Goal: Answer question/provide support: Share knowledge or assist other users

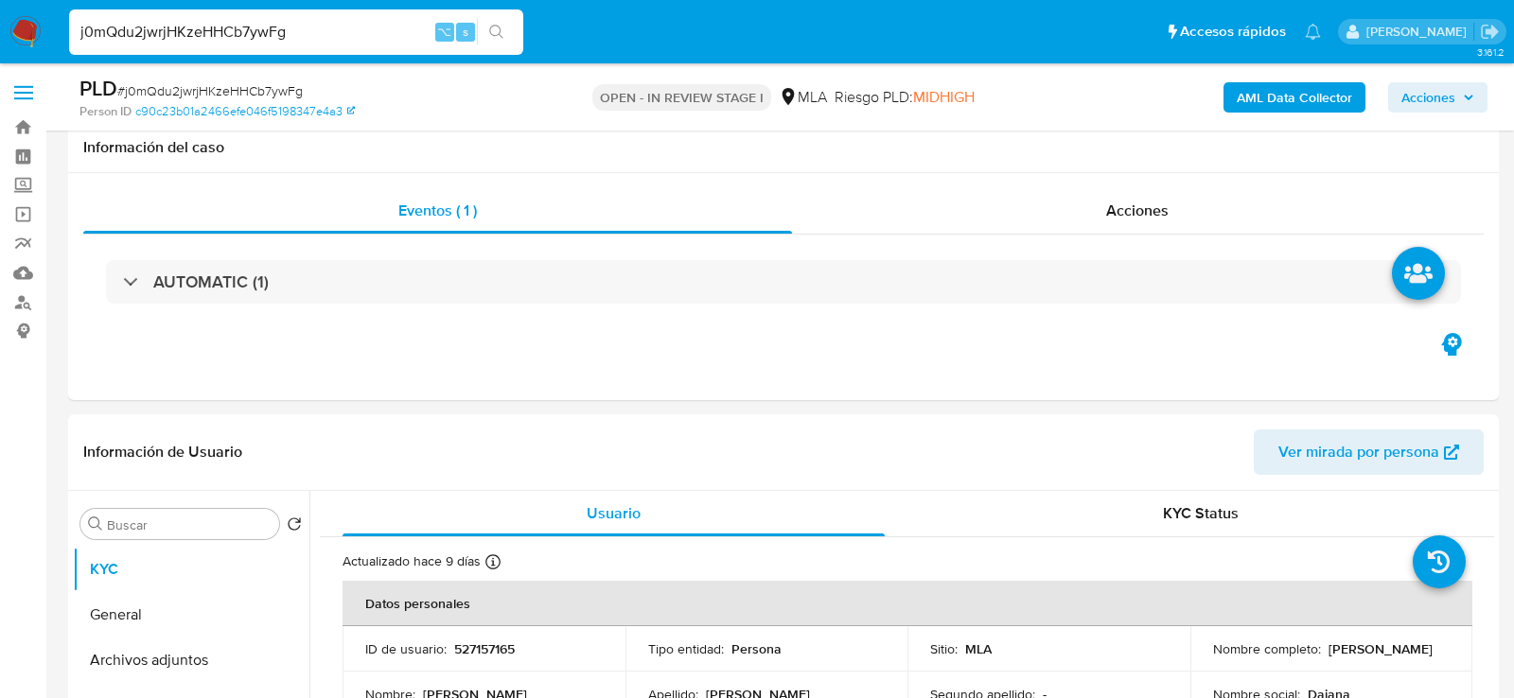
select select "10"
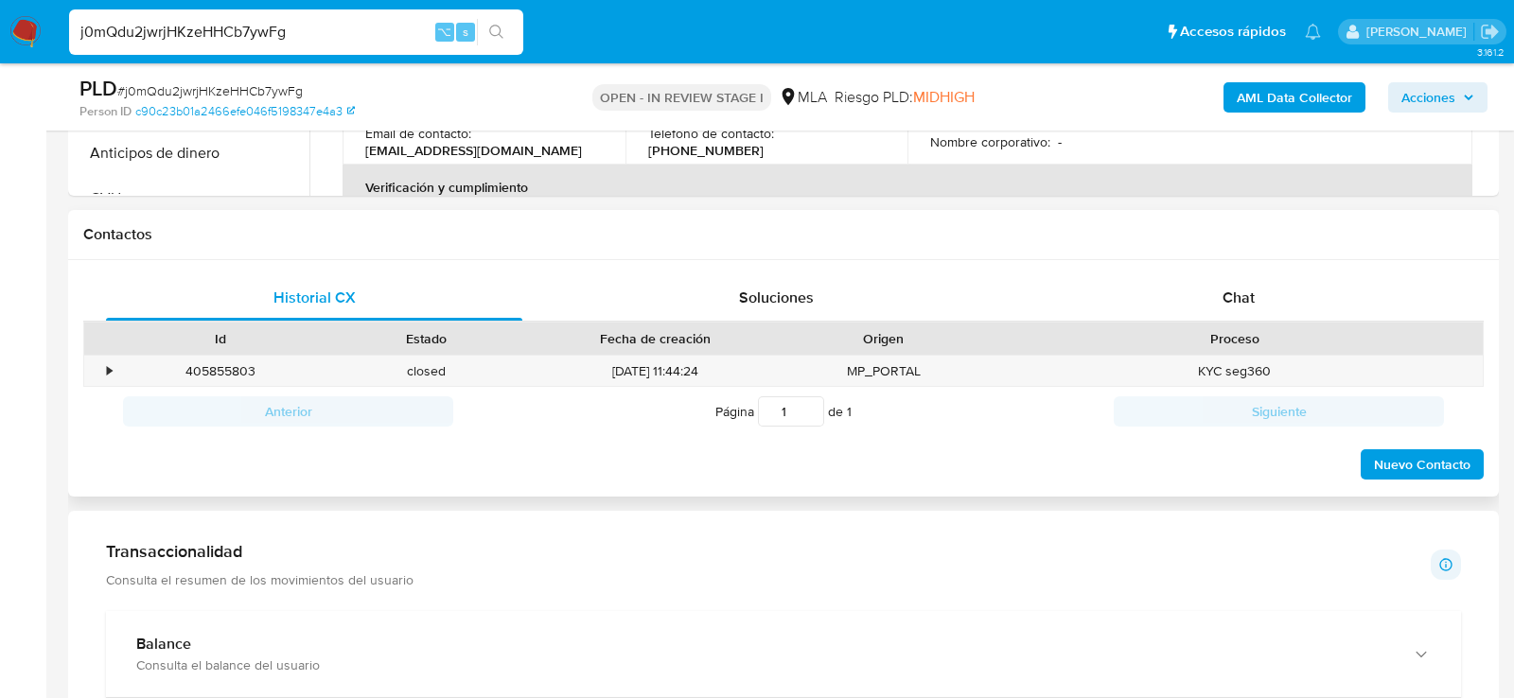
scroll to position [814, 0]
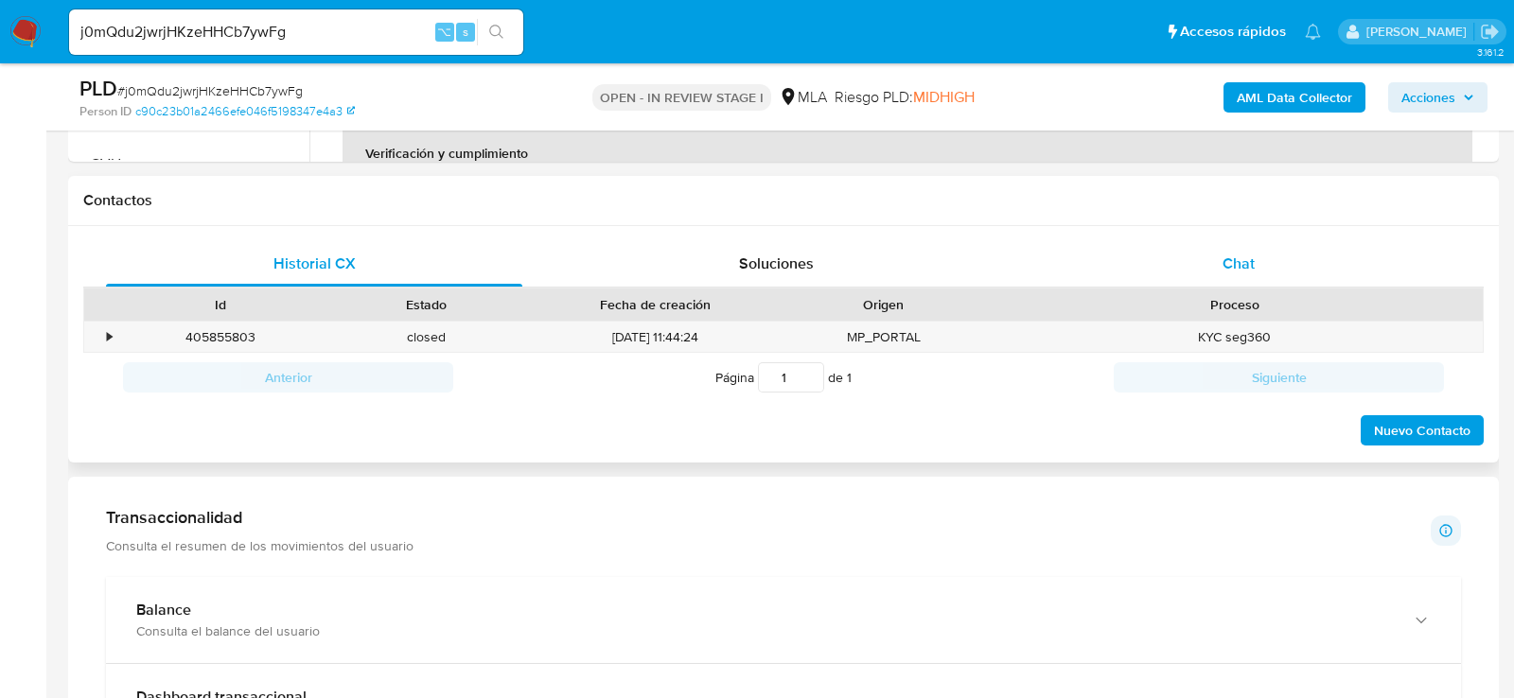
click at [1212, 246] on div "Chat" at bounding box center [1239, 263] width 416 height 45
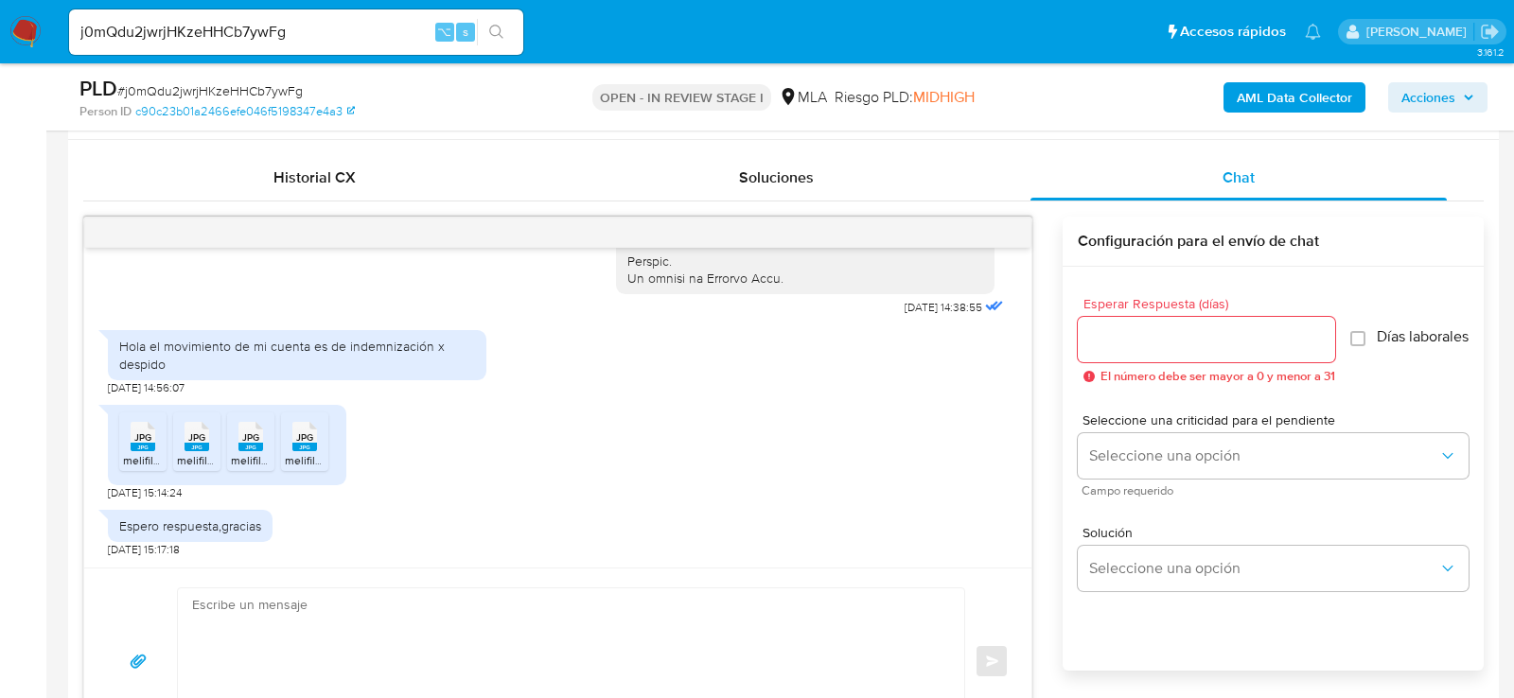
scroll to position [903, 0]
drag, startPoint x: 162, startPoint y: 484, endPoint x: 95, endPoint y: 484, distance: 67.2
click at [95, 484] on div "17/09/2025 14:38:55 Hola el movimiento de mi cuenta es de indemnización x despi…" at bounding box center [557, 405] width 947 height 320
copy span "17/09/2025"
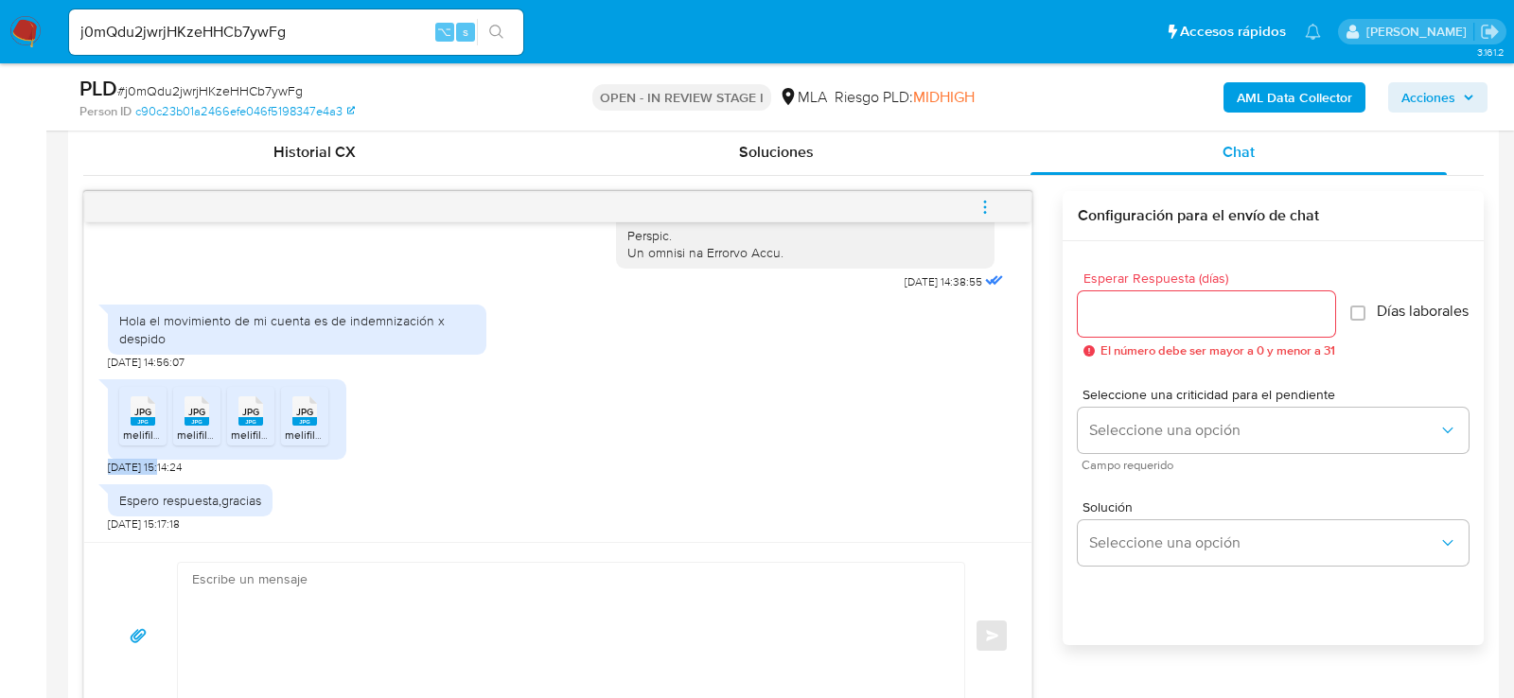
scroll to position [580, 0]
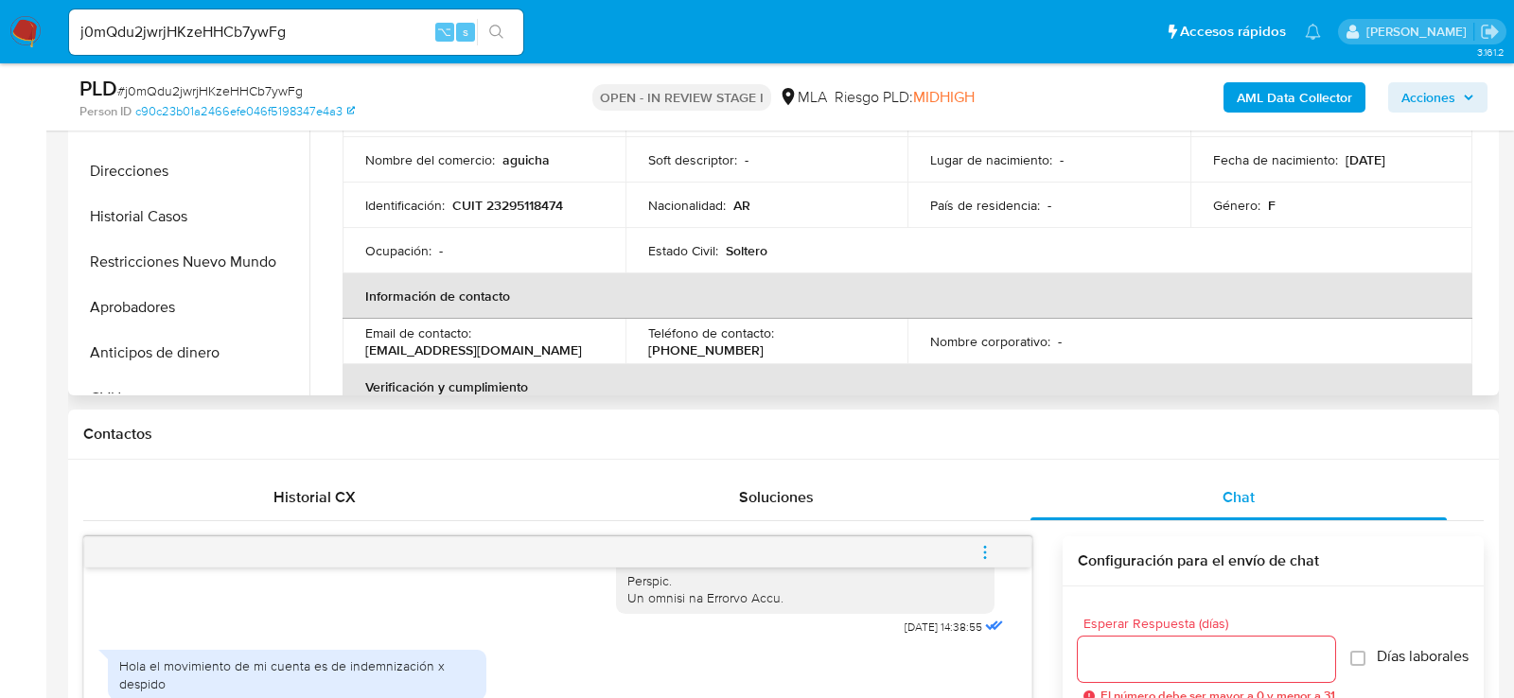
click at [555, 201] on p "CUIT 23295118474" at bounding box center [507, 205] width 111 height 17
copy p "23295118474"
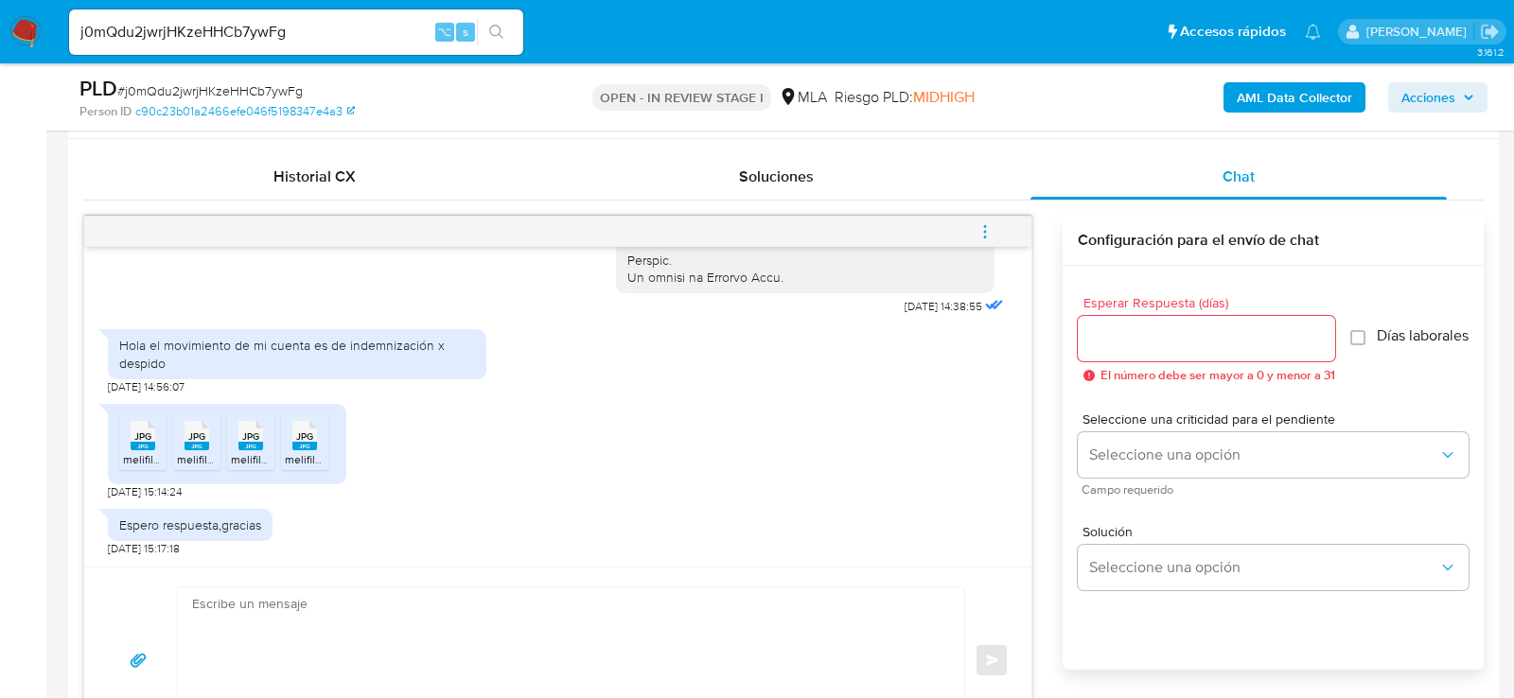
scroll to position [957, 0]
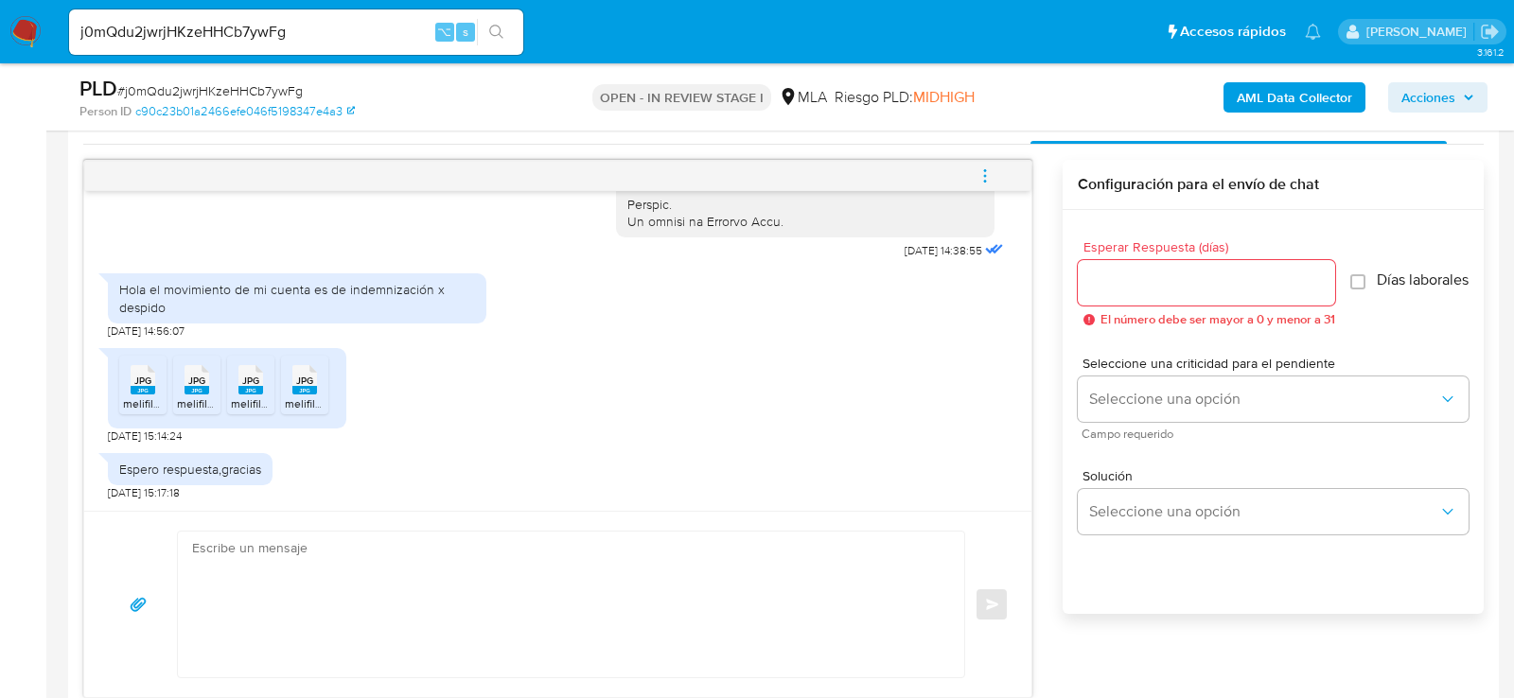
click at [344, 574] on textarea at bounding box center [566, 605] width 749 height 146
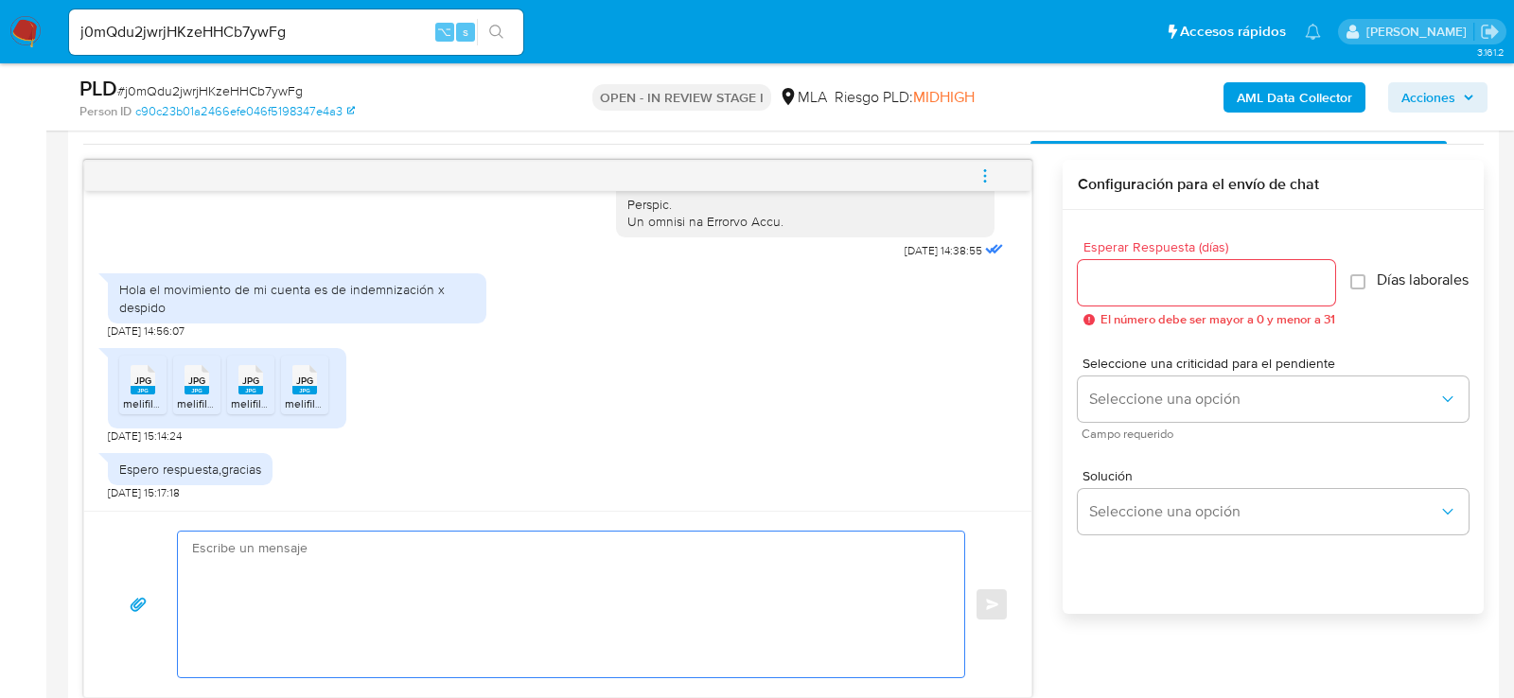
paste textarea "Hola, ¡Muchas gracias por tu respuesta! Confirmamos la recepción de la document…"
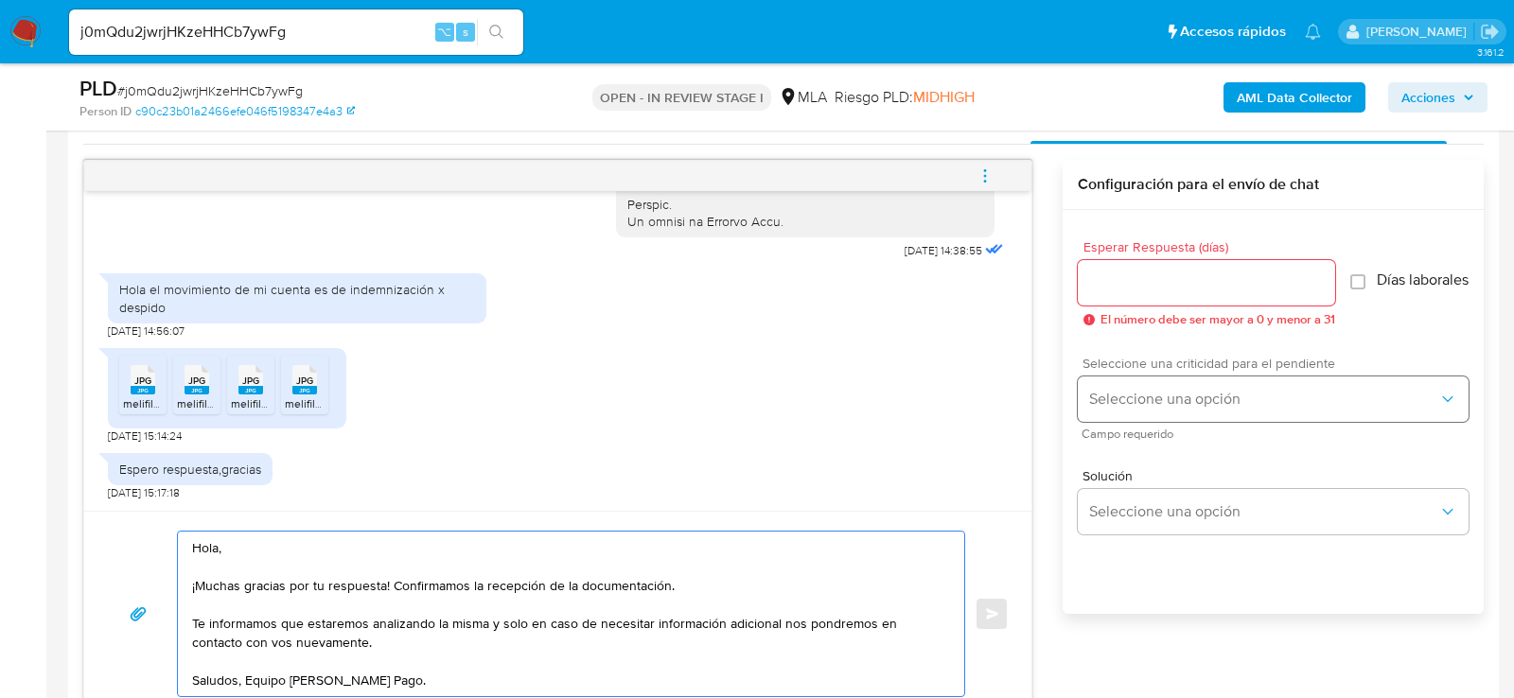
type textarea "Hola, ¡Muchas gracias por tu respuesta! Confirmamos la recepción de la document…"
click at [1152, 408] on span "Seleccione una opción" at bounding box center [1263, 399] width 349 height 19
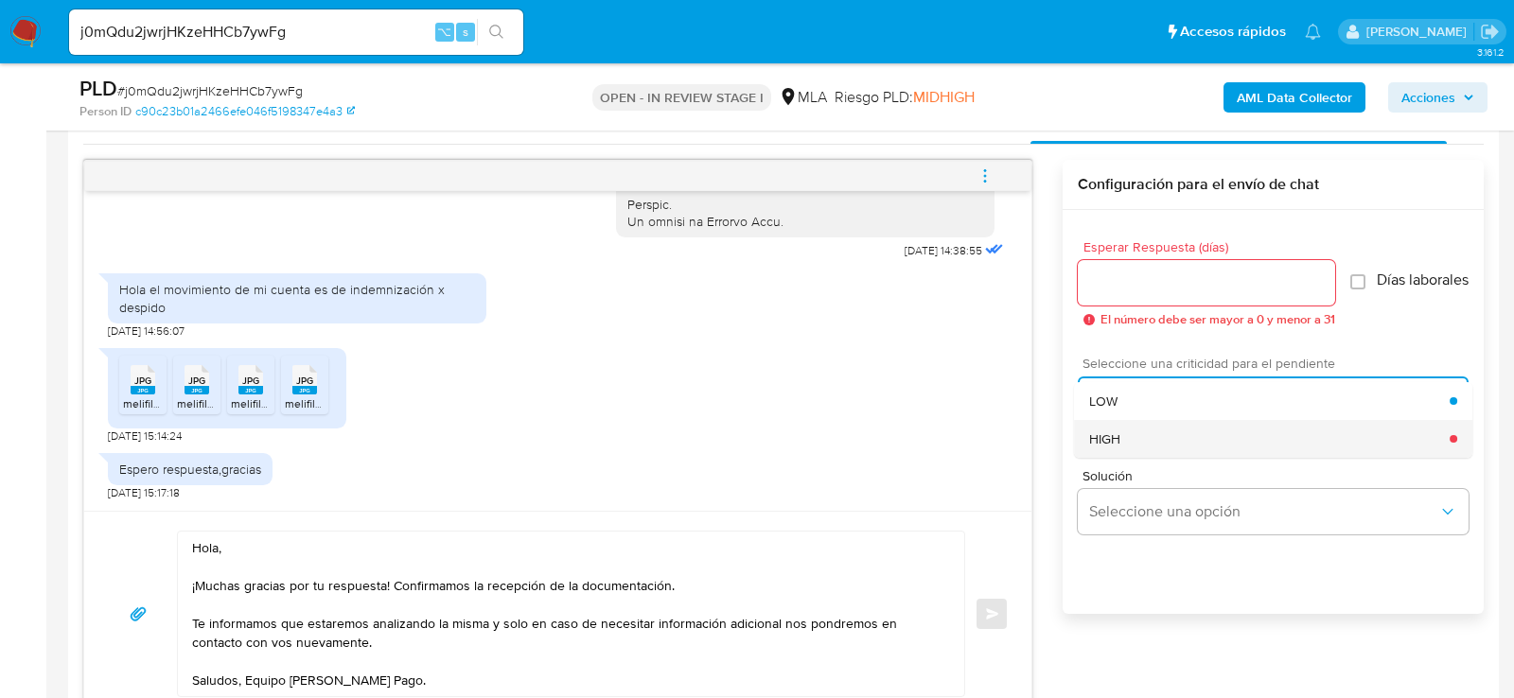
click at [1146, 453] on div "HIGH" at bounding box center [1269, 439] width 361 height 38
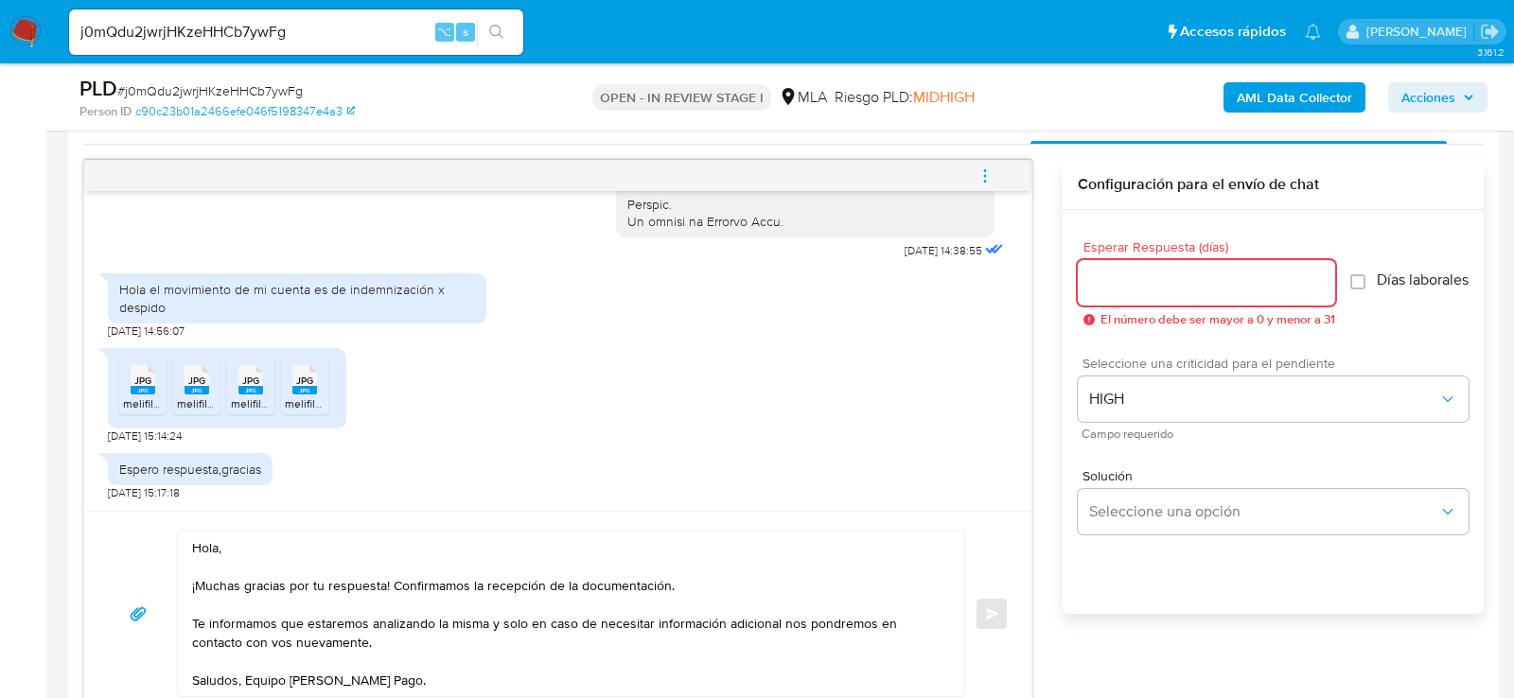
click at [1138, 271] on input "Esperar Respuesta (días)" at bounding box center [1206, 283] width 257 height 25
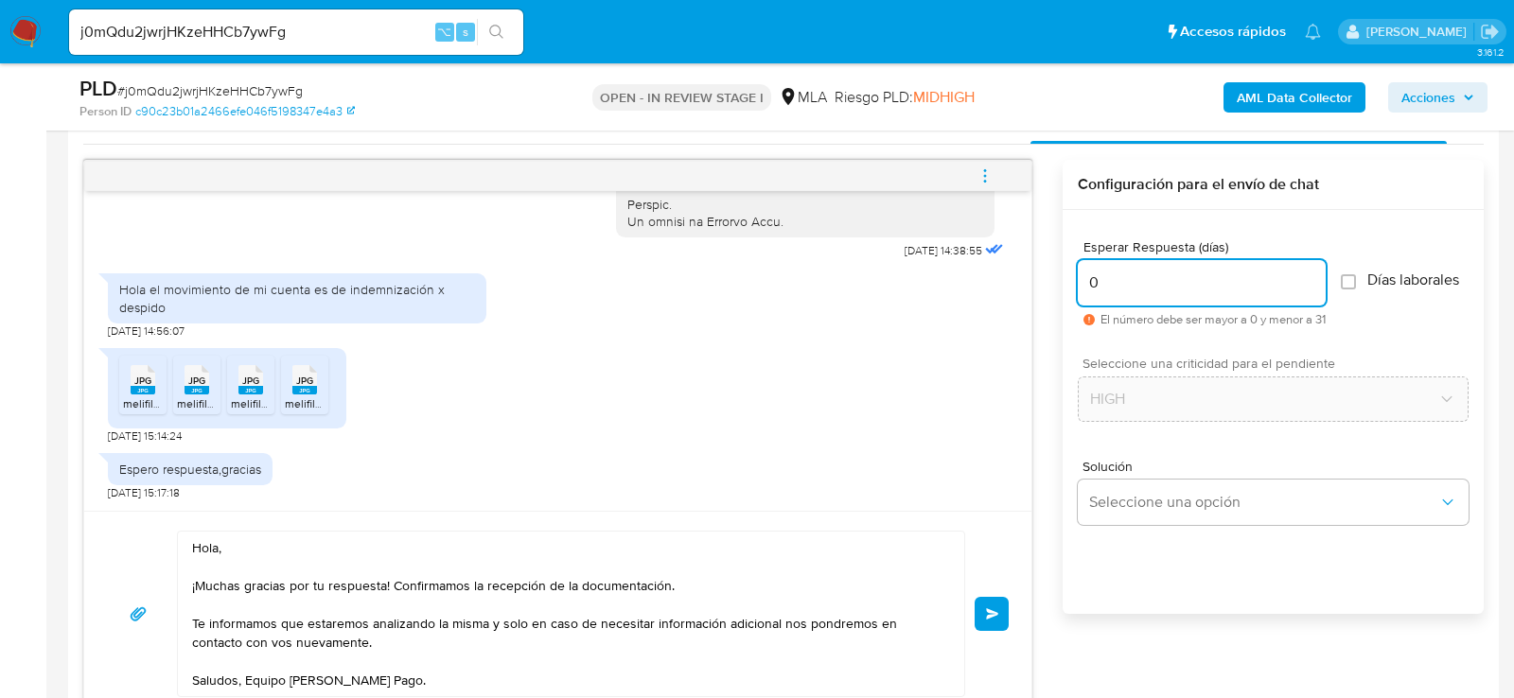
type input "0"
click at [261, 87] on span "# j0mQdu2jwrjHKzeHHCb7ywFg" at bounding box center [209, 90] width 185 height 19
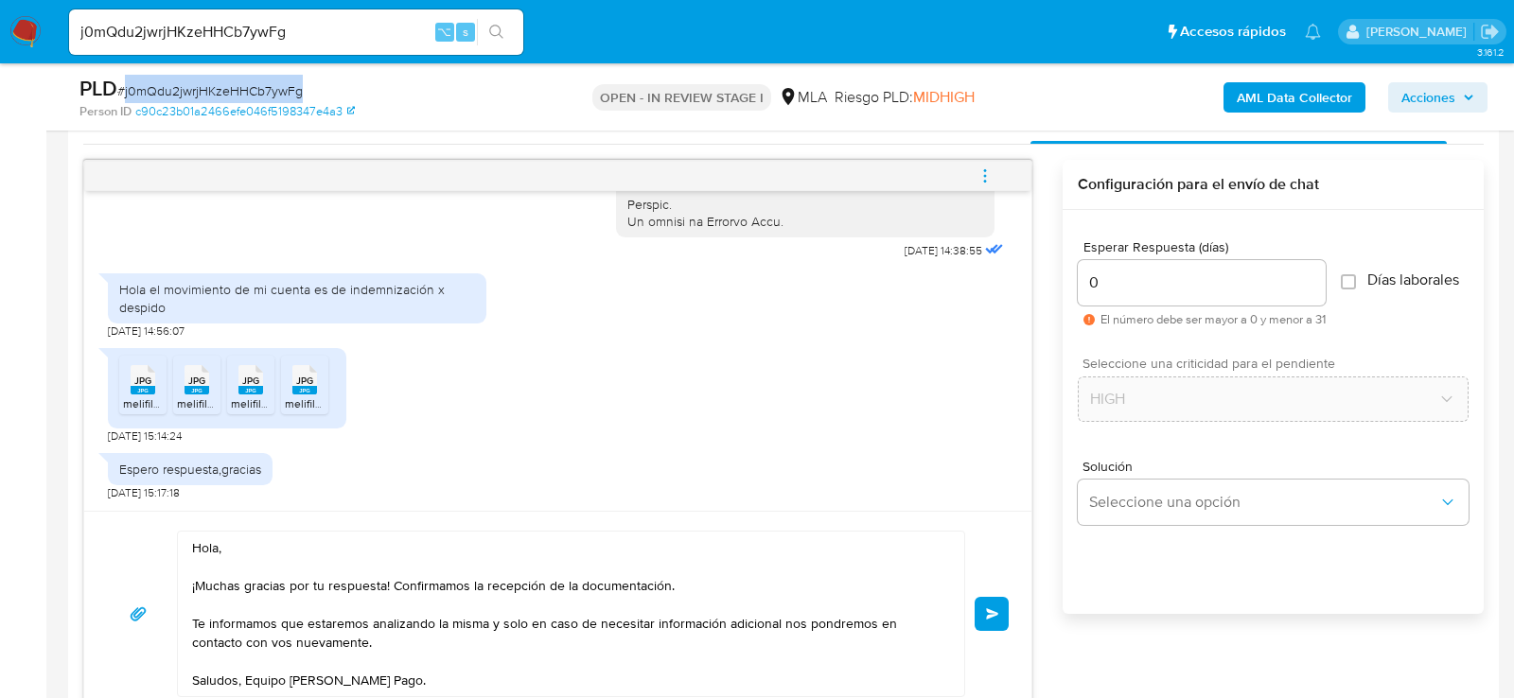
click at [261, 87] on span "# j0mQdu2jwrjHKzeHHCb7ywFg" at bounding box center [209, 90] width 185 height 19
copy span "j0mQdu2jwrjHKzeHHCb7ywFg"
click at [998, 609] on span "Enviar" at bounding box center [992, 614] width 13 height 11
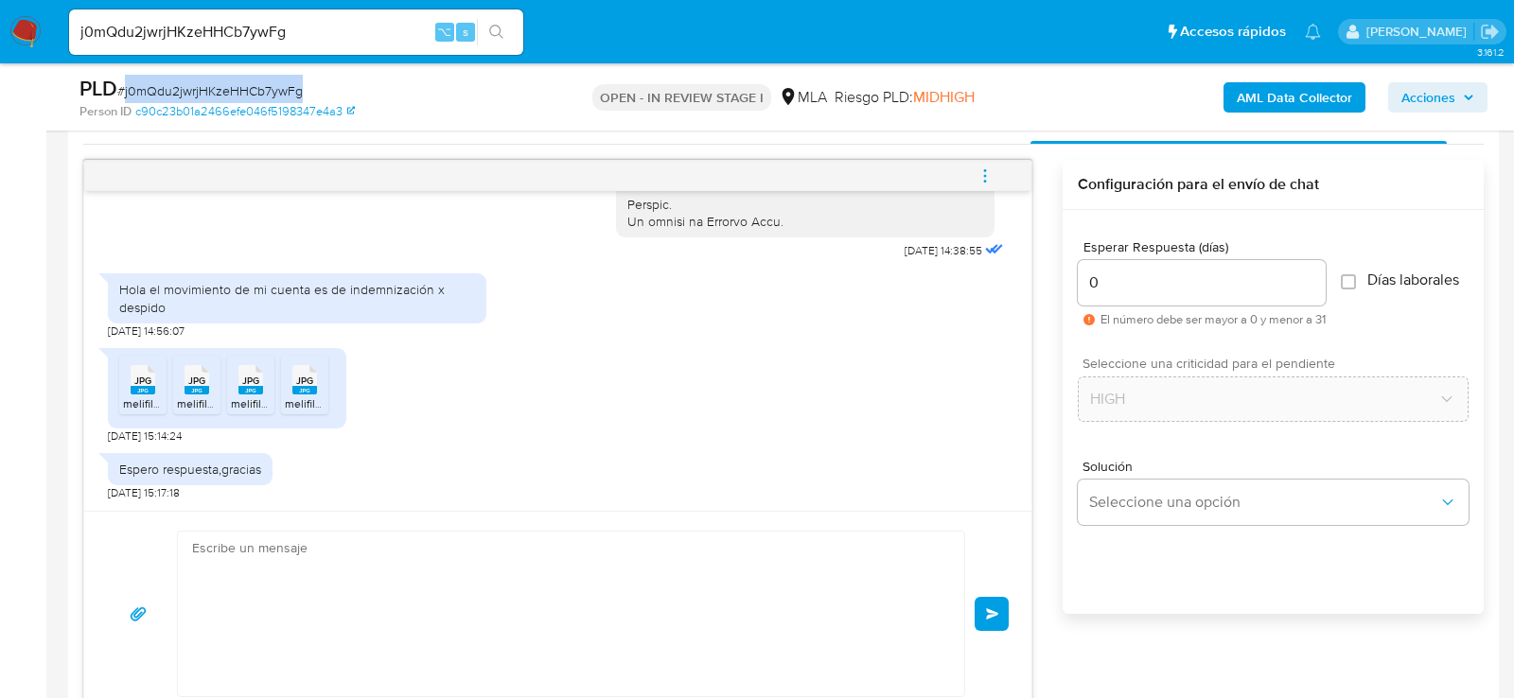
scroll to position [1233, 0]
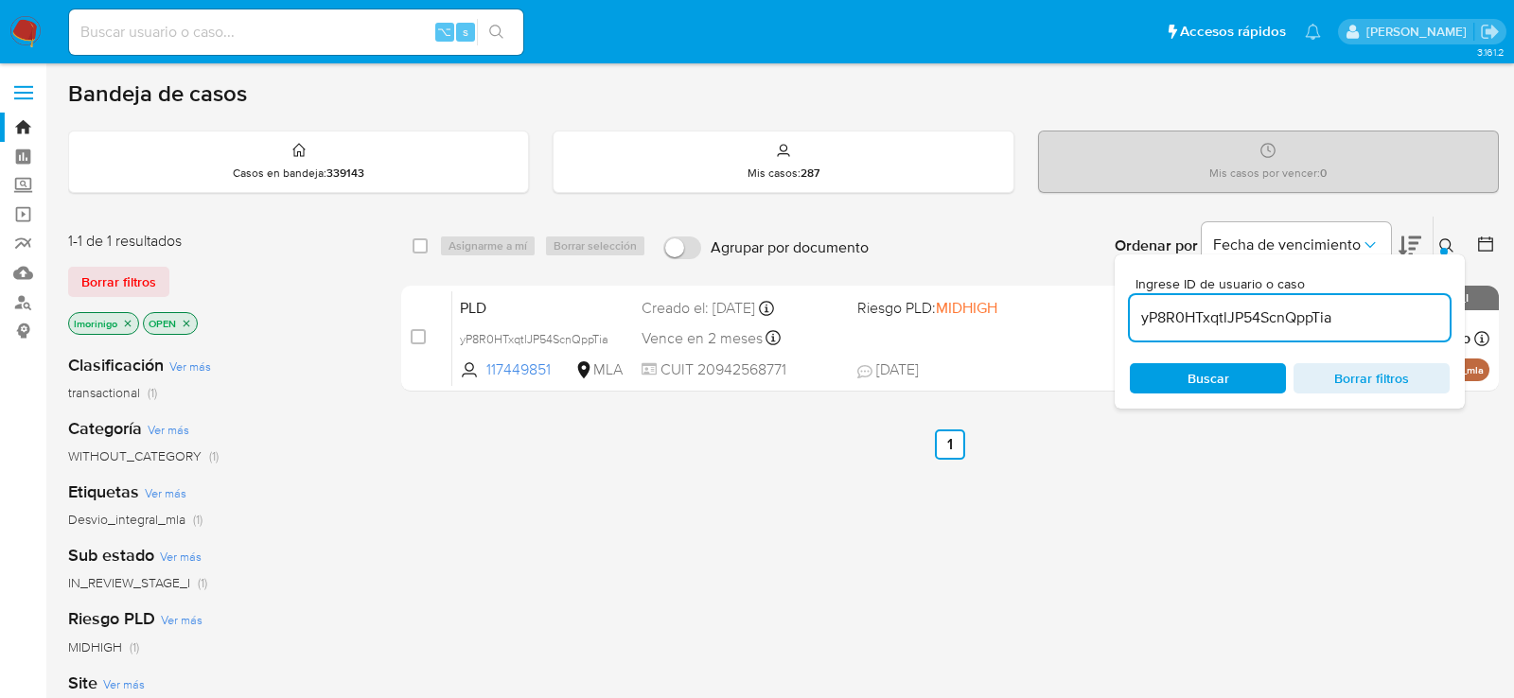
click at [1175, 327] on input "yP8R0HTxqtlJP54ScnQppTia" at bounding box center [1290, 318] width 320 height 25
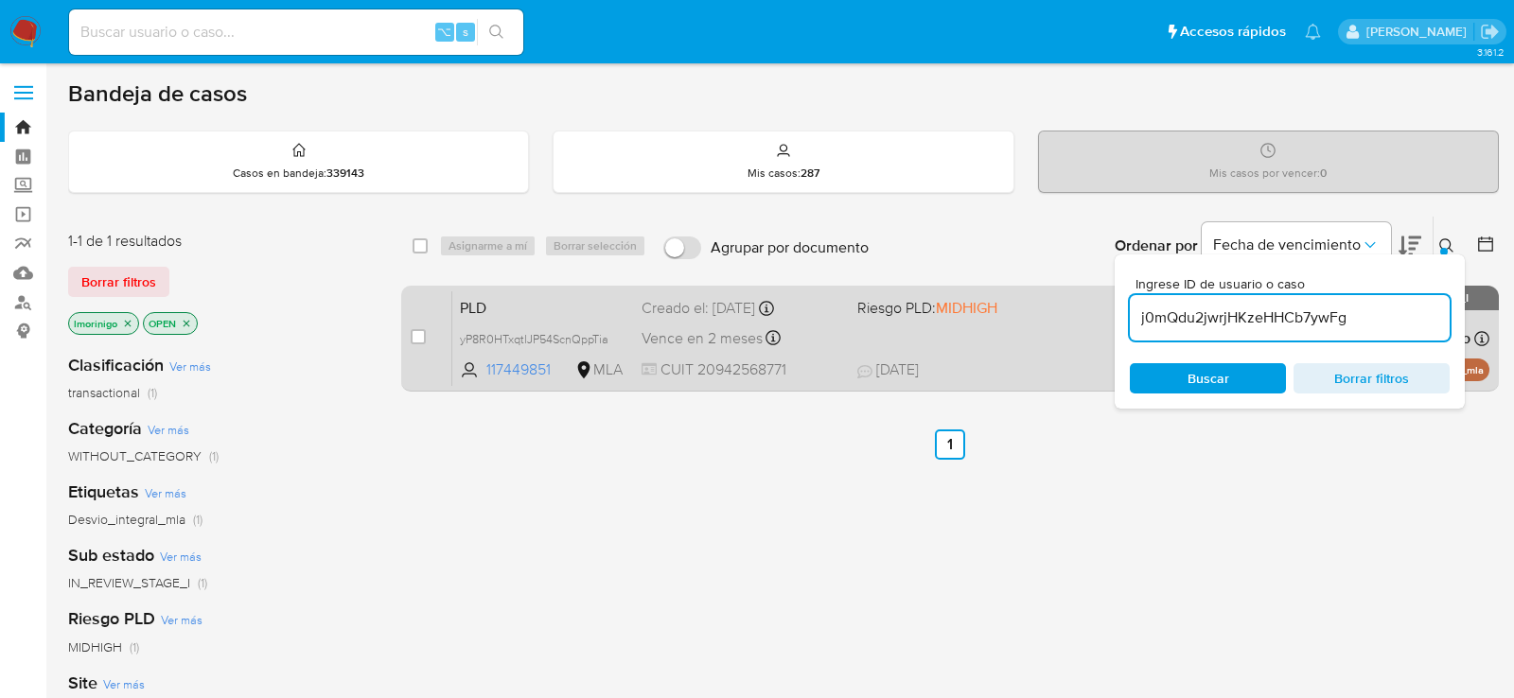
type input "j0mQdu2jwrjHKzeHHCb7ywFg"
click at [413, 330] on input "checkbox" at bounding box center [418, 336] width 15 height 15
checkbox input "true"
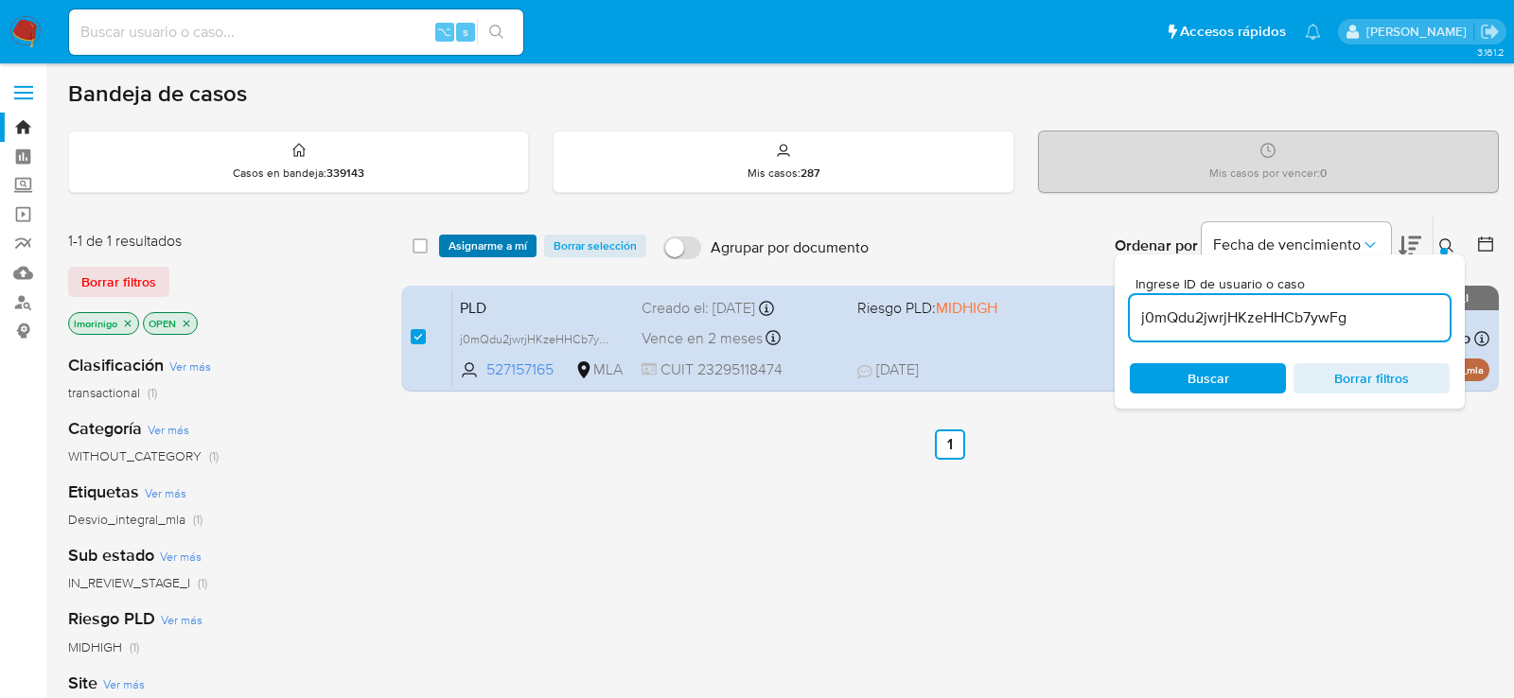
click at [454, 253] on span "Asignarme a mí" at bounding box center [488, 246] width 79 height 19
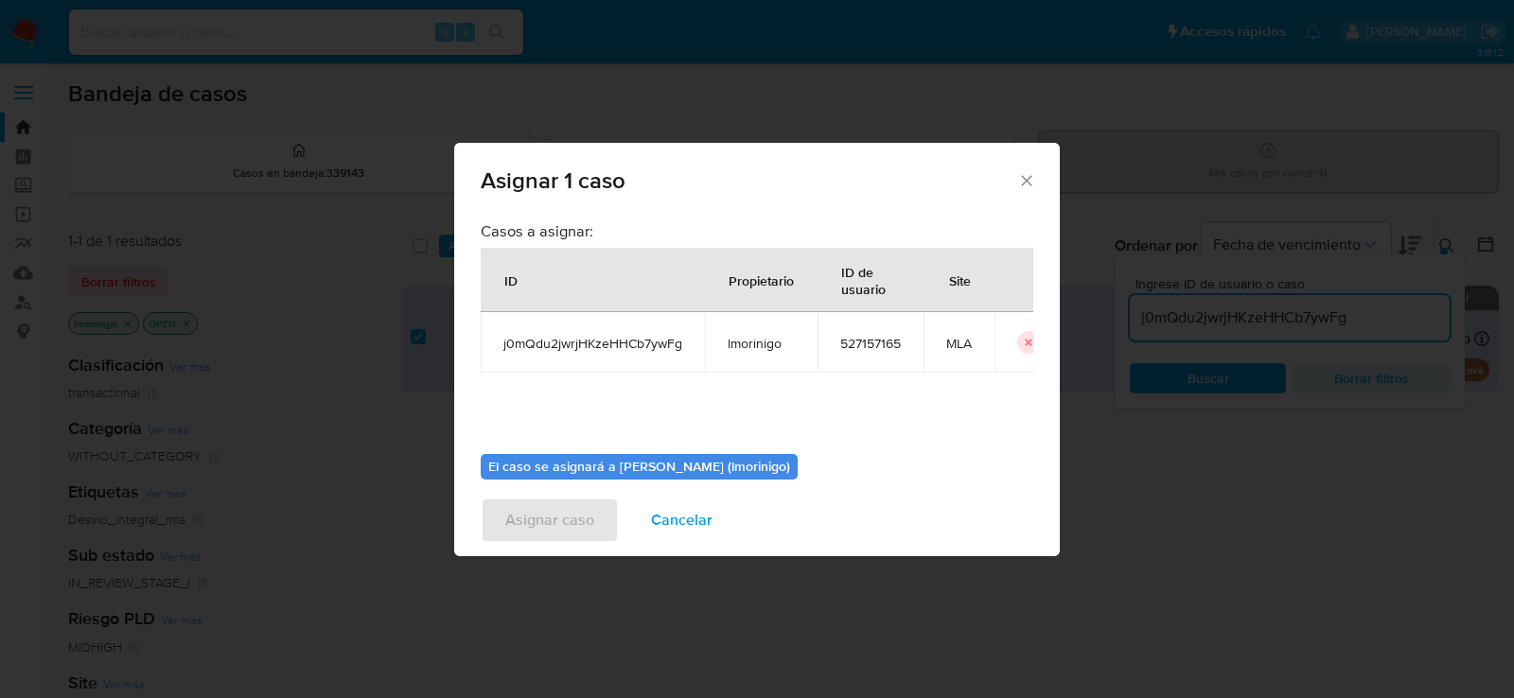
scroll to position [97, 0]
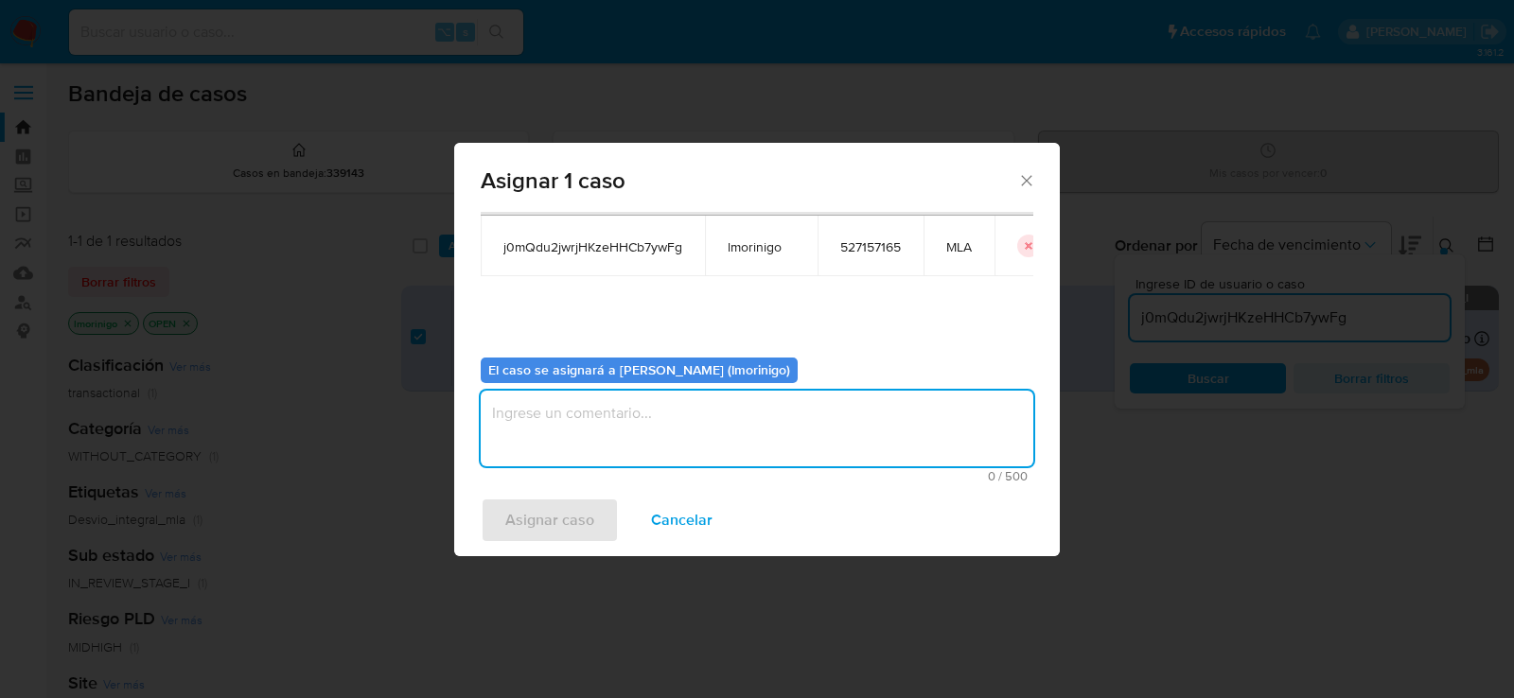
click at [558, 409] on textarea "assign-modal" at bounding box center [757, 429] width 553 height 76
click at [548, 534] on span "Asignar caso" at bounding box center [549, 521] width 89 height 42
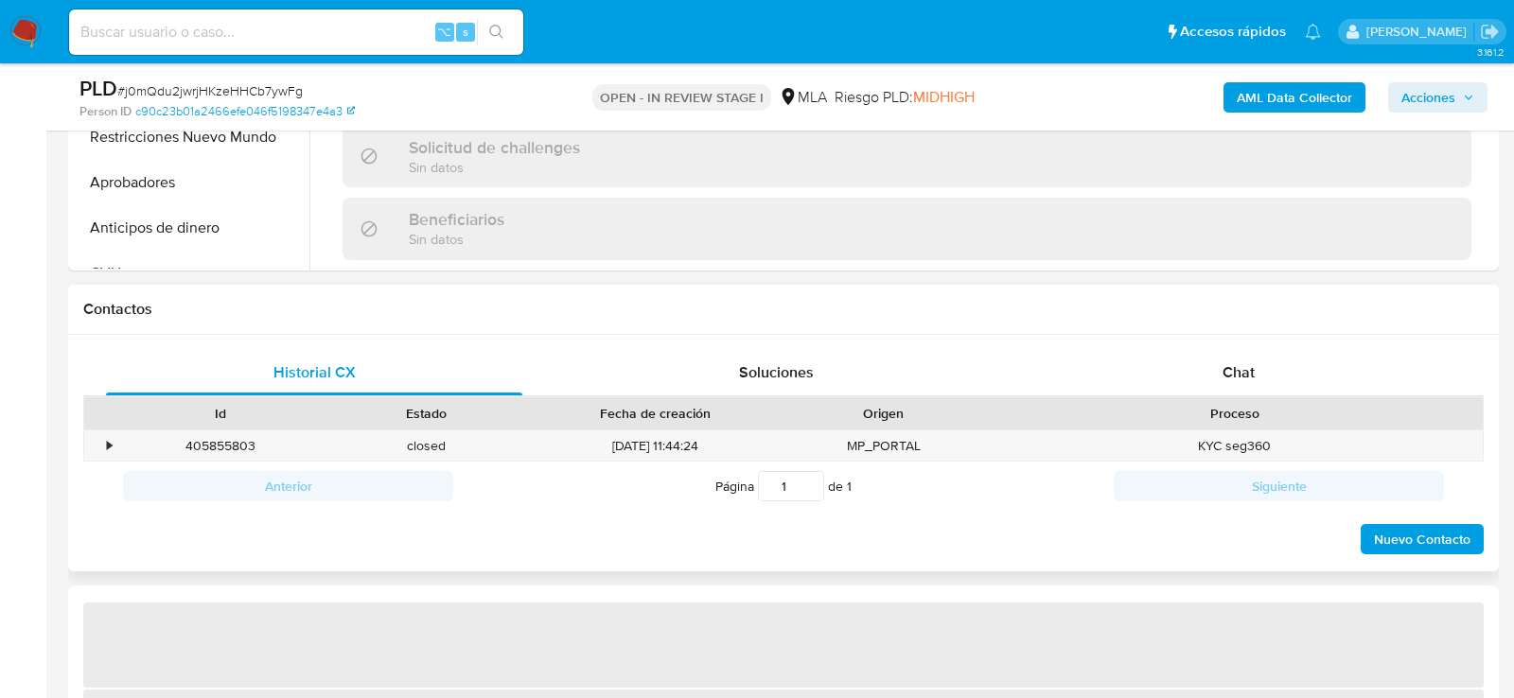
scroll to position [847, 0]
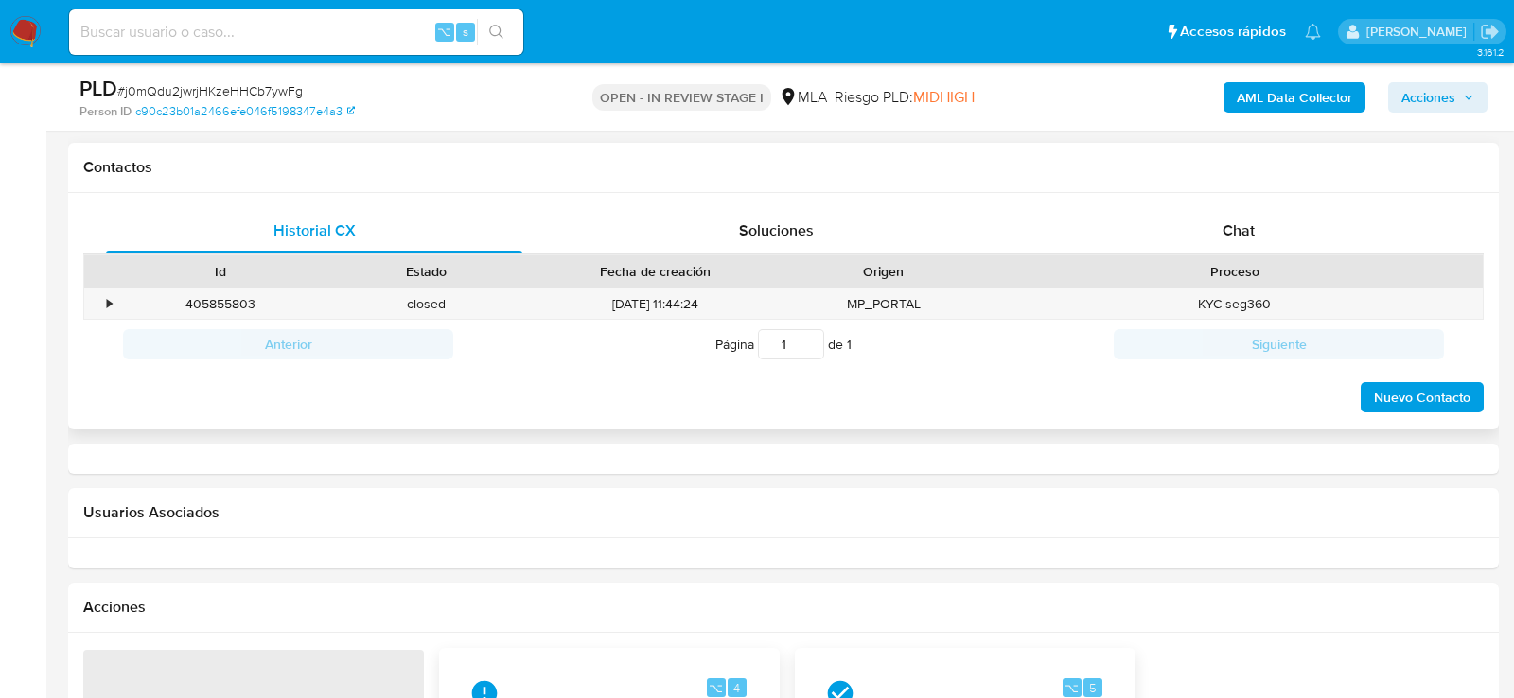
select select "10"
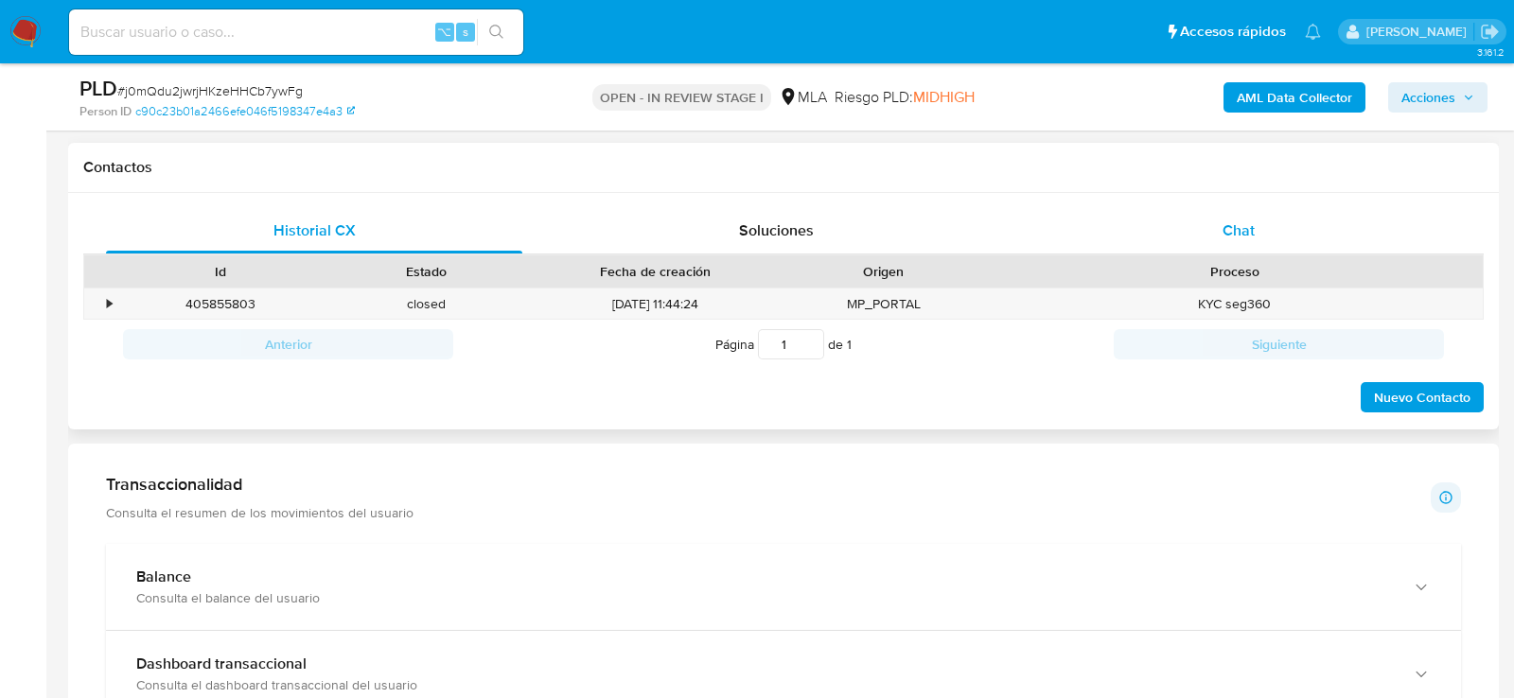
click at [1176, 225] on div "Chat" at bounding box center [1239, 230] width 416 height 45
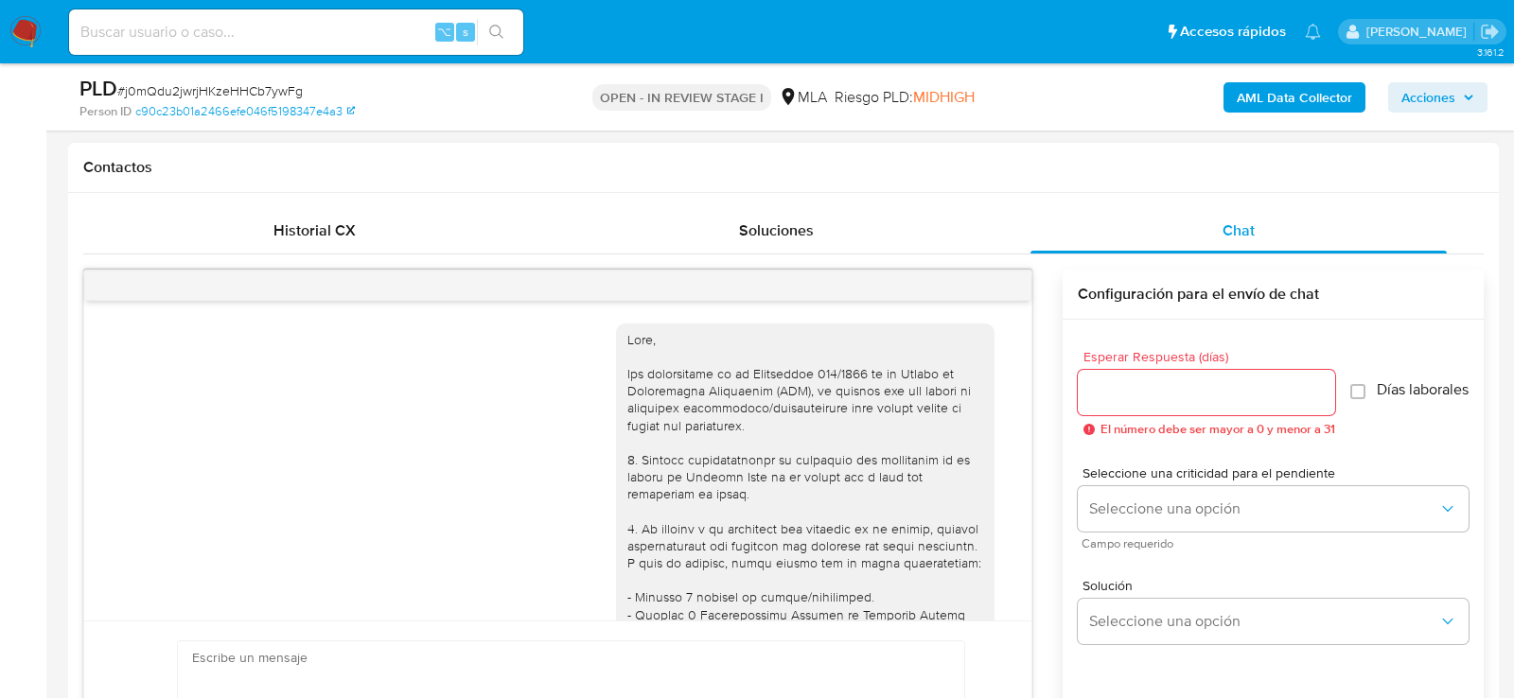
scroll to position [1233, 0]
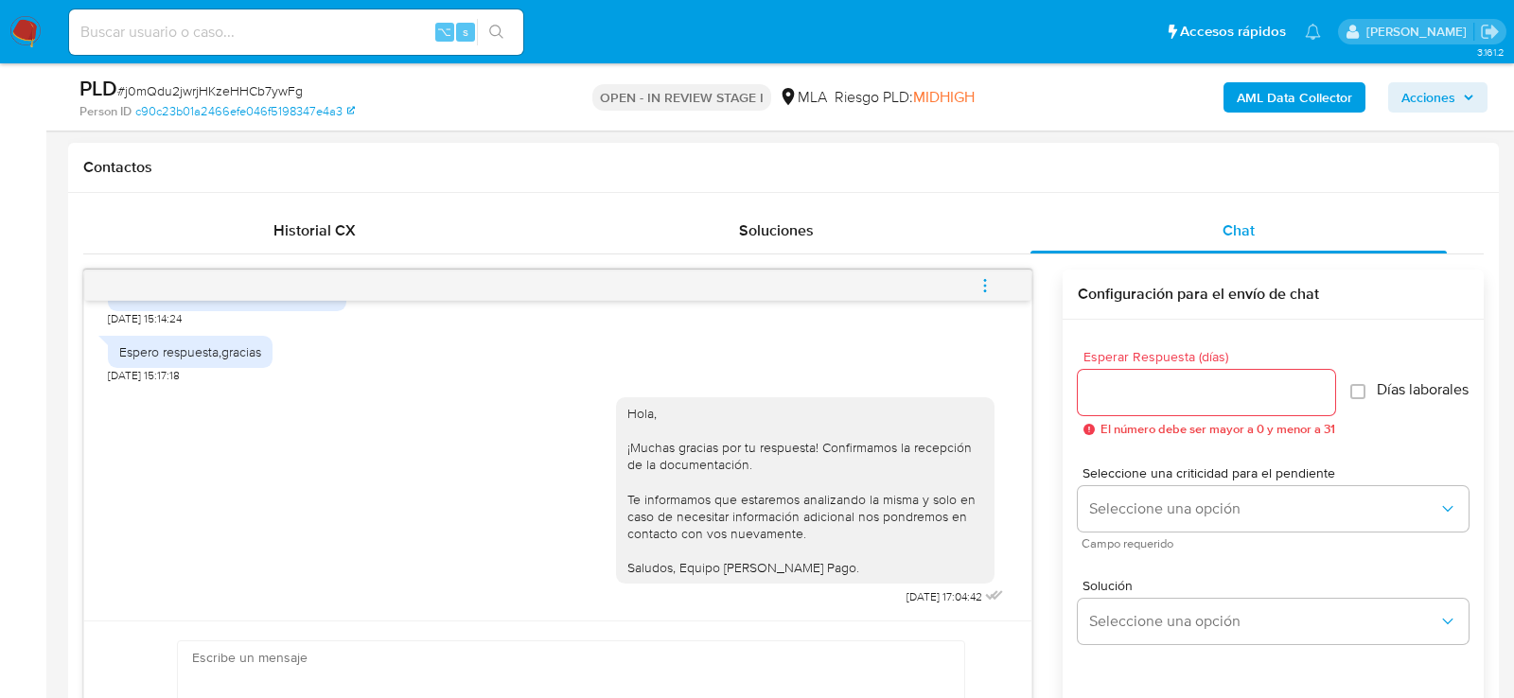
click at [986, 277] on icon "menu-action" at bounding box center [985, 285] width 17 height 17
click at [896, 246] on li "Cerrar conversación" at bounding box center [857, 247] width 194 height 34
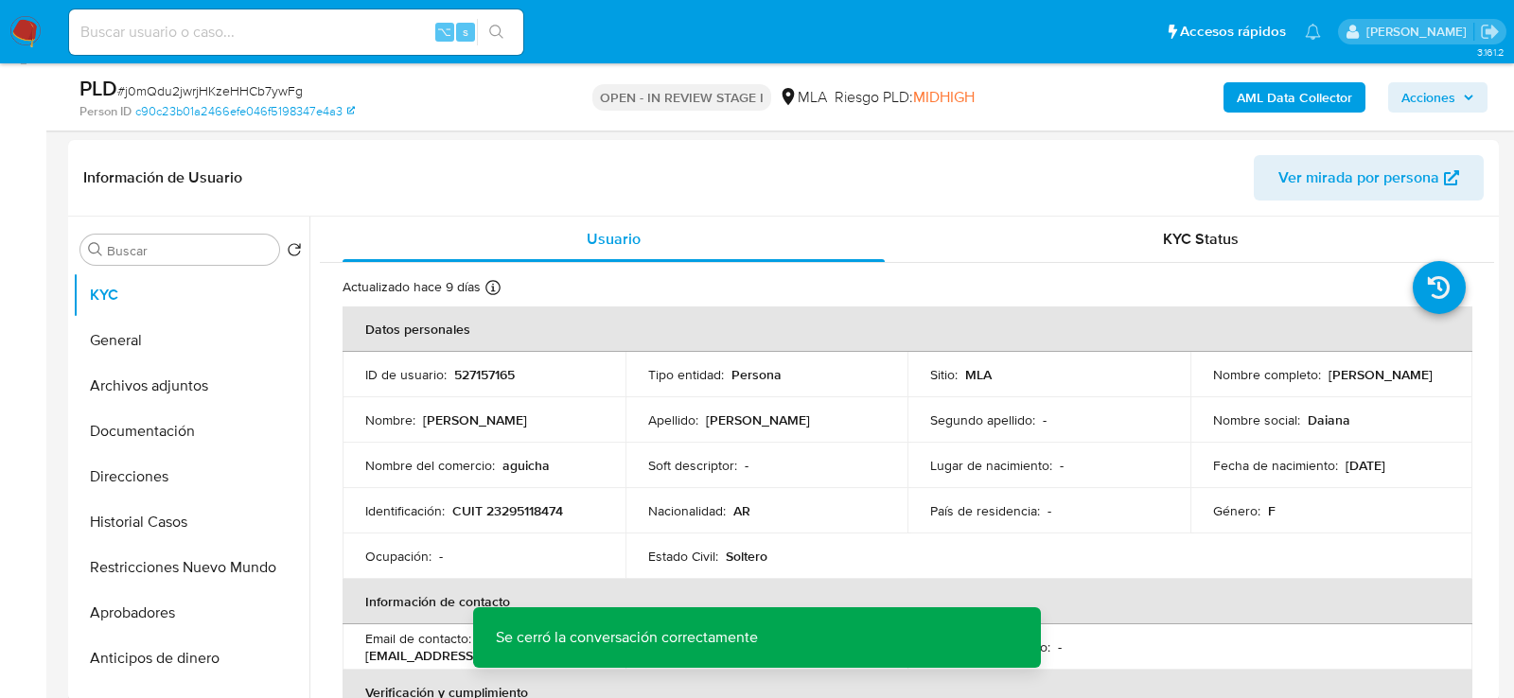
scroll to position [358, 0]
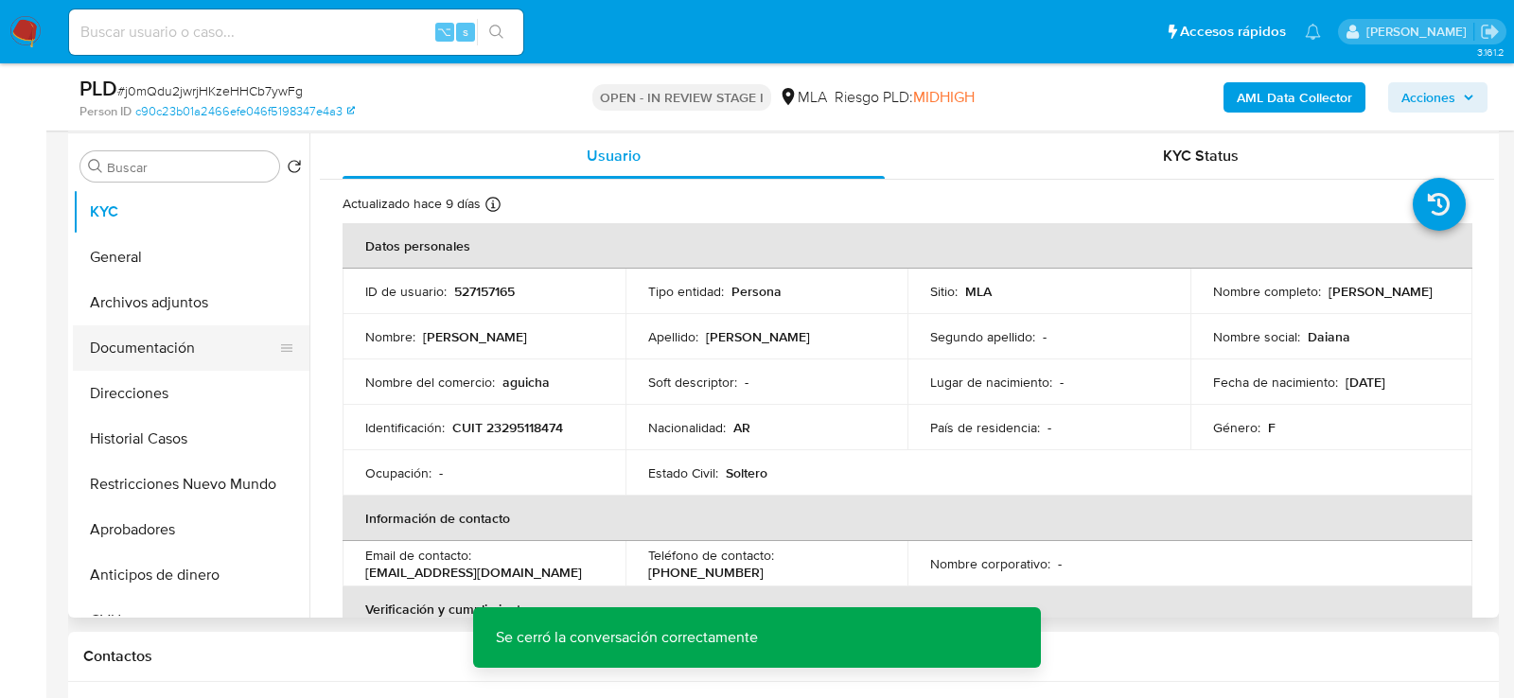
click at [111, 343] on button "Documentación" at bounding box center [183, 348] width 221 height 45
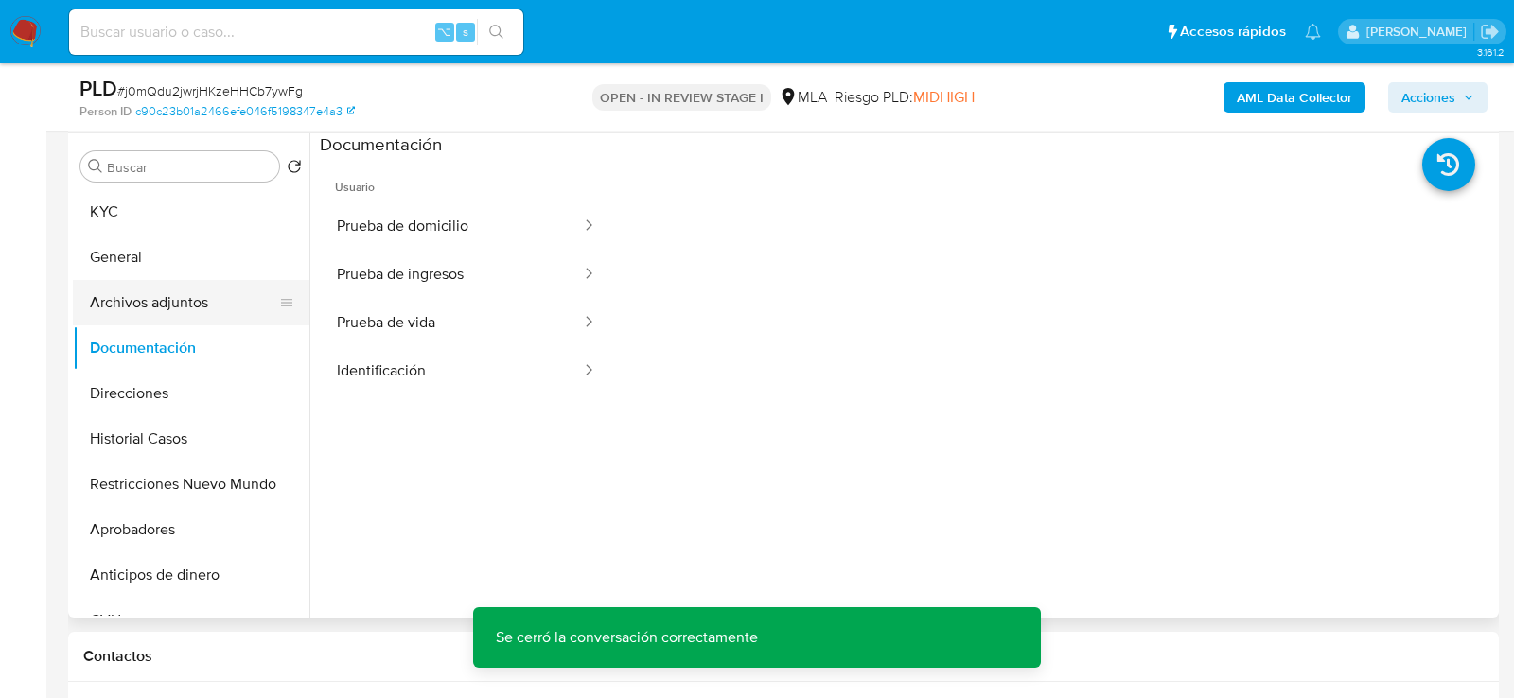
click at [134, 297] on button "Archivos adjuntos" at bounding box center [183, 302] width 221 height 45
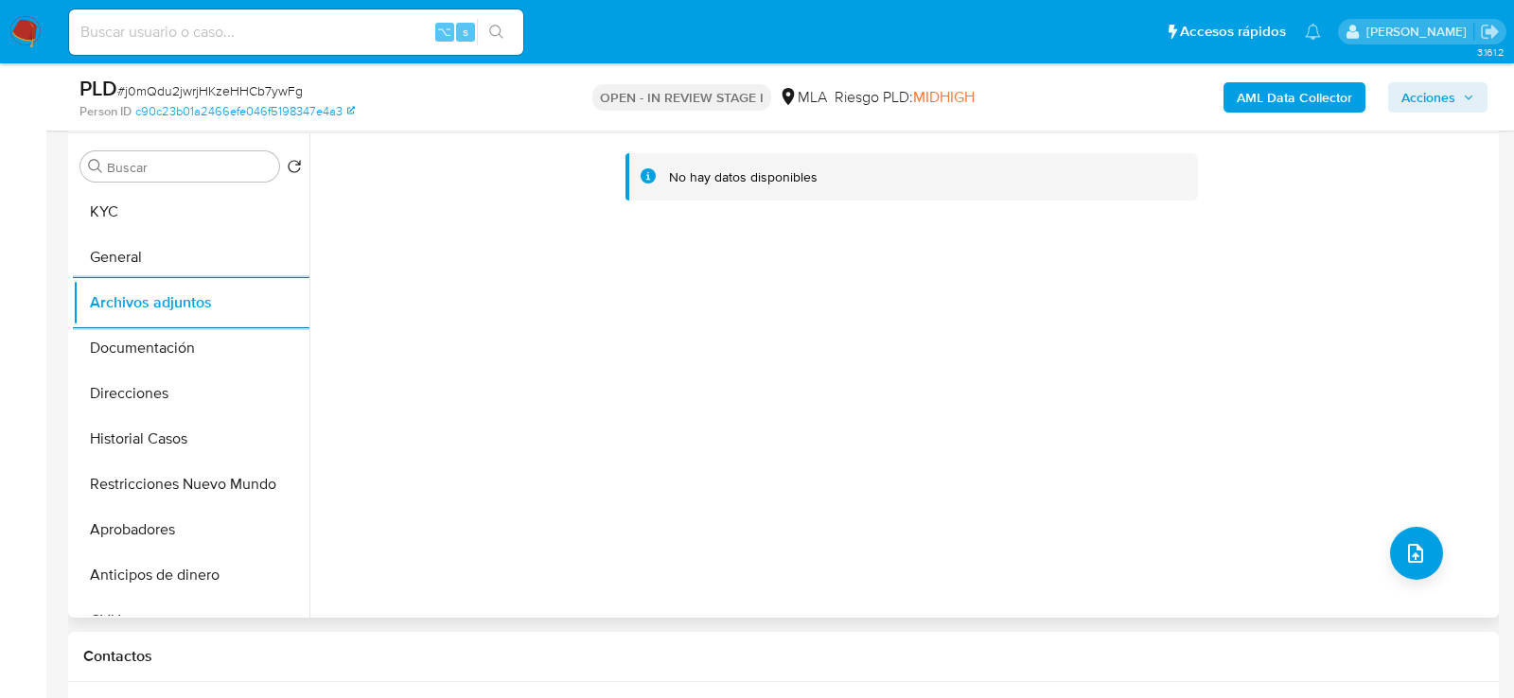
scroll to position [344, 0]
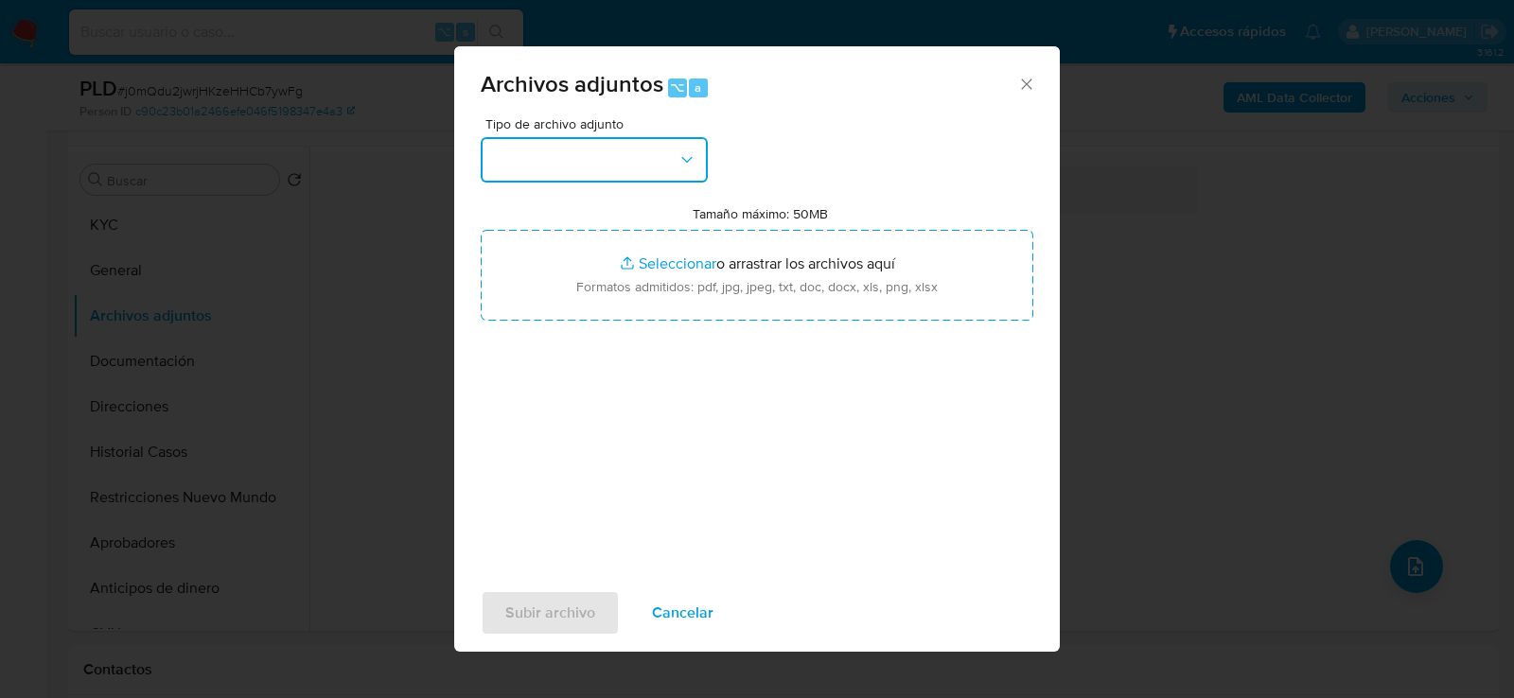
click at [660, 163] on button "button" at bounding box center [594, 159] width 227 height 45
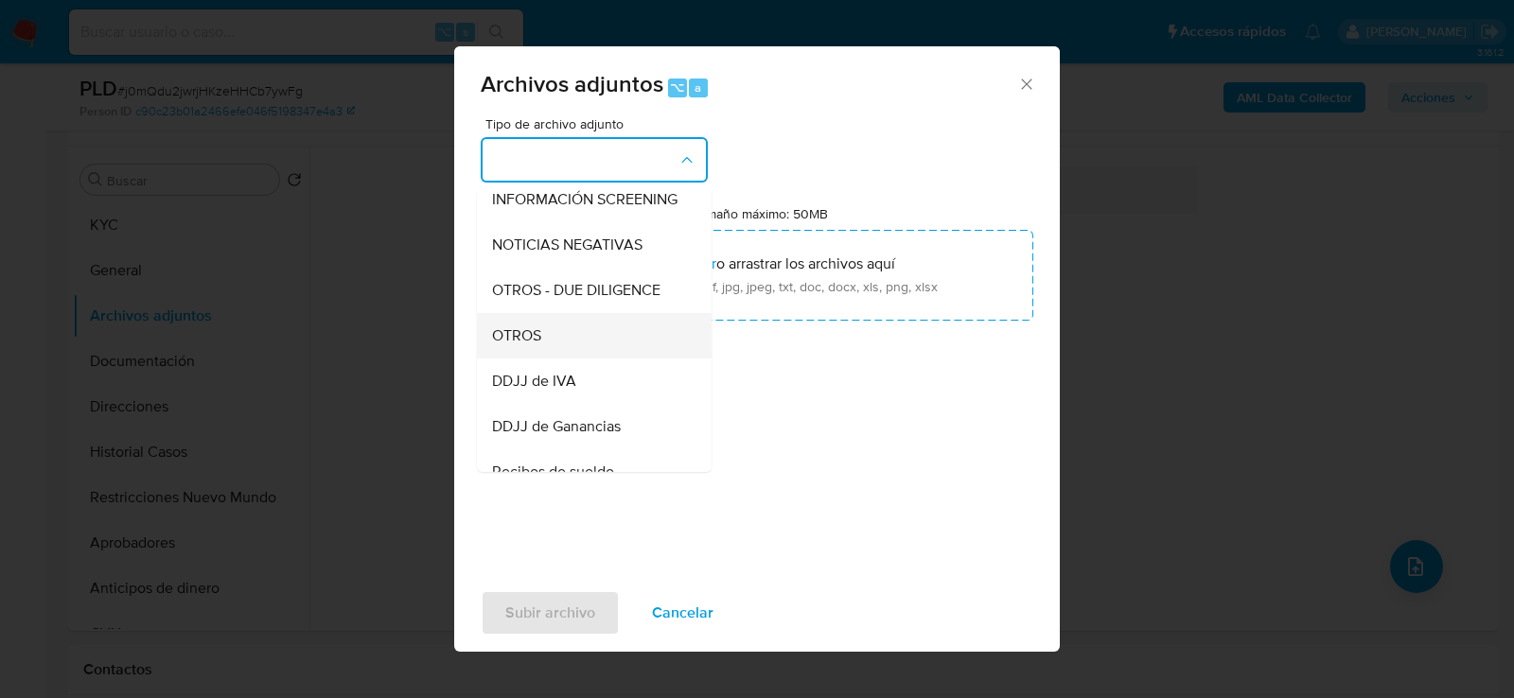
scroll to position [237, 0]
click at [660, 352] on div "OTROS" at bounding box center [588, 336] width 193 height 45
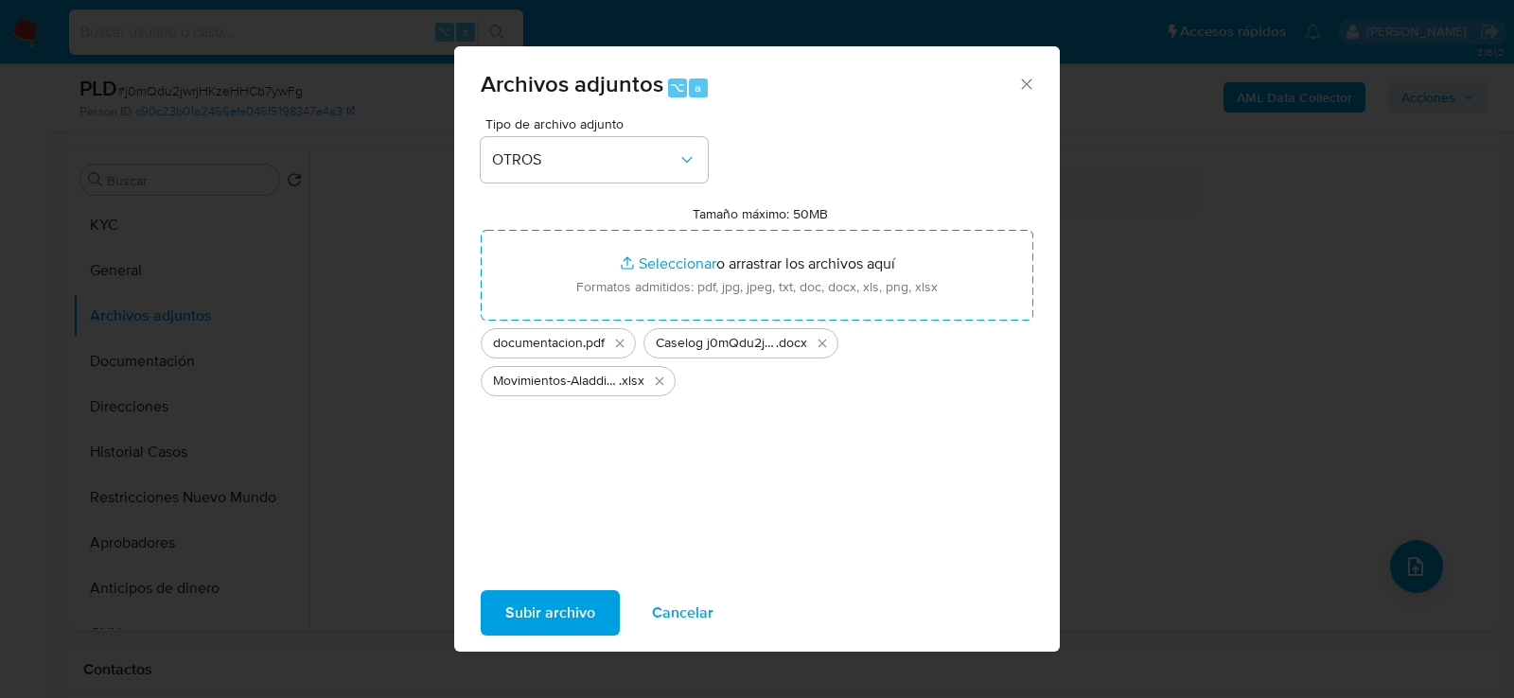
click at [561, 629] on span "Subir archivo" at bounding box center [550, 613] width 90 height 42
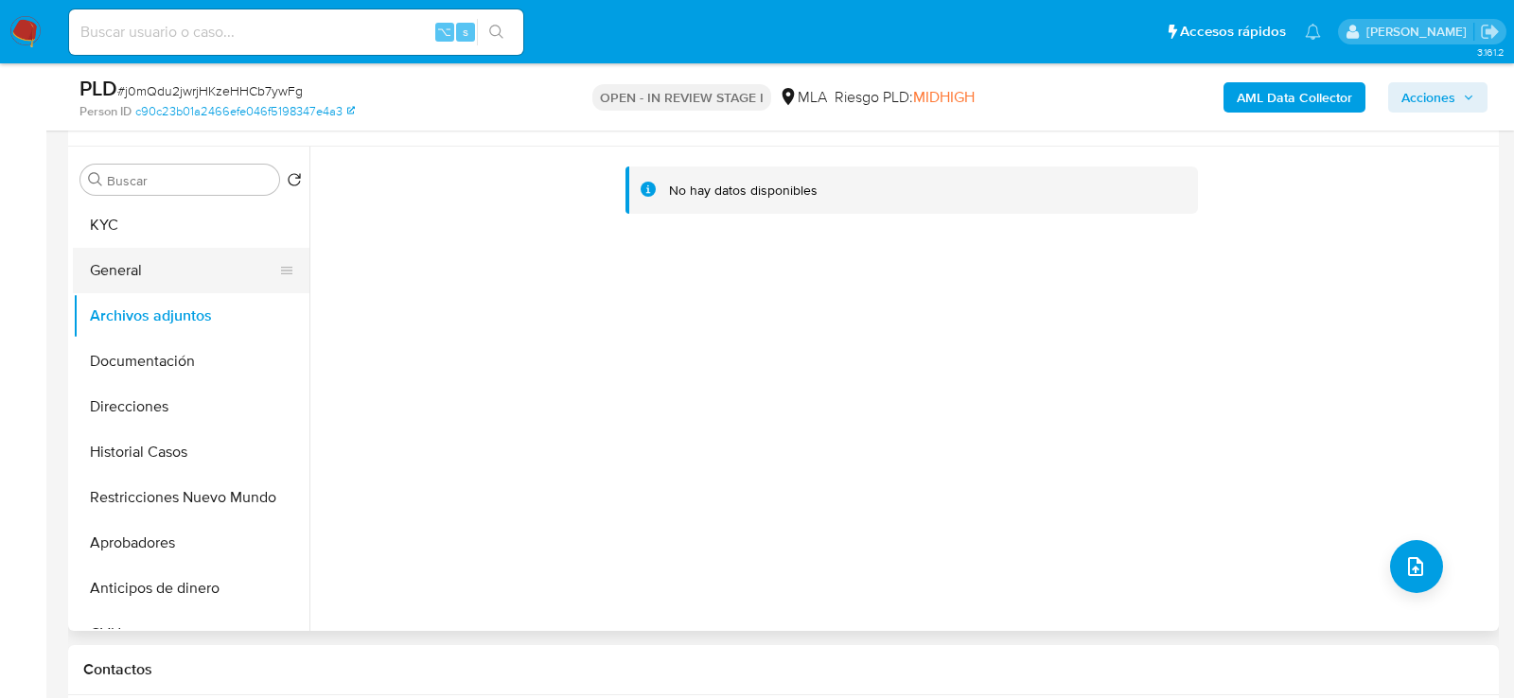
click at [173, 282] on button "General" at bounding box center [183, 270] width 221 height 45
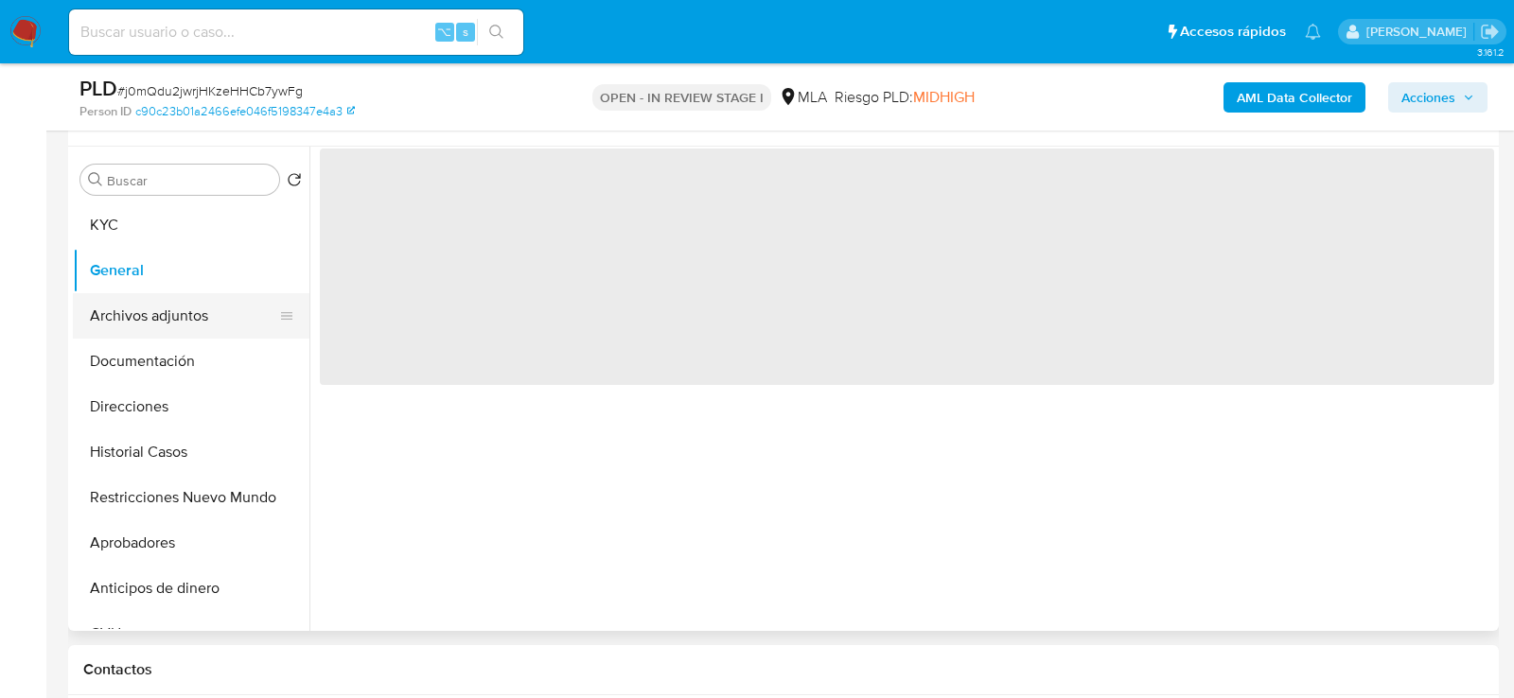
click at [167, 320] on button "Archivos adjuntos" at bounding box center [183, 315] width 221 height 45
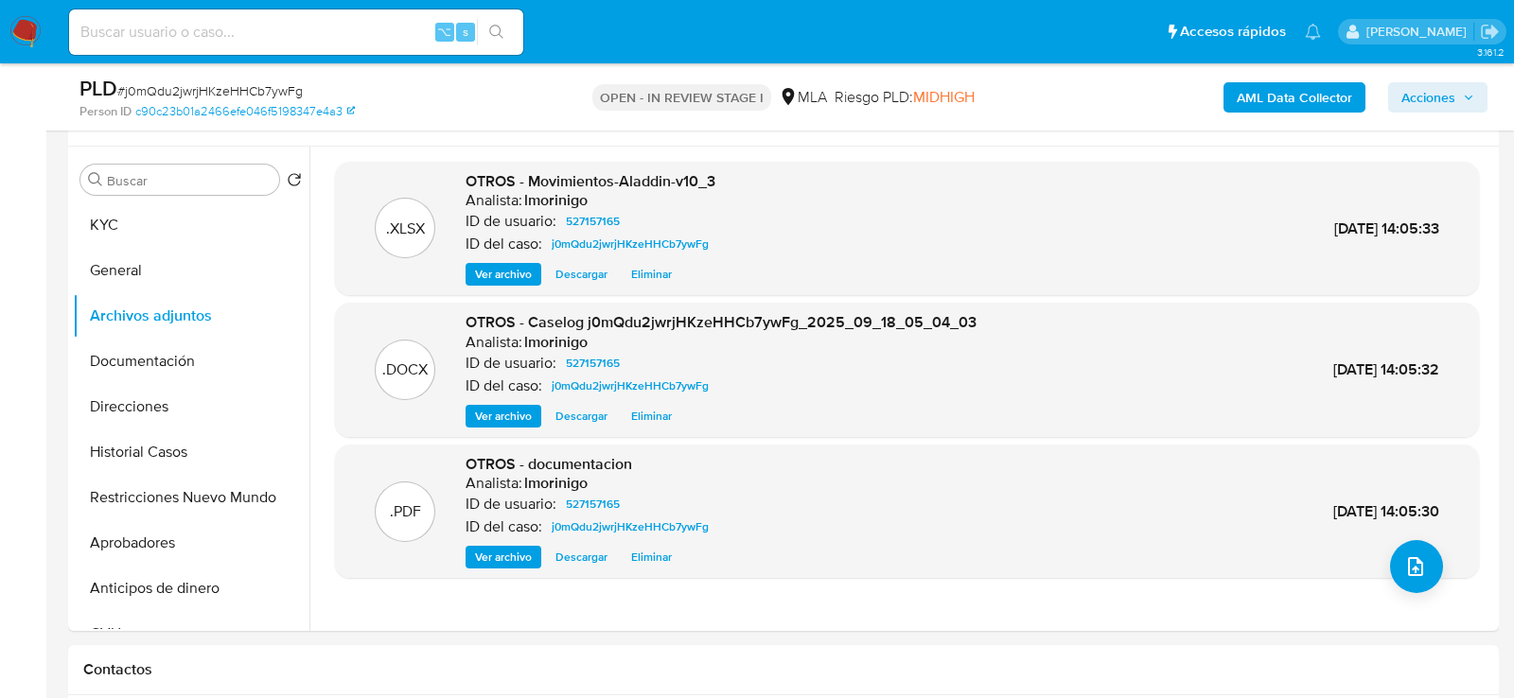
click at [1264, 84] on b "AML Data Collector" at bounding box center [1294, 97] width 115 height 30
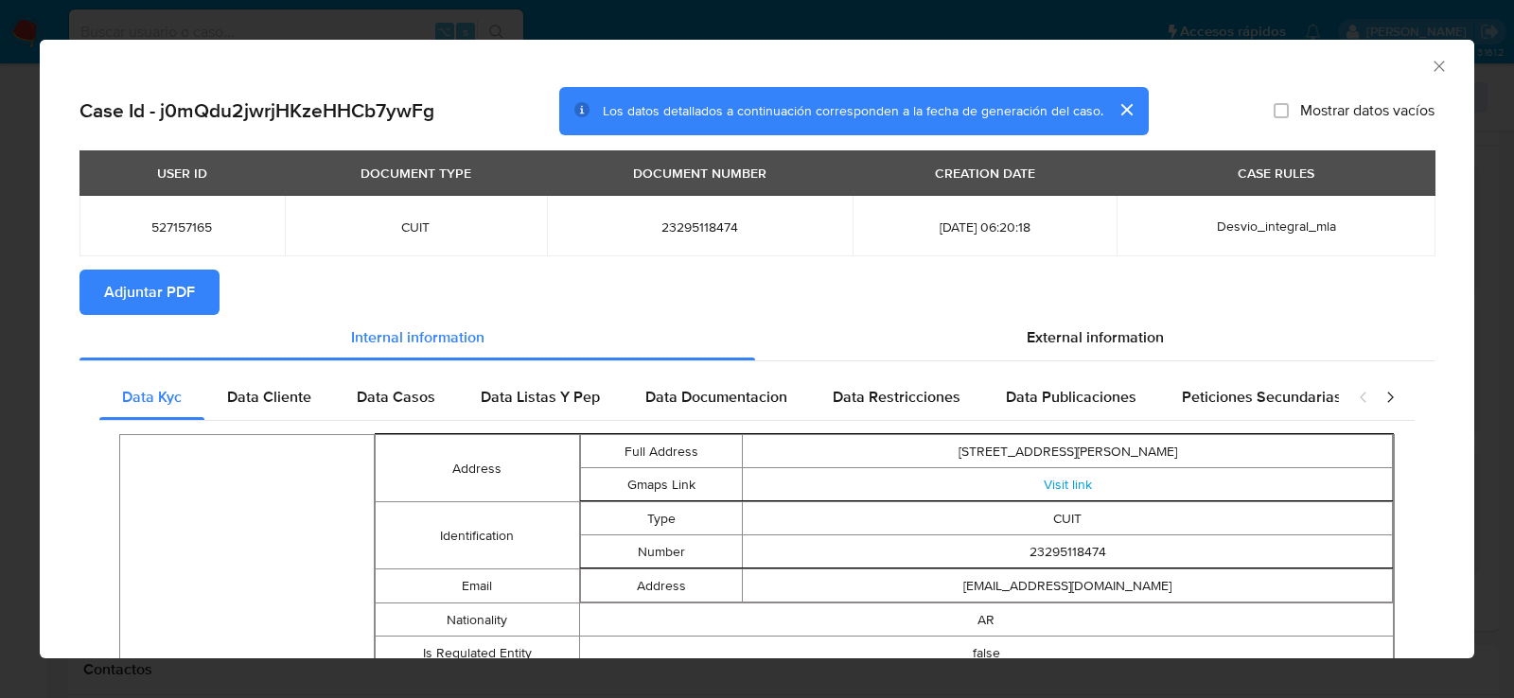
click at [150, 289] on span "Adjuntar PDF" at bounding box center [149, 293] width 91 height 42
click at [1441, 73] on icon "Cerrar ventana" at bounding box center [1439, 66] width 19 height 19
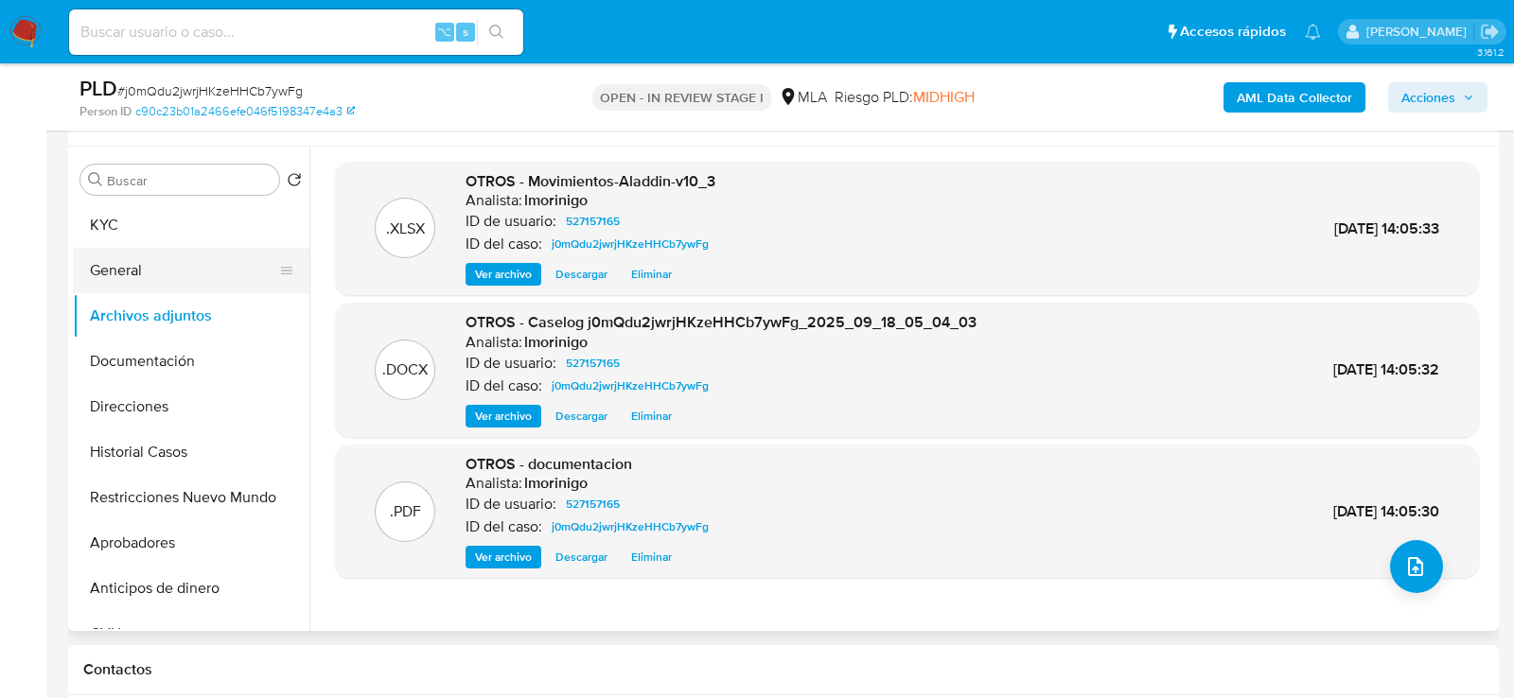
click at [115, 276] on button "General" at bounding box center [183, 270] width 221 height 45
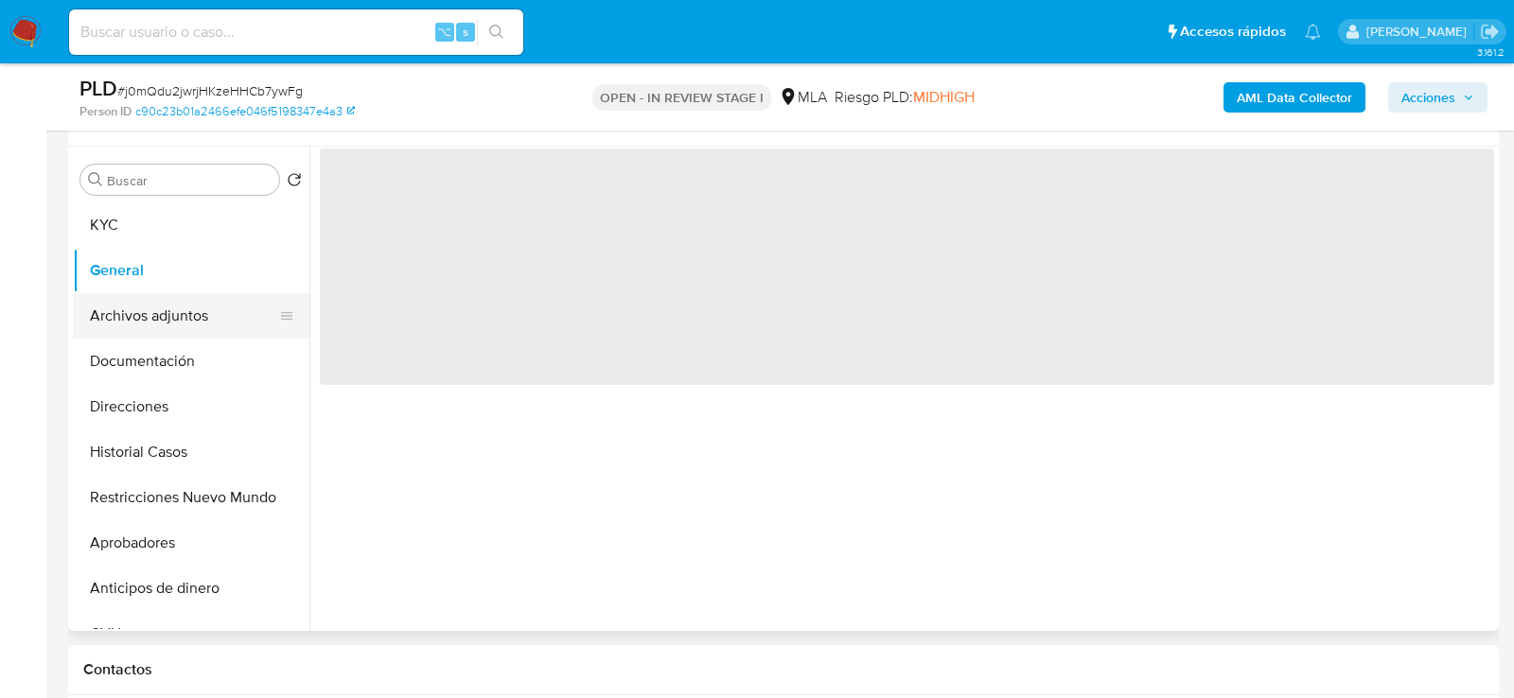
click at [115, 308] on button "Archivos adjuntos" at bounding box center [183, 315] width 221 height 45
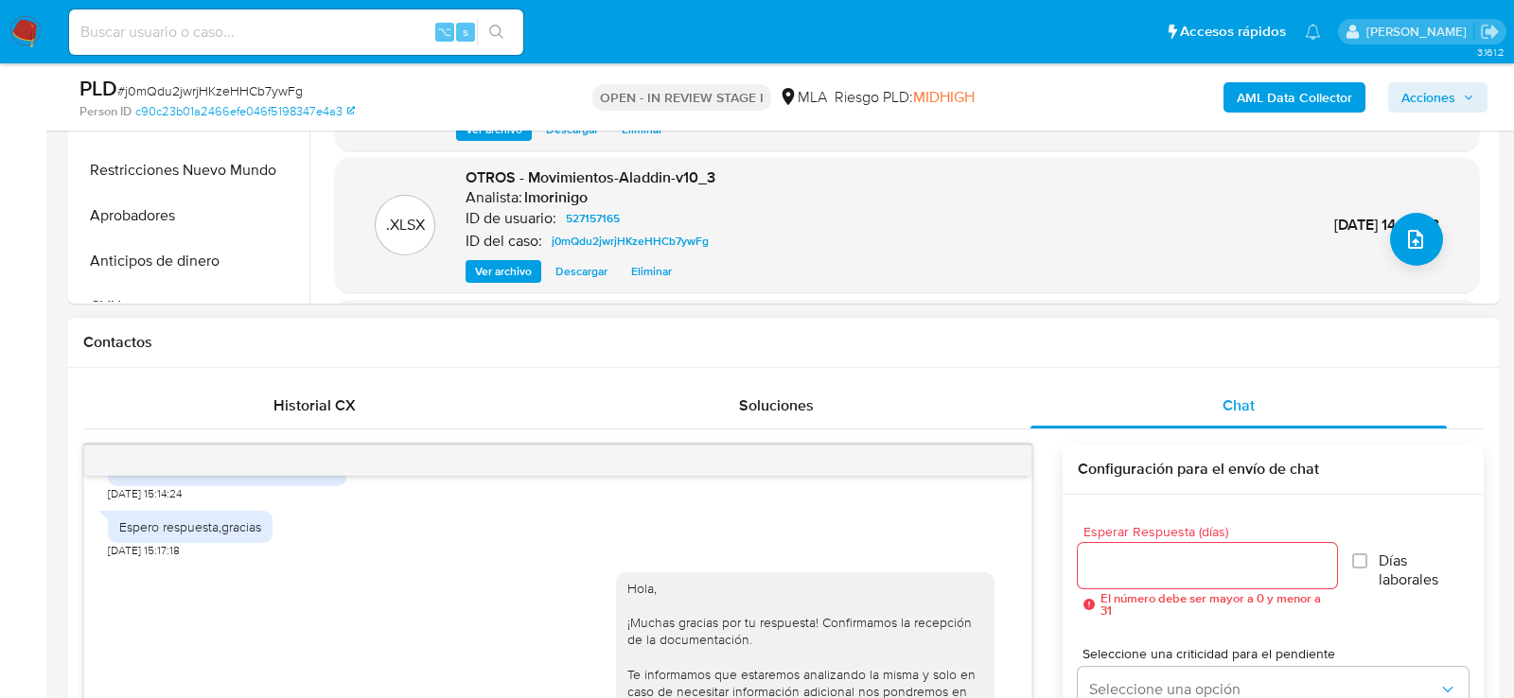
scroll to position [723, 0]
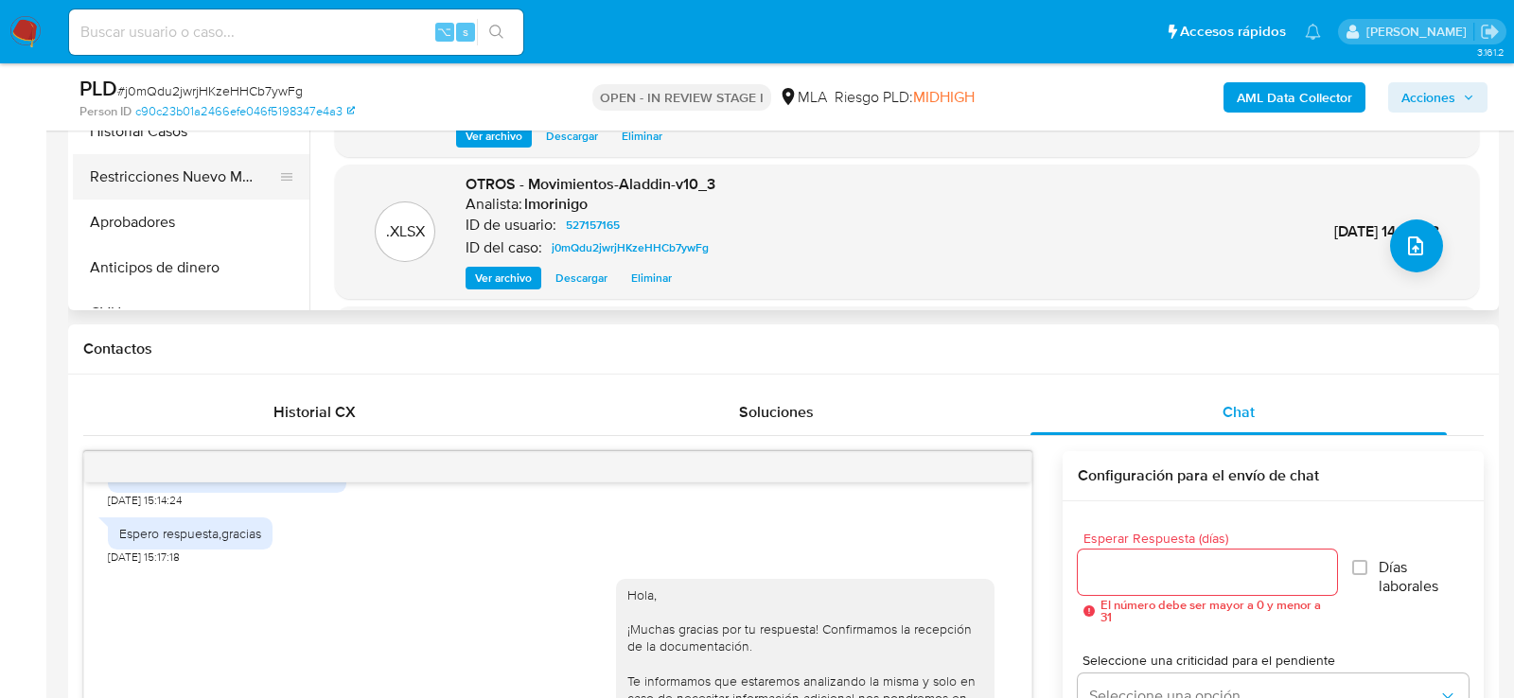
click at [221, 162] on button "Restricciones Nuevo Mundo" at bounding box center [183, 176] width 221 height 45
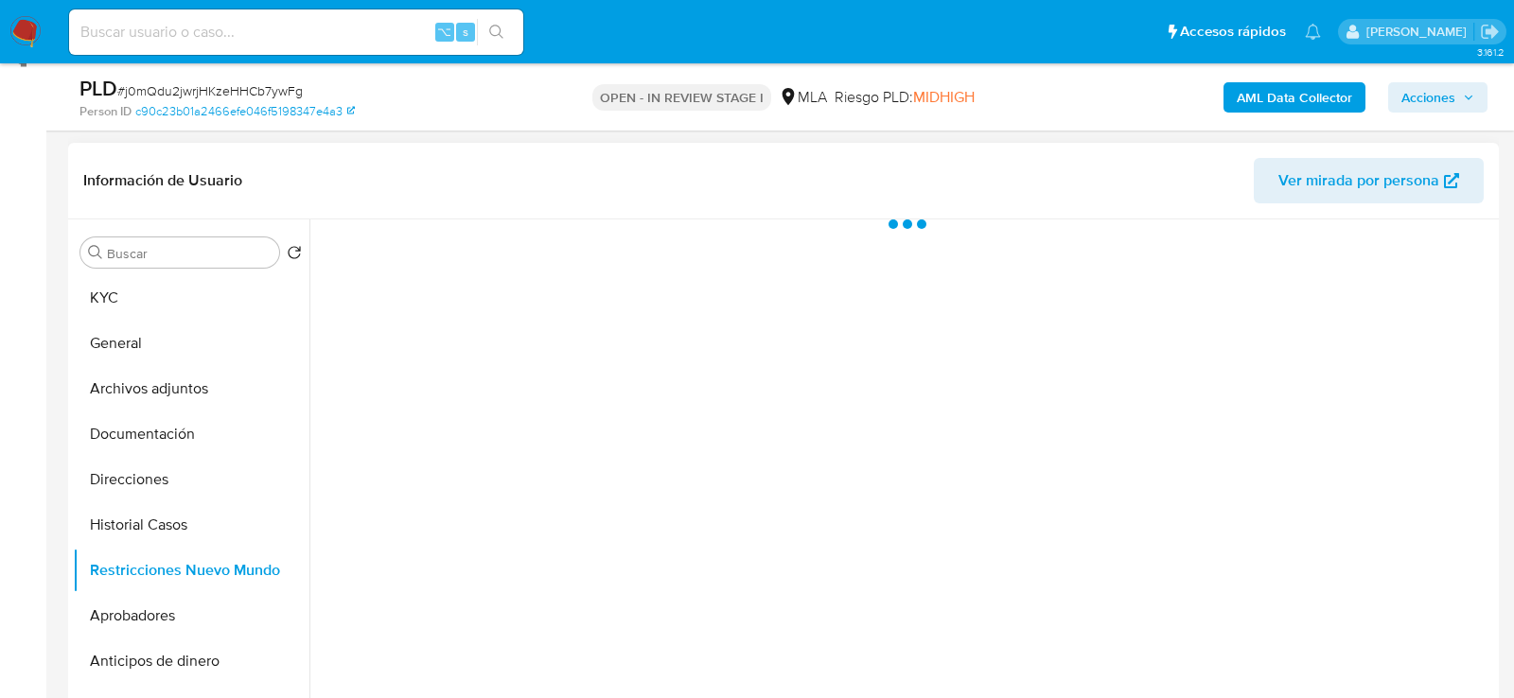
scroll to position [263, 0]
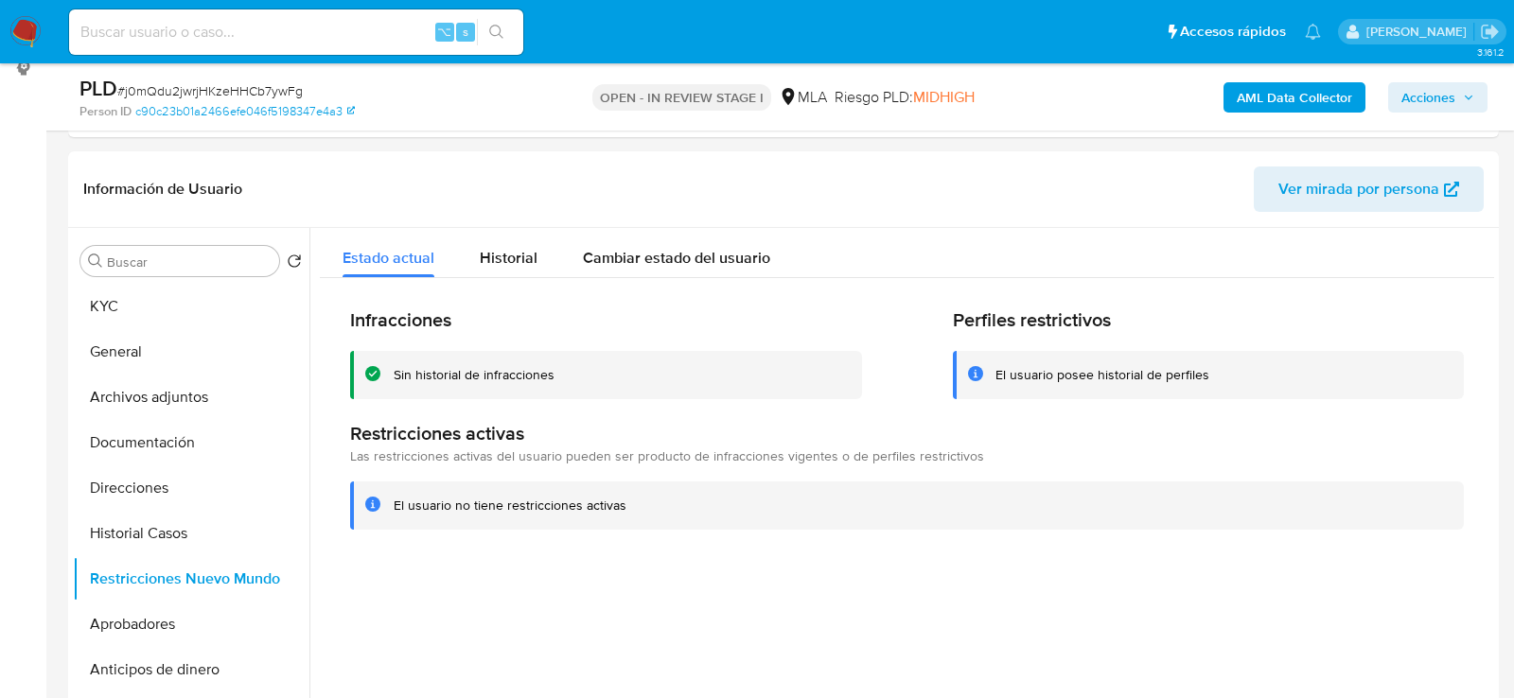
click at [1435, 100] on span "Acciones" at bounding box center [1429, 97] width 54 height 30
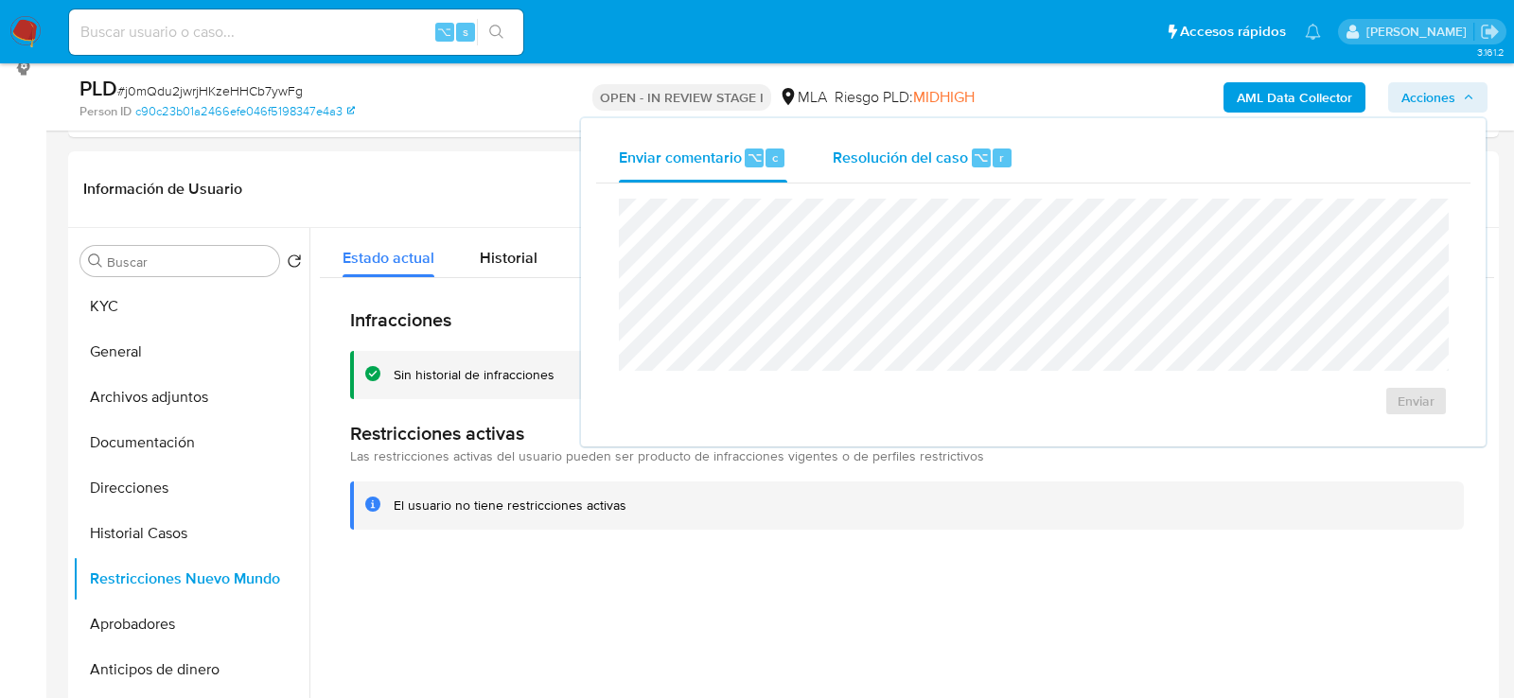
click at [974, 161] on span "⌥" at bounding box center [981, 158] width 14 height 18
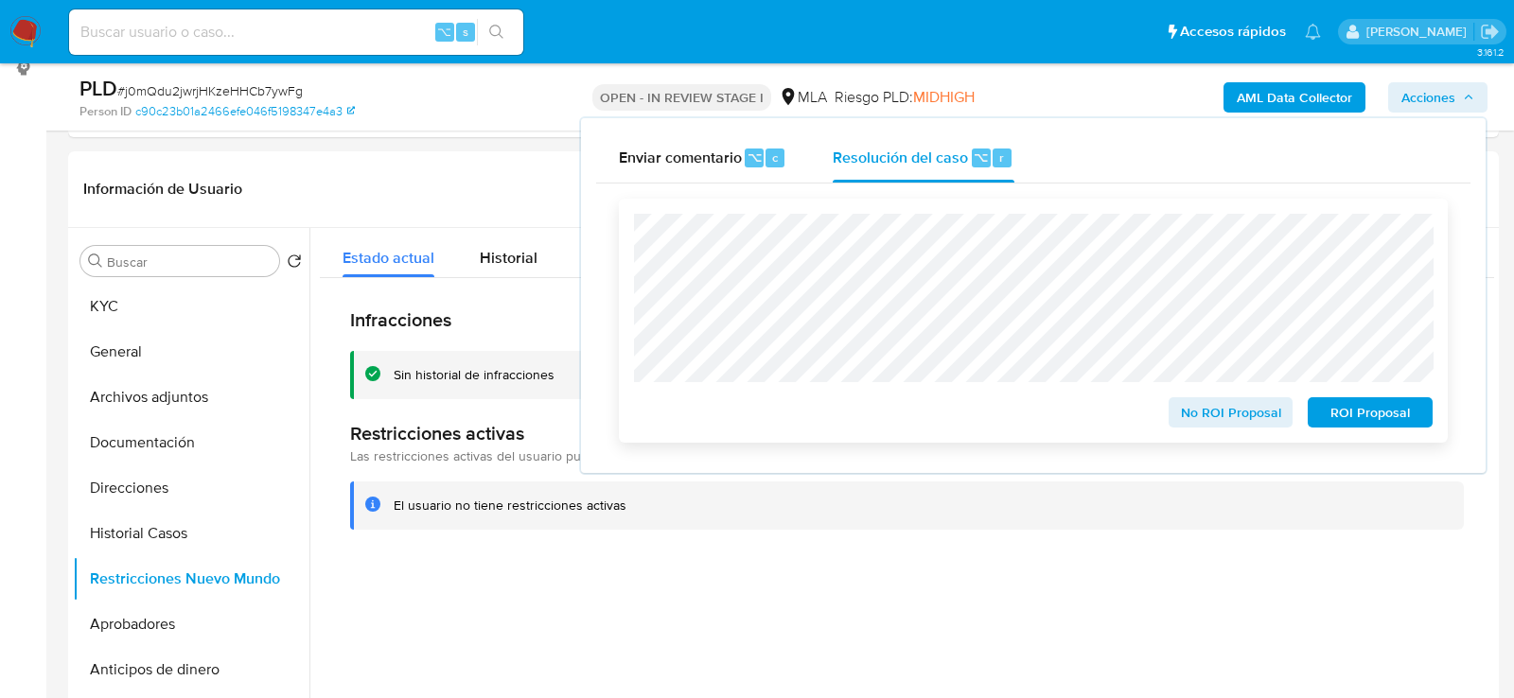
click at [1235, 418] on span "No ROI Proposal" at bounding box center [1231, 412] width 98 height 26
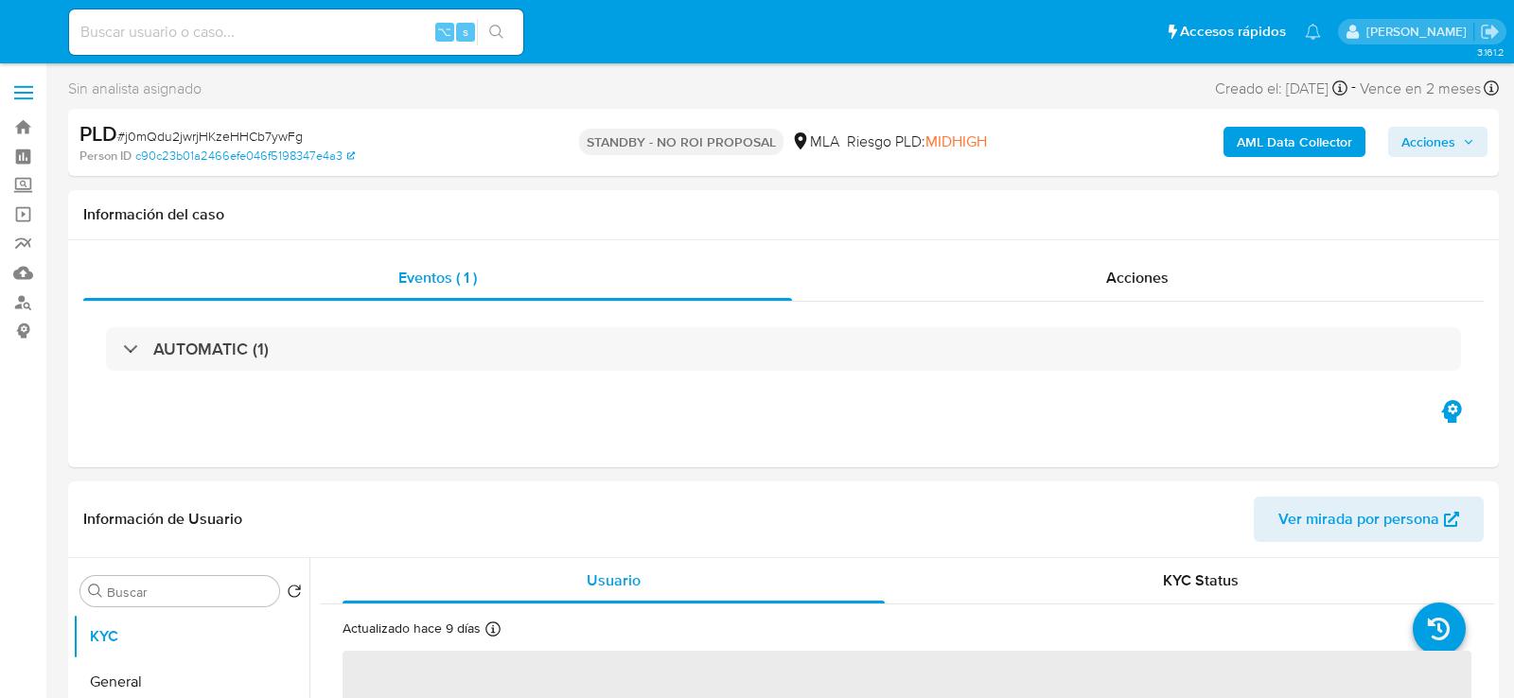
select select "10"
click at [310, 39] on input at bounding box center [296, 32] width 454 height 25
paste input "bJ6ylbJMTslTiMNEdnptgMDW"
type input "bJ6ylbJMTslTiMNEdnptgMDW"
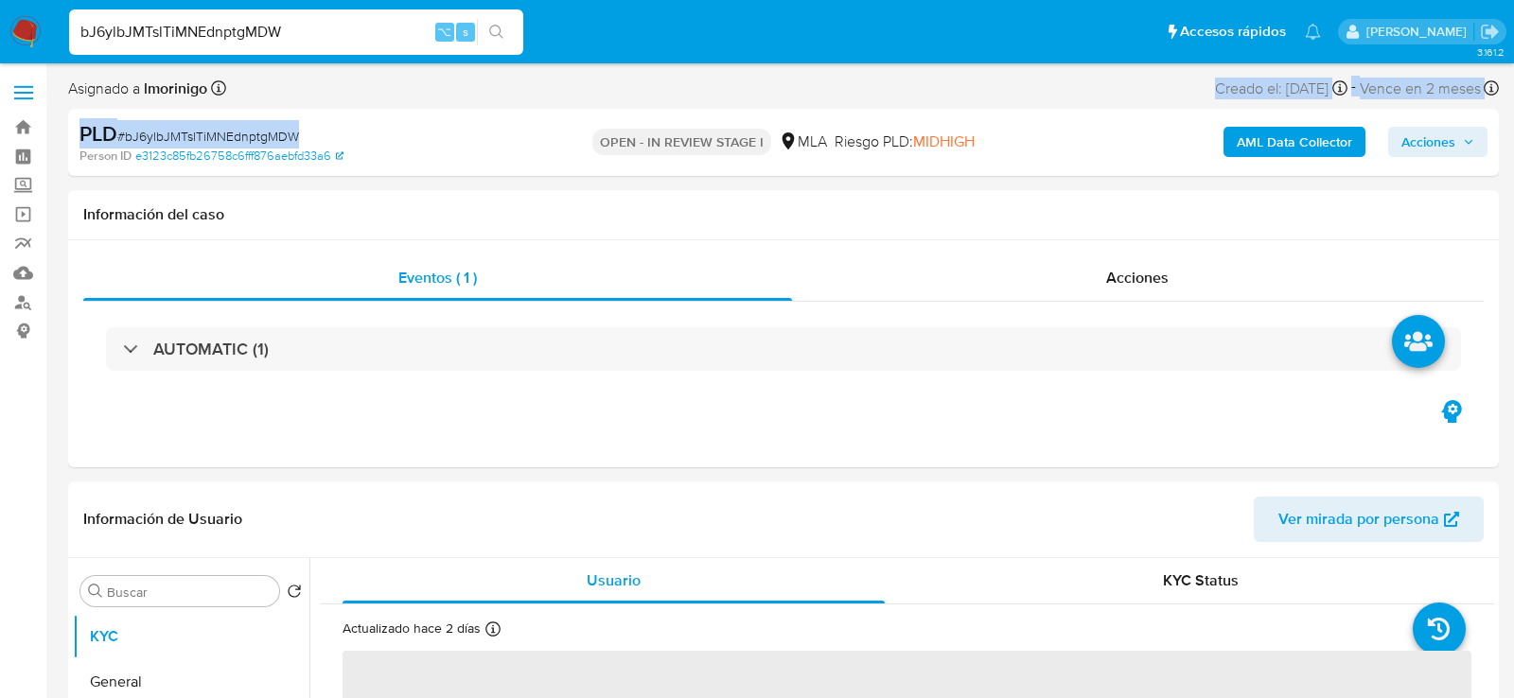
drag, startPoint x: 495, startPoint y: 128, endPoint x: 413, endPoint y: 44, distance: 117.8
click at [407, 91] on div "Asignado a lmorinigo Asignado el: 17/09/2025 10:36:05 Creado el: 12/09/2025 Cre…" at bounding box center [783, 126] width 1431 height 100
select select "10"
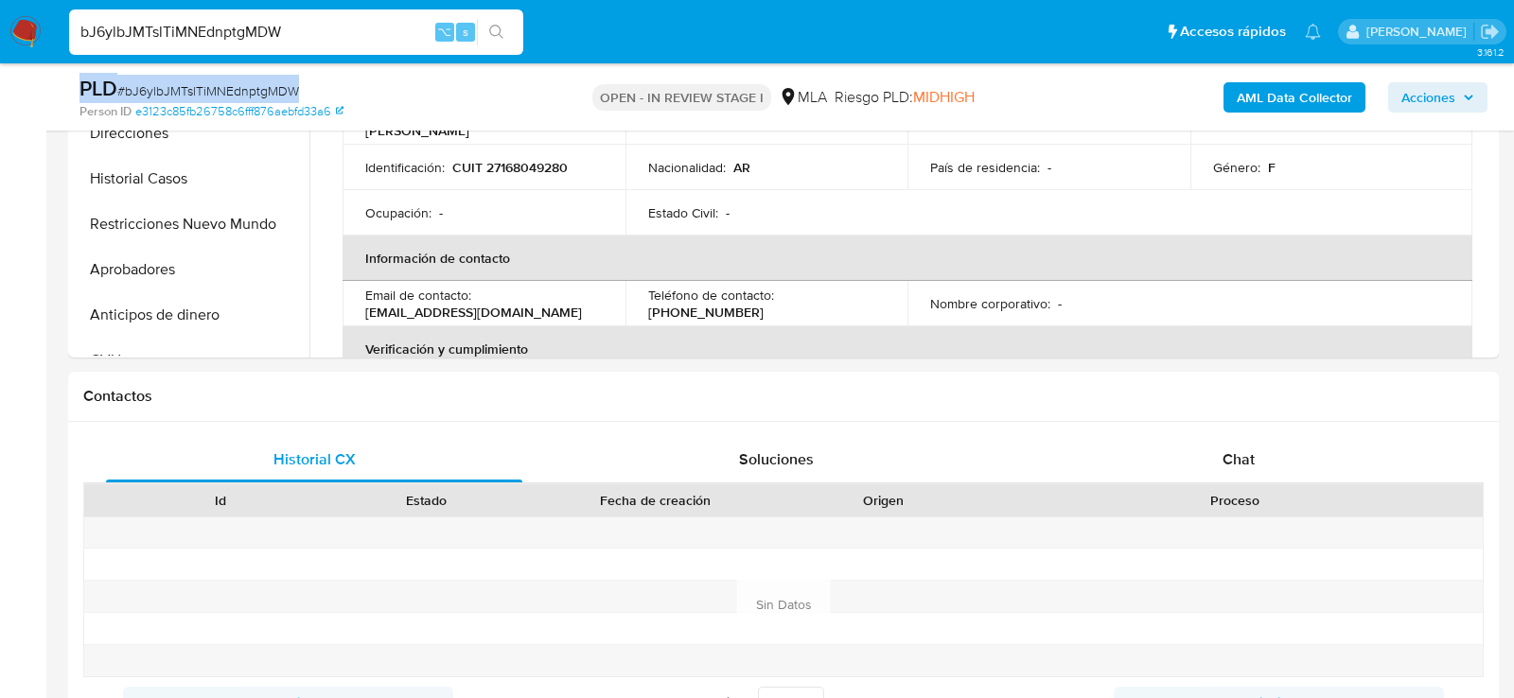
scroll to position [862, 0]
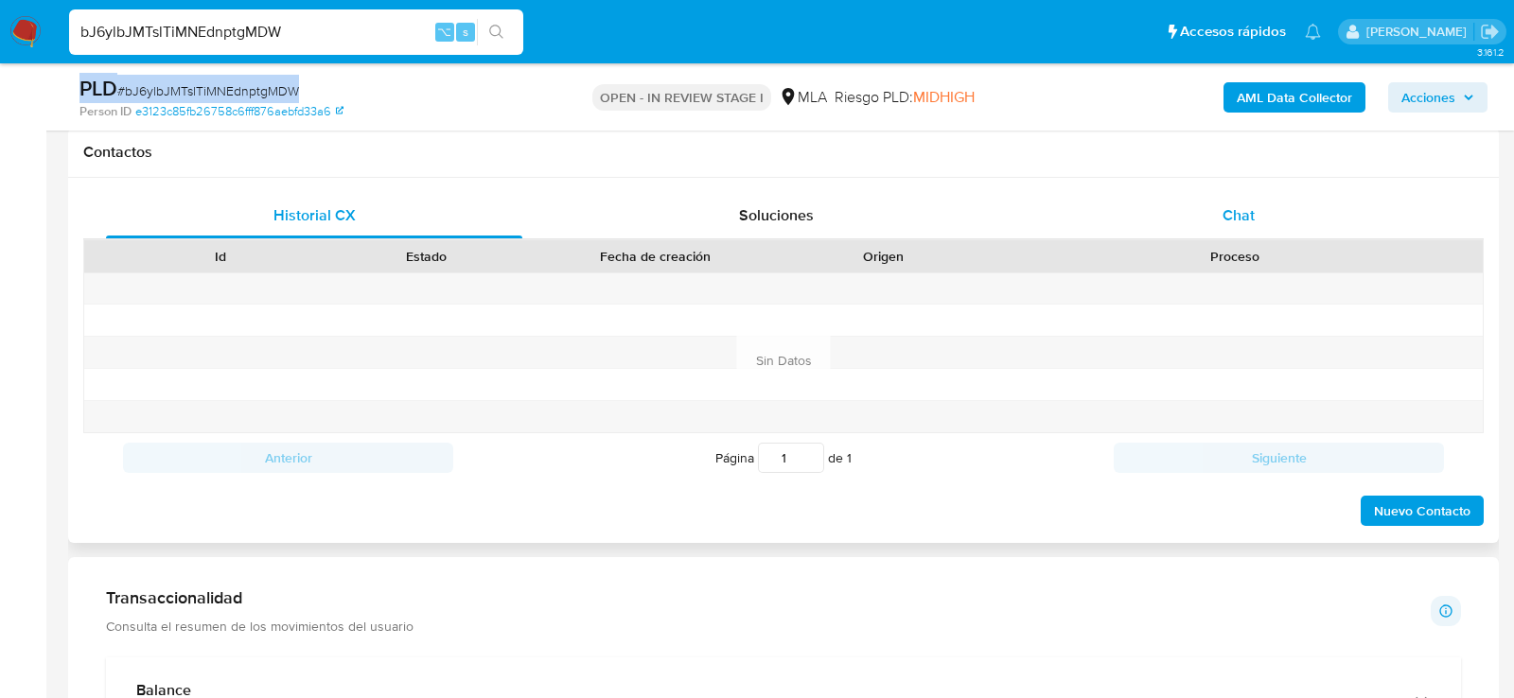
click at [1213, 223] on div "Chat" at bounding box center [1239, 215] width 416 height 45
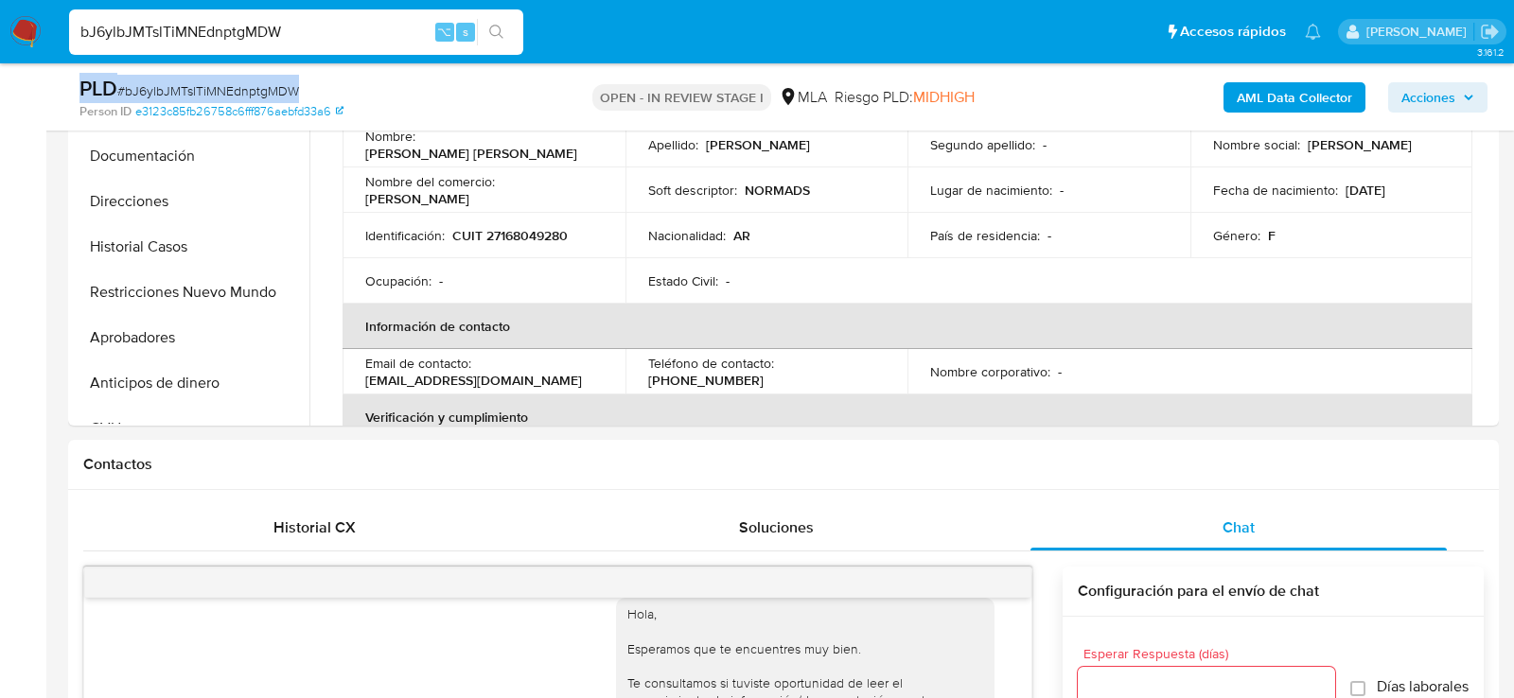
scroll to position [506, 0]
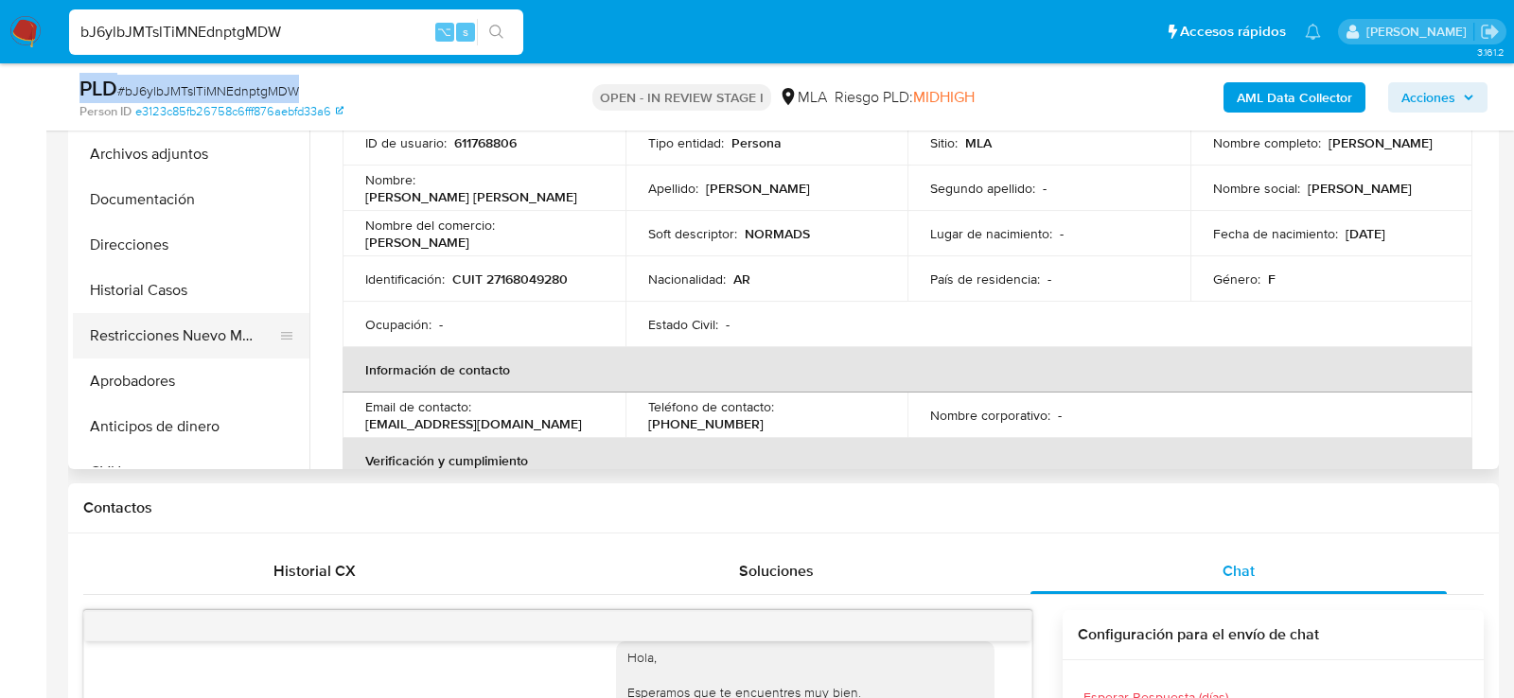
click at [130, 342] on button "Restricciones Nuevo Mundo" at bounding box center [183, 335] width 221 height 45
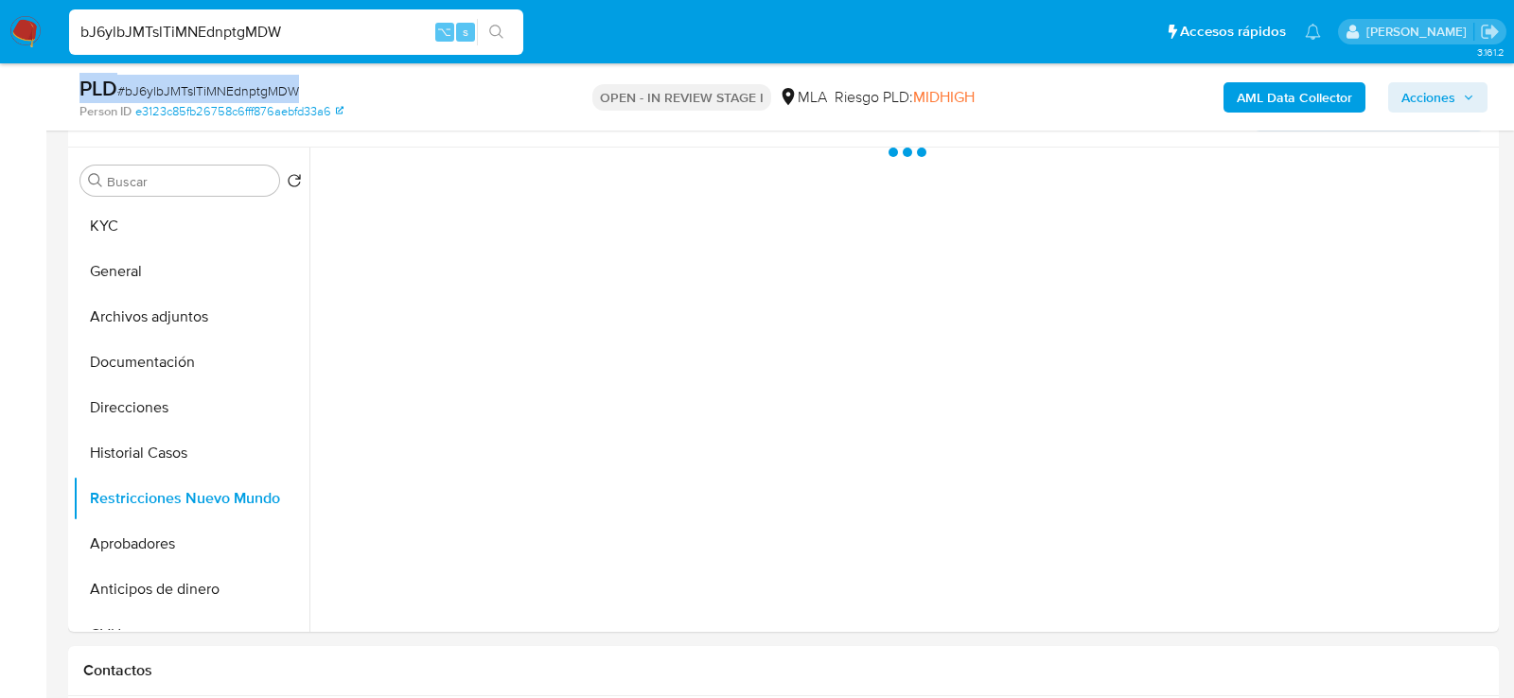
scroll to position [327, 0]
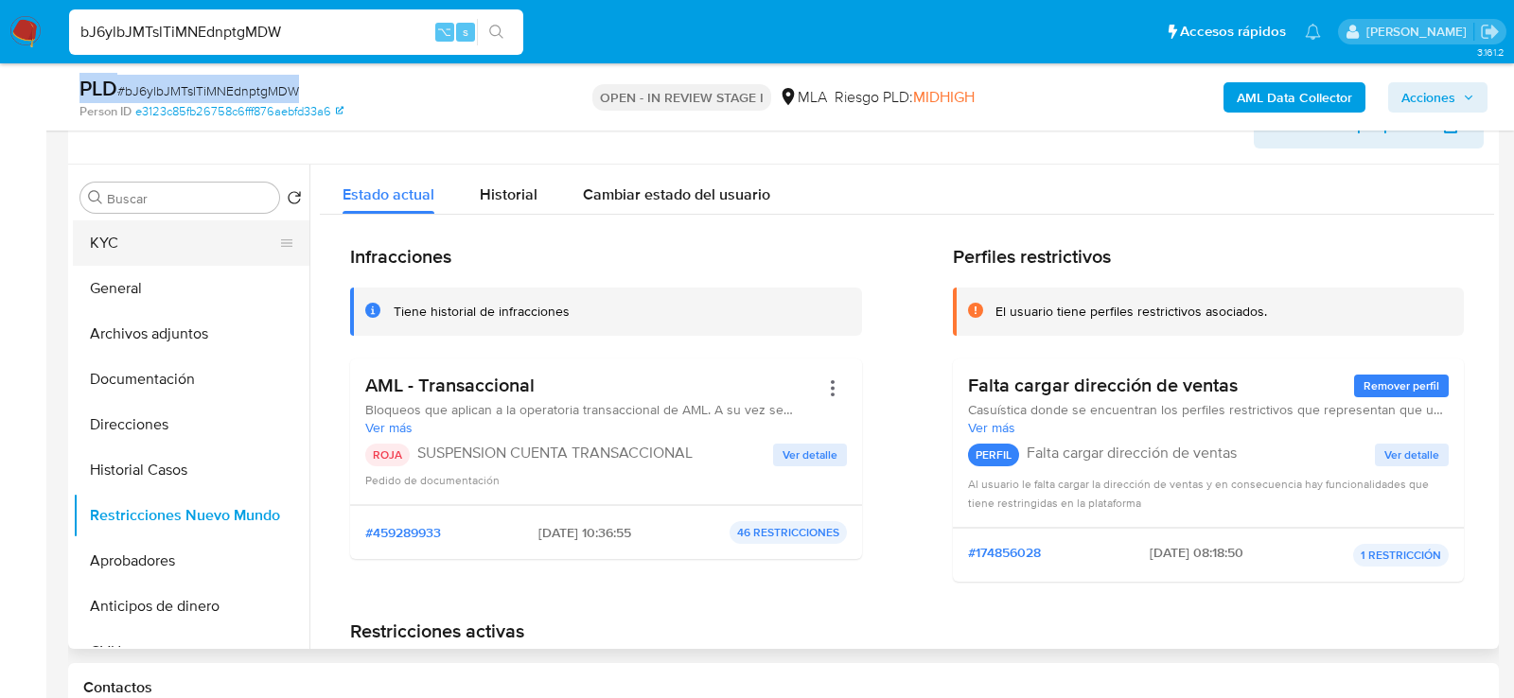
click at [154, 253] on button "KYC" at bounding box center [183, 243] width 221 height 45
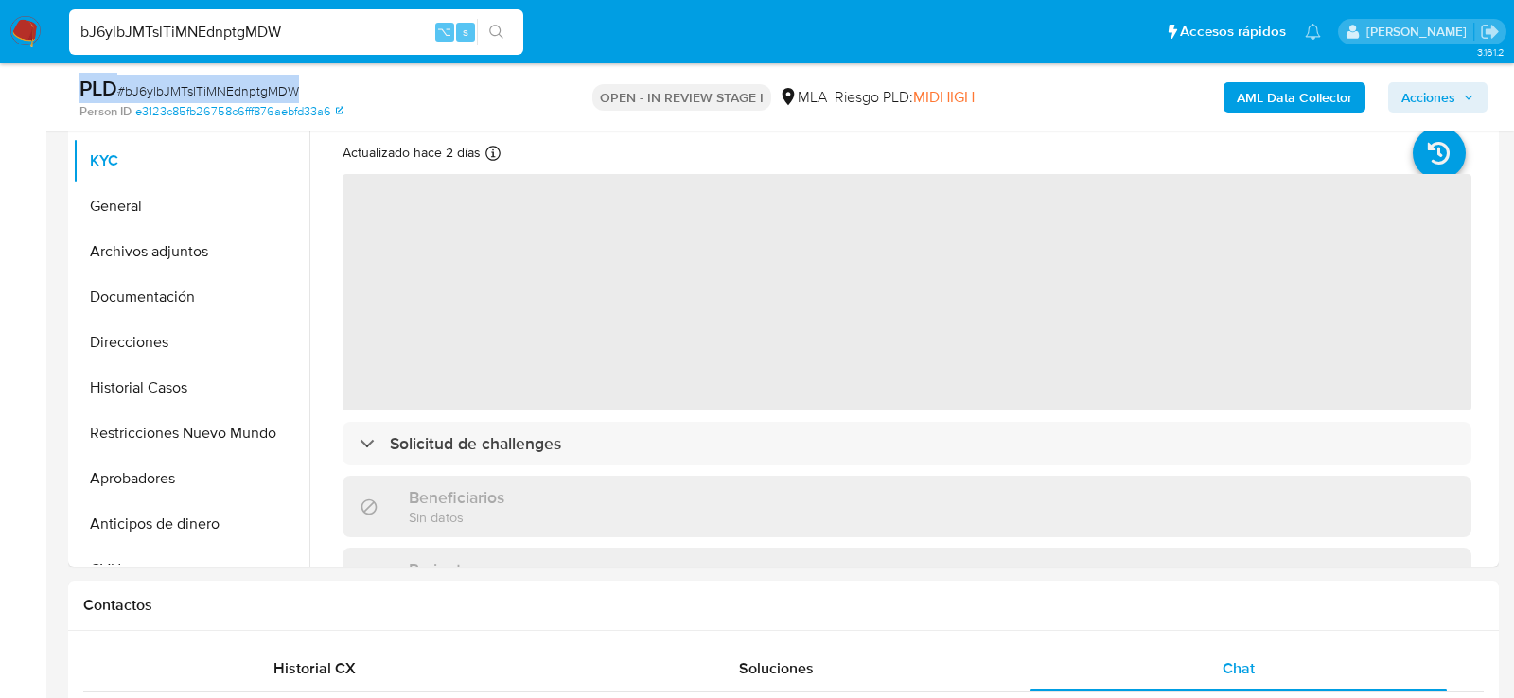
scroll to position [532, 0]
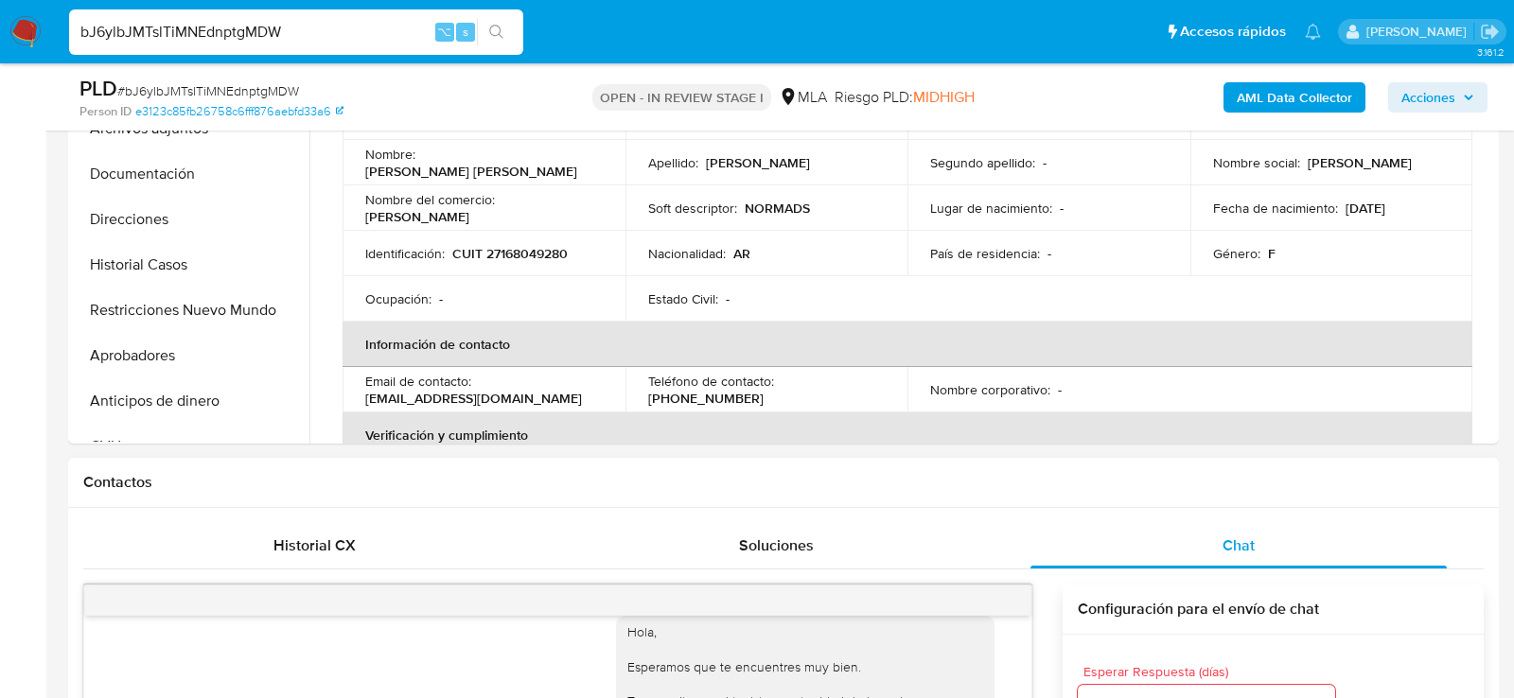
click at [258, 536] on div "Historial CX" at bounding box center [314, 545] width 416 height 45
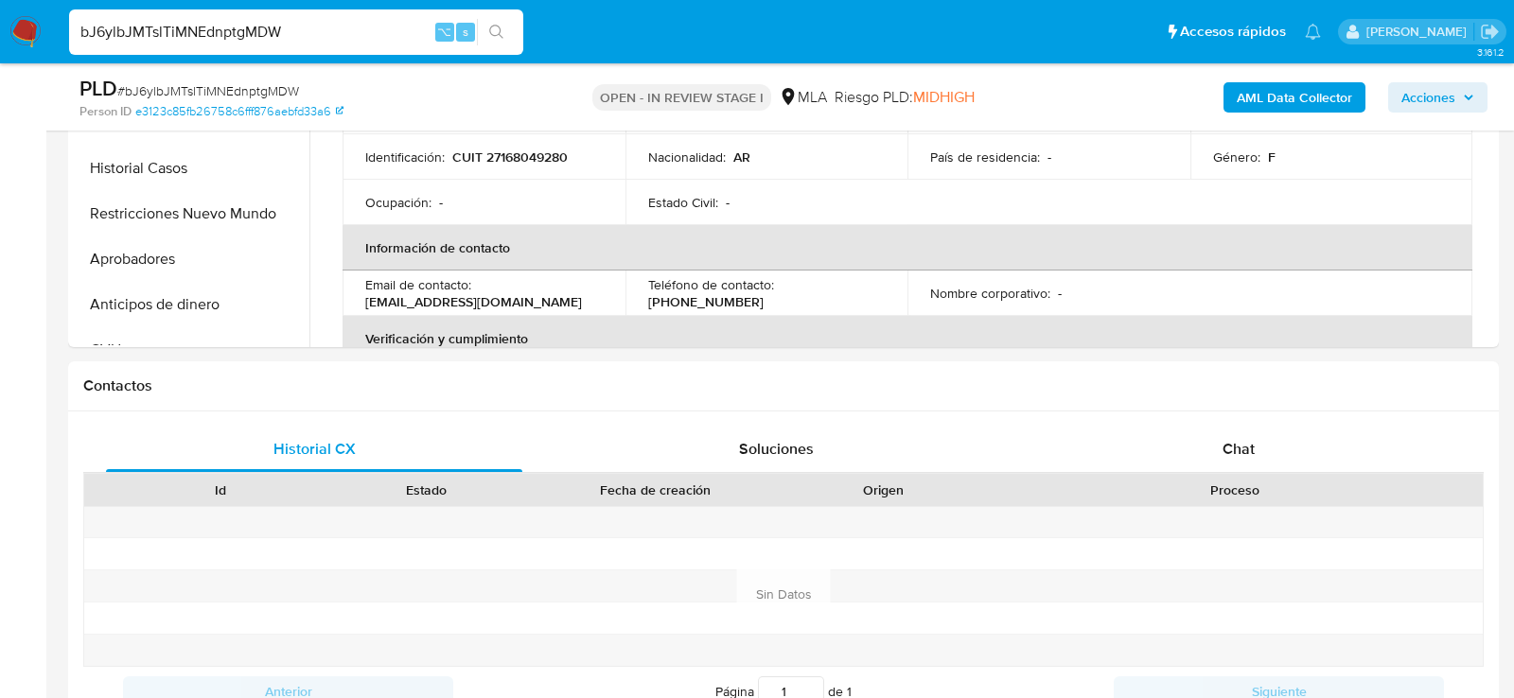
scroll to position [750, 0]
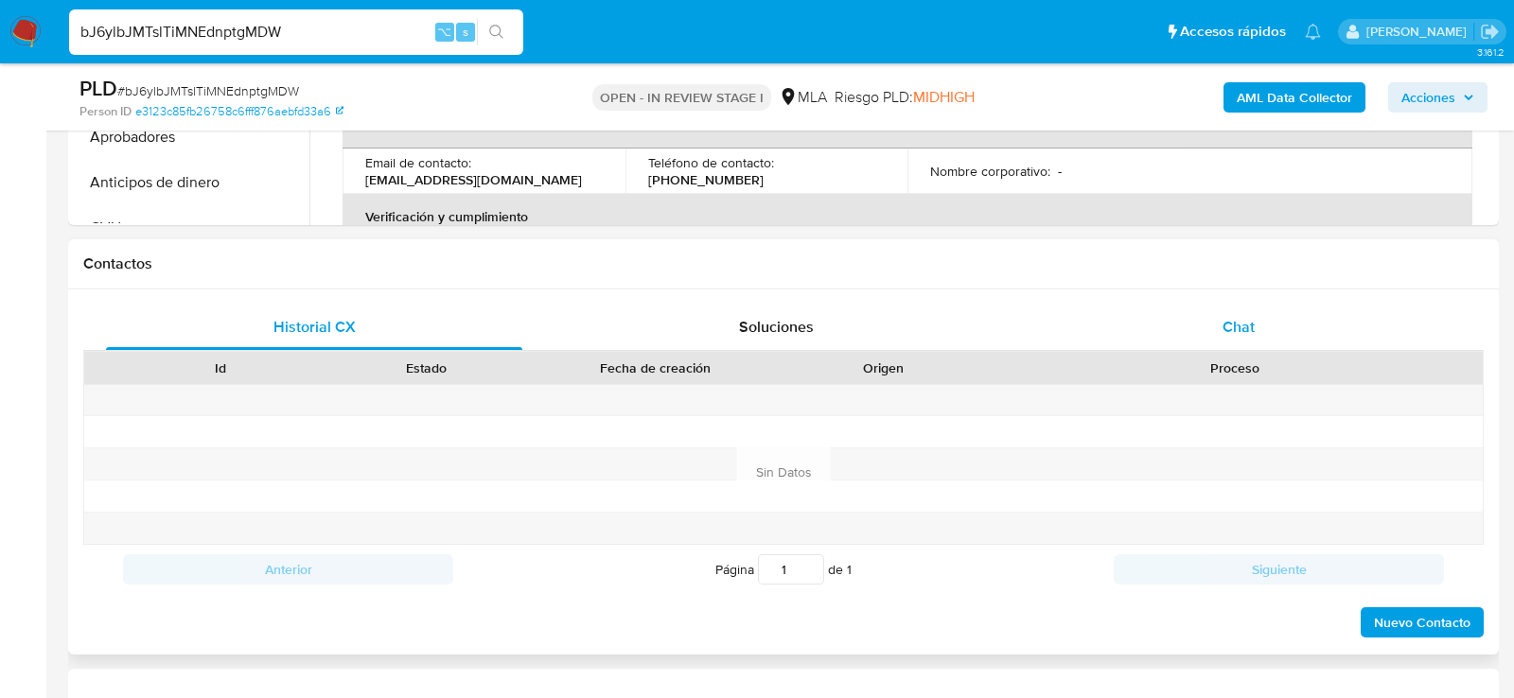
click at [1158, 319] on div "Chat" at bounding box center [1239, 327] width 416 height 45
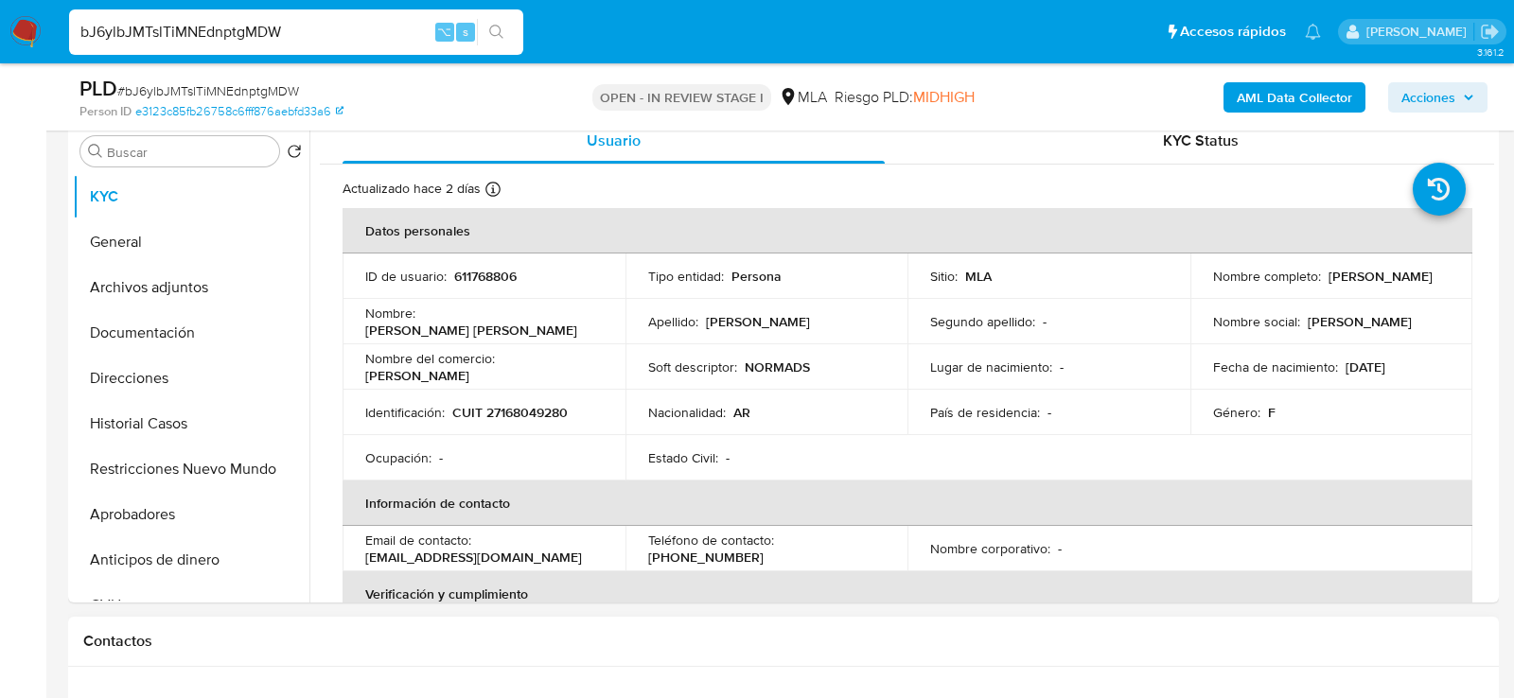
scroll to position [370, 0]
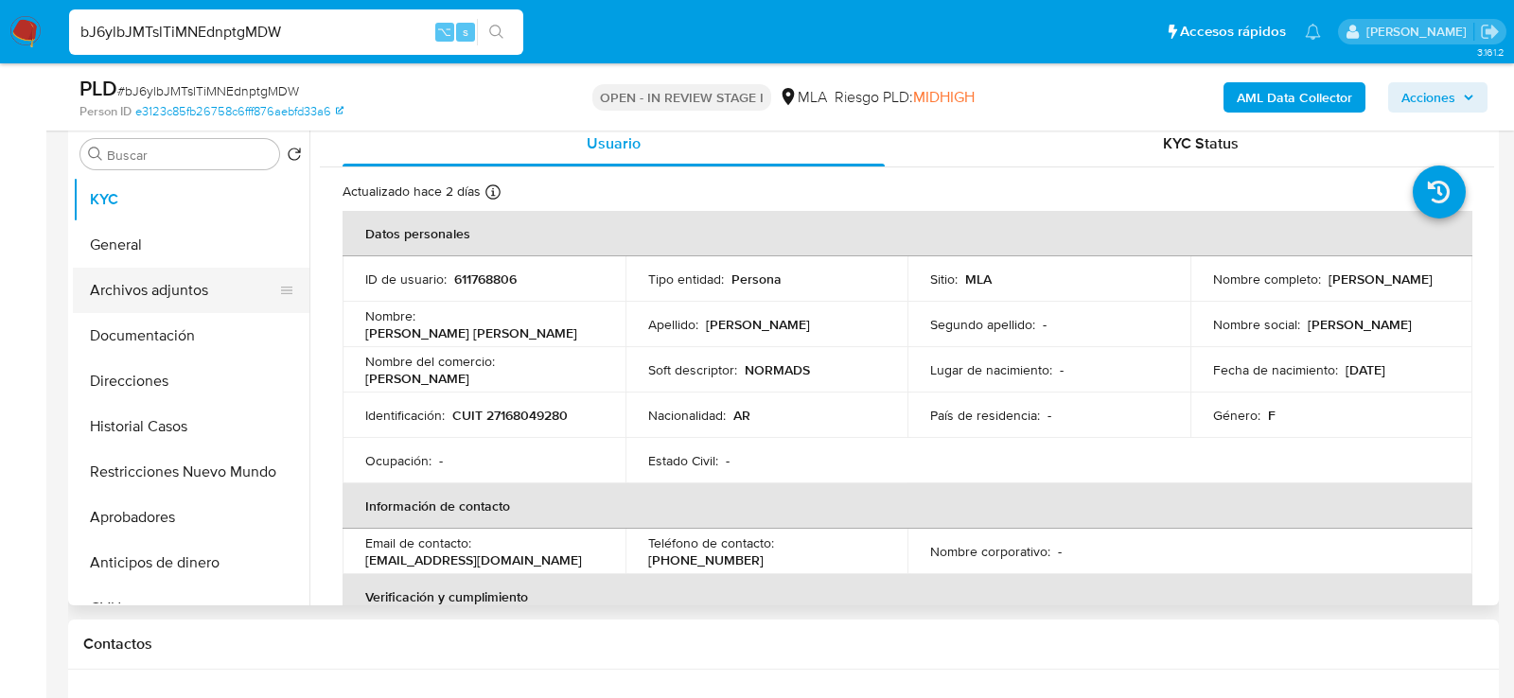
click at [183, 268] on button "Archivos adjuntos" at bounding box center [183, 290] width 221 height 45
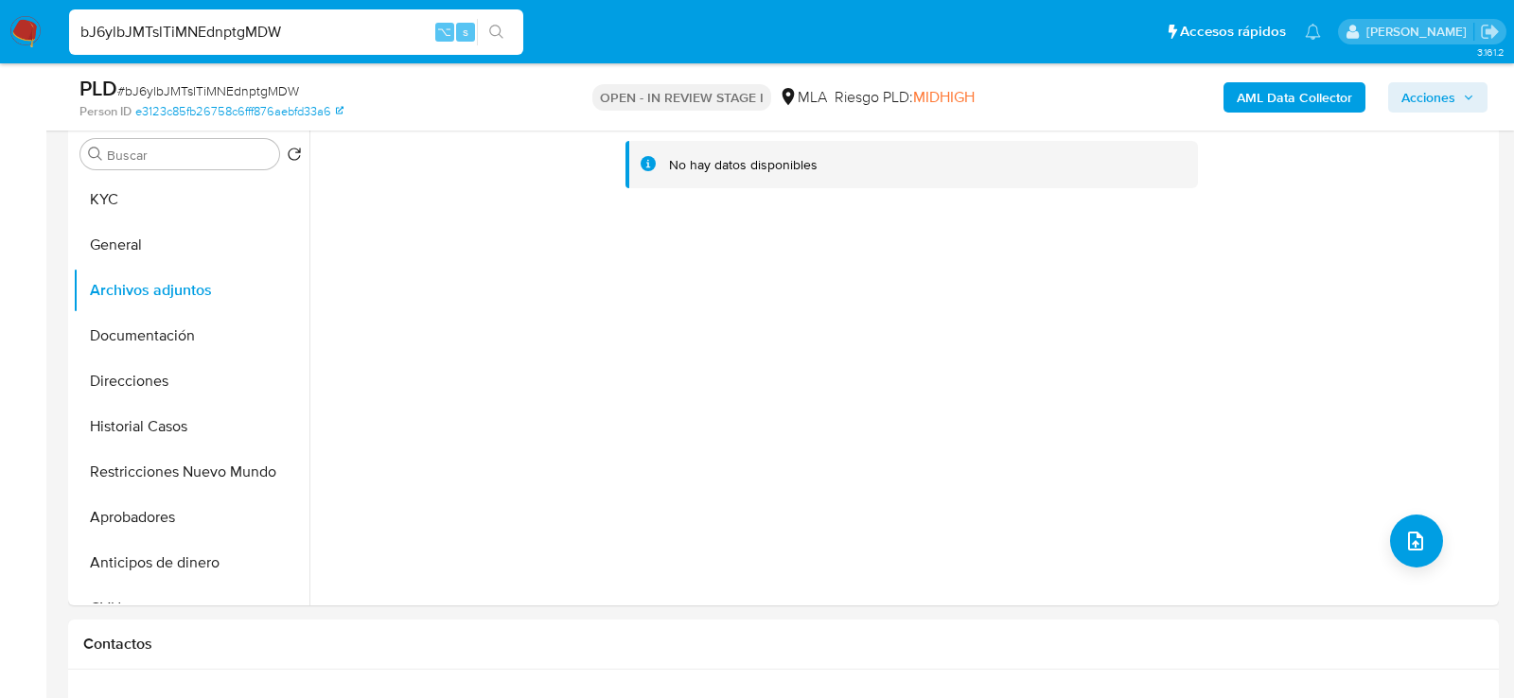
click at [1265, 97] on b "AML Data Collector" at bounding box center [1294, 97] width 115 height 30
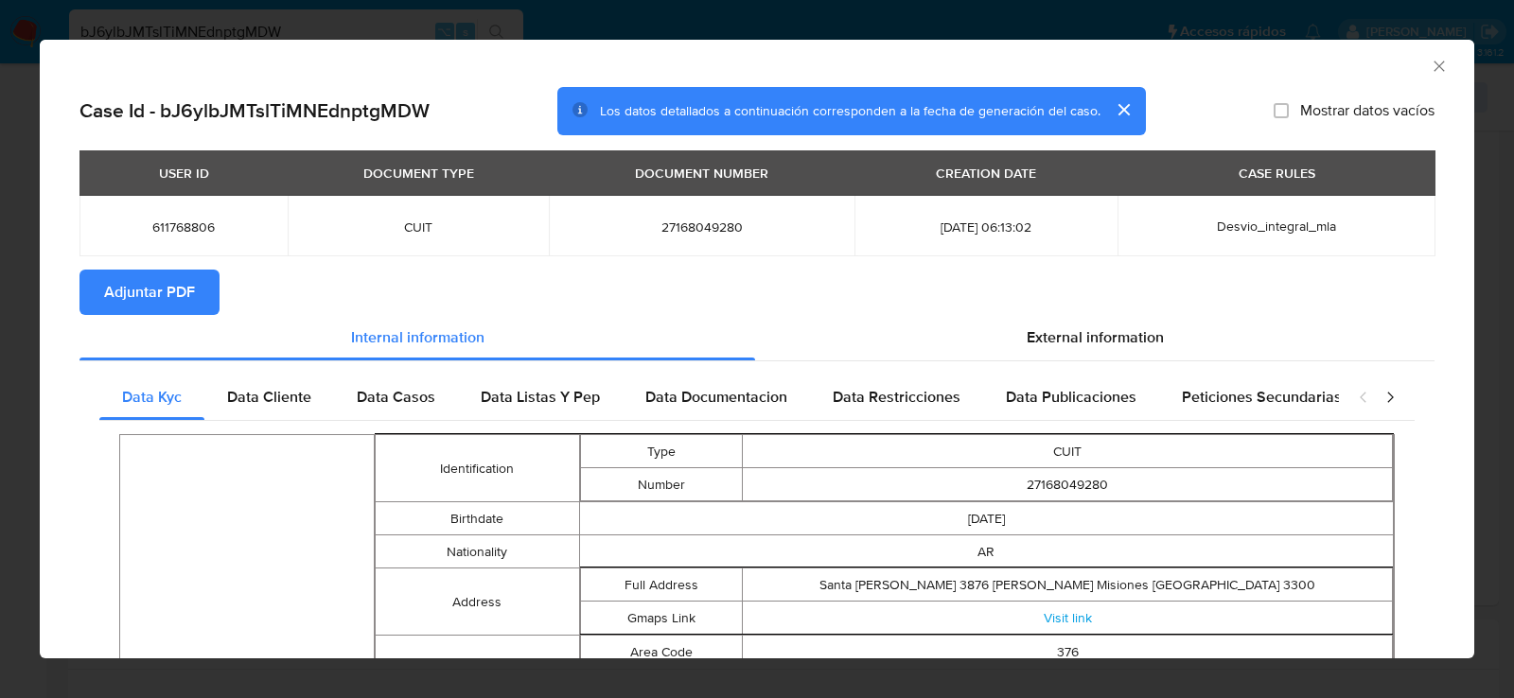
click at [175, 289] on span "Adjuntar PDF" at bounding box center [149, 293] width 91 height 42
click at [1438, 70] on icon "Cerrar ventana" at bounding box center [1439, 66] width 19 height 19
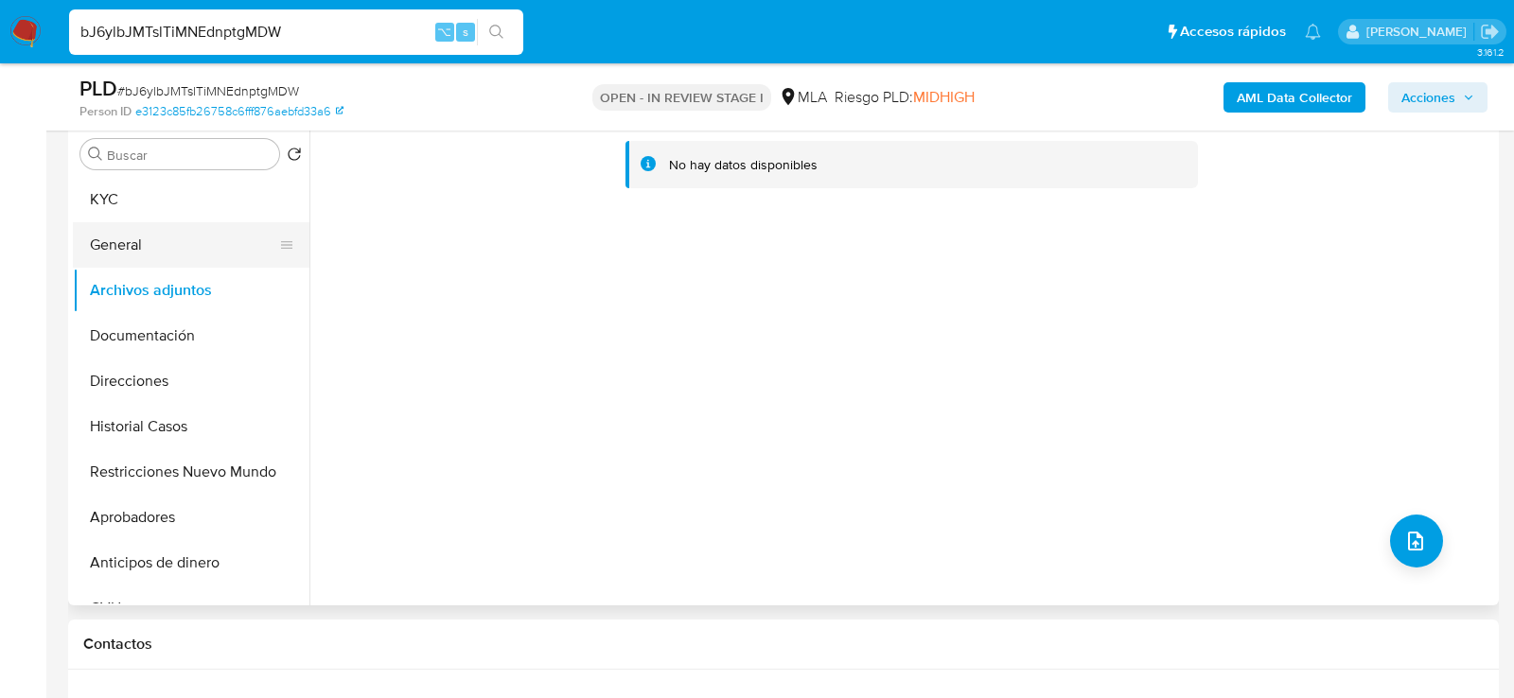
click at [168, 242] on button "General" at bounding box center [183, 244] width 221 height 45
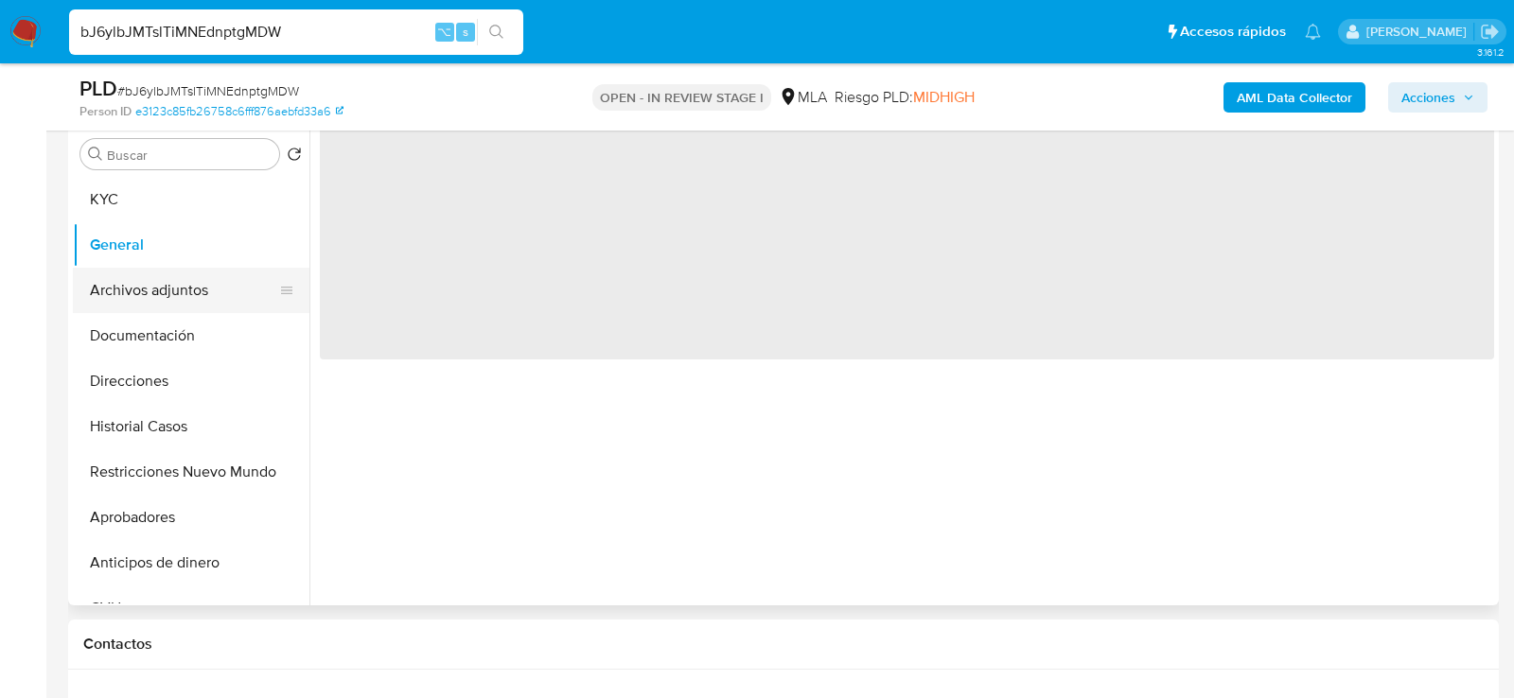
click at [168, 276] on button "Archivos adjuntos" at bounding box center [183, 290] width 221 height 45
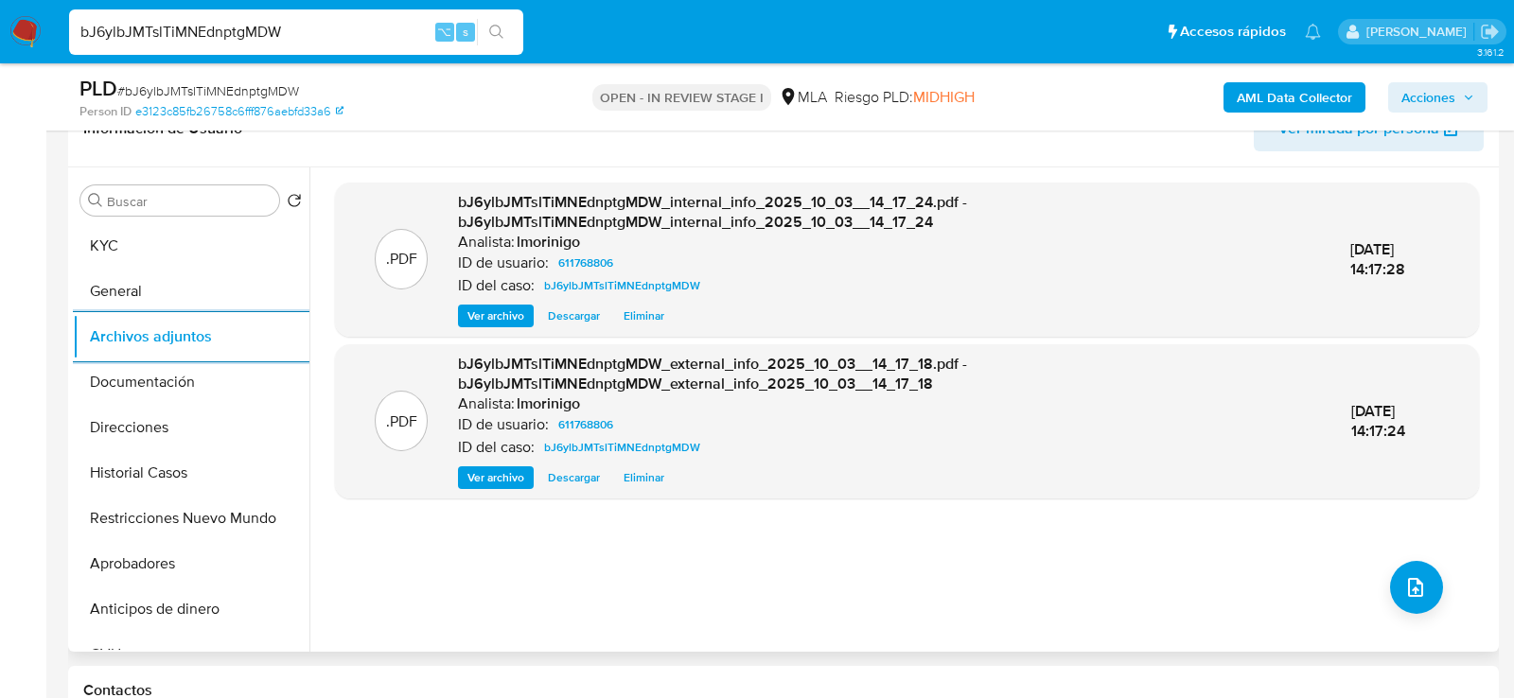
scroll to position [344, 0]
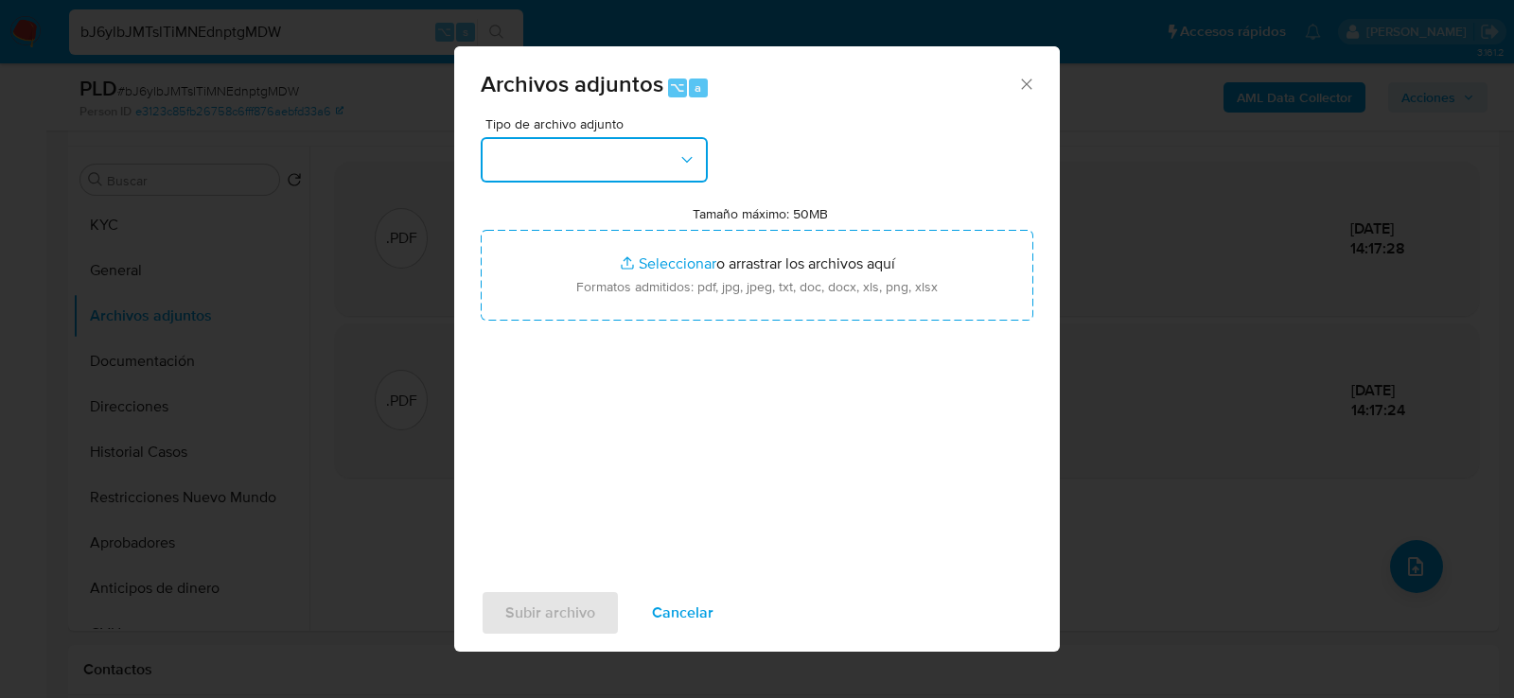
click at [599, 147] on button "button" at bounding box center [594, 159] width 227 height 45
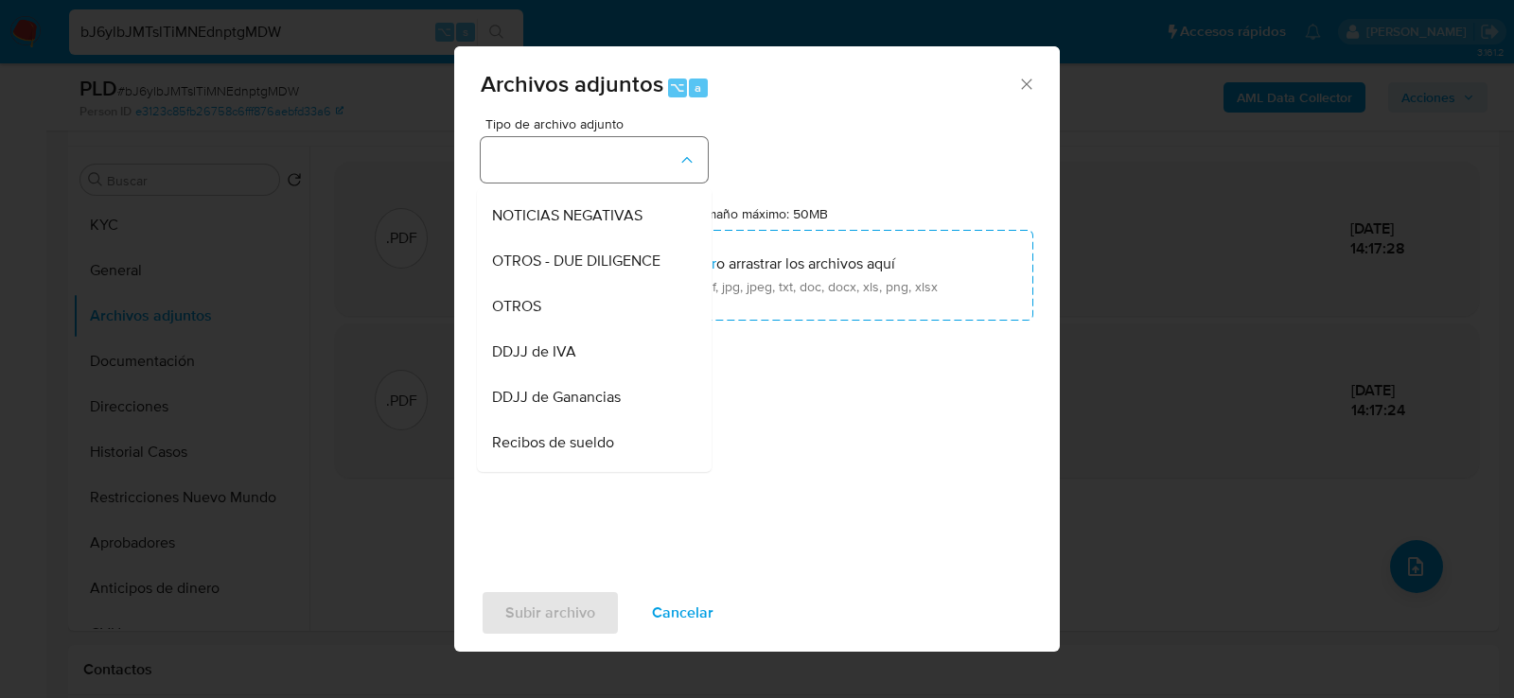
scroll to position [277, 0]
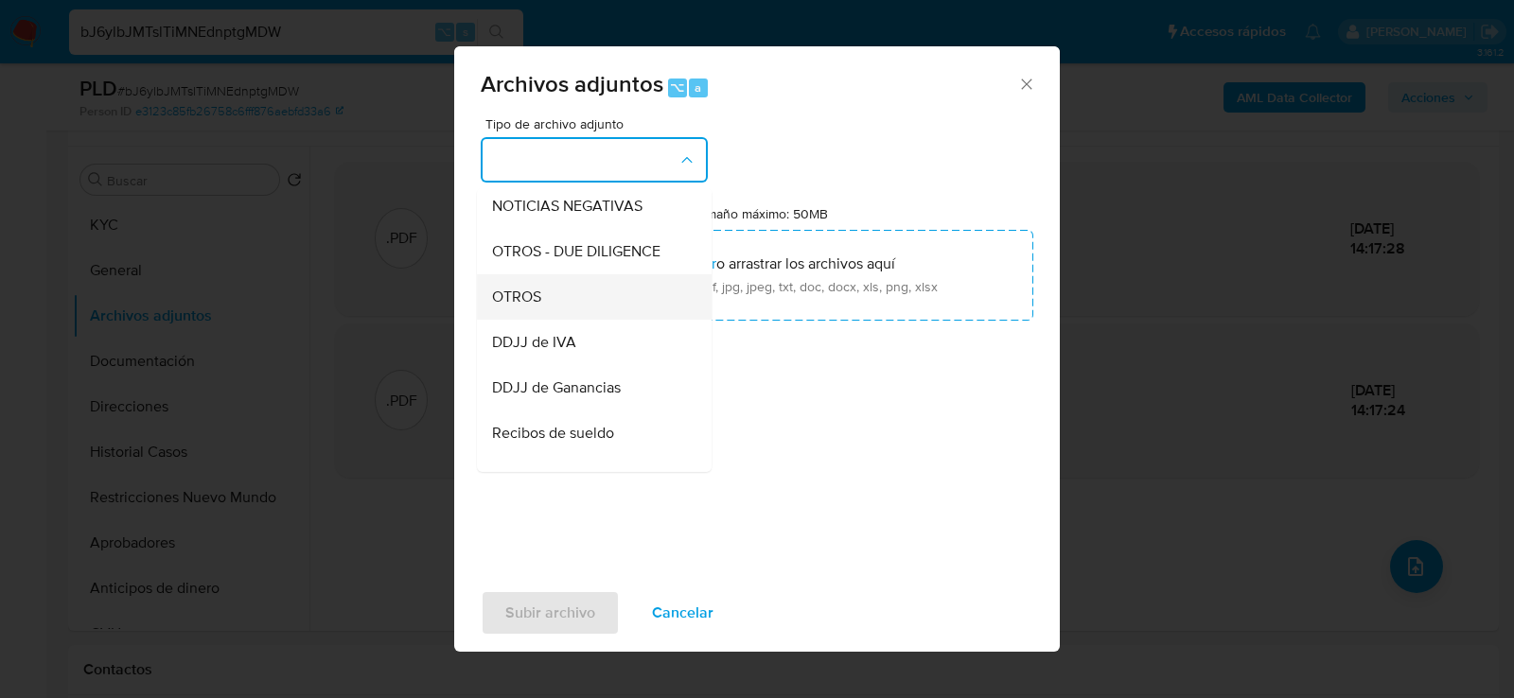
click at [591, 280] on div "OTROS" at bounding box center [588, 296] width 193 height 45
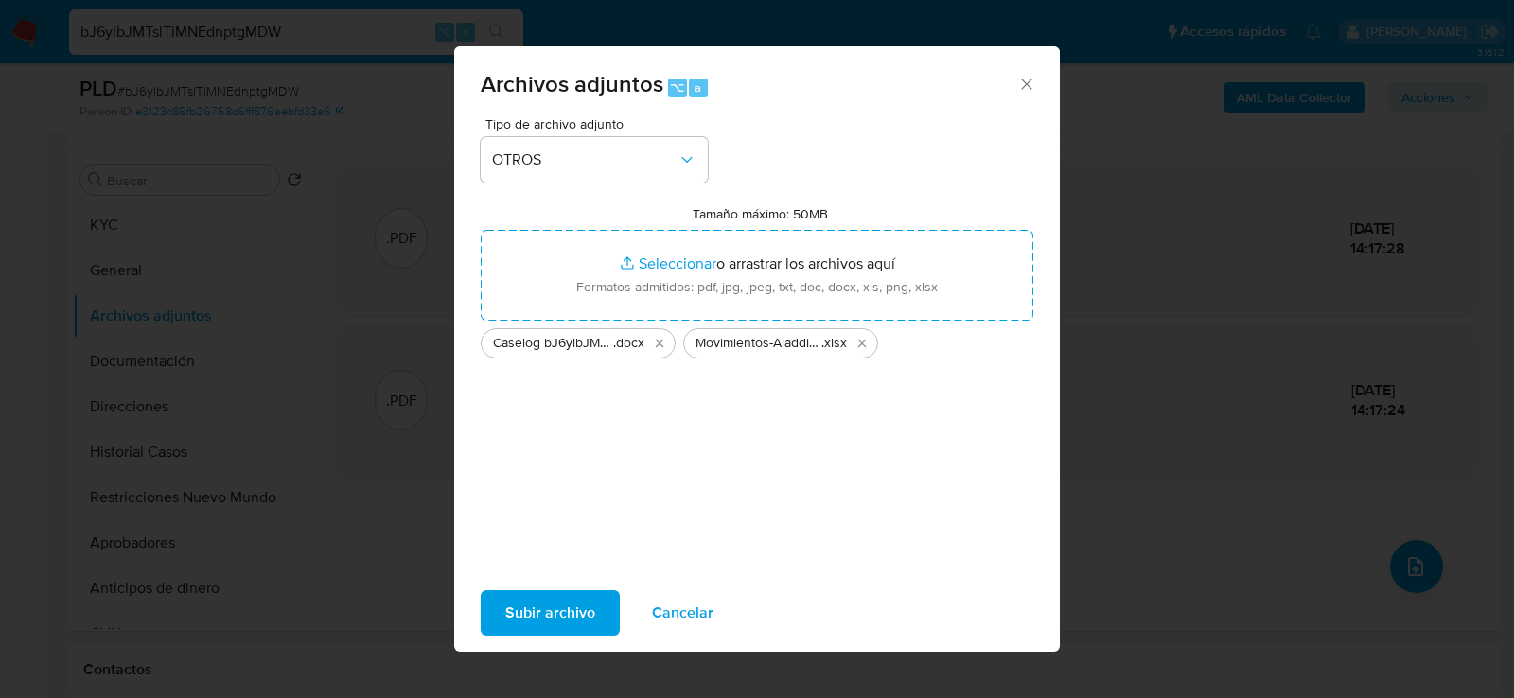
click at [539, 606] on span "Subir archivo" at bounding box center [550, 613] width 90 height 42
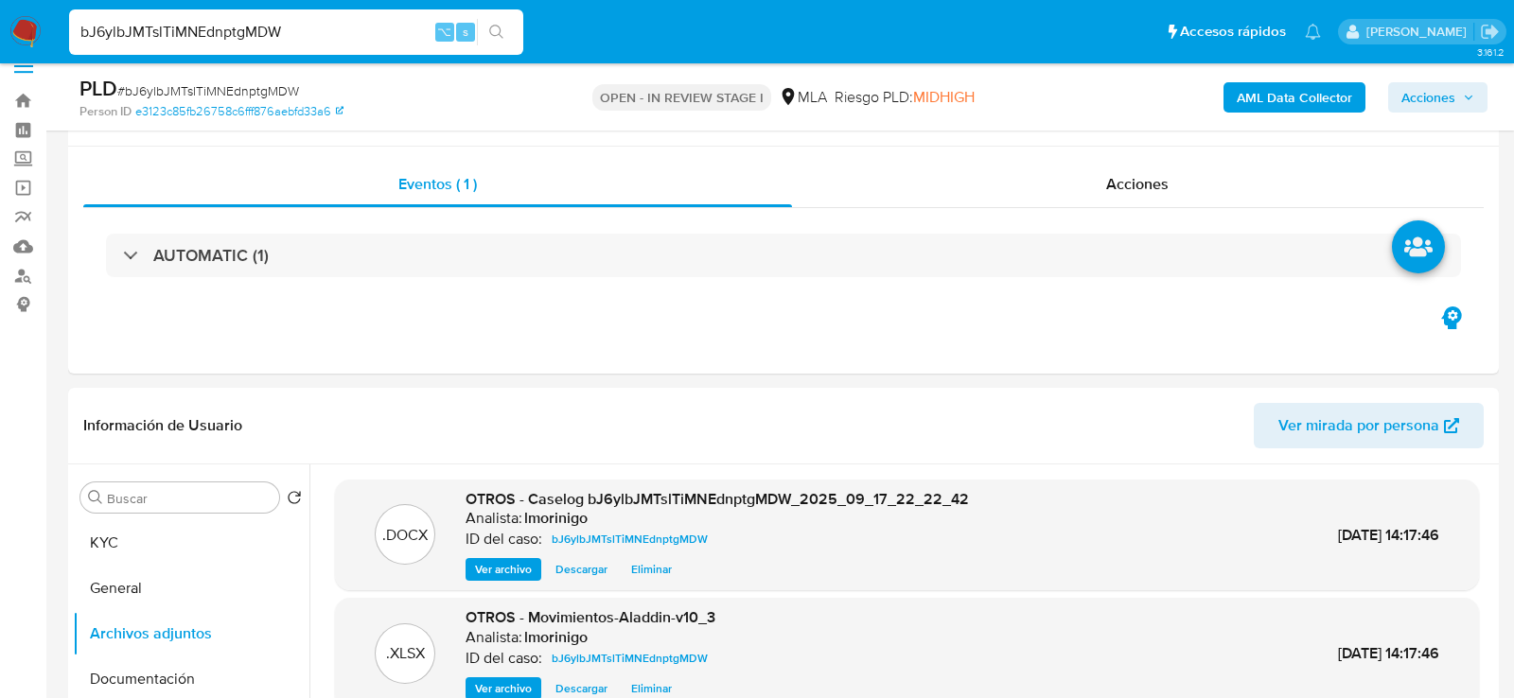
scroll to position [0, 0]
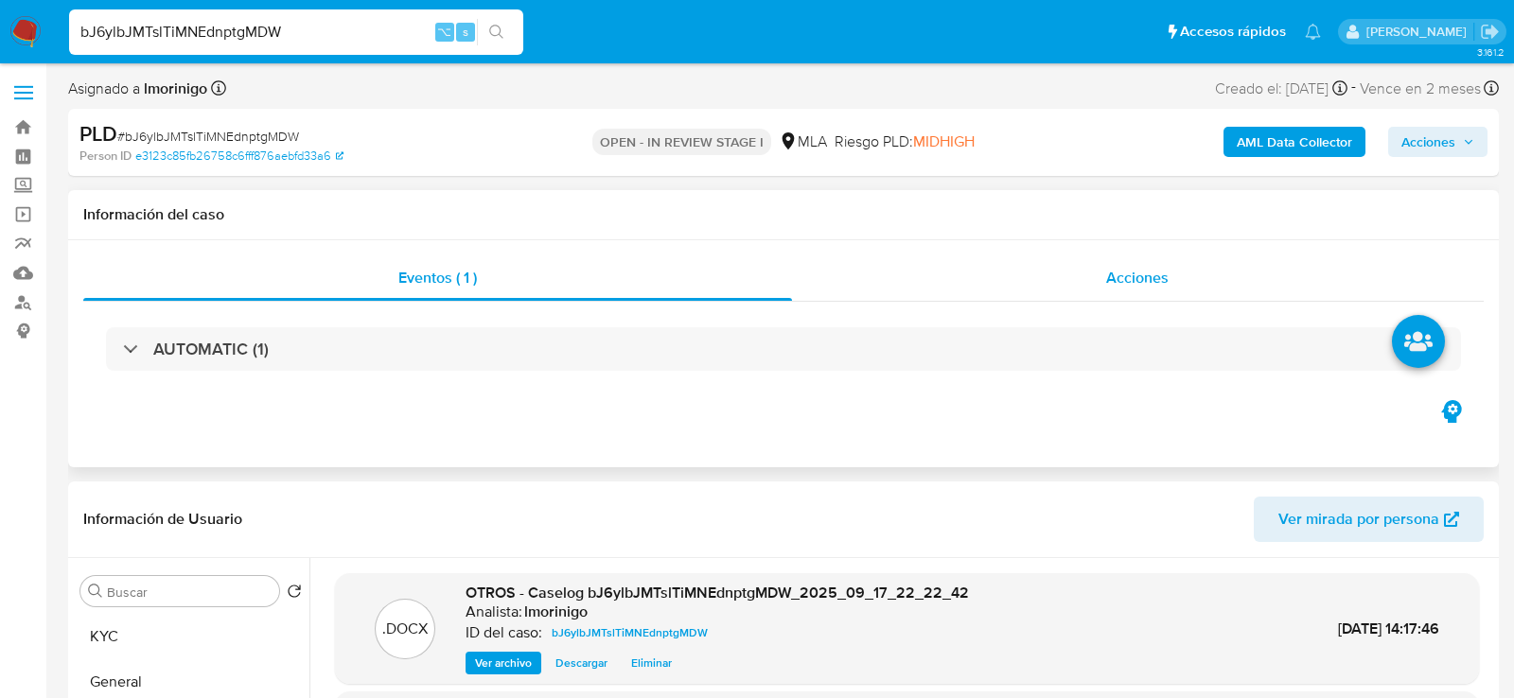
click at [1146, 264] on div "Acciones" at bounding box center [1138, 278] width 693 height 45
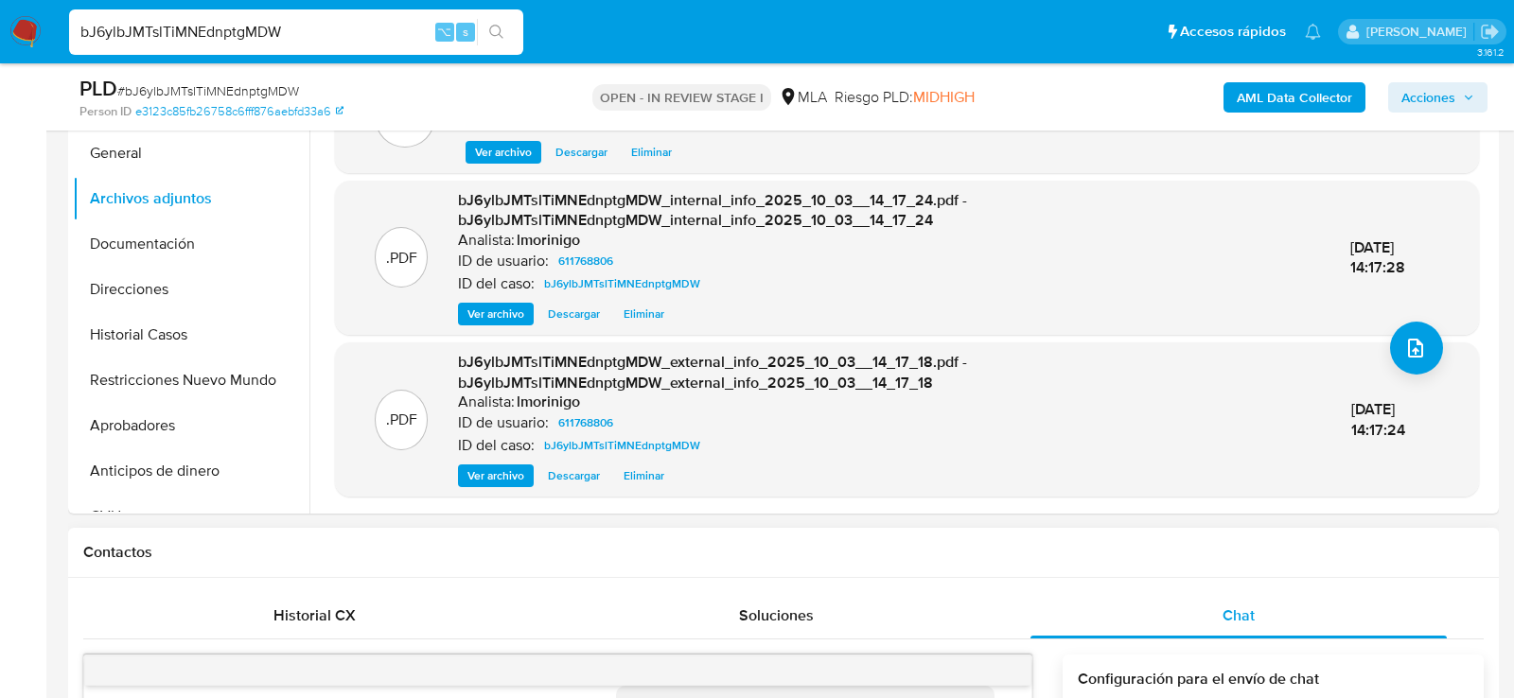
scroll to position [360, 0]
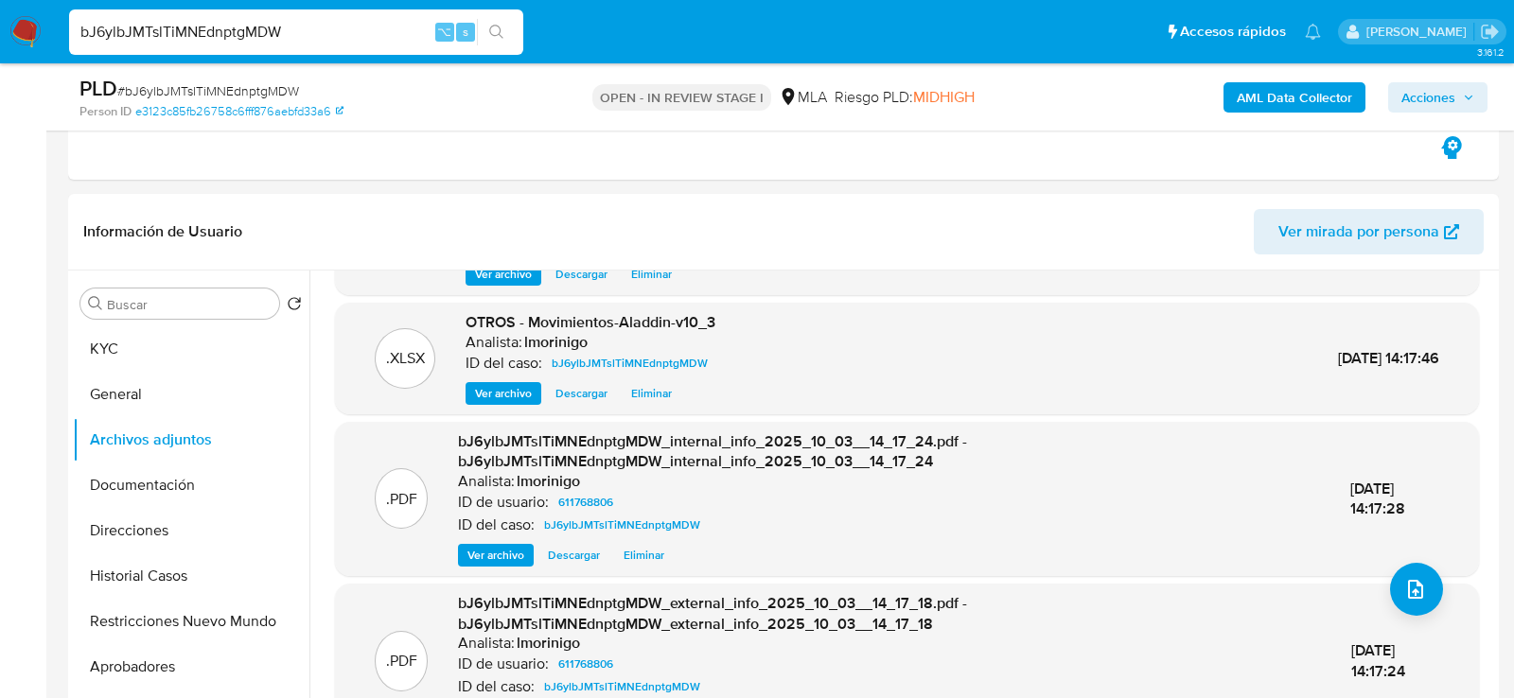
click at [1489, 94] on div "PLD # bJ6ylbJMTslTiMNEdnptgMDW Person ID e3123c85fb26758c6fff876aebfd33a6 OPEN …" at bounding box center [783, 96] width 1431 height 67
click at [1484, 95] on button "Acciones" at bounding box center [1437, 97] width 99 height 30
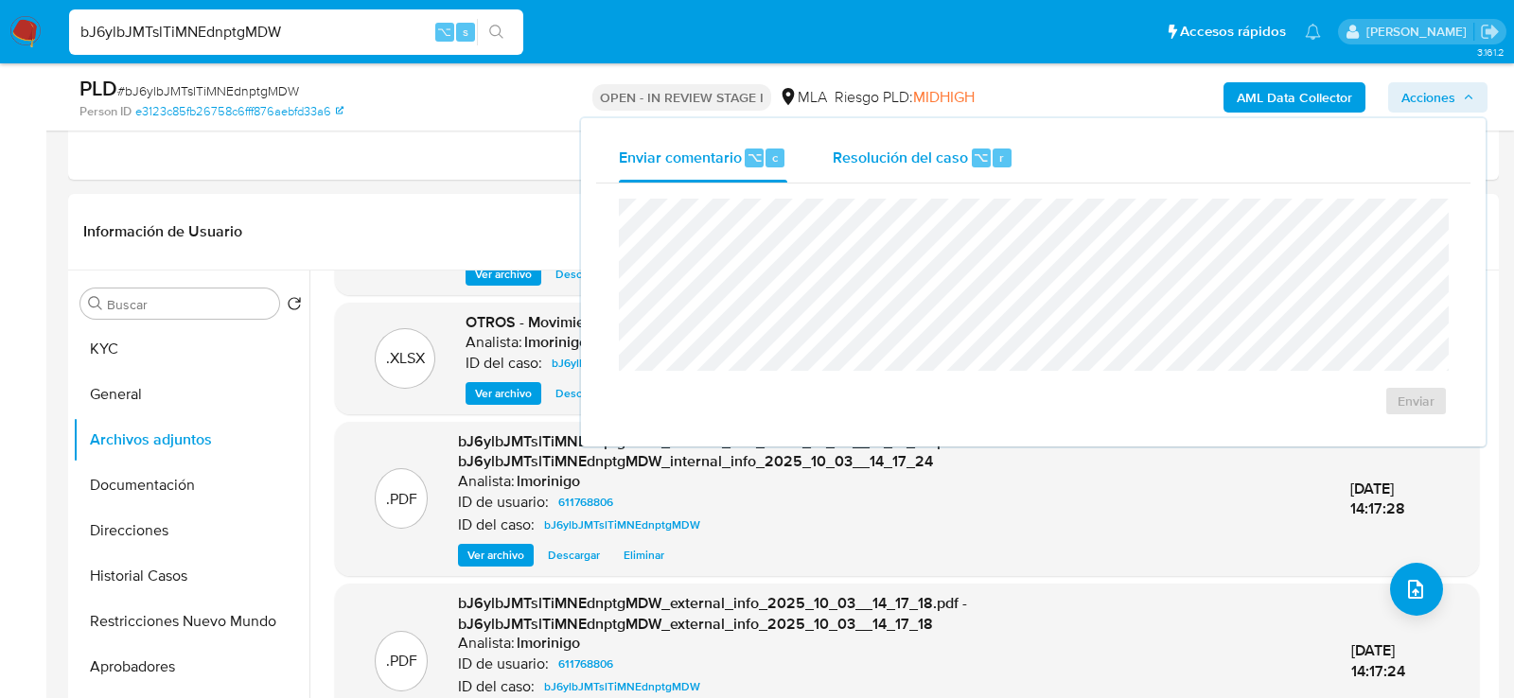
click at [978, 165] on span "⌥" at bounding box center [981, 158] width 14 height 18
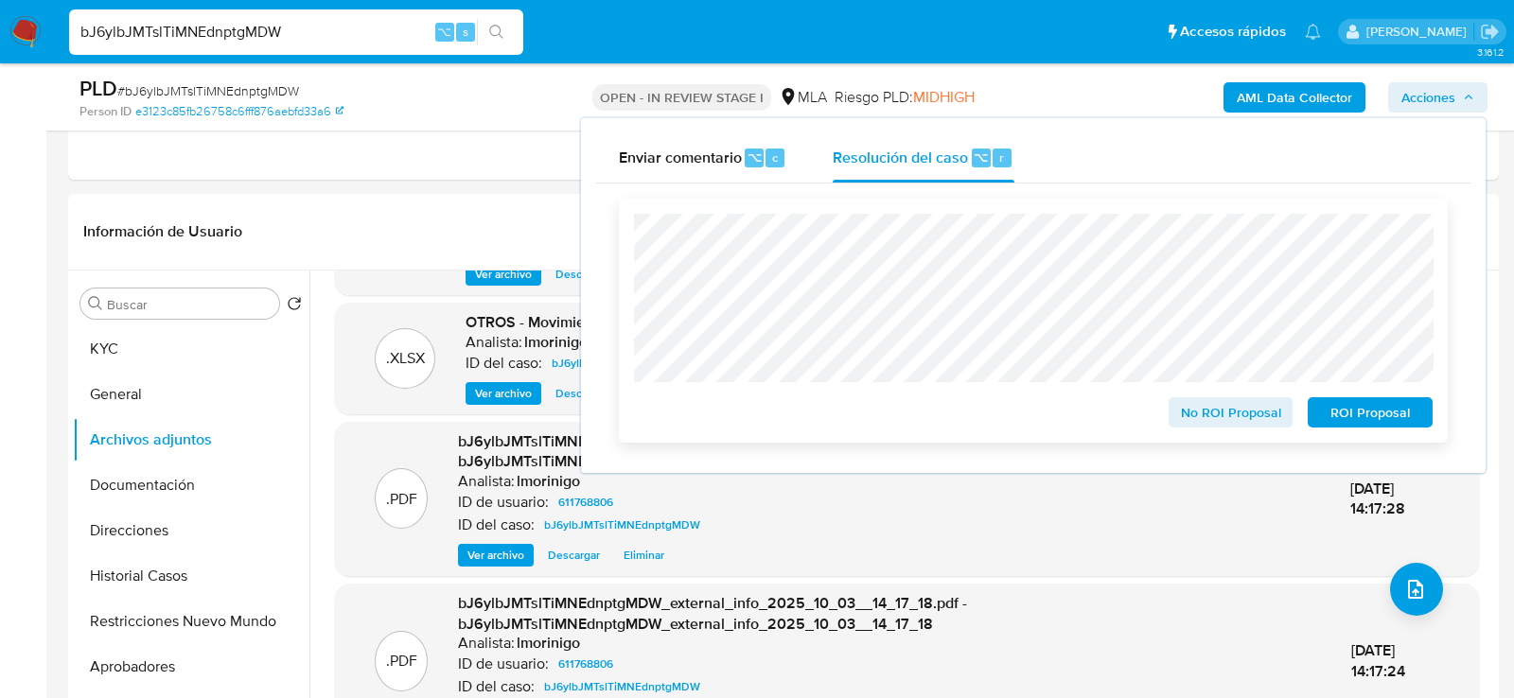
click at [1424, 423] on button "ROI Proposal" at bounding box center [1370, 412] width 125 height 30
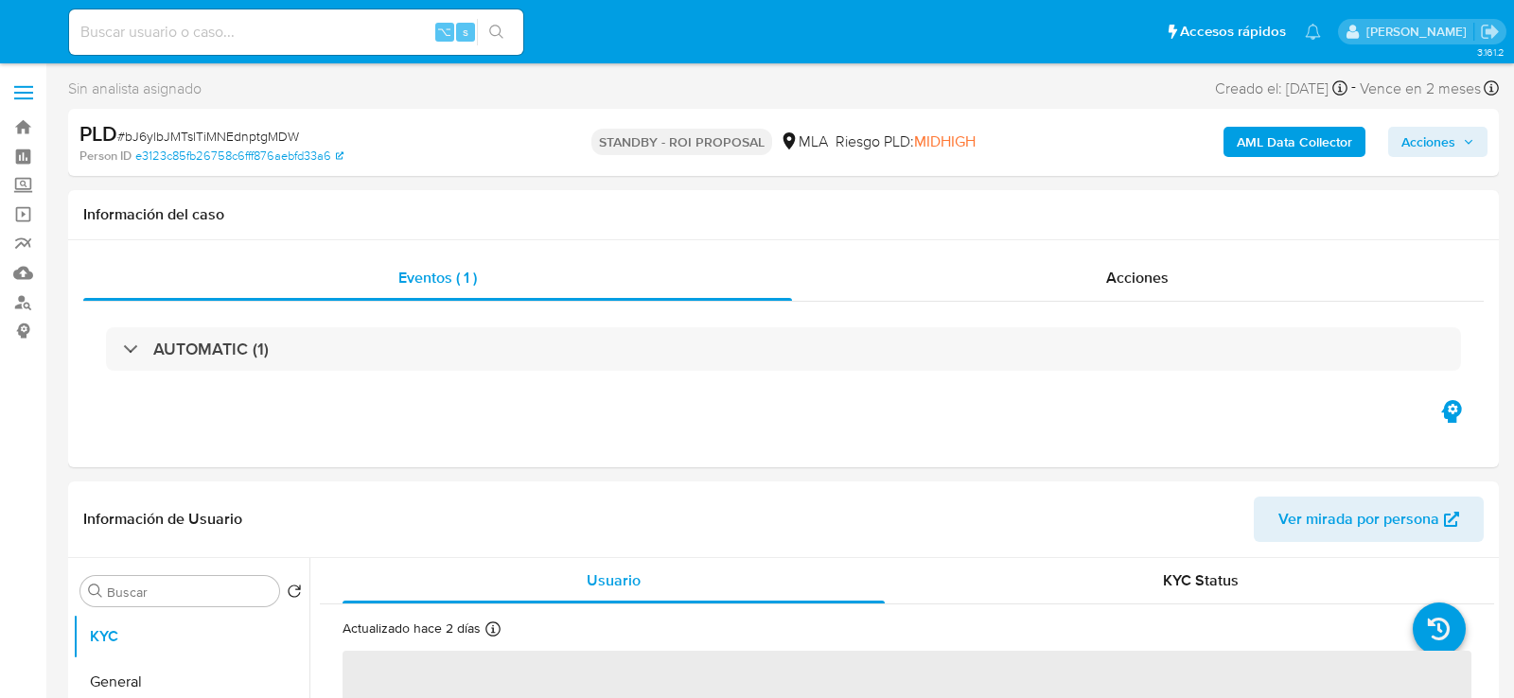
select select "10"
click at [304, 43] on input at bounding box center [296, 32] width 454 height 25
paste input "GA689Soi1g6BJj9VN0lfTBxX"
type input "GA689Soi1g6BJj9VN0lfTBxX"
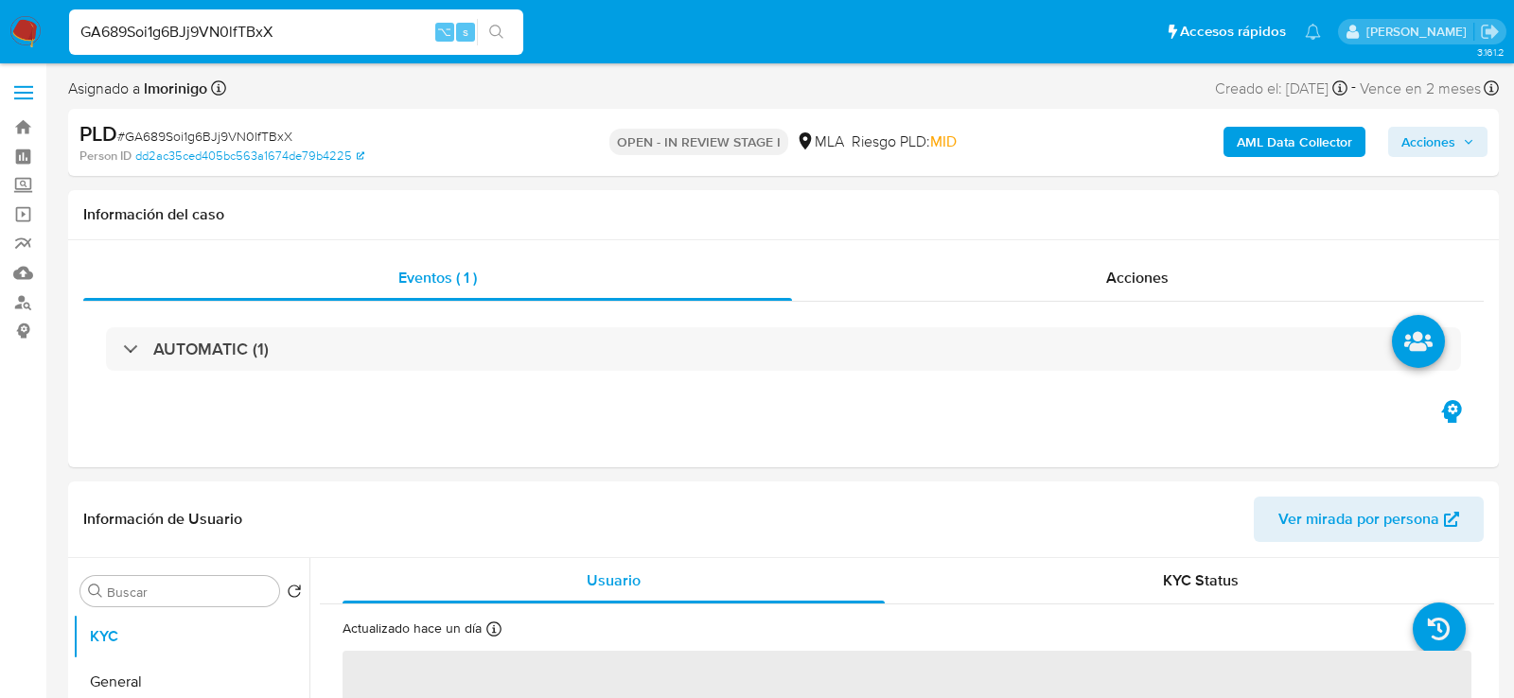
select select "10"
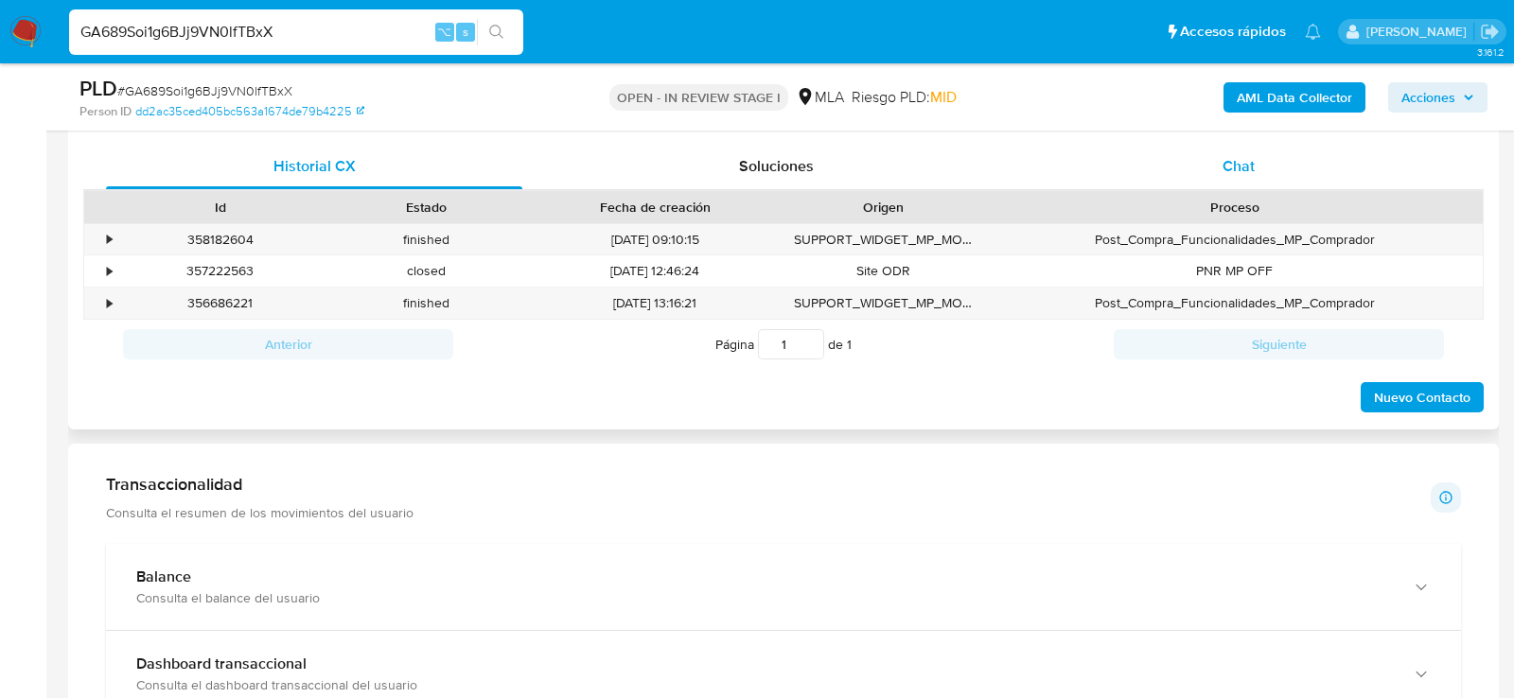
scroll to position [892, 0]
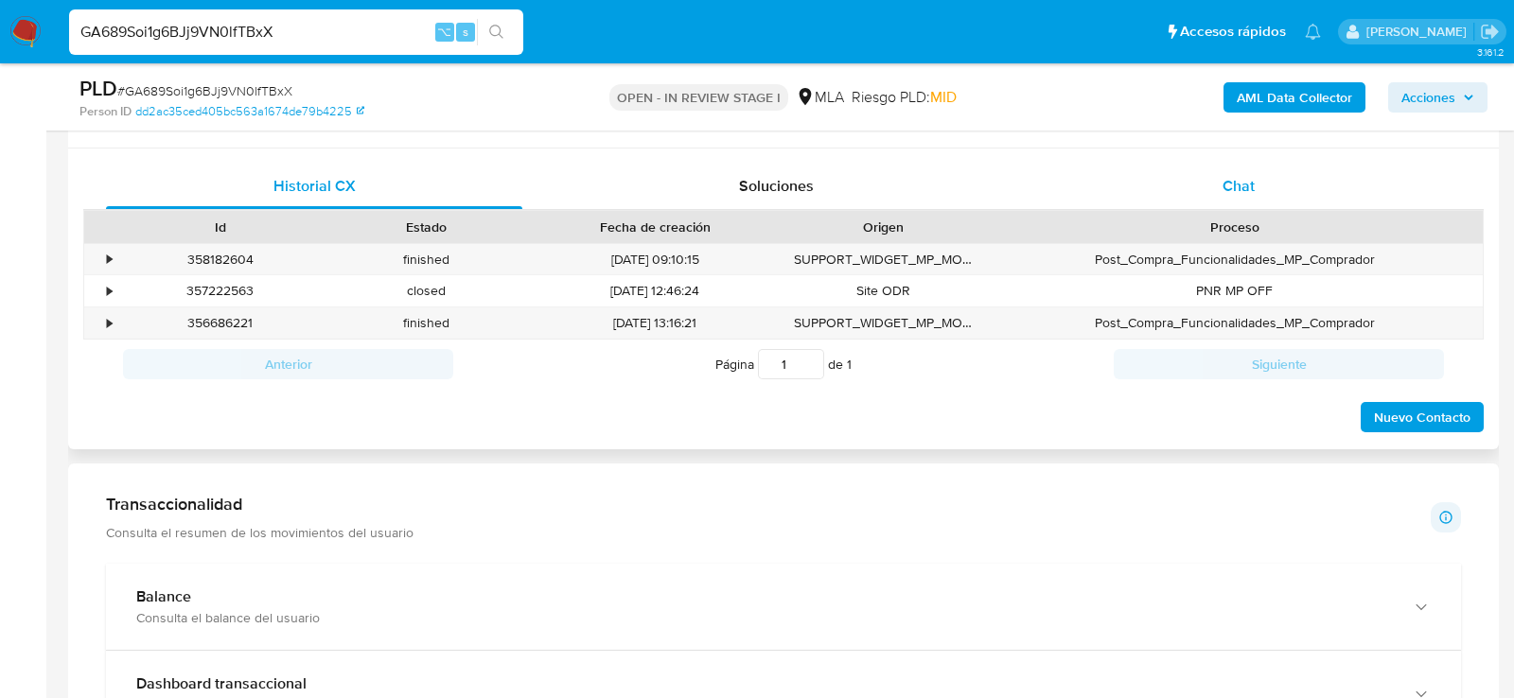
click at [1197, 186] on div "Chat" at bounding box center [1239, 186] width 416 height 45
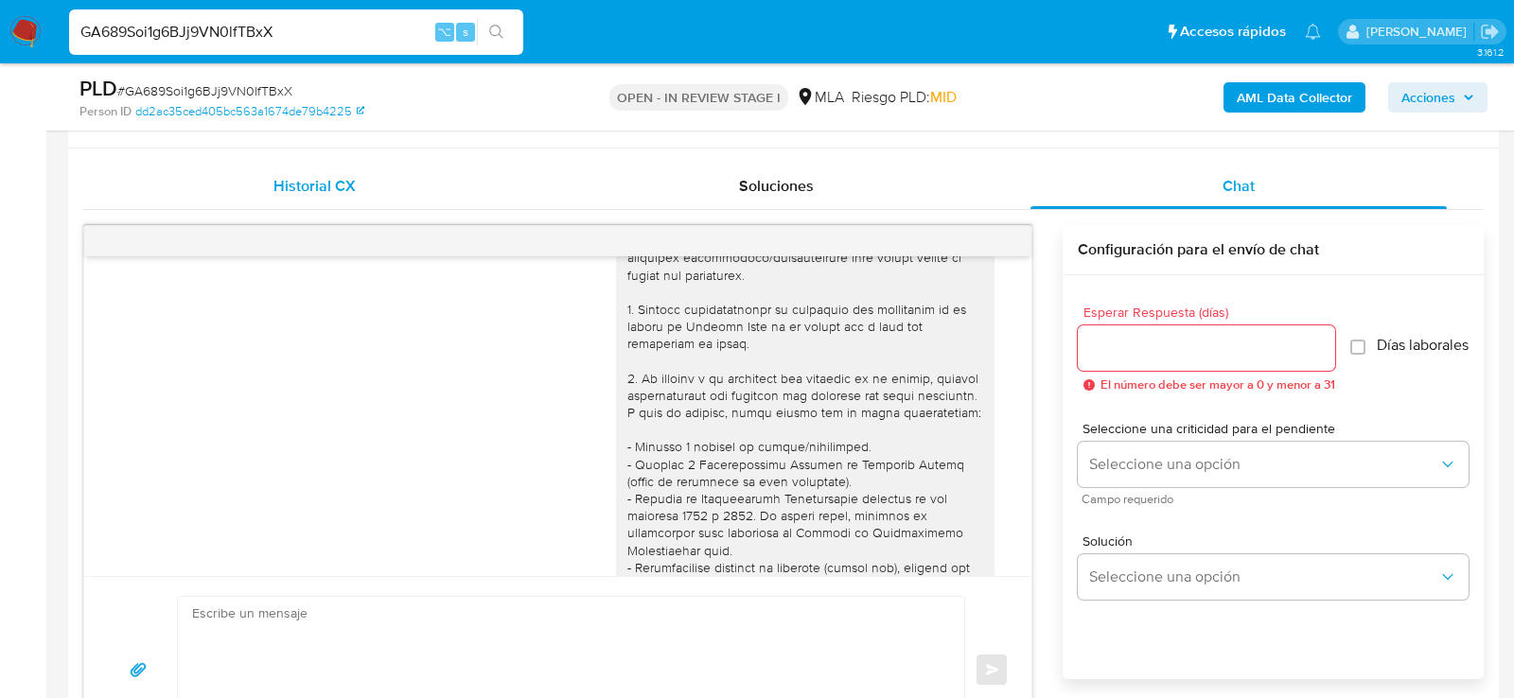
scroll to position [0, 0]
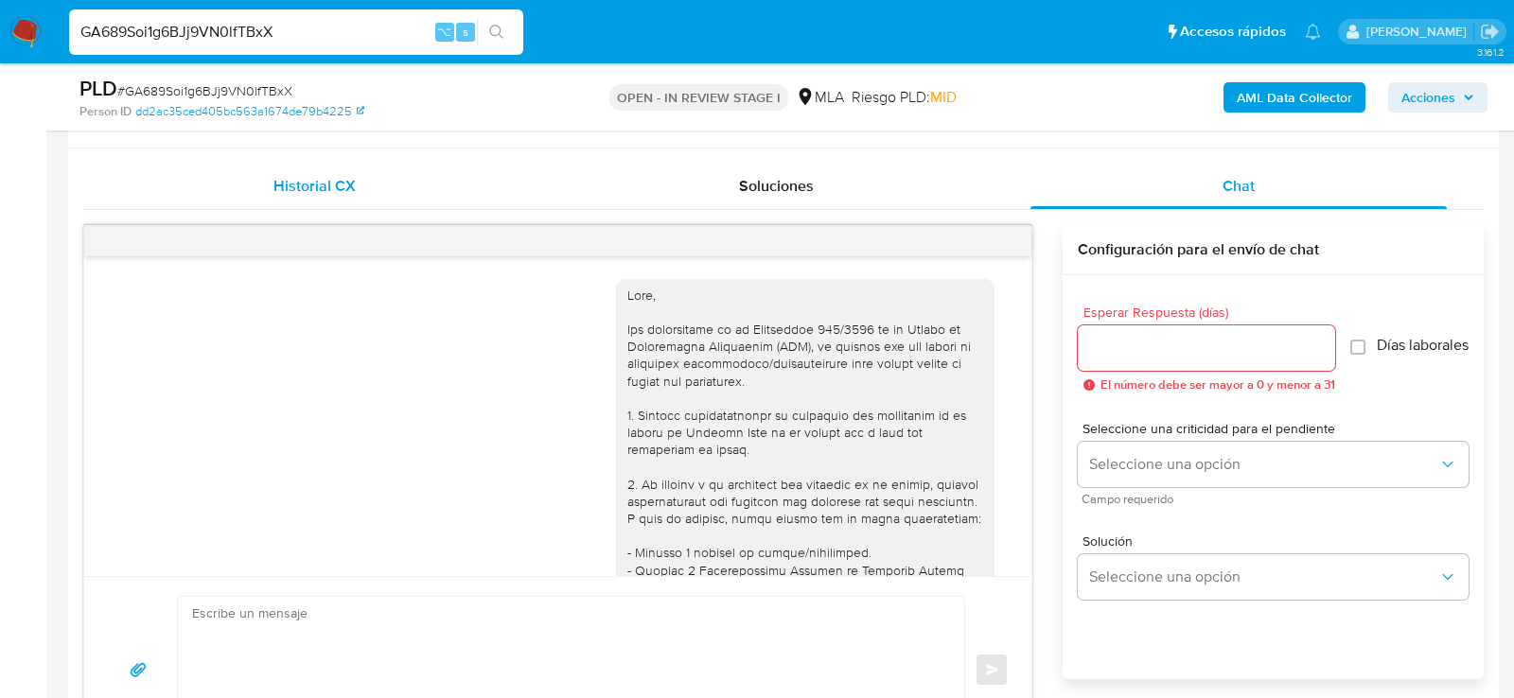
click at [283, 164] on div "Historial CX" at bounding box center [314, 186] width 416 height 45
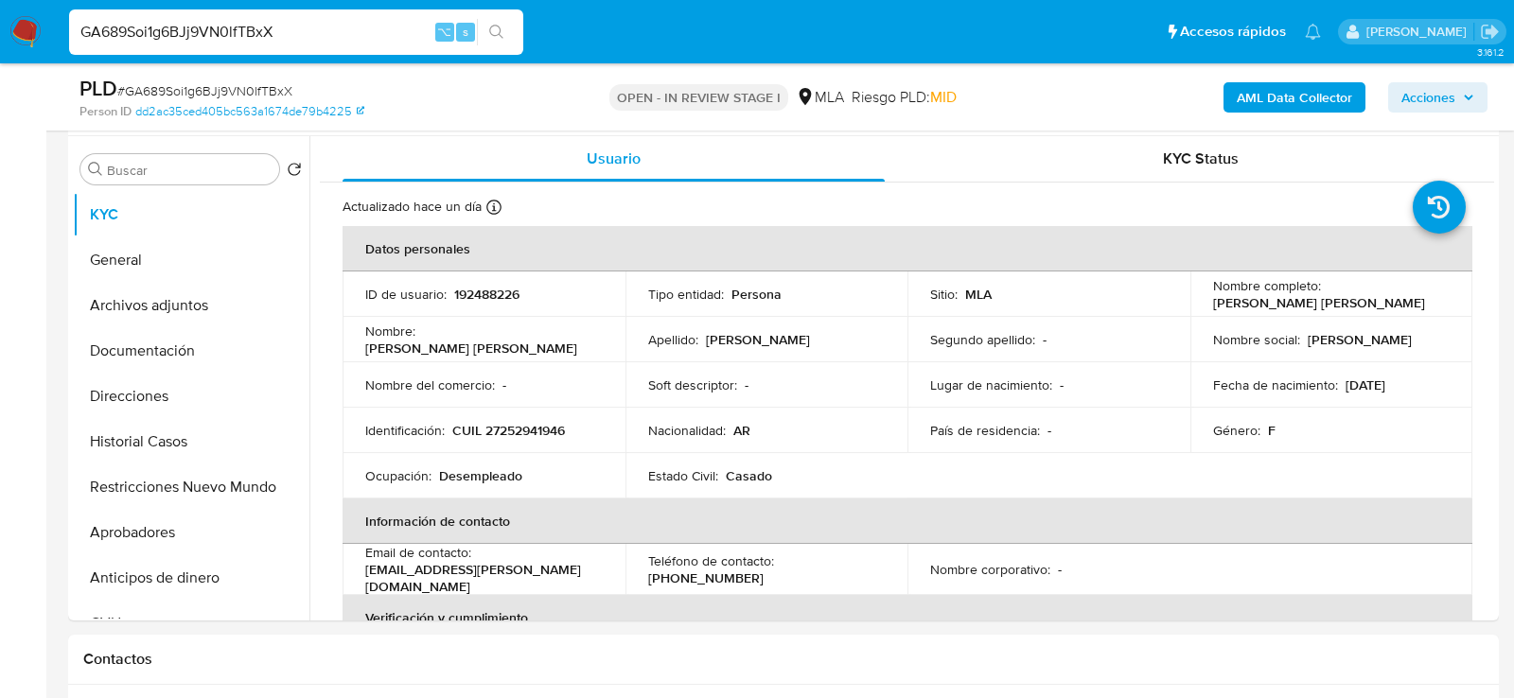
scroll to position [353, 0]
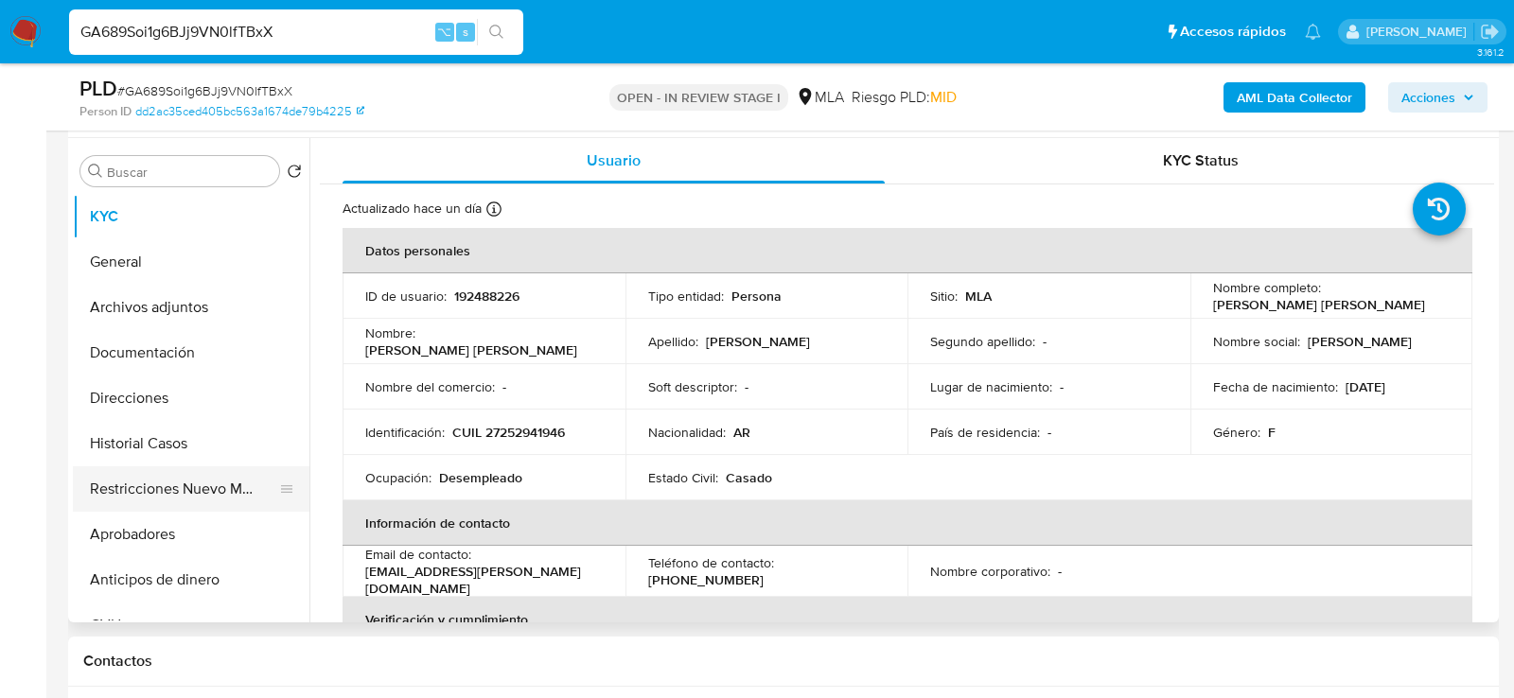
click at [174, 506] on button "Restricciones Nuevo Mundo" at bounding box center [183, 489] width 221 height 45
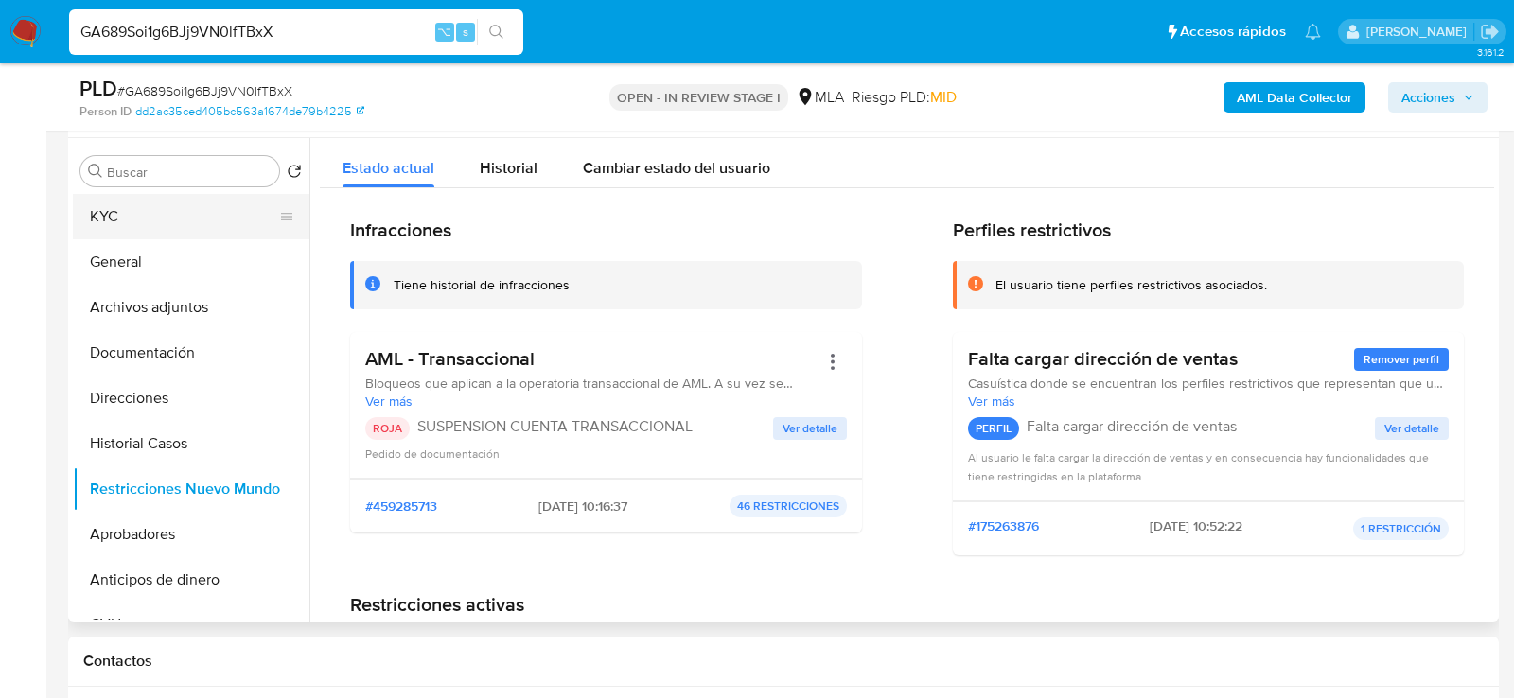
click at [163, 208] on button "KYC" at bounding box center [183, 216] width 221 height 45
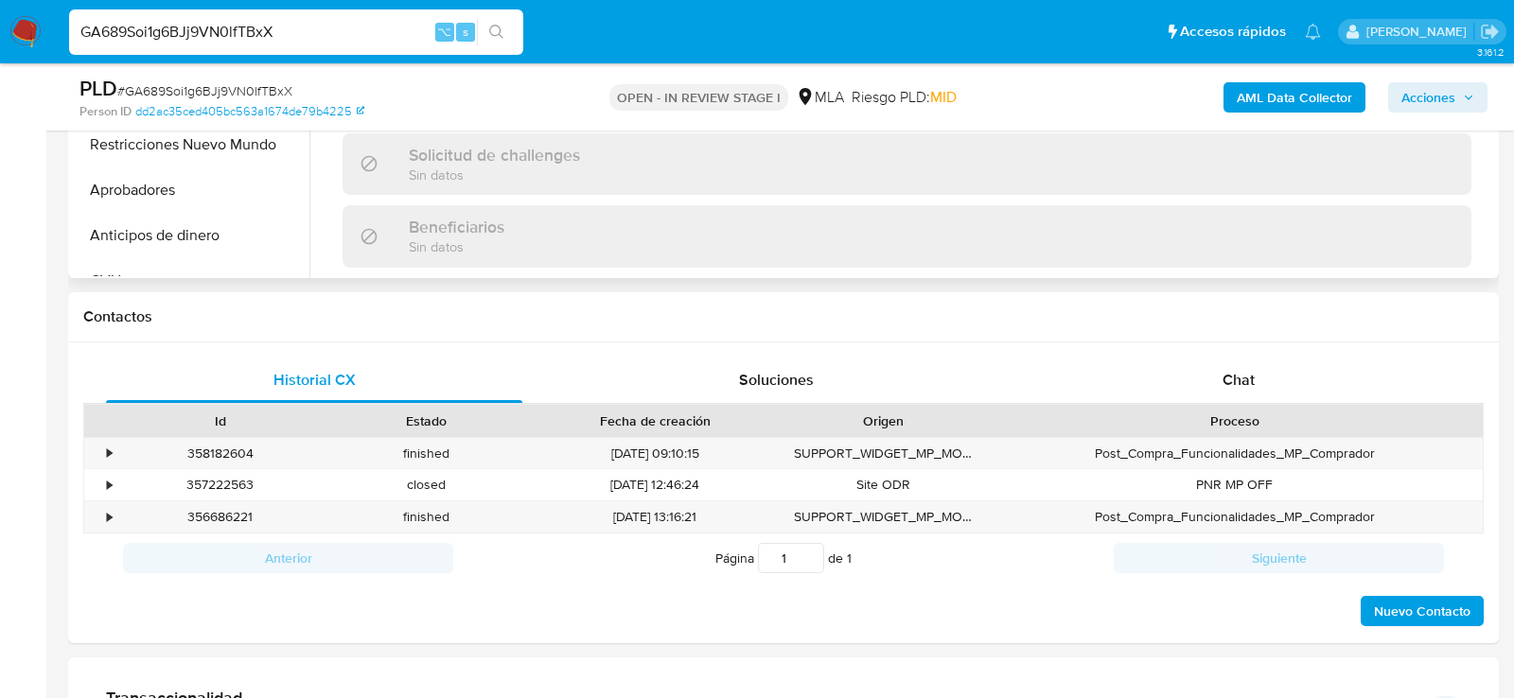
scroll to position [704, 0]
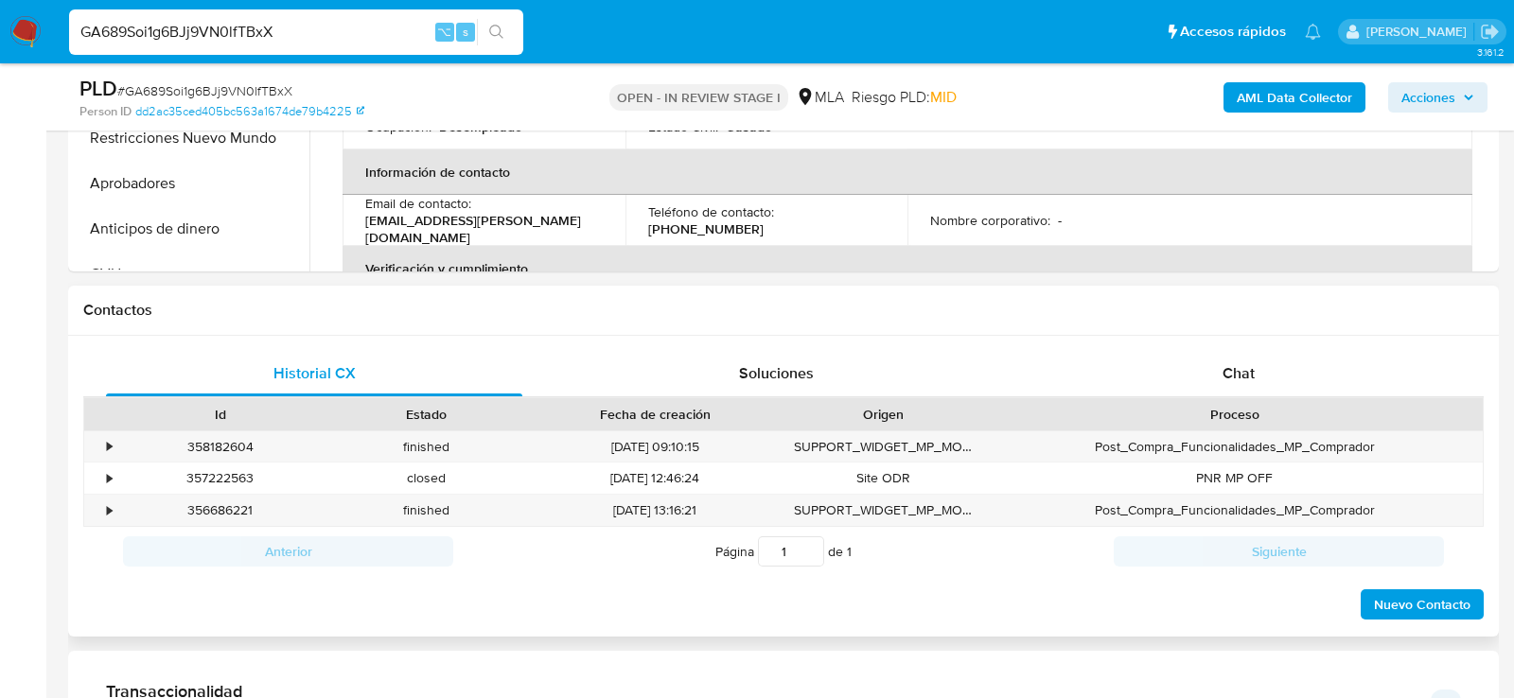
click at [1209, 408] on div "Proceso" at bounding box center [1234, 414] width 469 height 19
click at [1209, 380] on div "Chat" at bounding box center [1239, 373] width 416 height 45
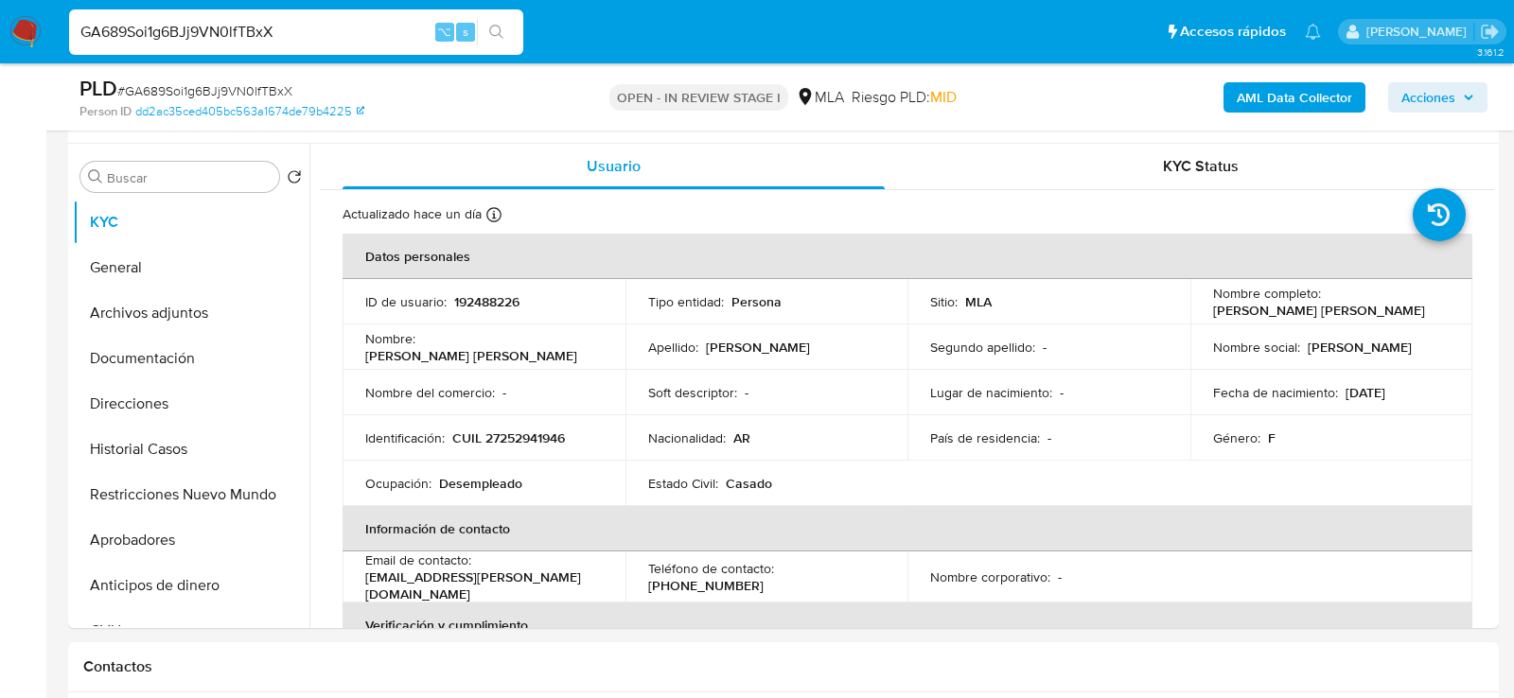
scroll to position [238, 0]
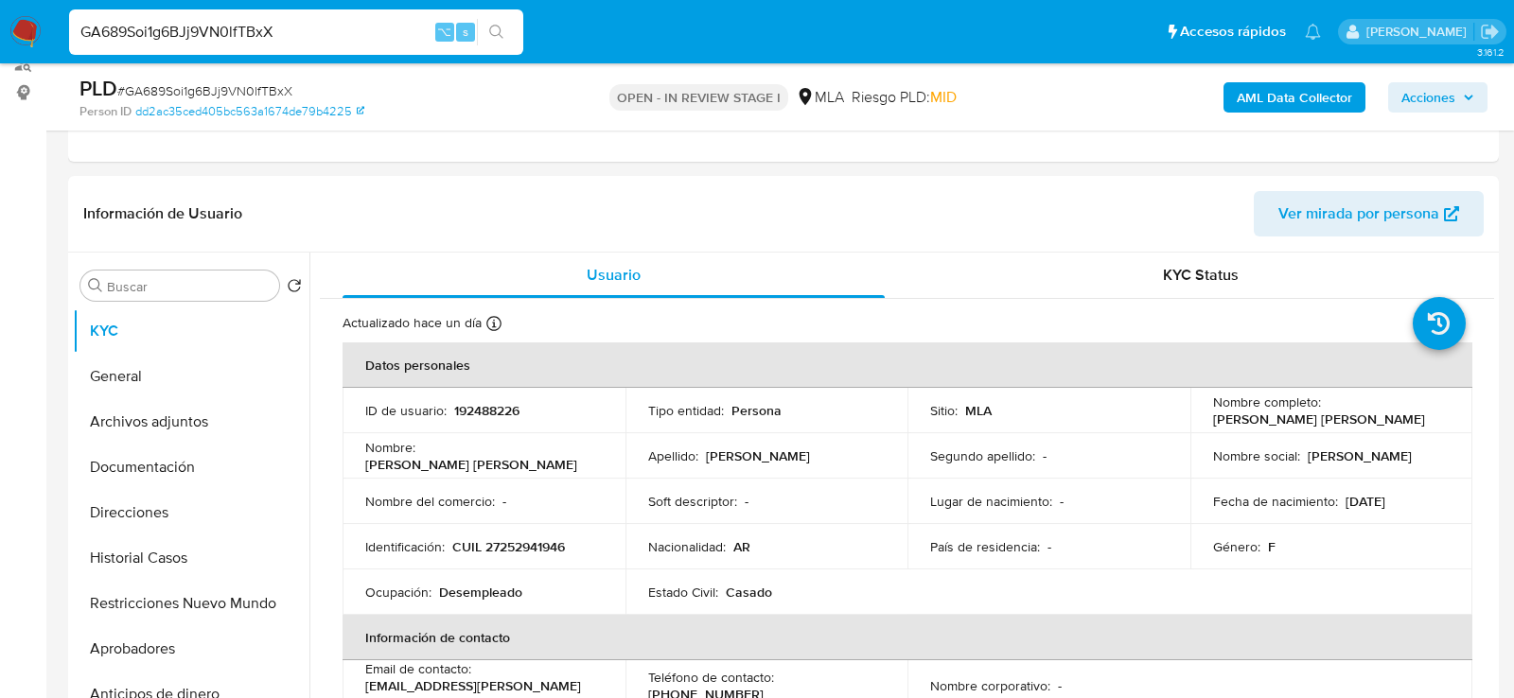
click at [224, 36] on input "GA689Soi1g6BJj9VN0lfTBxX" at bounding box center [296, 32] width 454 height 25
paste input "F5ebWZr1kKV8OaS4Qmk6bZCT"
type input "F5ebWZr1kKV8OaS4Qmk6bZCT"
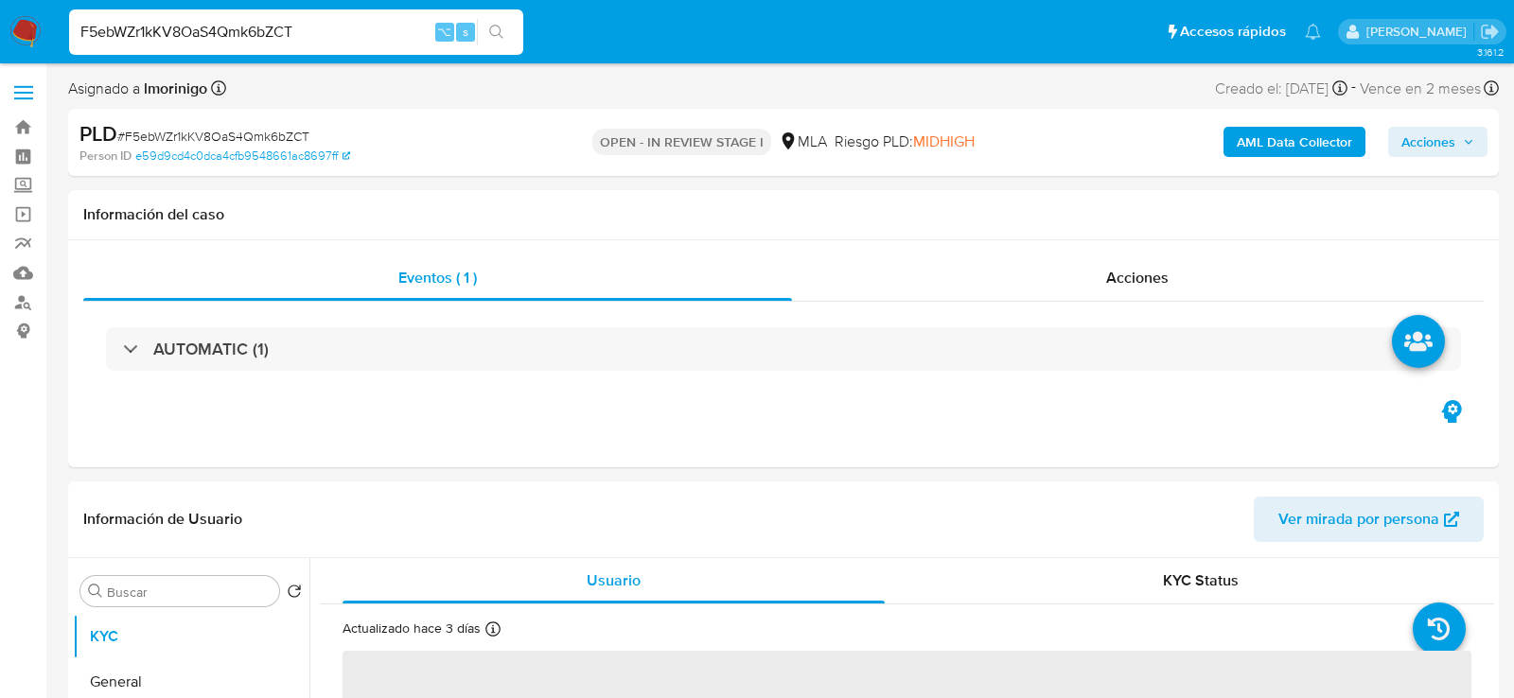
select select "10"
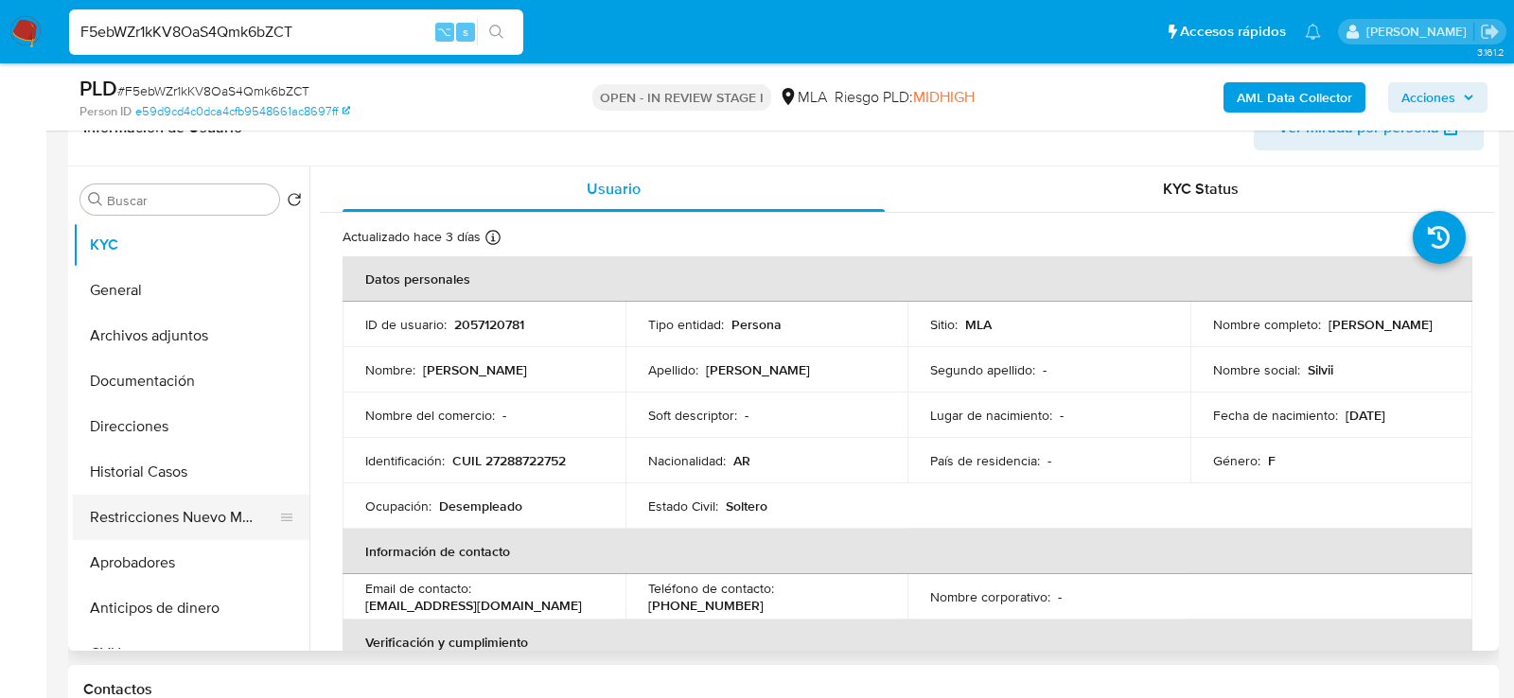
scroll to position [401, 0]
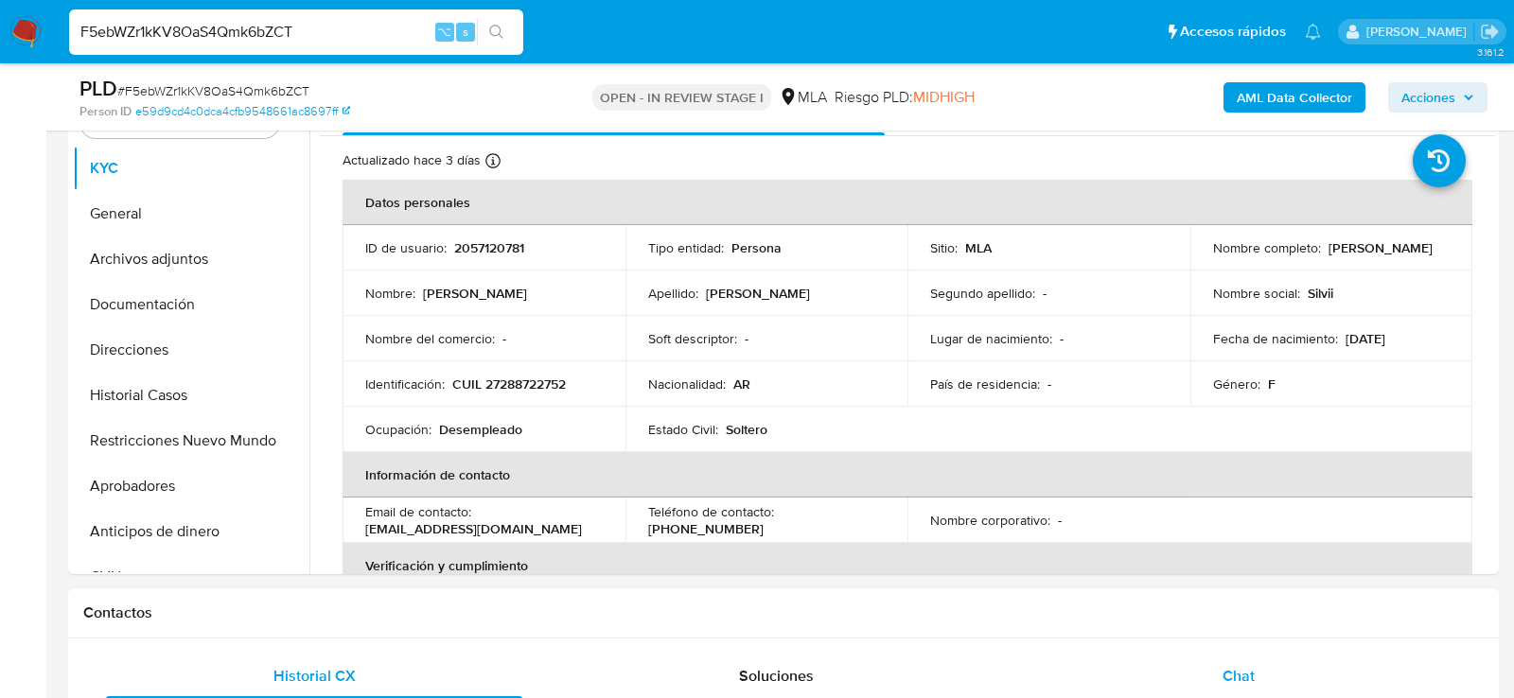
click at [1149, 692] on div "Chat" at bounding box center [1239, 676] width 416 height 45
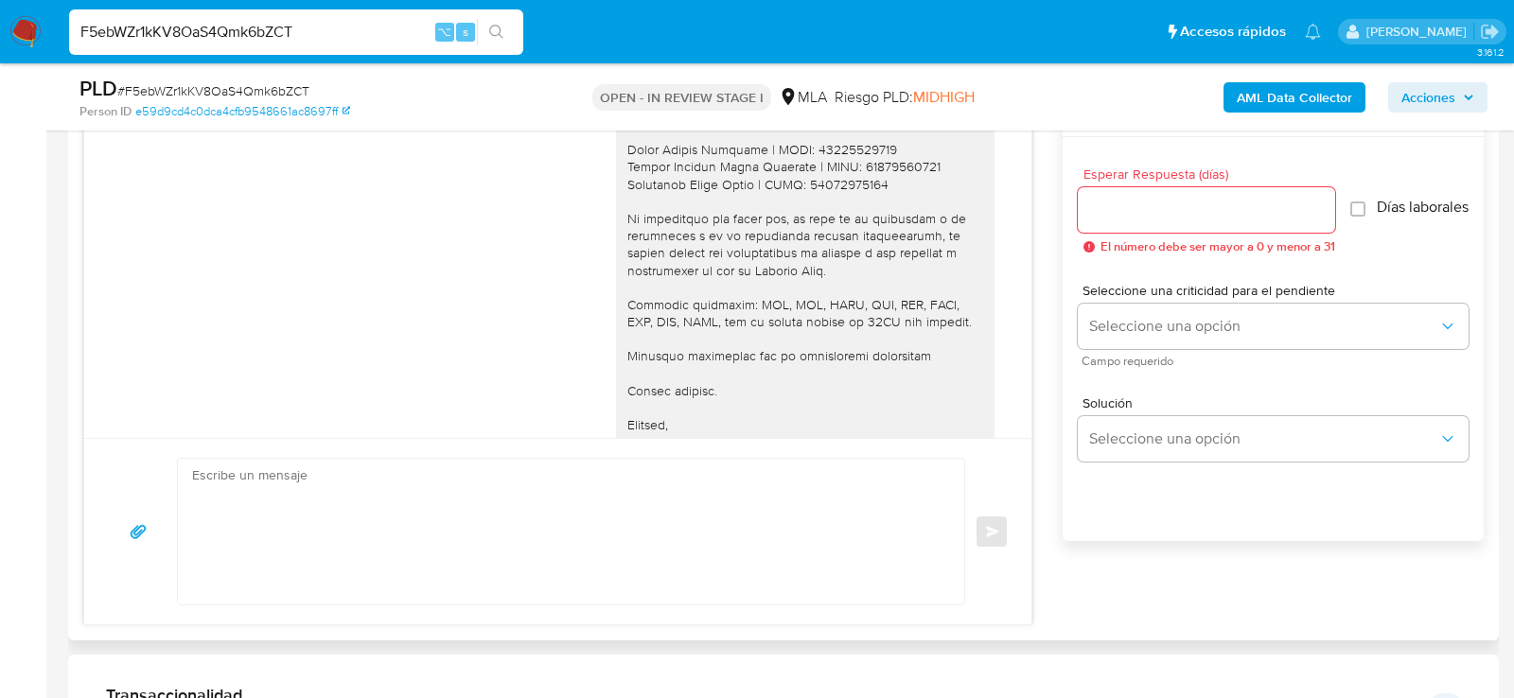
scroll to position [1811, 0]
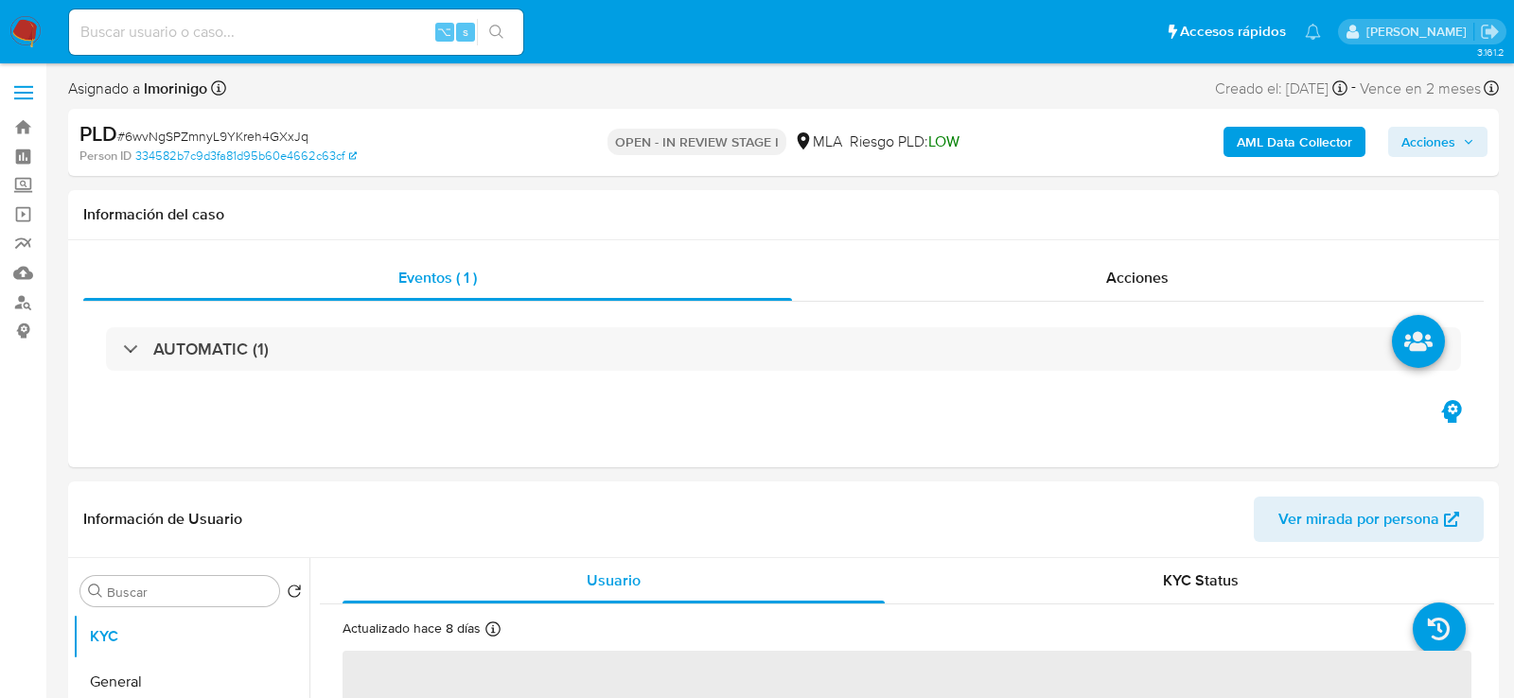
select select "10"
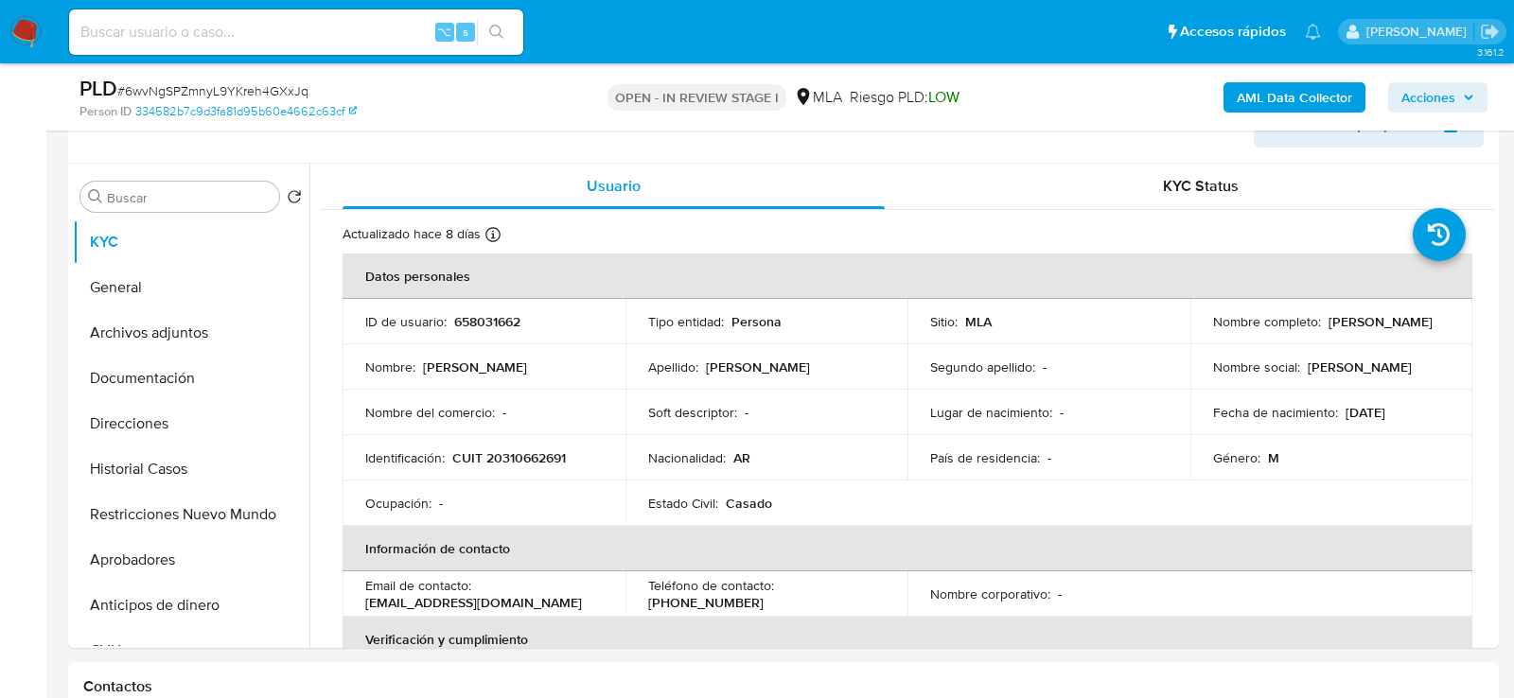
scroll to position [354, 0]
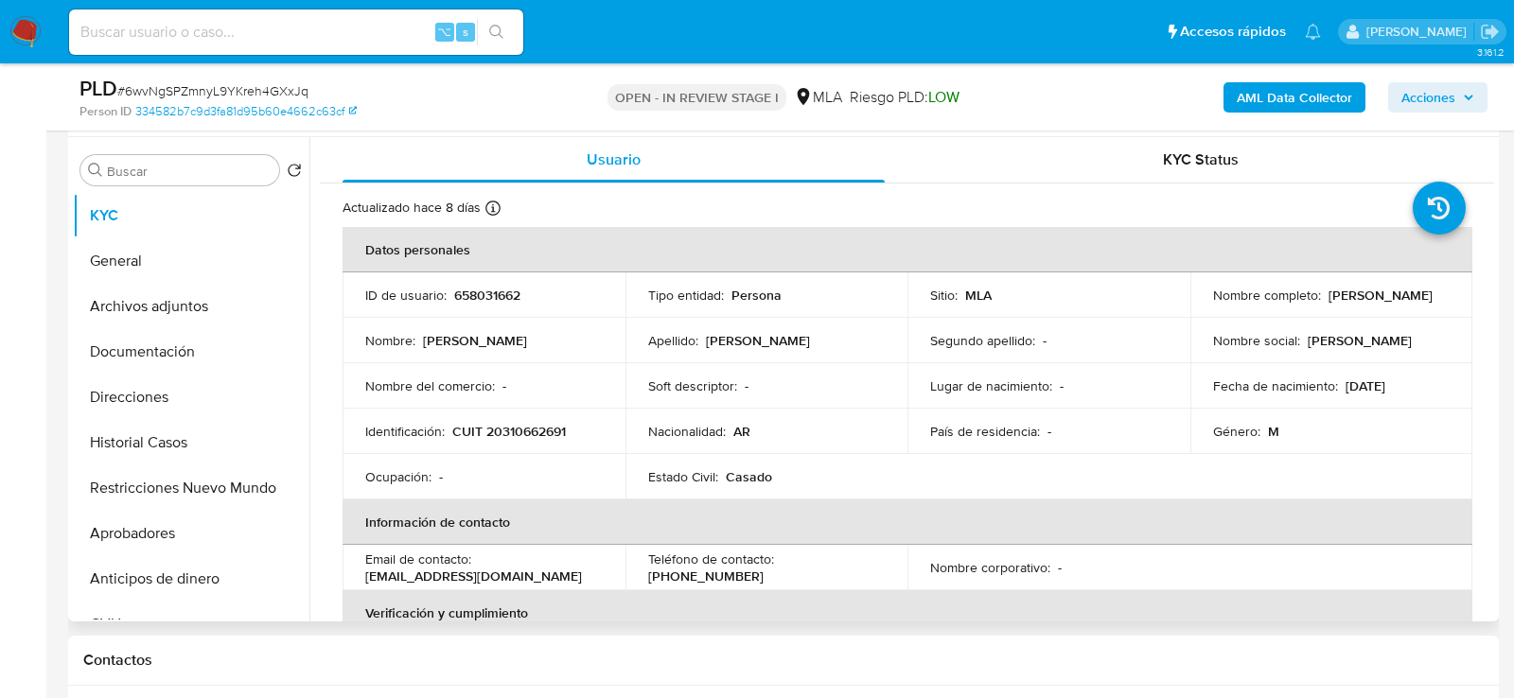
click at [494, 287] on p "658031662" at bounding box center [487, 295] width 66 height 17
copy p "658031662"
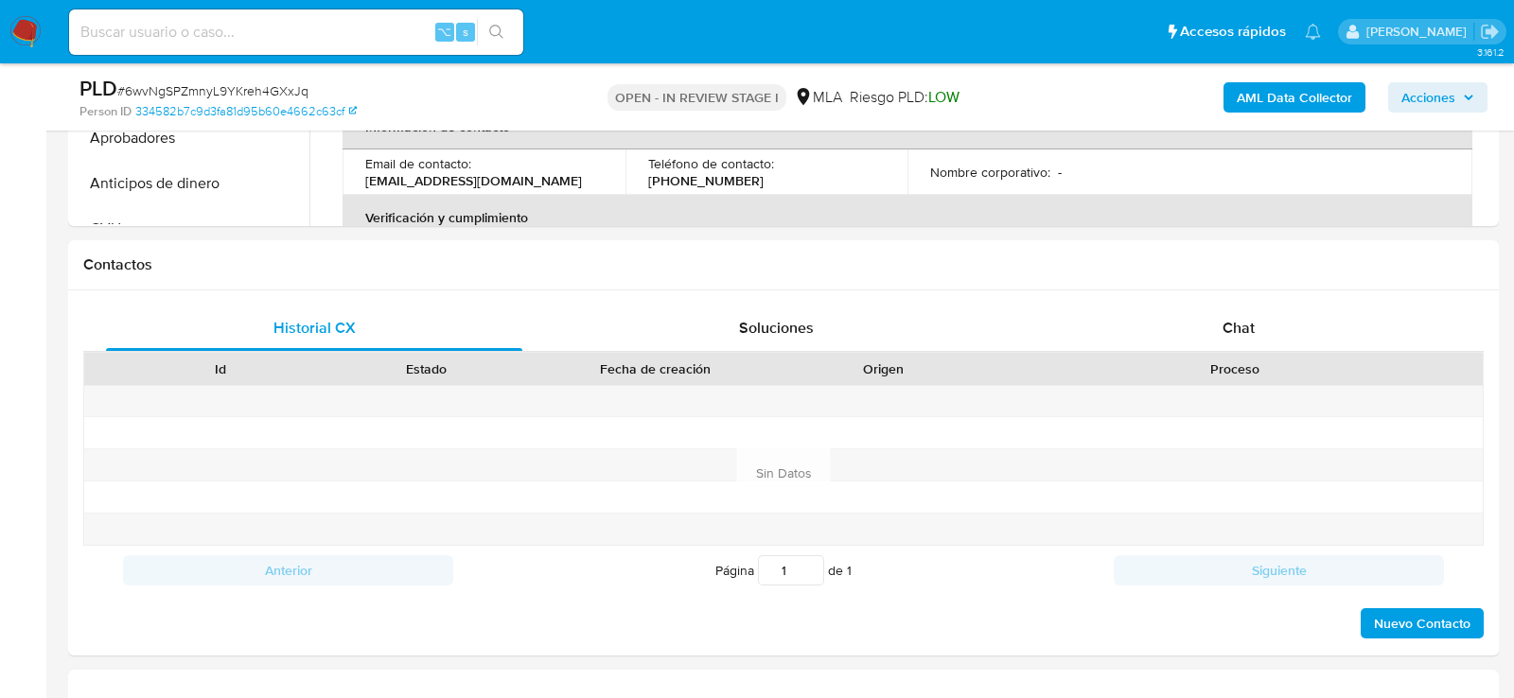
scroll to position [877, 0]
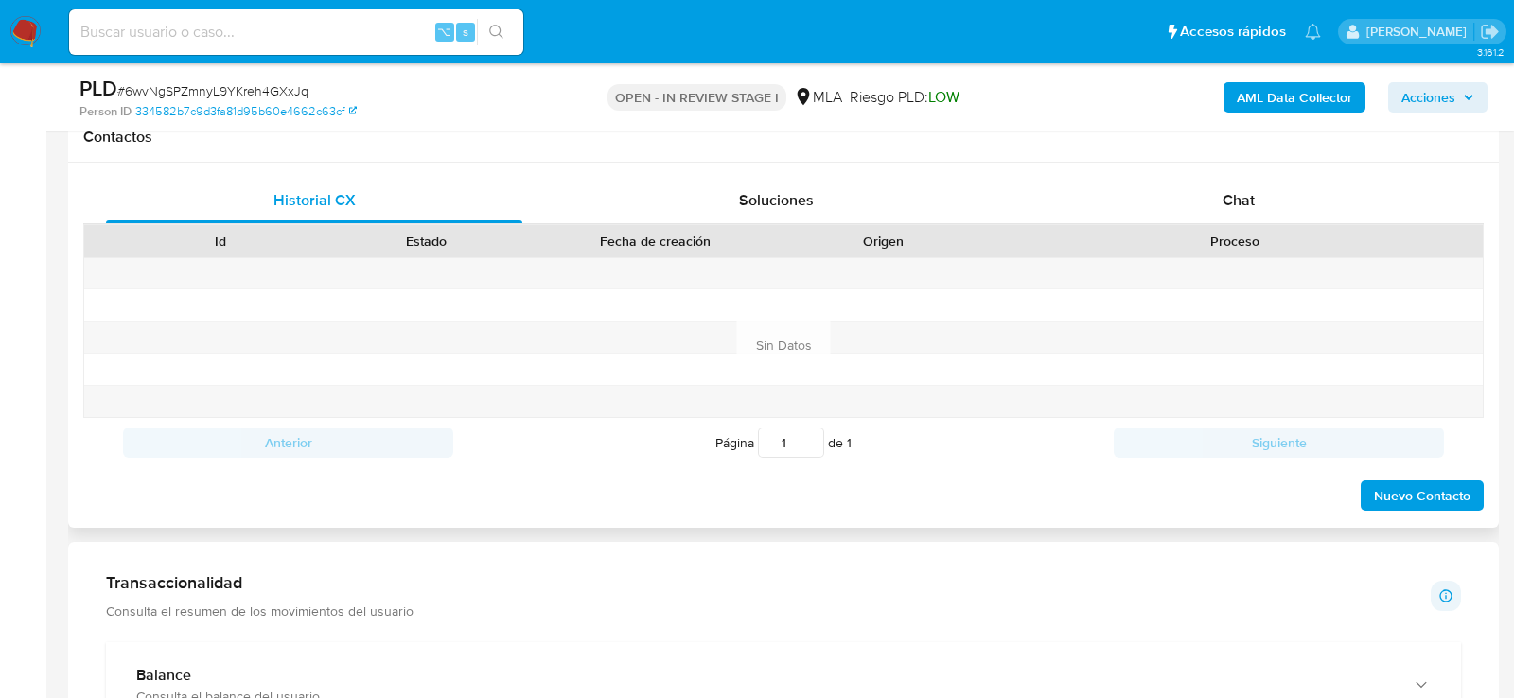
click at [1155, 232] on div "Proceso" at bounding box center [1234, 241] width 469 height 19
click at [1170, 218] on div "Chat" at bounding box center [1239, 200] width 416 height 45
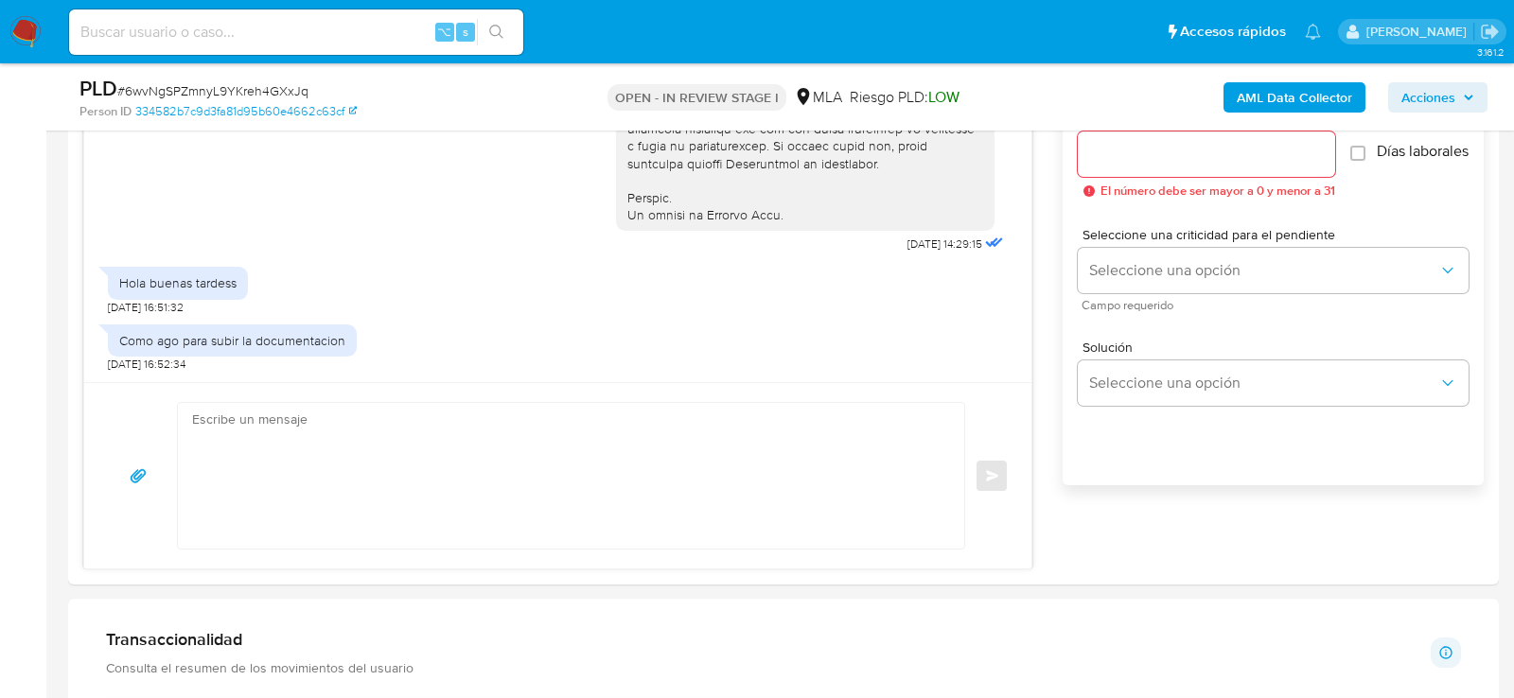
scroll to position [1090, 0]
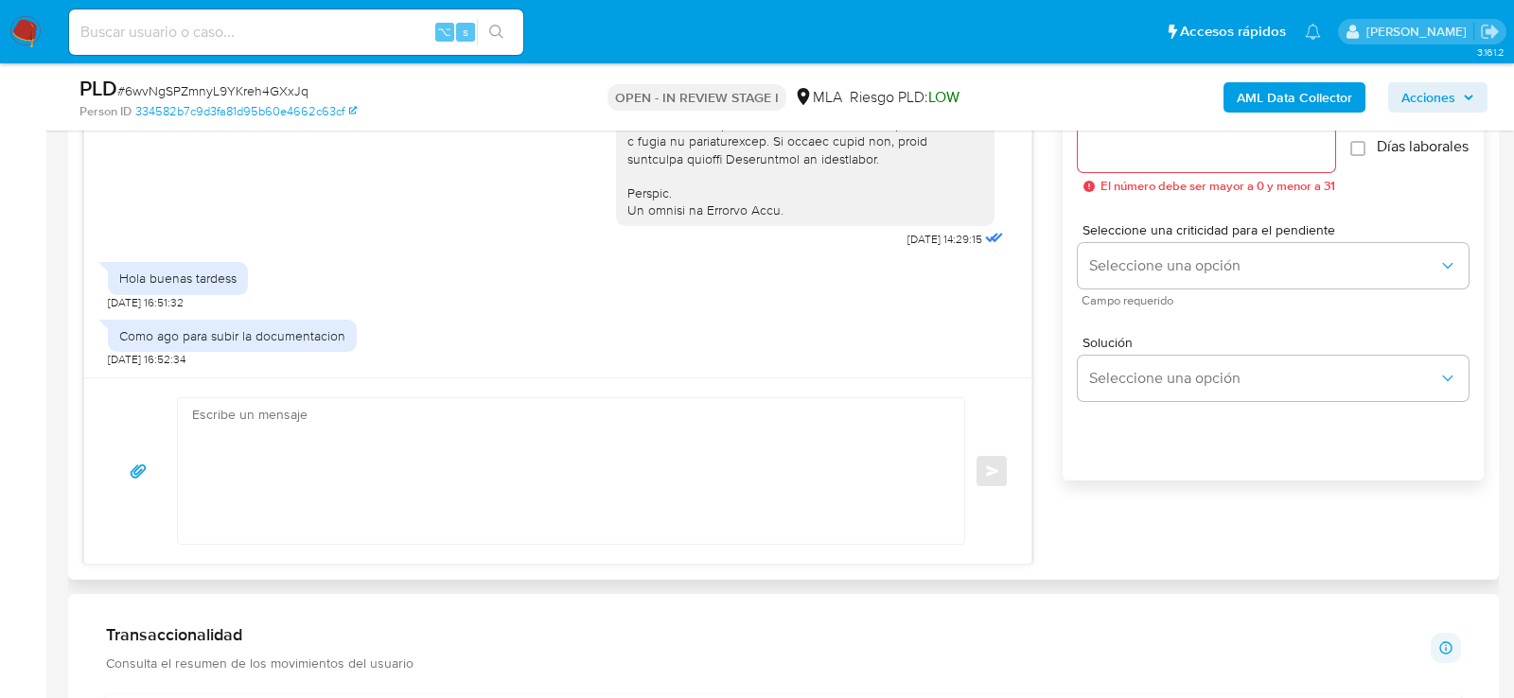
click at [618, 498] on textarea at bounding box center [566, 471] width 749 height 146
paste textarea "Lore , Ip dolorsi am con adipiscinge seddoeiusmo te in utlabo et Dolorem Aliq, …"
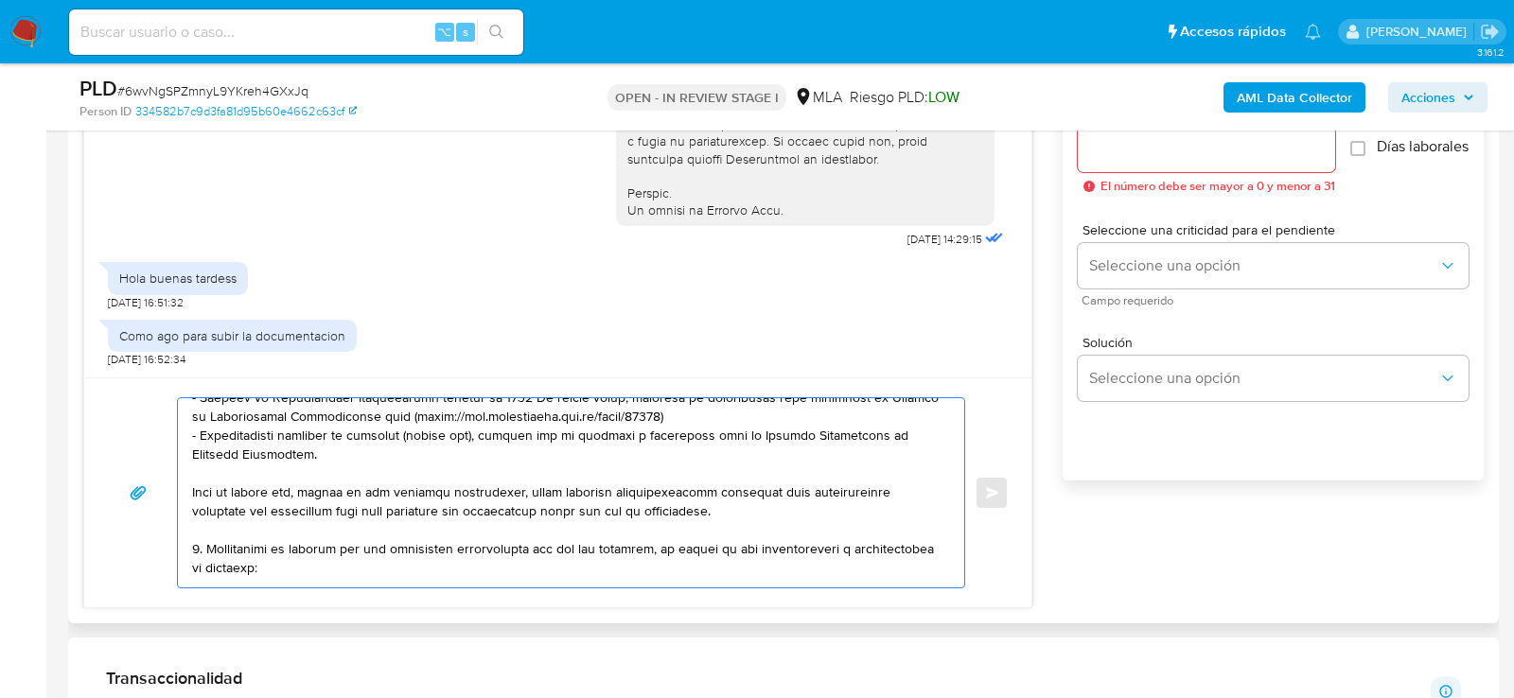
scroll to position [332, 0]
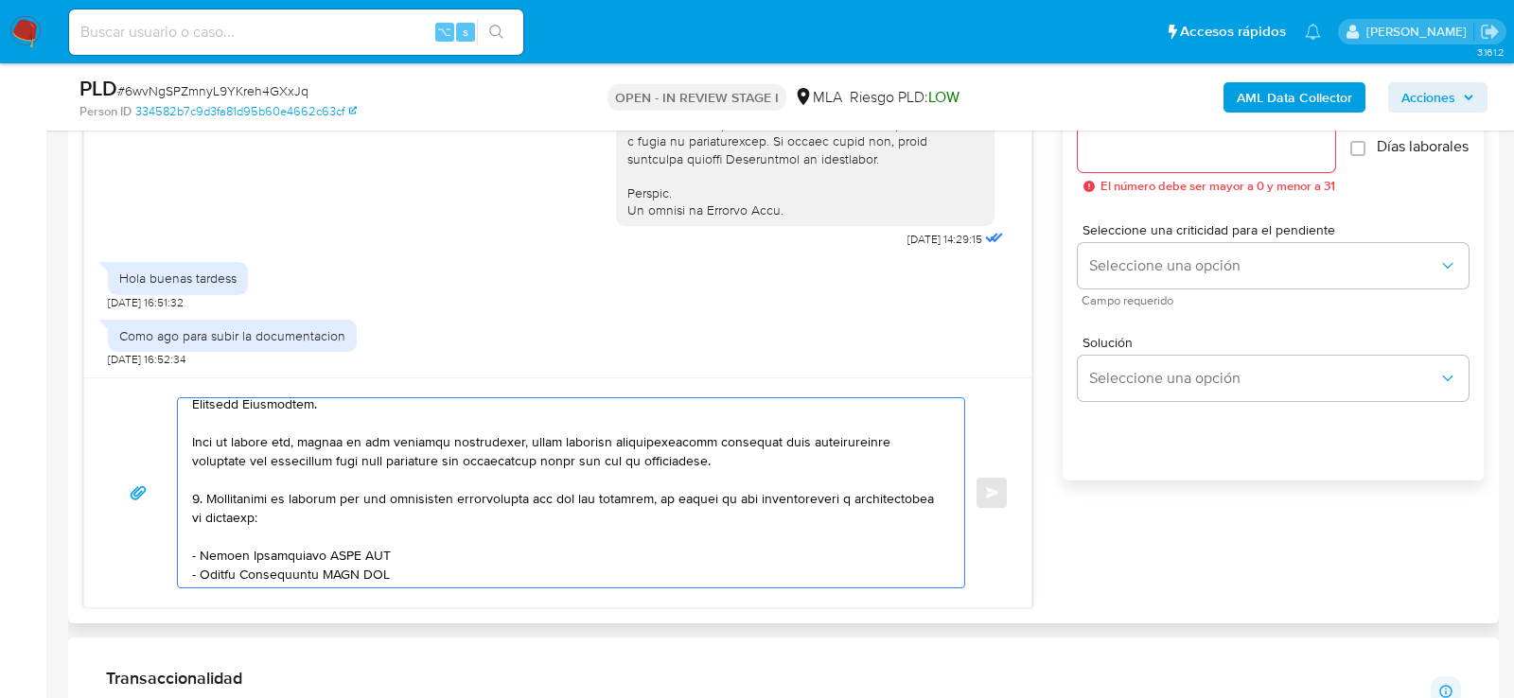
click at [484, 553] on textarea at bounding box center [566, 492] width 749 height 189
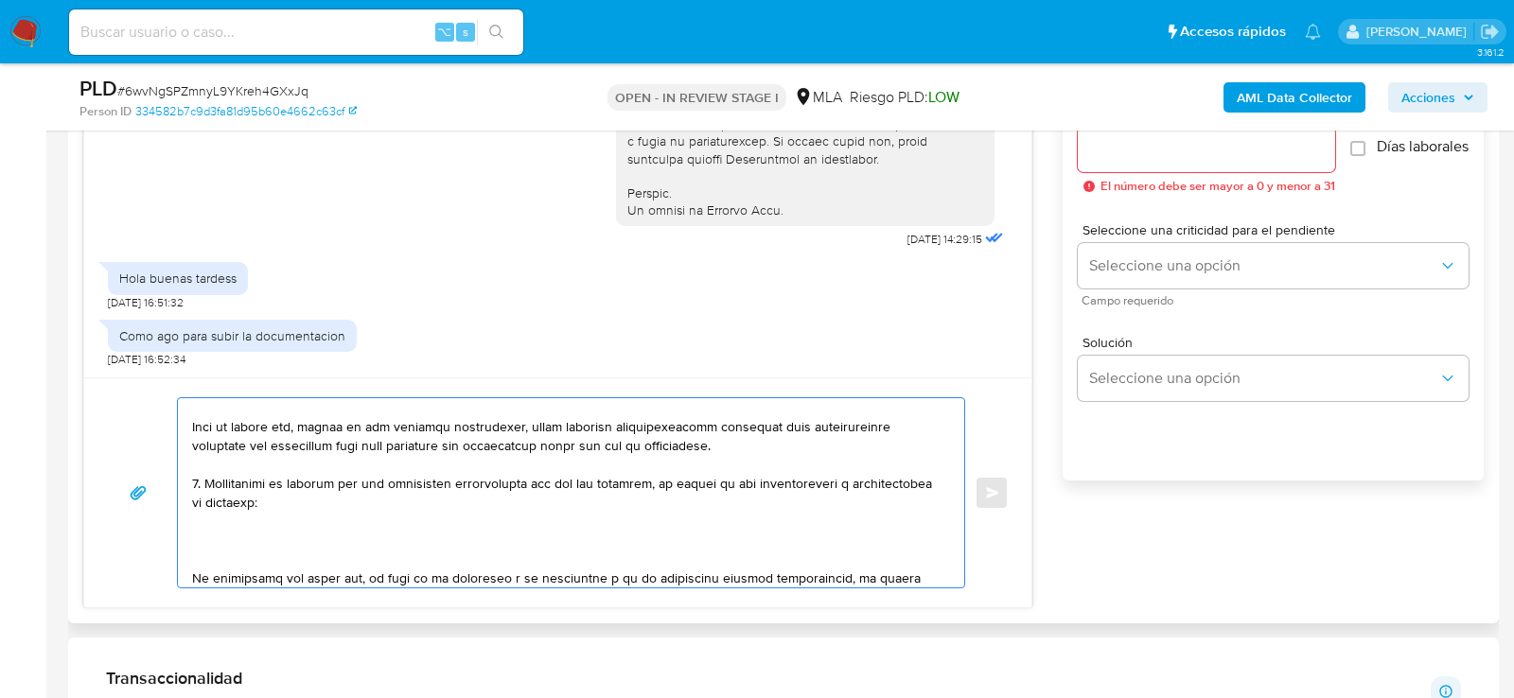
paste textarea "[PERSON_NAME]"
paste textarea "27180359678"
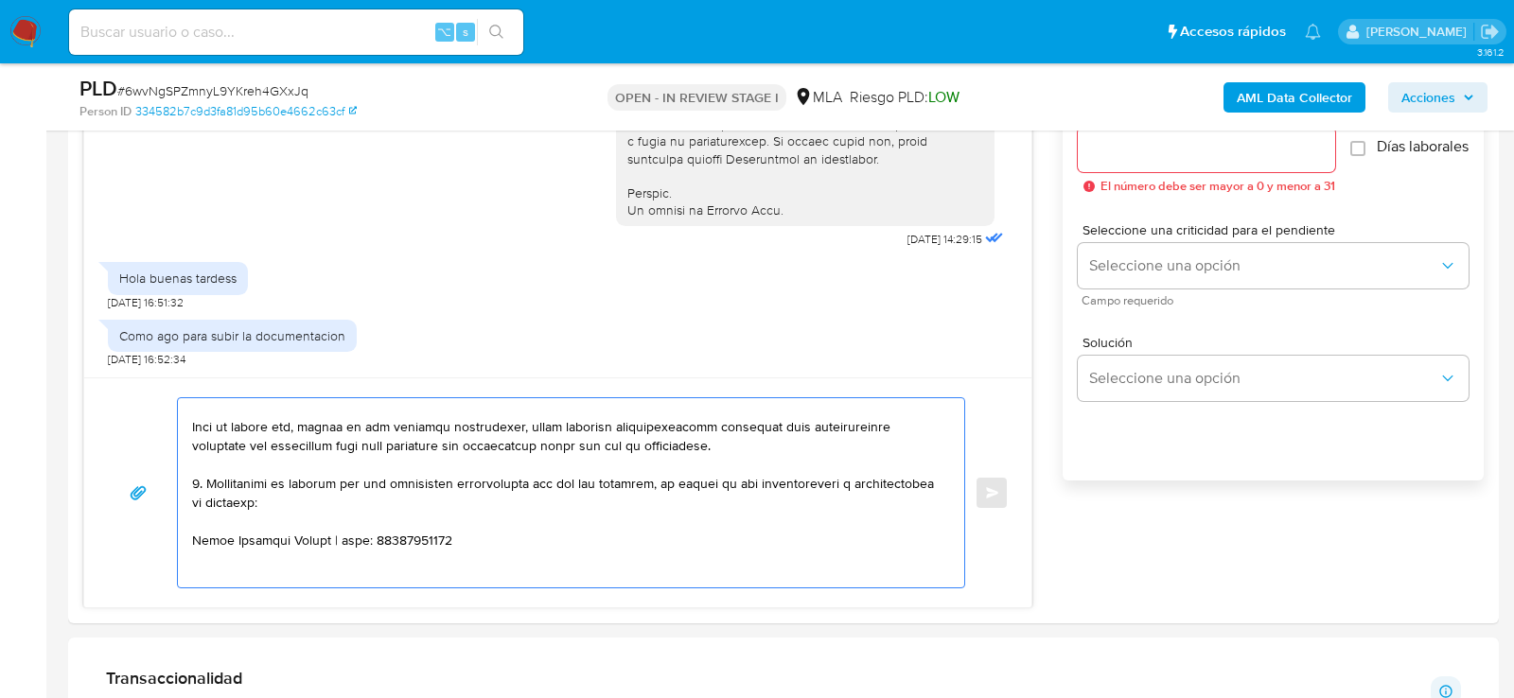
paste textarea "[PERSON_NAME]"
paste textarea "20310662691"
paste textarea "Stefanis Gisel Romero"
paste textarea "27353119562"
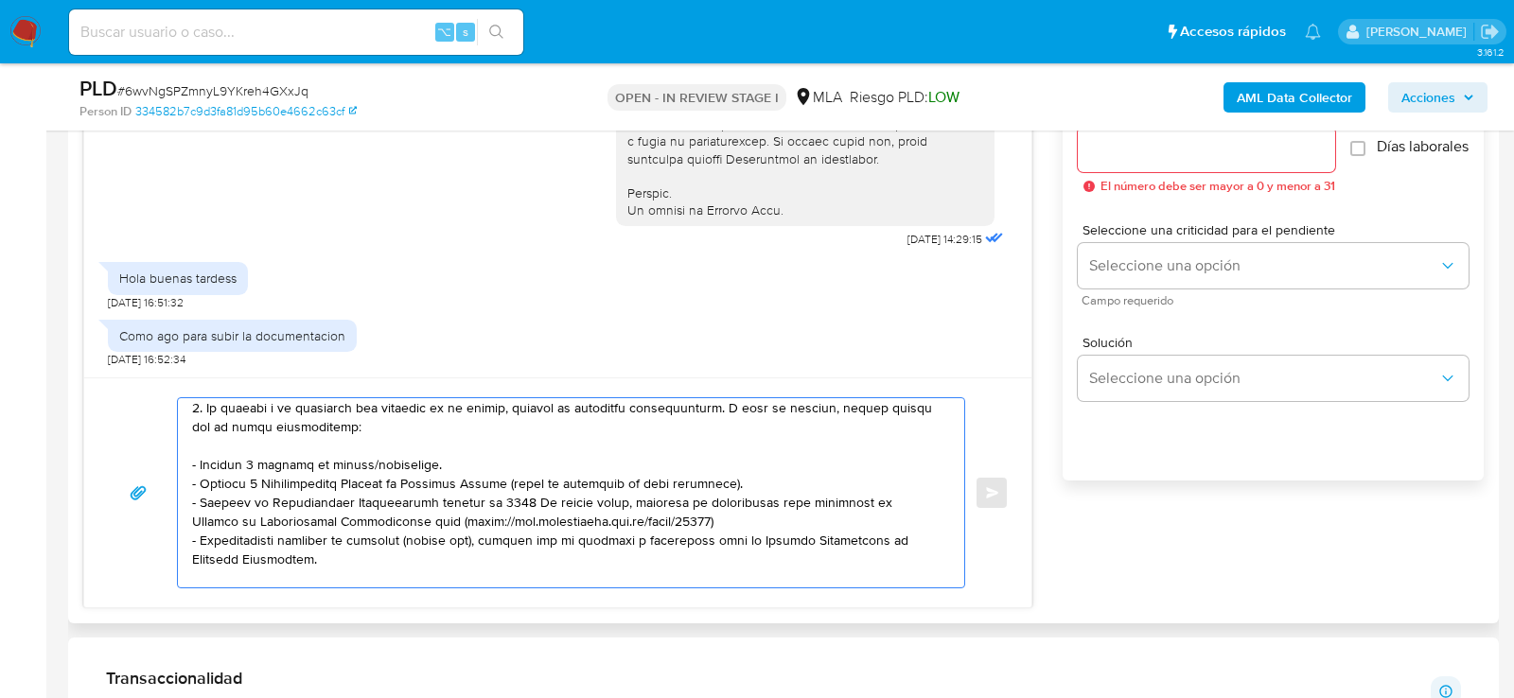
scroll to position [178, 0]
drag, startPoint x: 272, startPoint y: 558, endPoint x: 143, endPoint y: 483, distance: 149.3
click at [143, 483] on div "Enviar" at bounding box center [558, 492] width 902 height 191
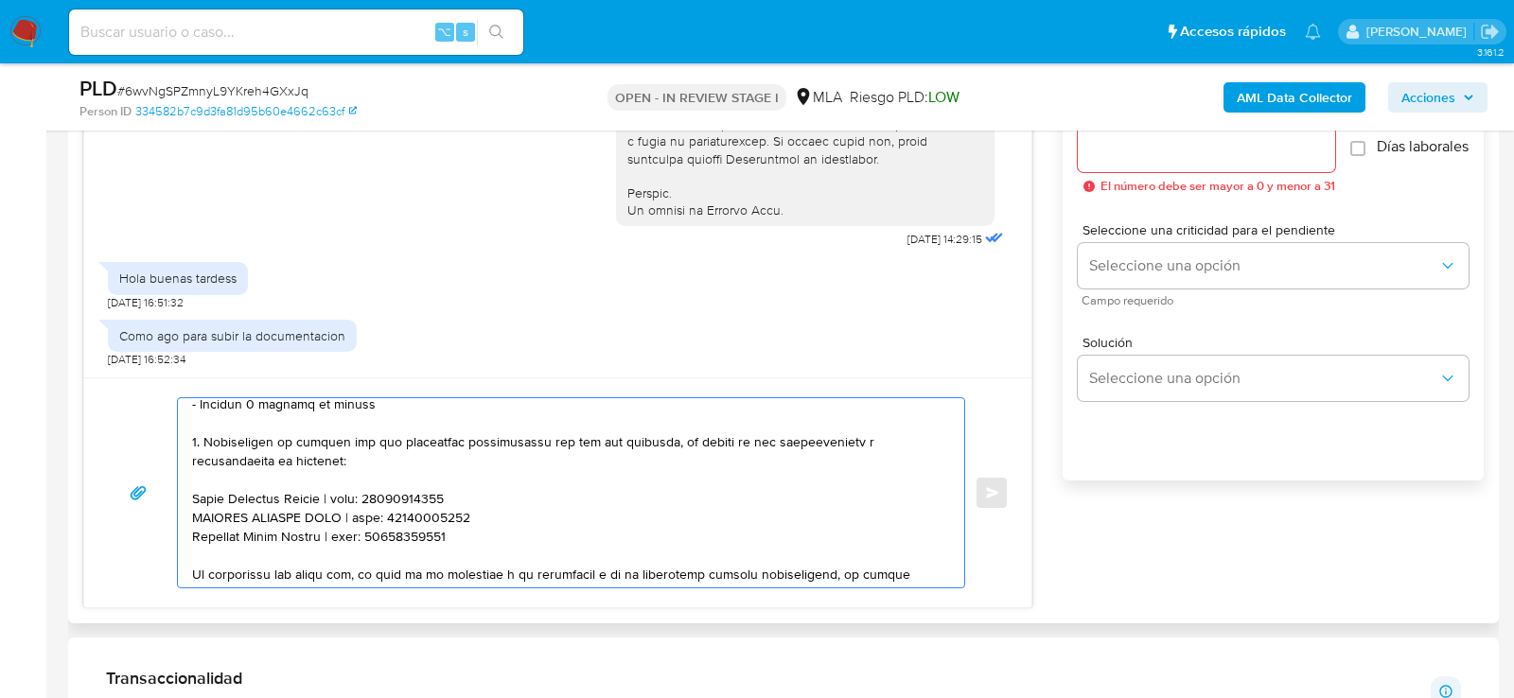
scroll to position [467, 0]
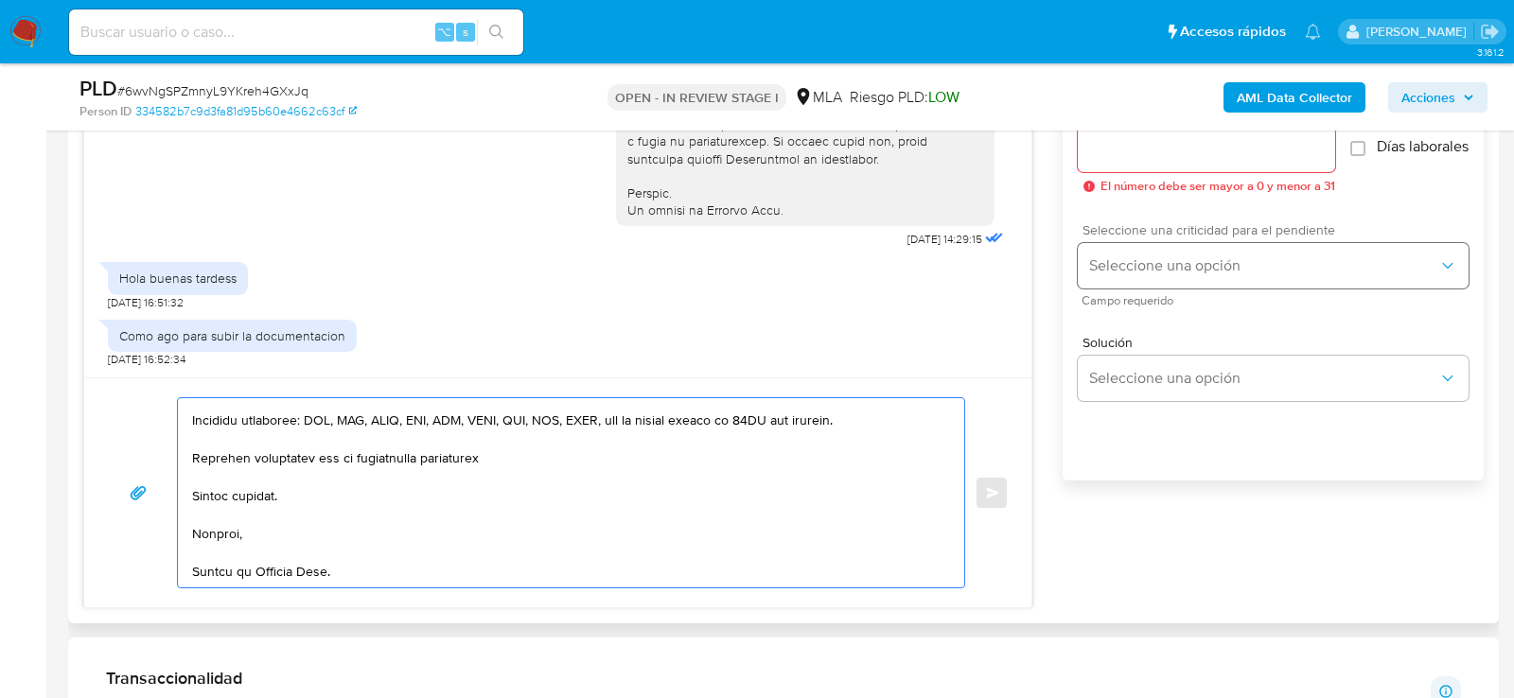
type textarea "Hola , En función de las operaciones registradas en tu cuenta de Mercado Pago, …"
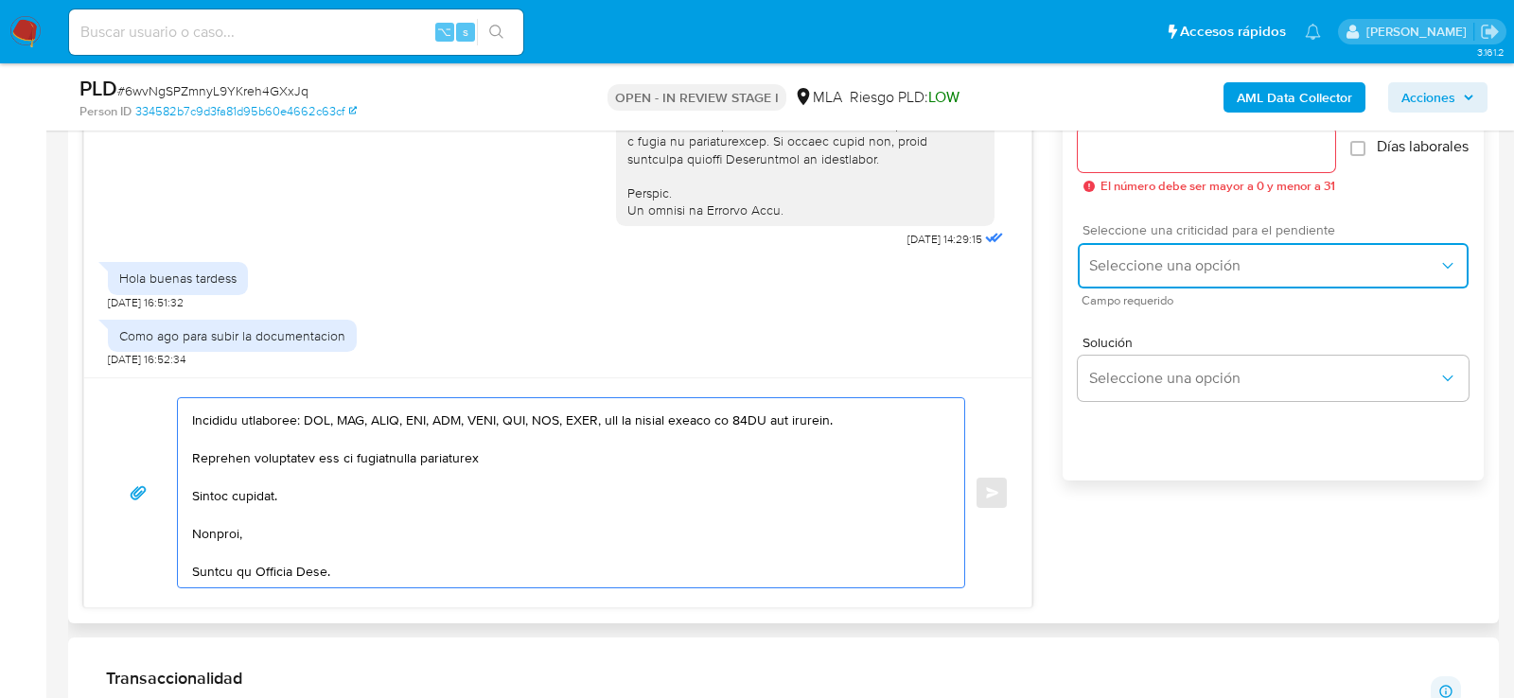
click at [1138, 275] on span "Seleccione una opción" at bounding box center [1263, 265] width 349 height 19
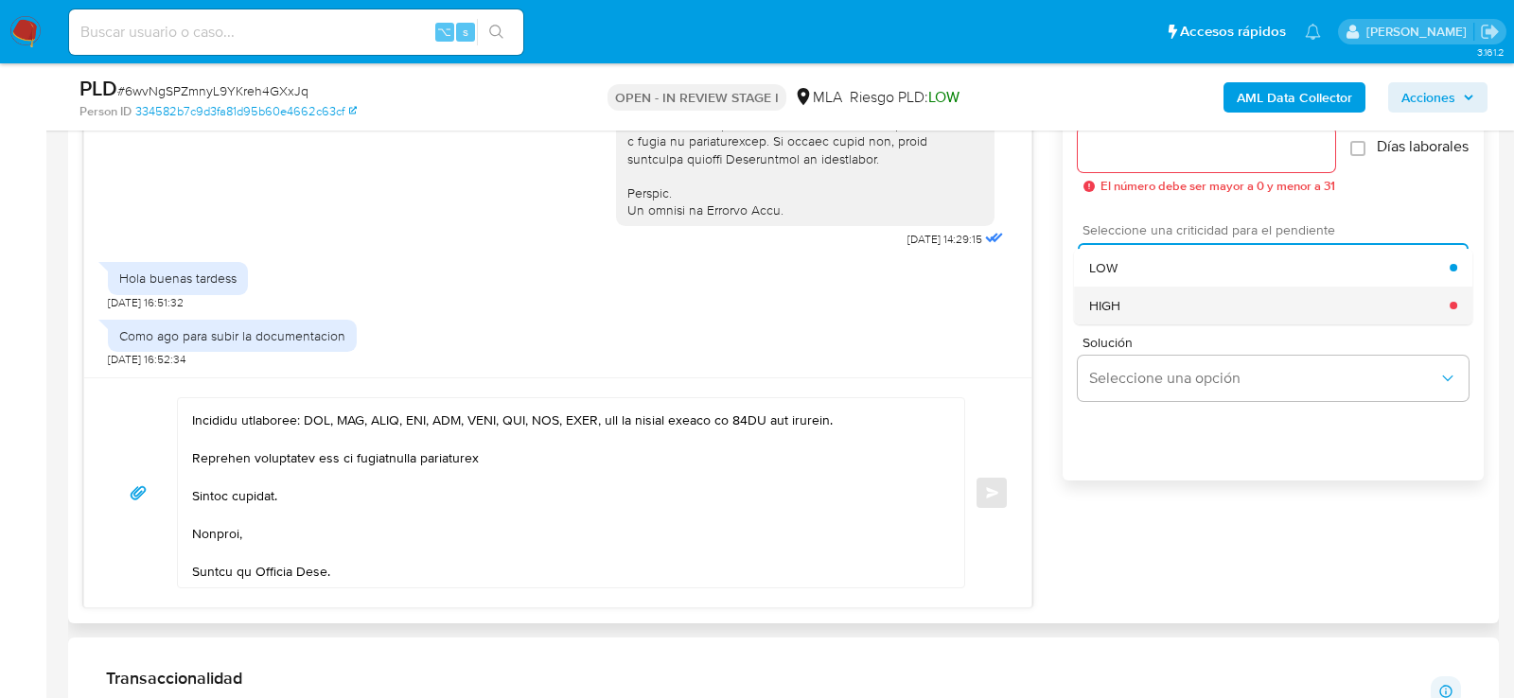
click at [1127, 318] on div "HIGH" at bounding box center [1269, 306] width 361 height 38
click at [1125, 169] on div "Esperar Respuesta (días) El número debe ser mayor a 0 y menor a 31" at bounding box center [1206, 150] width 257 height 86
click at [1124, 151] on input "Esperar Respuesta (días)" at bounding box center [1206, 149] width 257 height 25
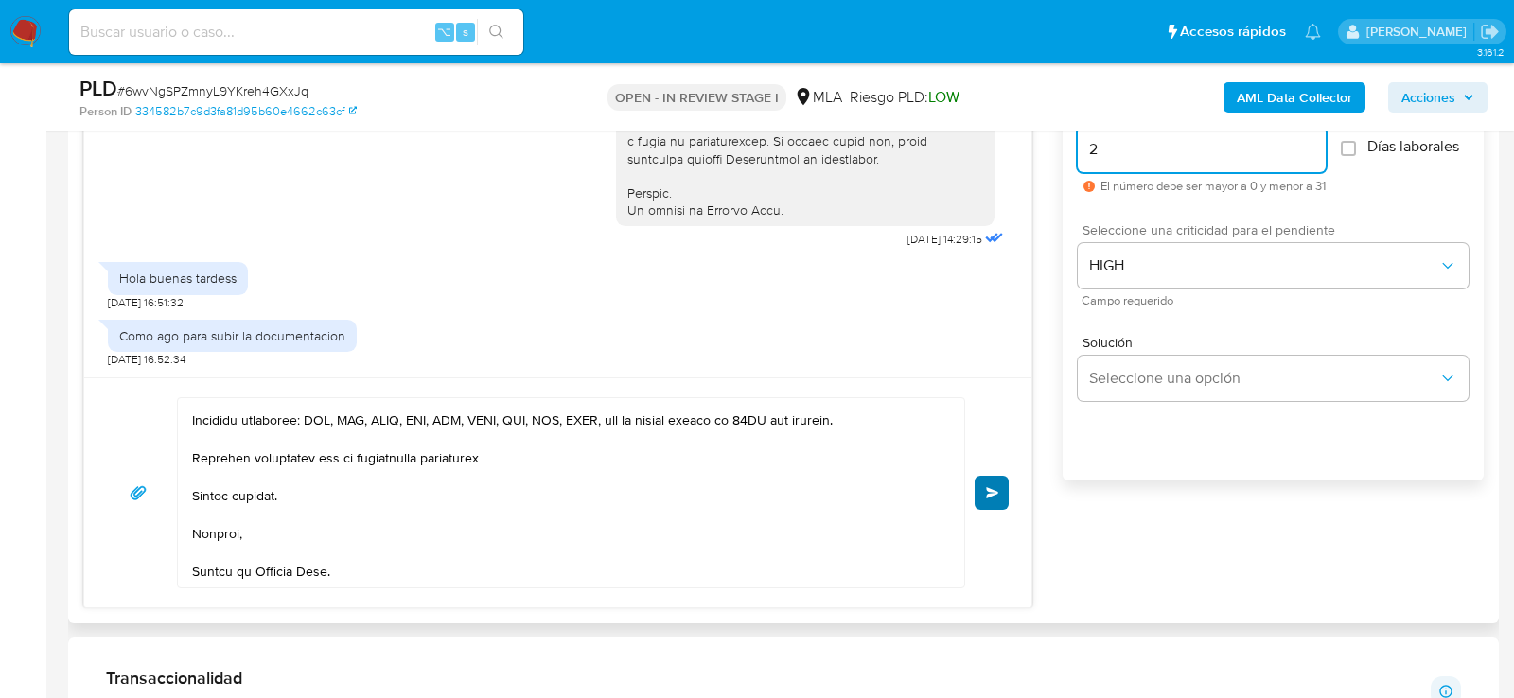
type input "2"
click at [986, 498] on button "Enviar" at bounding box center [992, 493] width 34 height 34
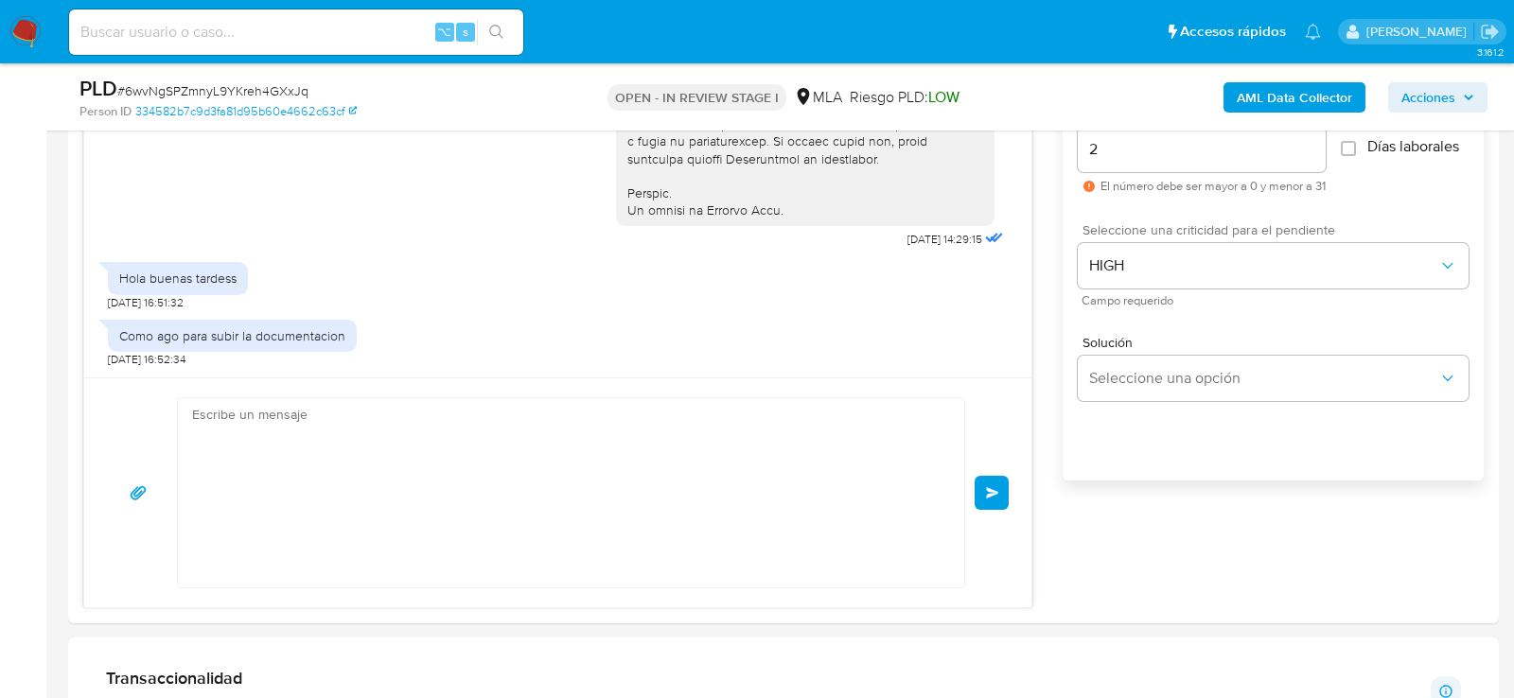
scroll to position [1628, 0]
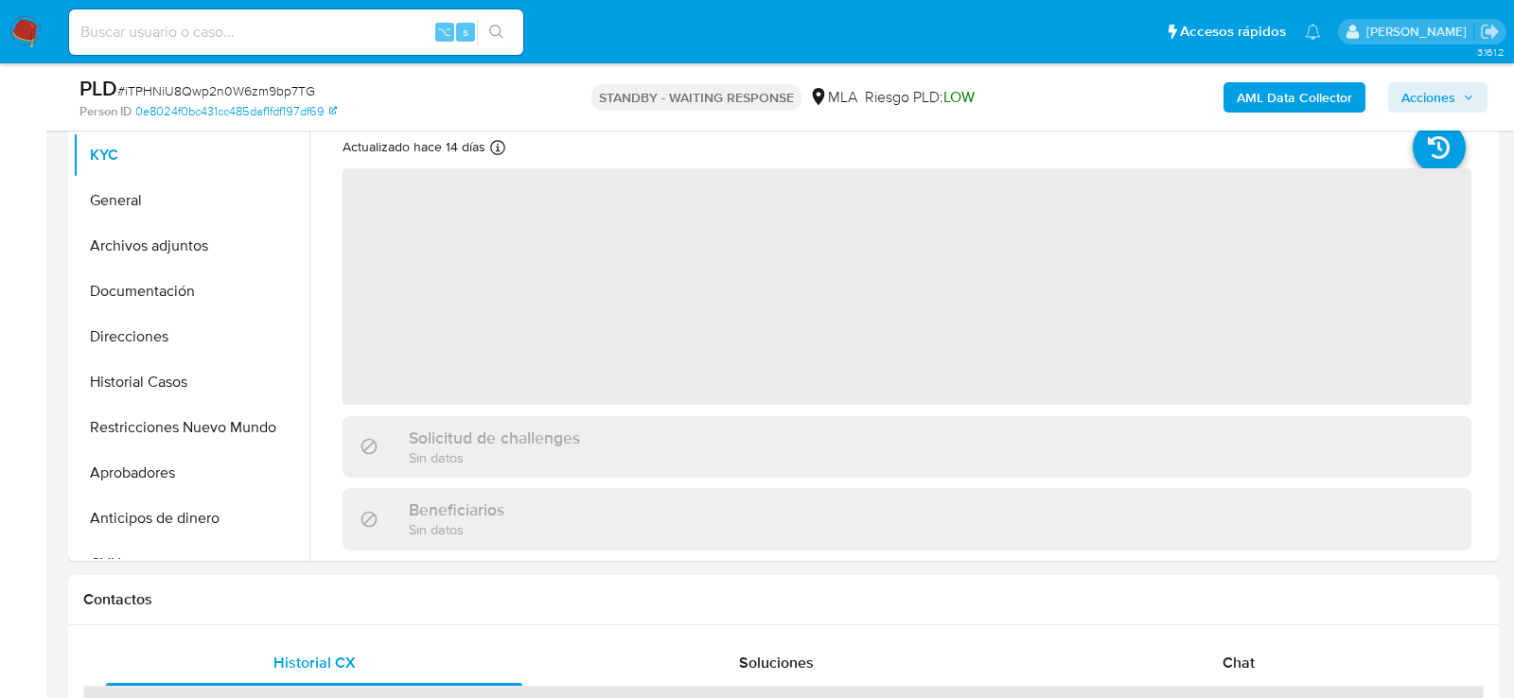
scroll to position [447, 0]
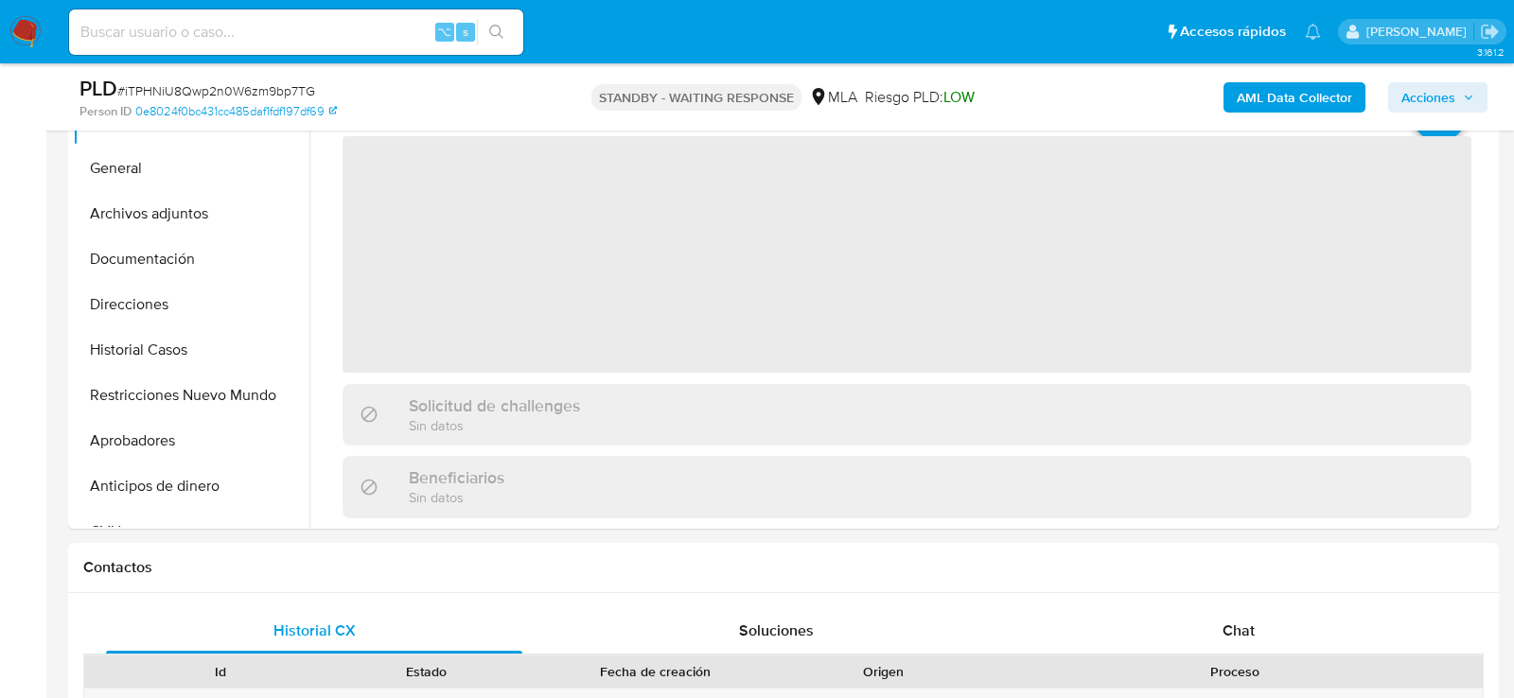
select select "10"
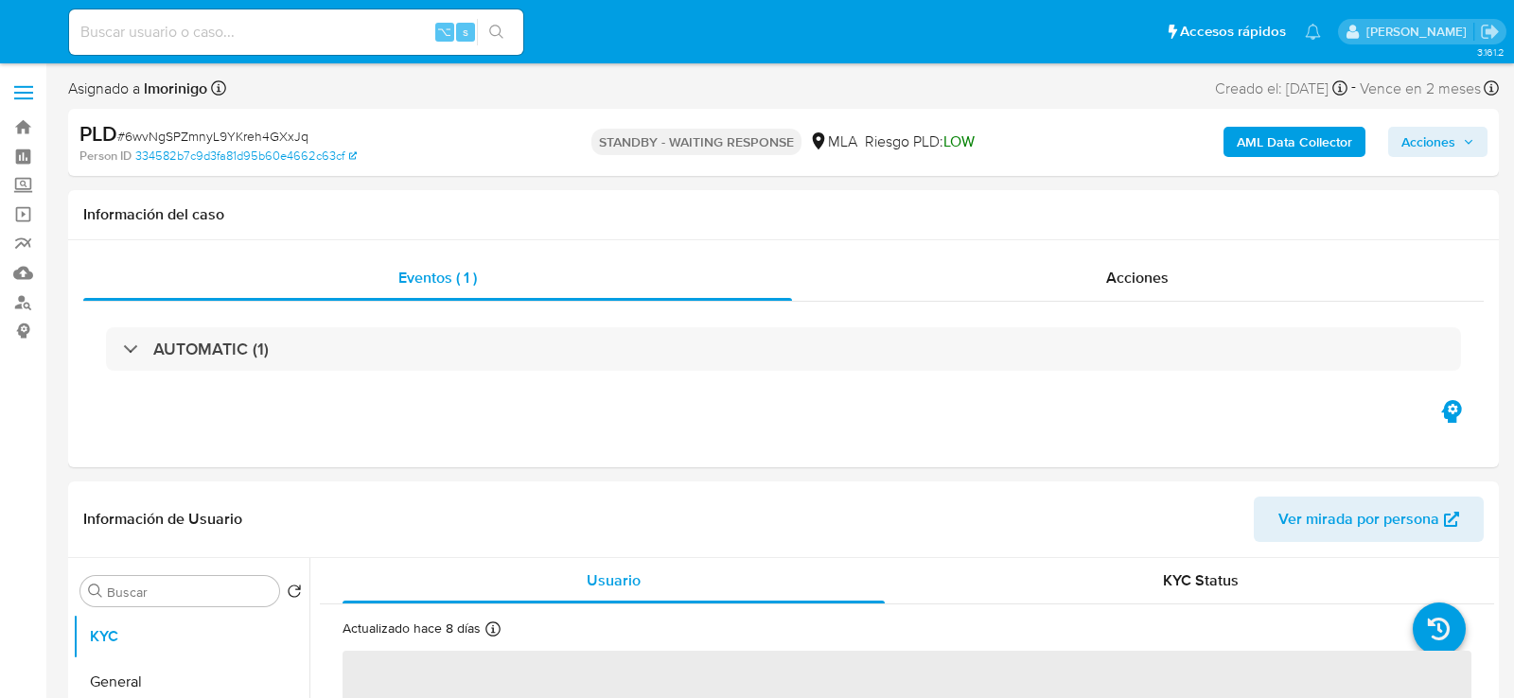
select select "10"
click at [256, 41] on input at bounding box center [296, 32] width 454 height 25
paste input "cfTntK01vOABHS1chhPxuYV2"
type input "cfTntK01vOABHS1chhPxuYV2"
select select "10"
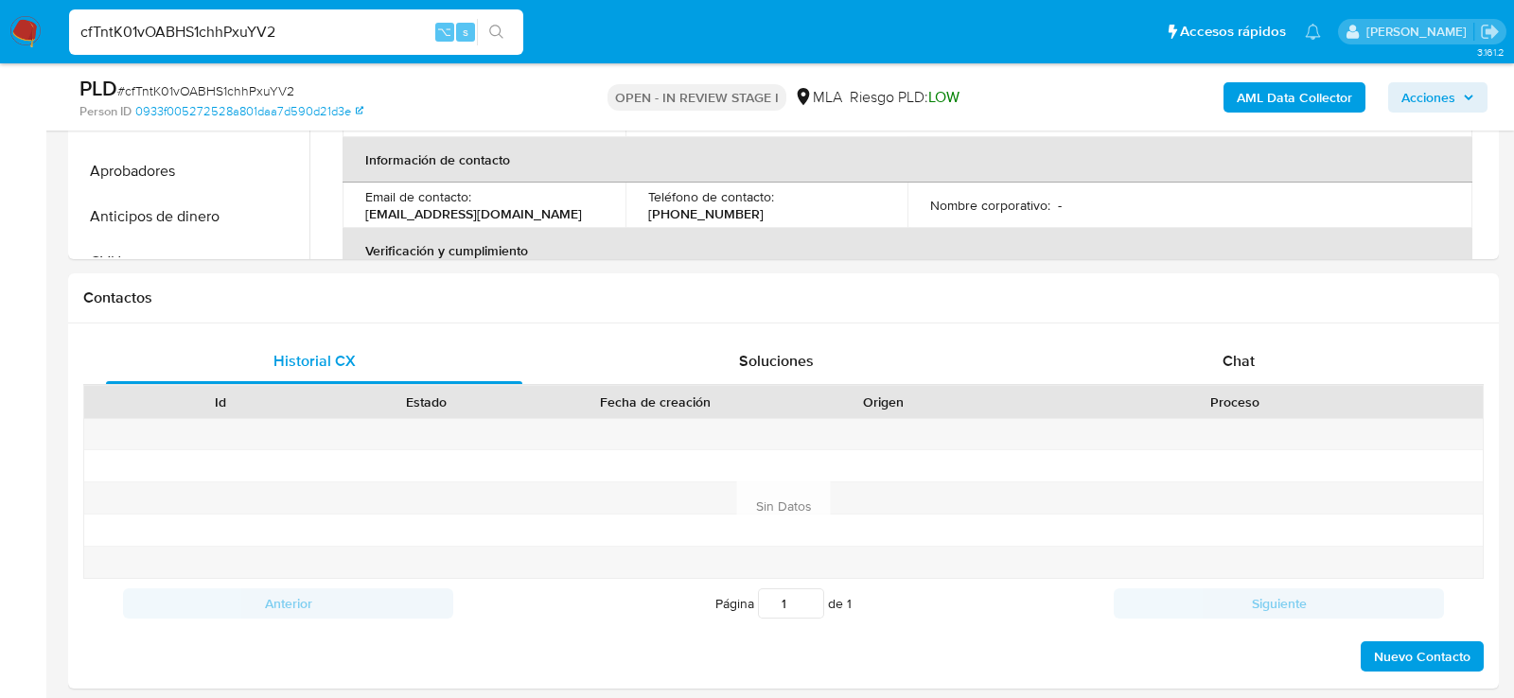
scroll to position [824, 0]
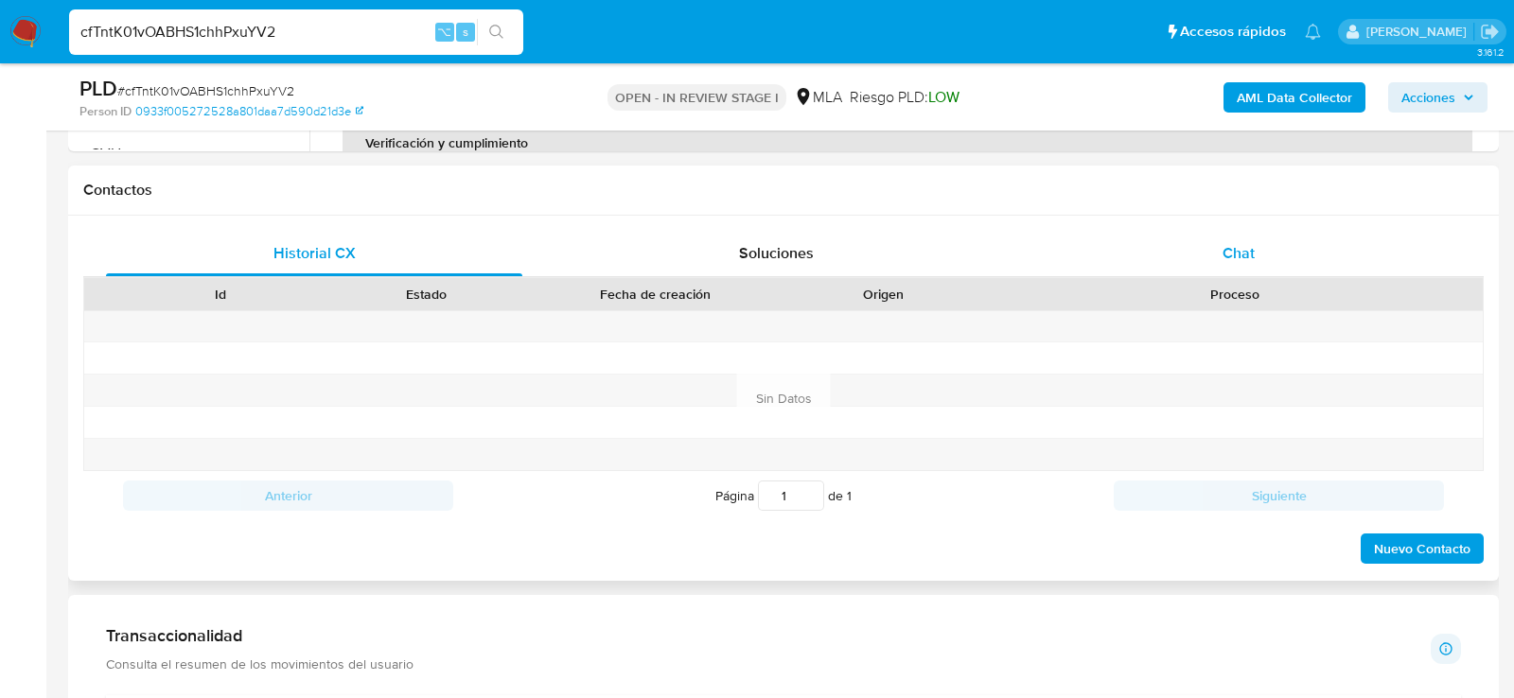
click at [1280, 260] on div "Chat" at bounding box center [1239, 253] width 416 height 45
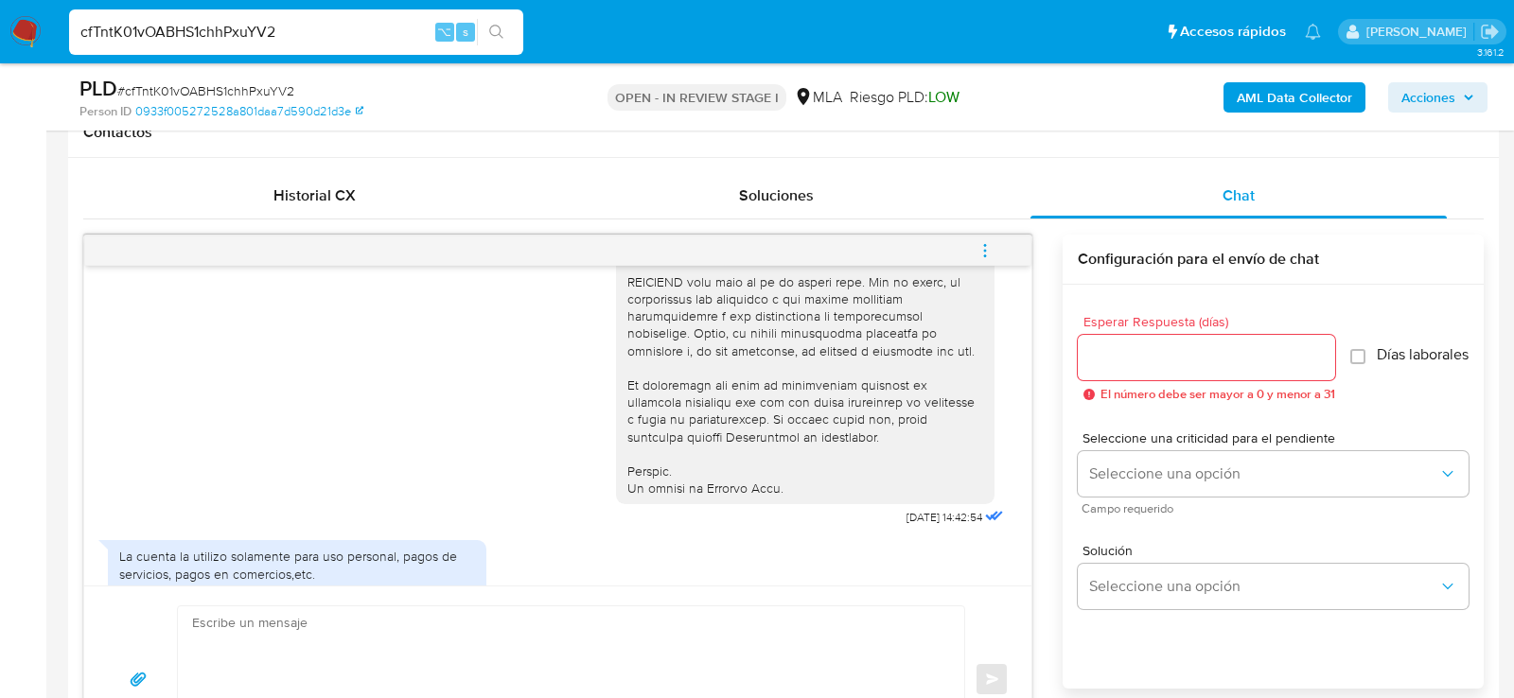
scroll to position [983, 0]
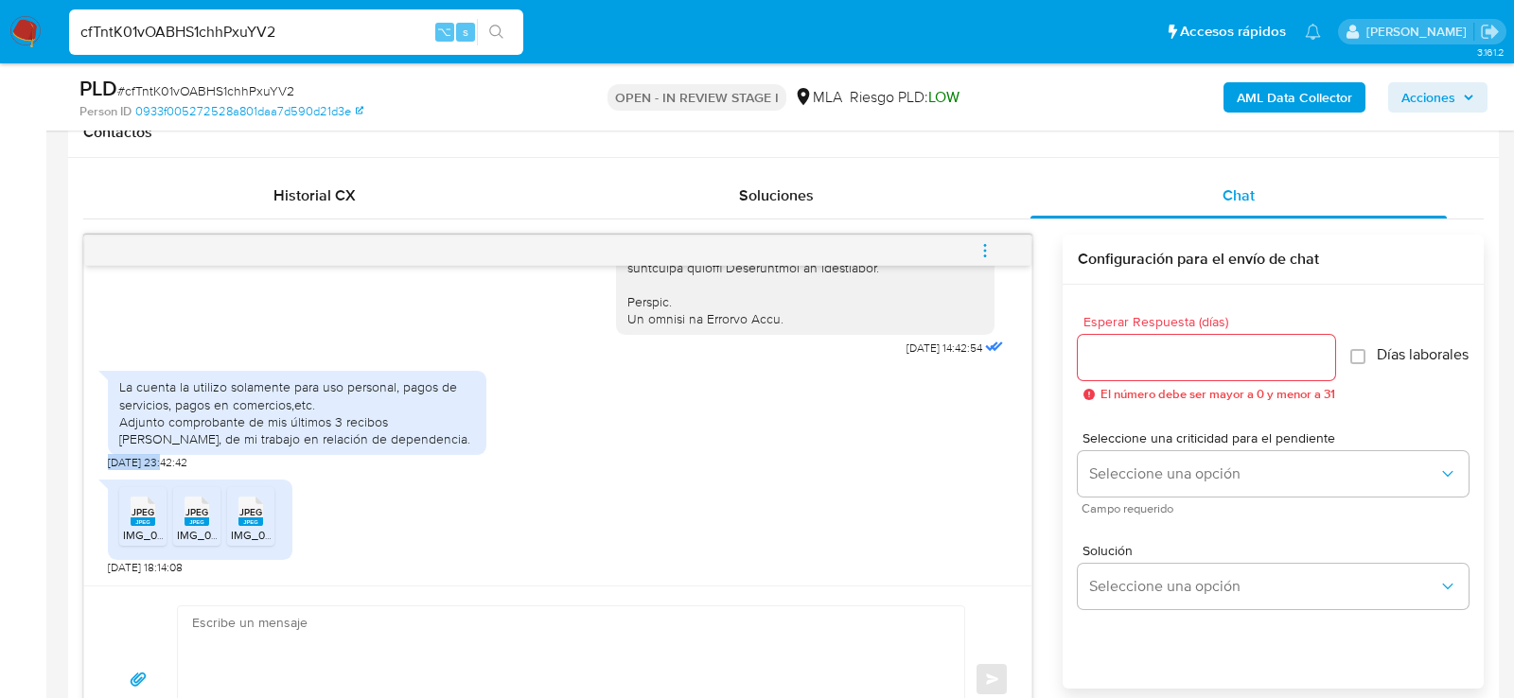
drag, startPoint x: 161, startPoint y: 466, endPoint x: 96, endPoint y: 463, distance: 65.4
click at [96, 463] on div "17/09/2025 14:42:54 La cuenta la utilizo solamente para uso personal, pagos de …" at bounding box center [557, 426] width 947 height 320
copy span "[DATE]"
click at [131, 527] on span "IMG_0118.jpeg" at bounding box center [160, 535] width 74 height 16
click at [201, 527] on span "IMG_0116.jpeg" at bounding box center [214, 535] width 74 height 16
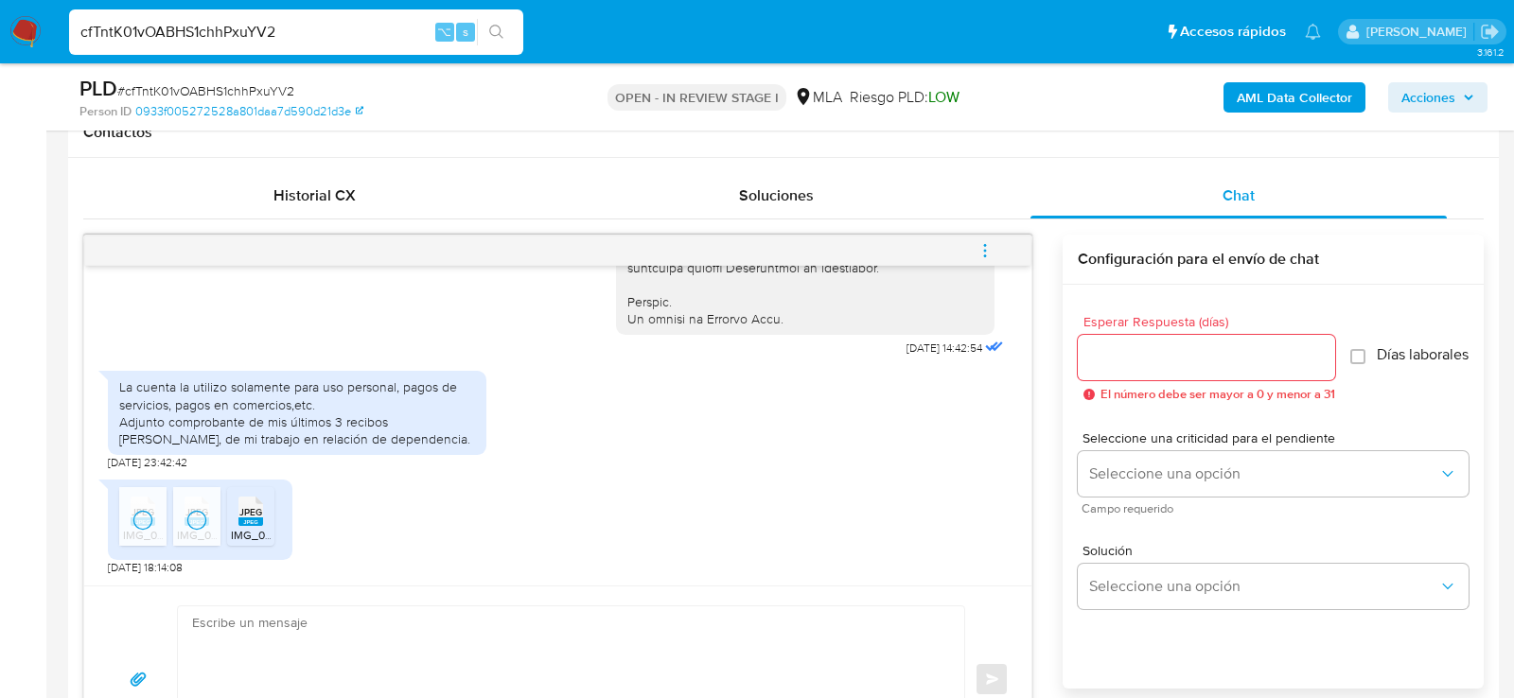
click at [266, 527] on span "IMG_0117.jpeg" at bounding box center [267, 535] width 72 height 16
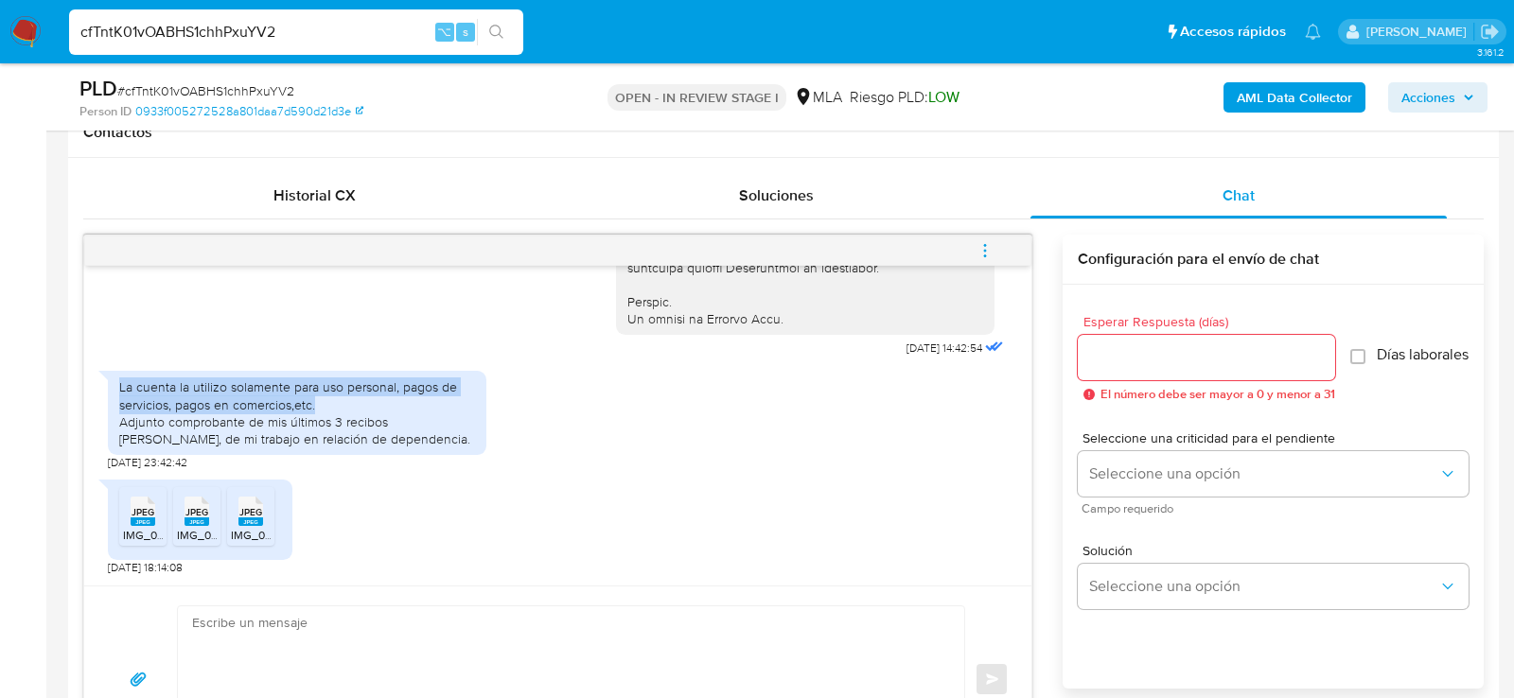
drag, startPoint x: 117, startPoint y: 382, endPoint x: 389, endPoint y: 401, distance: 272.3
click at [390, 402] on div "La cuenta la utilizo solamente para uso personal, pagos de servicios, pagos en …" at bounding box center [297, 413] width 379 height 84
copy div "La cuenta la utilizo solamente para uso personal, pagos de servicios, pagos en …"
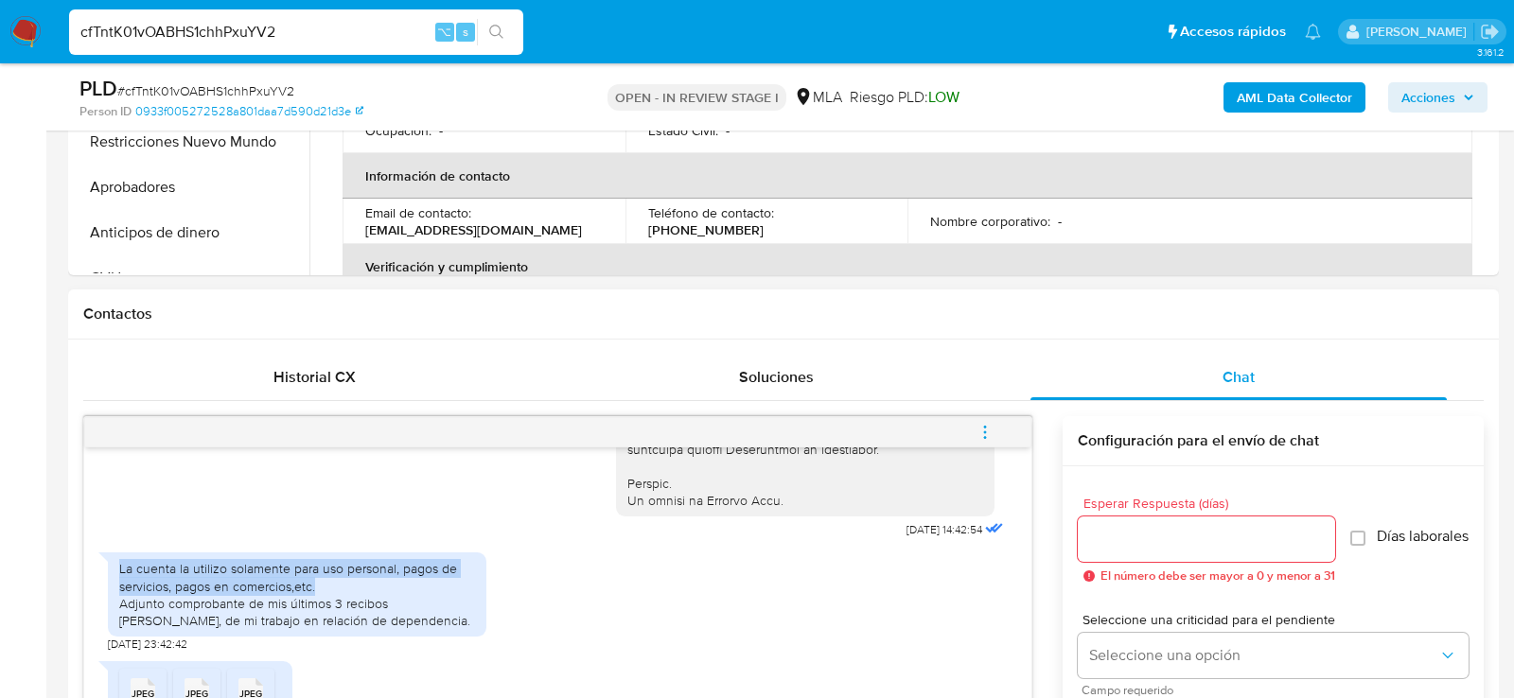
scroll to position [569, 0]
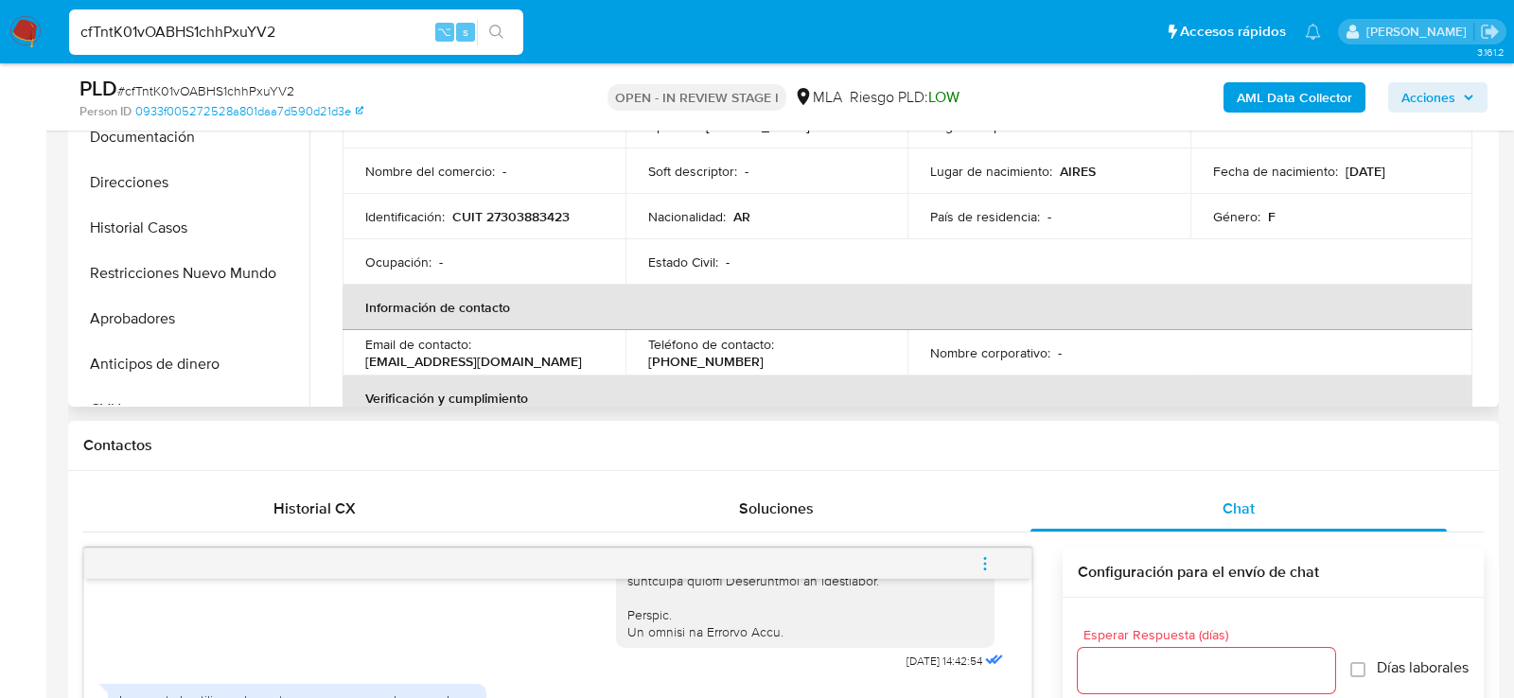
click at [543, 218] on p "CUIT 27303883423" at bounding box center [510, 216] width 117 height 17
copy p "27303883423"
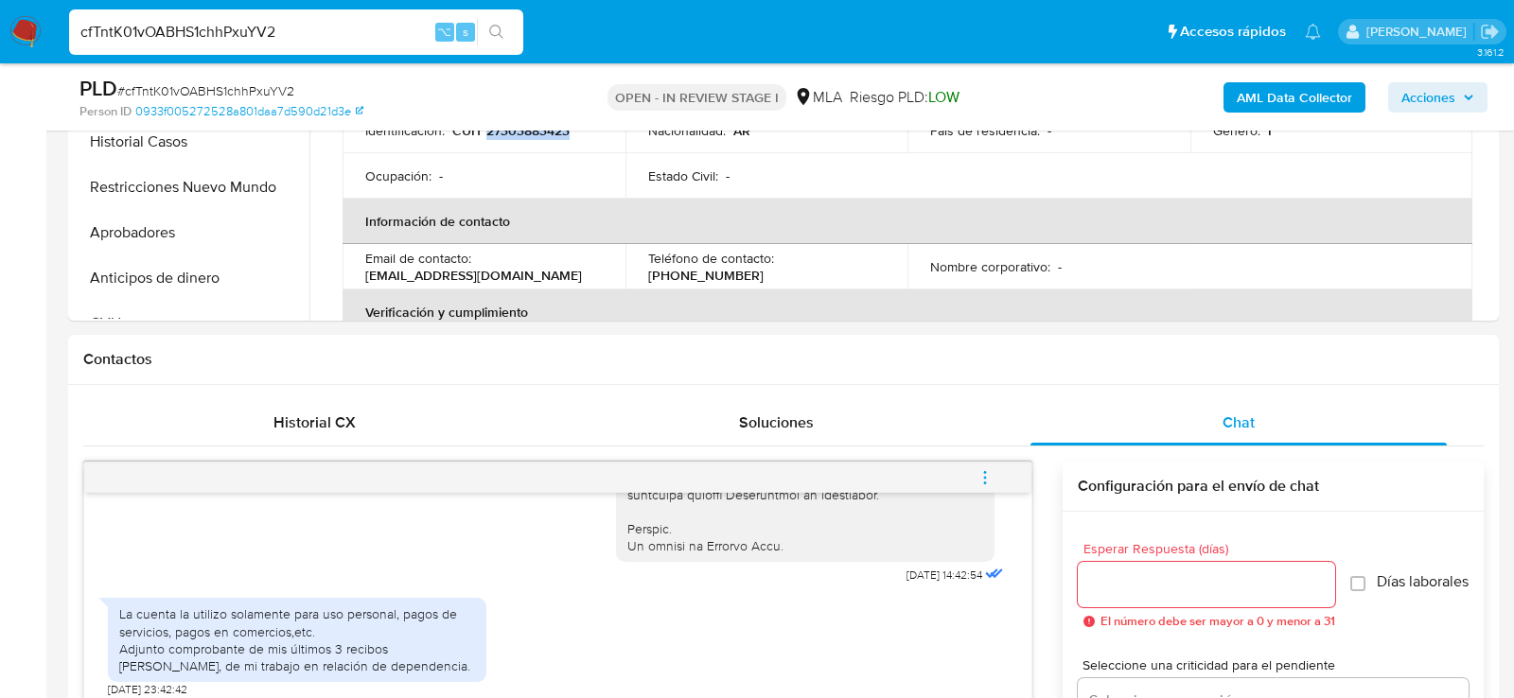
scroll to position [869, 0]
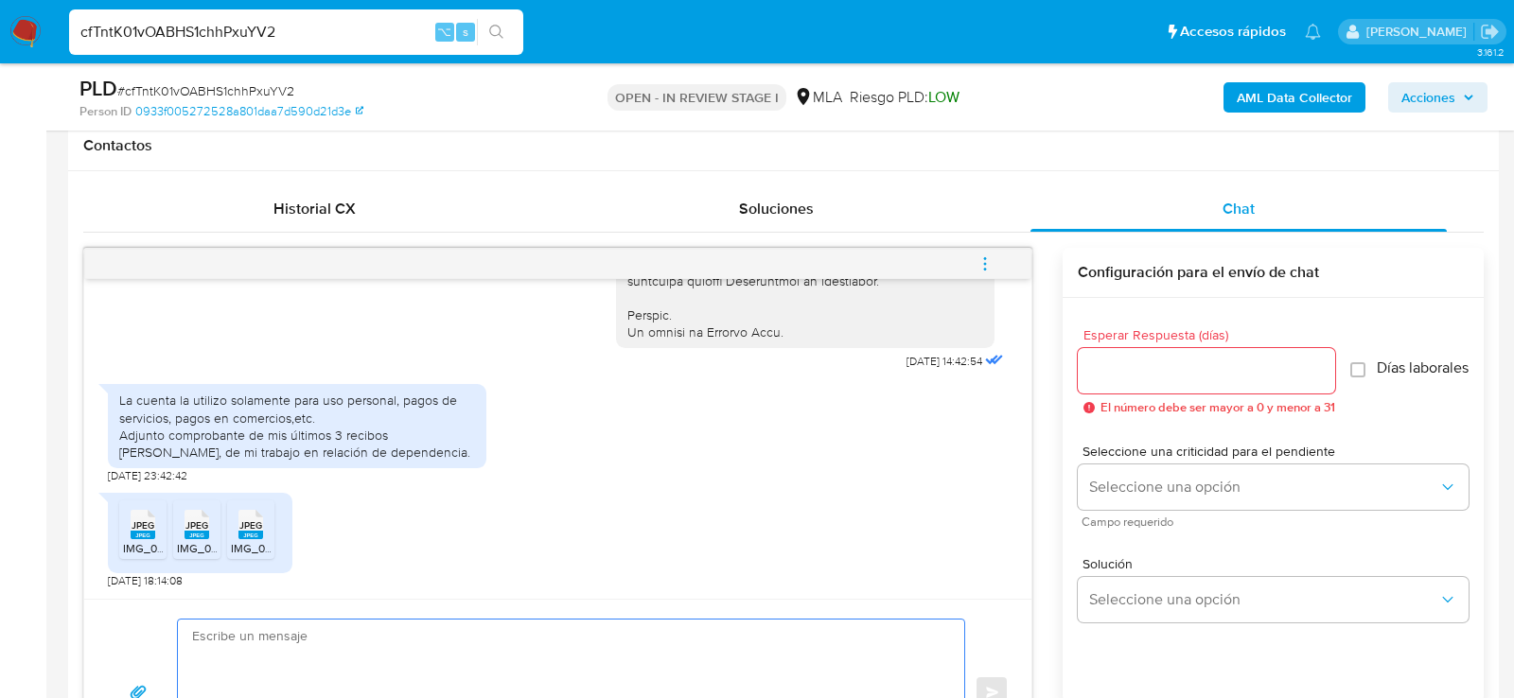
click at [647, 644] on textarea at bounding box center [566, 693] width 749 height 146
paste textarea "Hola, ¡Muchas gracias por tu respuesta! Confirmamos la recepción de la document…"
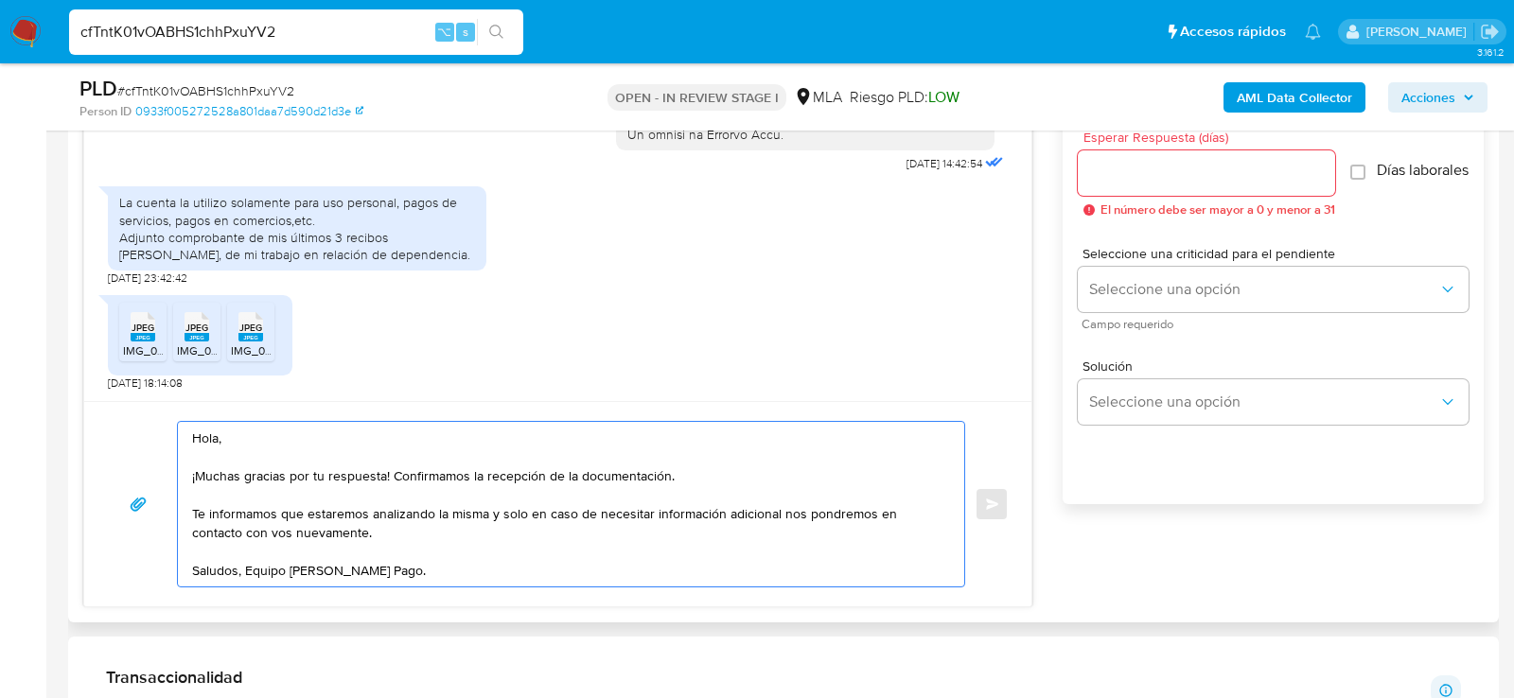
scroll to position [1068, 0]
type textarea "Hola, ¡Muchas gracias por tu respuesta! Confirmamos la recepción de la document…"
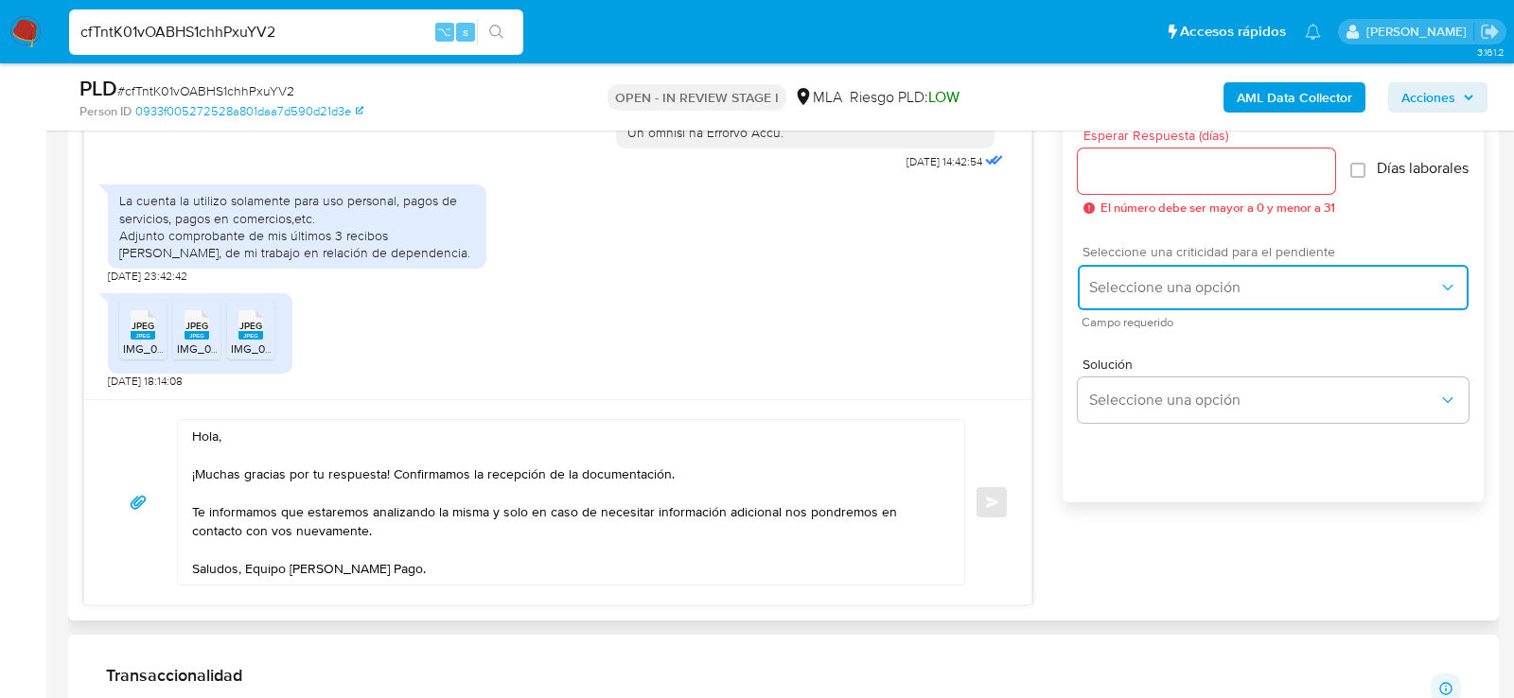
click at [1151, 297] on span "Seleccione una opción" at bounding box center [1263, 287] width 349 height 19
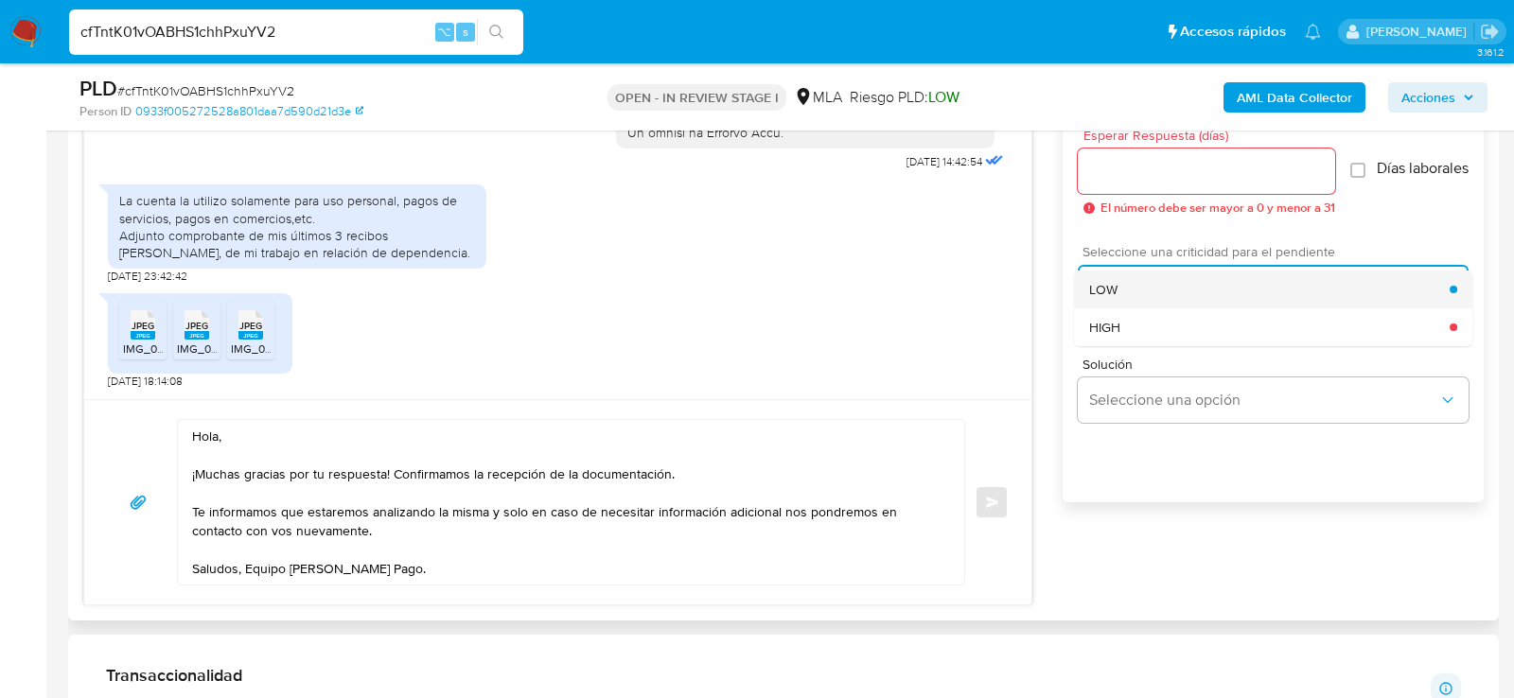
click at [1110, 297] on span "LOW" at bounding box center [1103, 289] width 28 height 17
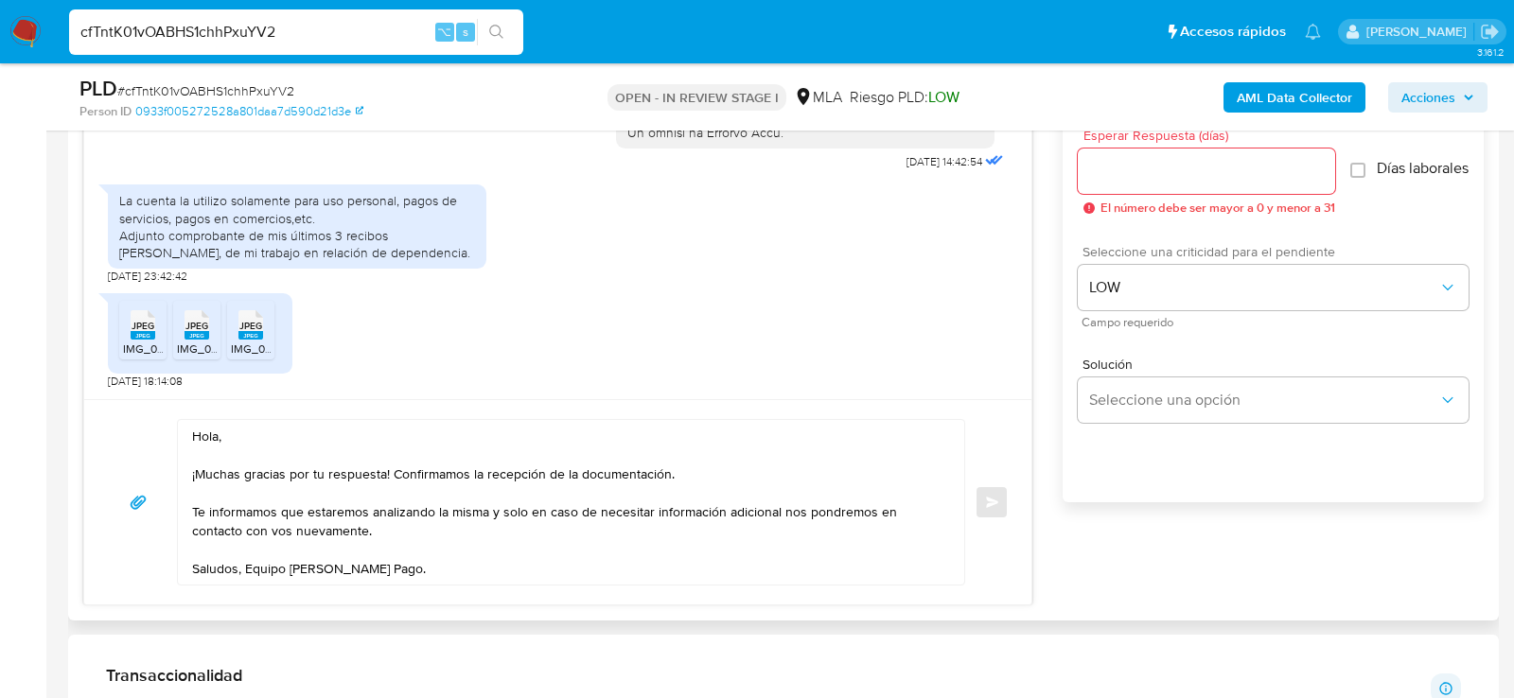
click at [1103, 185] on div at bounding box center [1206, 171] width 257 height 45
click at [1099, 174] on input "Esperar Respuesta (días)" at bounding box center [1206, 171] width 257 height 25
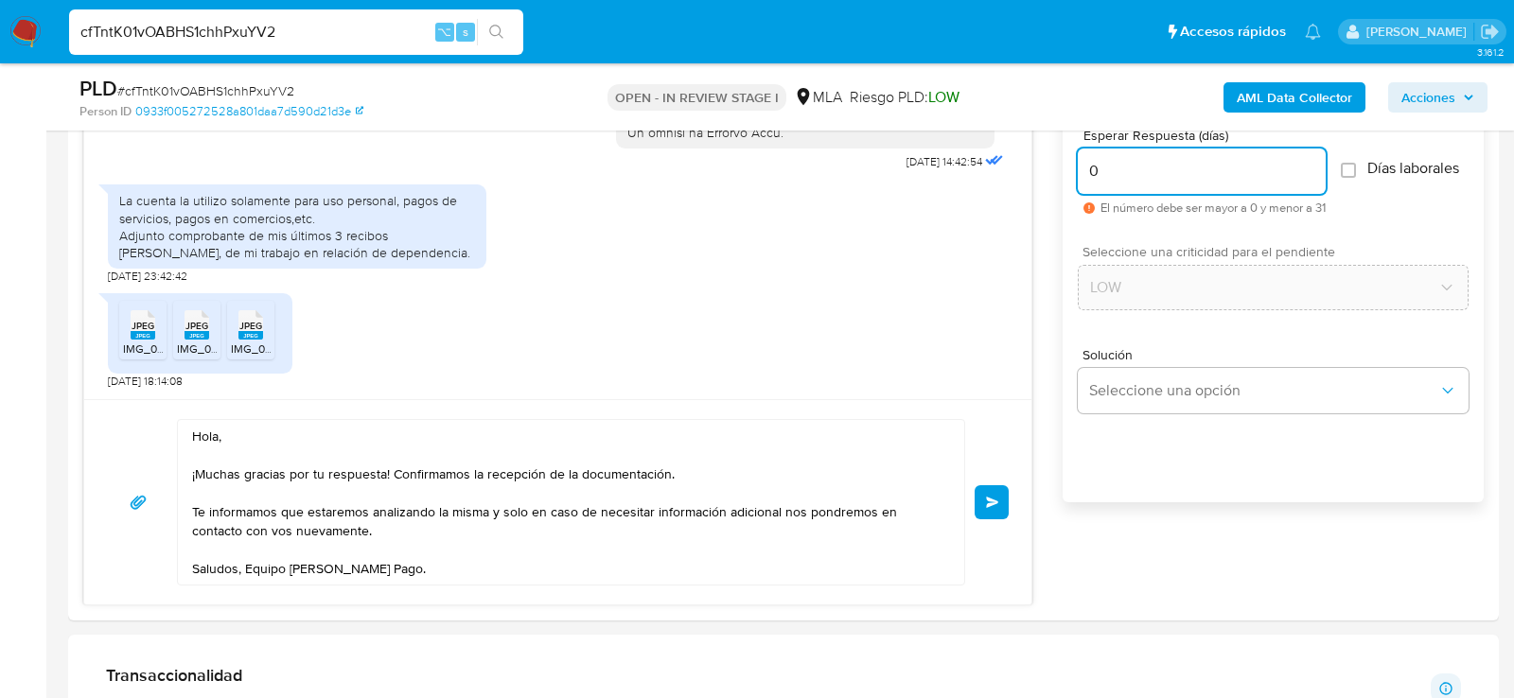
type input "0"
click at [273, 85] on span "# cfTntK01vOABHS1chhPxuYV2" at bounding box center [205, 90] width 177 height 19
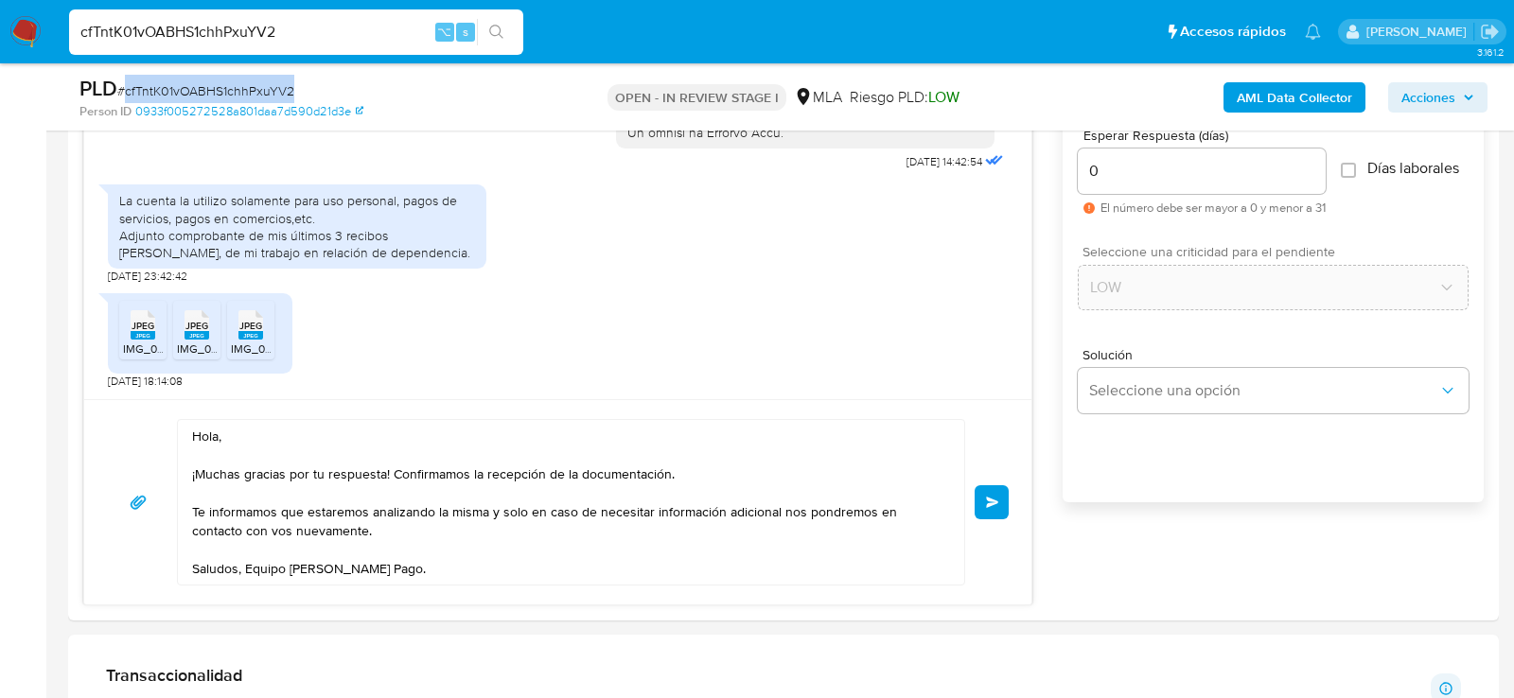
click at [273, 85] on span "# cfTntK01vOABHS1chhPxuYV2" at bounding box center [205, 90] width 177 height 19
copy span "cfTntK01vOABHS1chhPxuYV2"
click at [994, 504] on button "Enviar" at bounding box center [992, 503] width 34 height 34
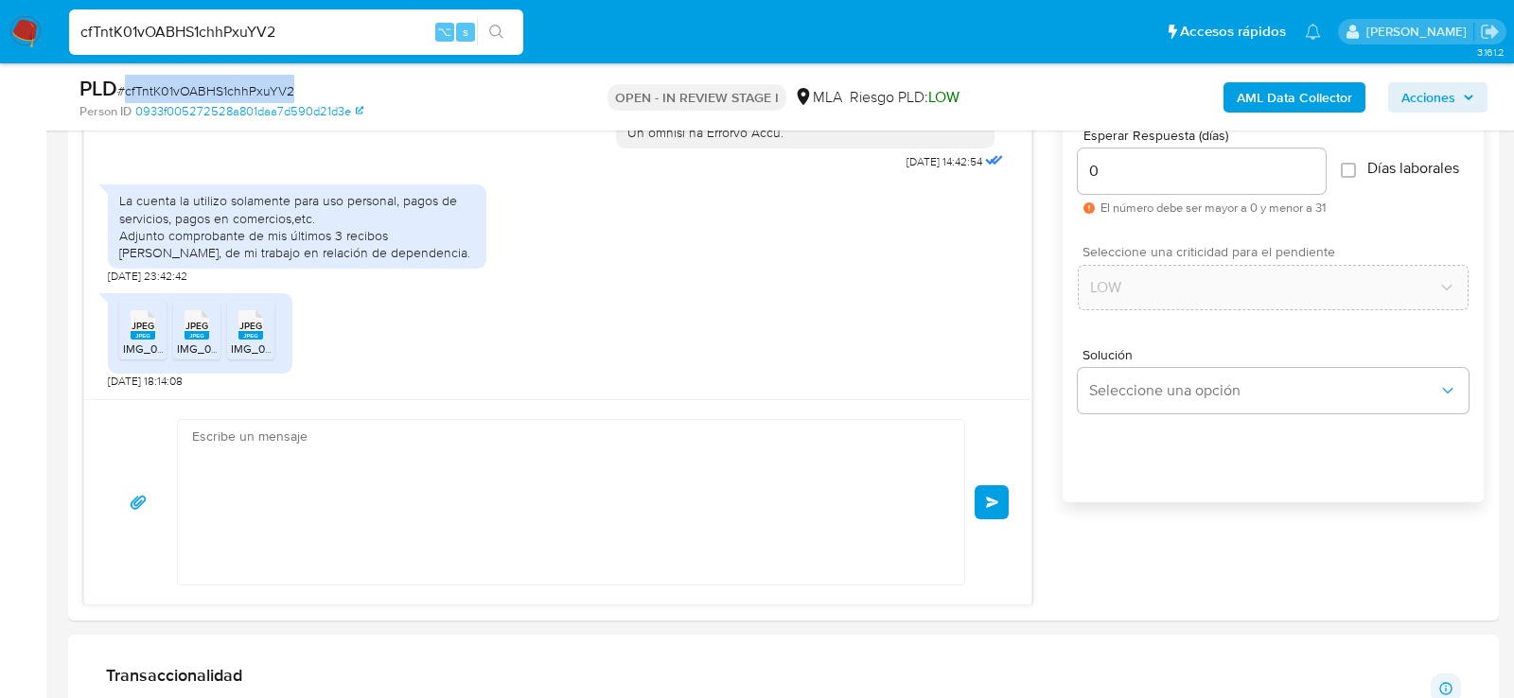
scroll to position [1210, 0]
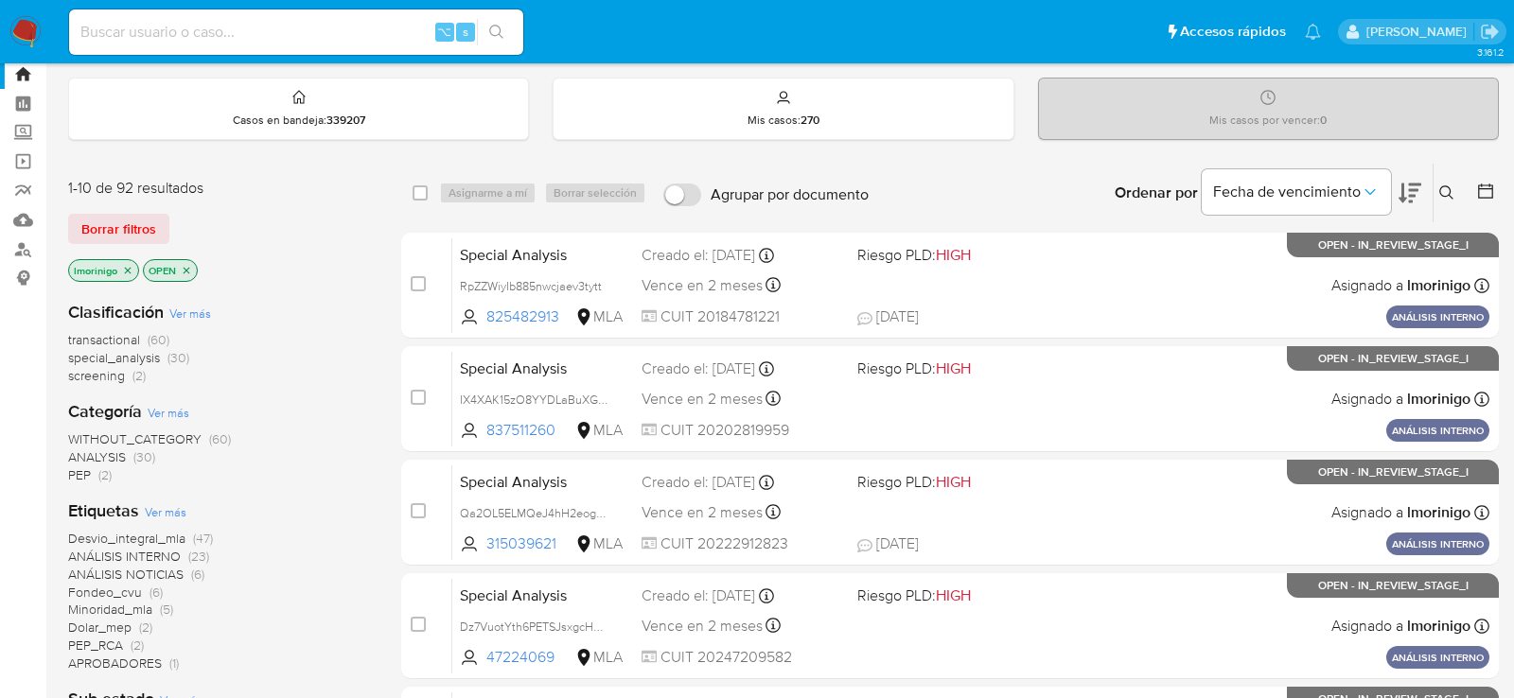
scroll to position [54, 0]
click at [128, 266] on icon "close-filter" at bounding box center [128, 269] width 7 height 7
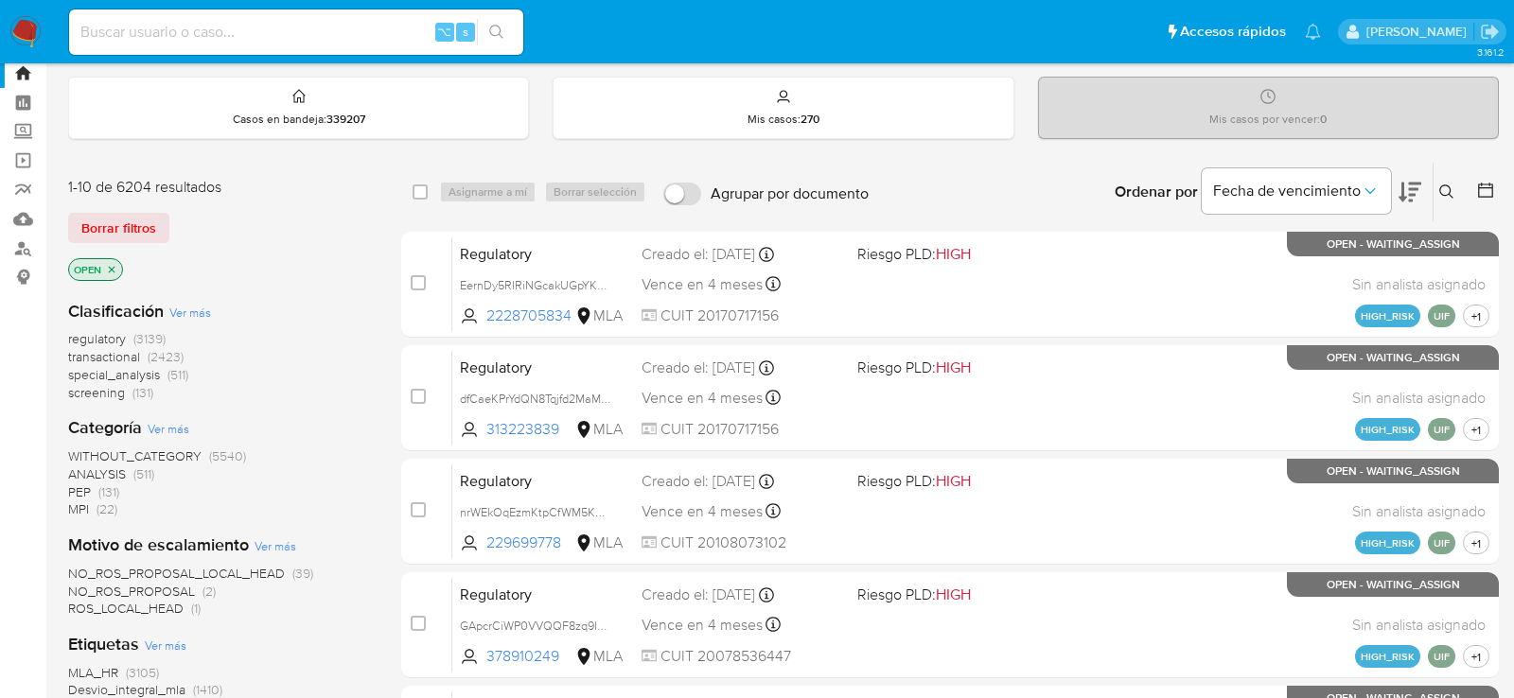
click at [128, 265] on div "OPEN" at bounding box center [219, 271] width 303 height 26
click at [111, 266] on icon "close-filter" at bounding box center [112, 269] width 7 height 7
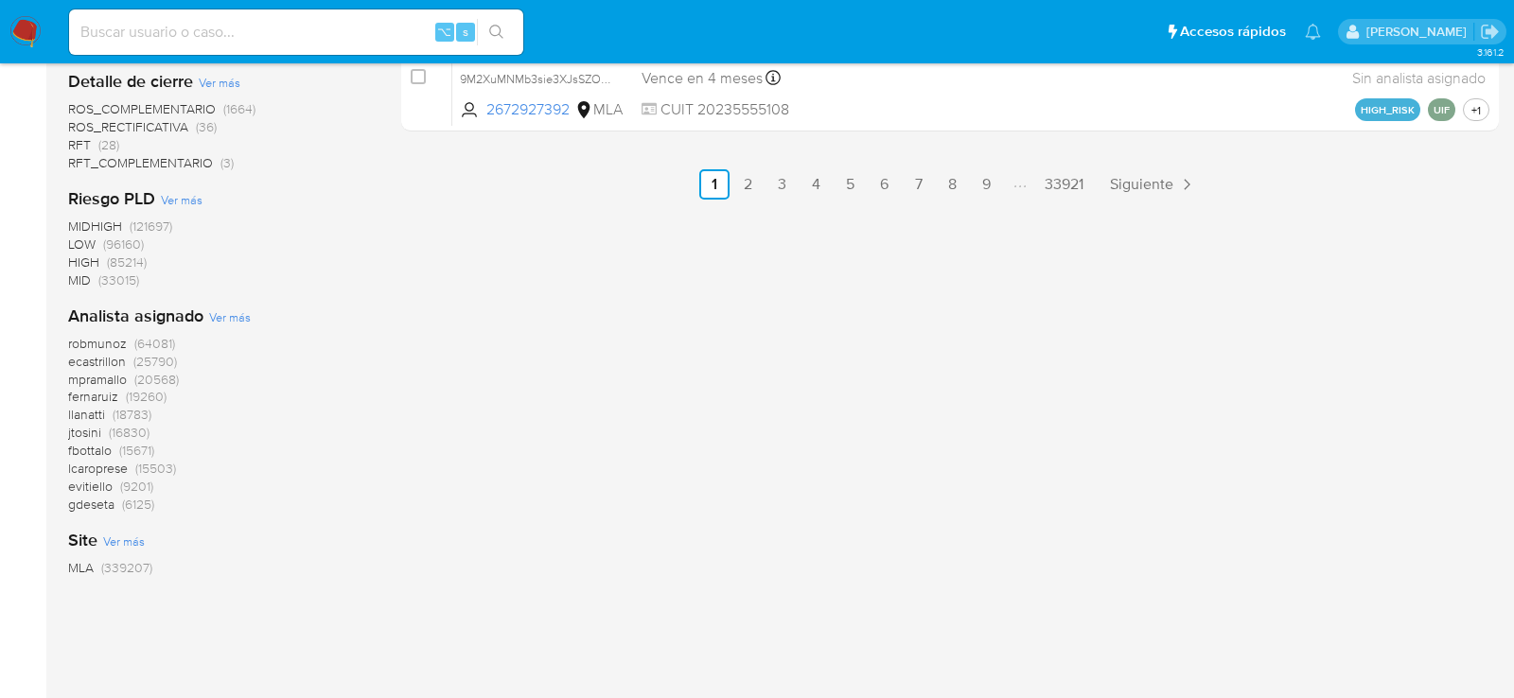
scroll to position [1283, 0]
click at [223, 312] on span "Ver más" at bounding box center [230, 317] width 42 height 17
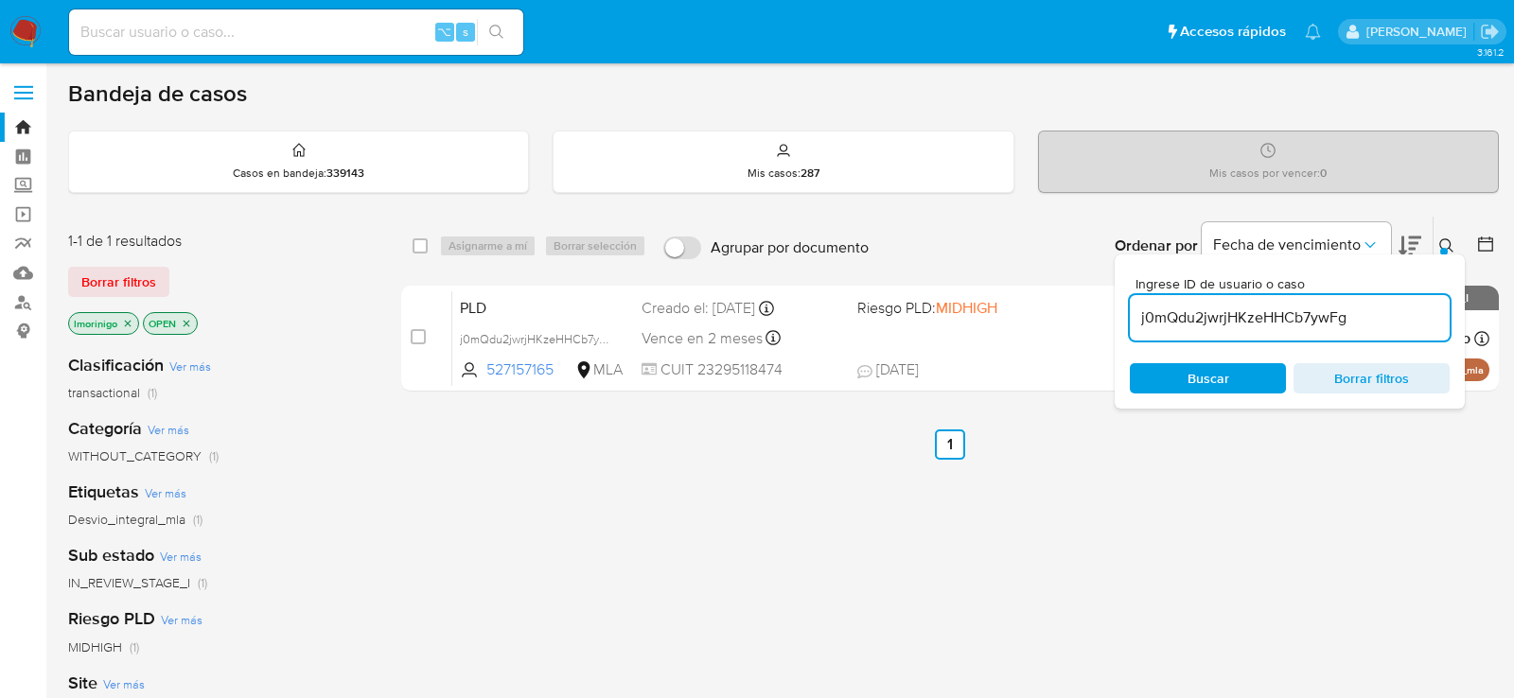
click at [1209, 329] on div "j0mQdu2jwrjHKzeHHCb7ywFg" at bounding box center [1290, 317] width 320 height 45
click at [1209, 324] on input "j0mQdu2jwrjHKzeHHCb7ywFg" at bounding box center [1290, 318] width 320 height 25
paste input "cfTntK01vOABHS1chhPxuYV2"
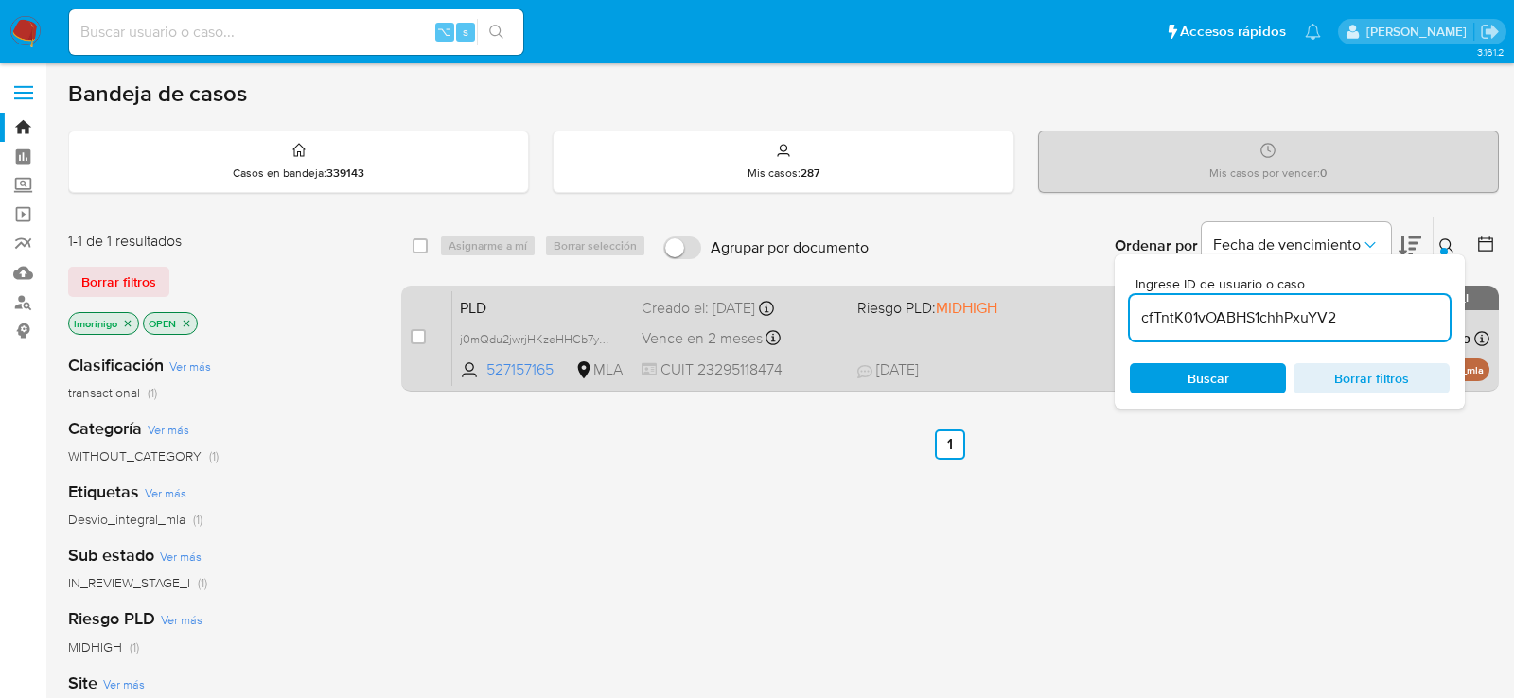
type input "cfTntK01vOABHS1chhPxuYV2"
click at [418, 338] on input "checkbox" at bounding box center [418, 336] width 15 height 15
checkbox input "true"
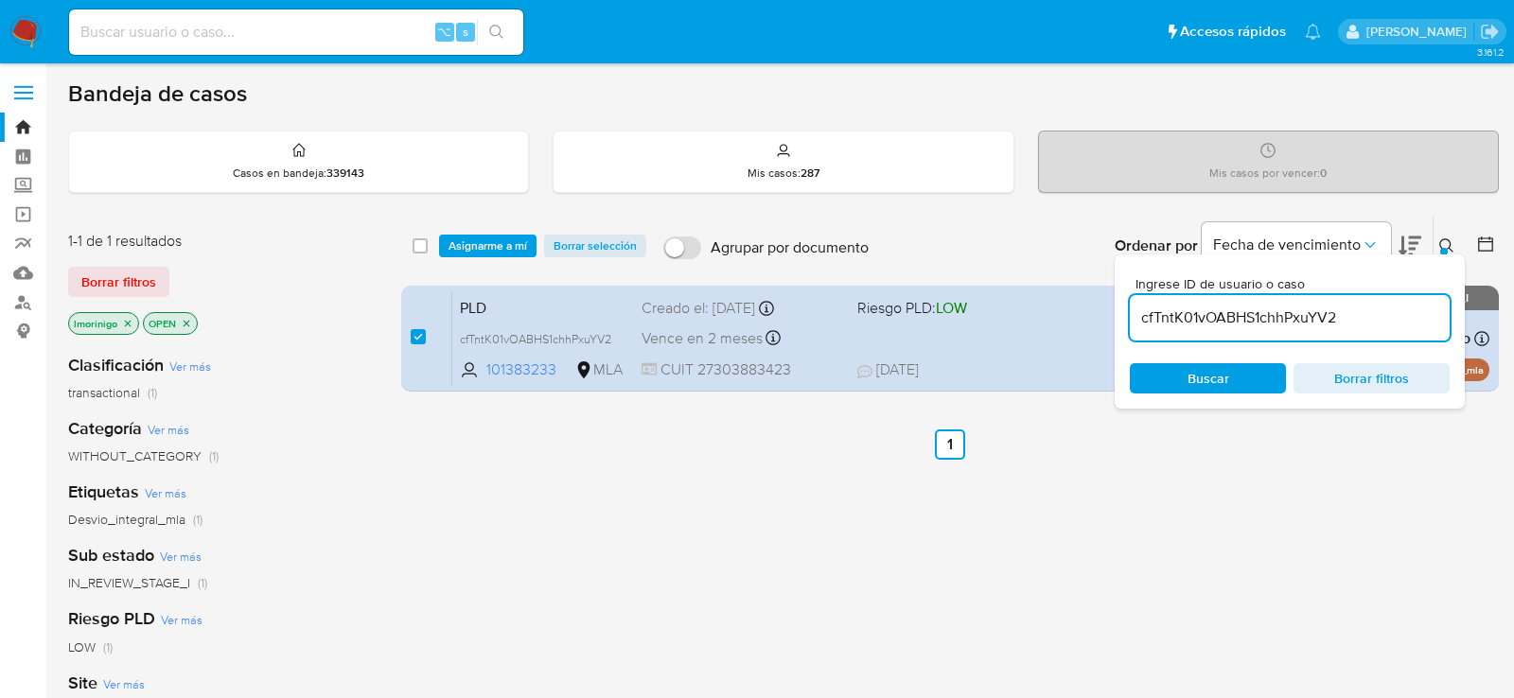
click at [483, 227] on div "select-all-cases-checkbox Asignarme a mí Borrar selección Agrupar por documento…" at bounding box center [950, 246] width 1098 height 59
click at [483, 239] on span "Asignarme a mí" at bounding box center [488, 246] width 79 height 19
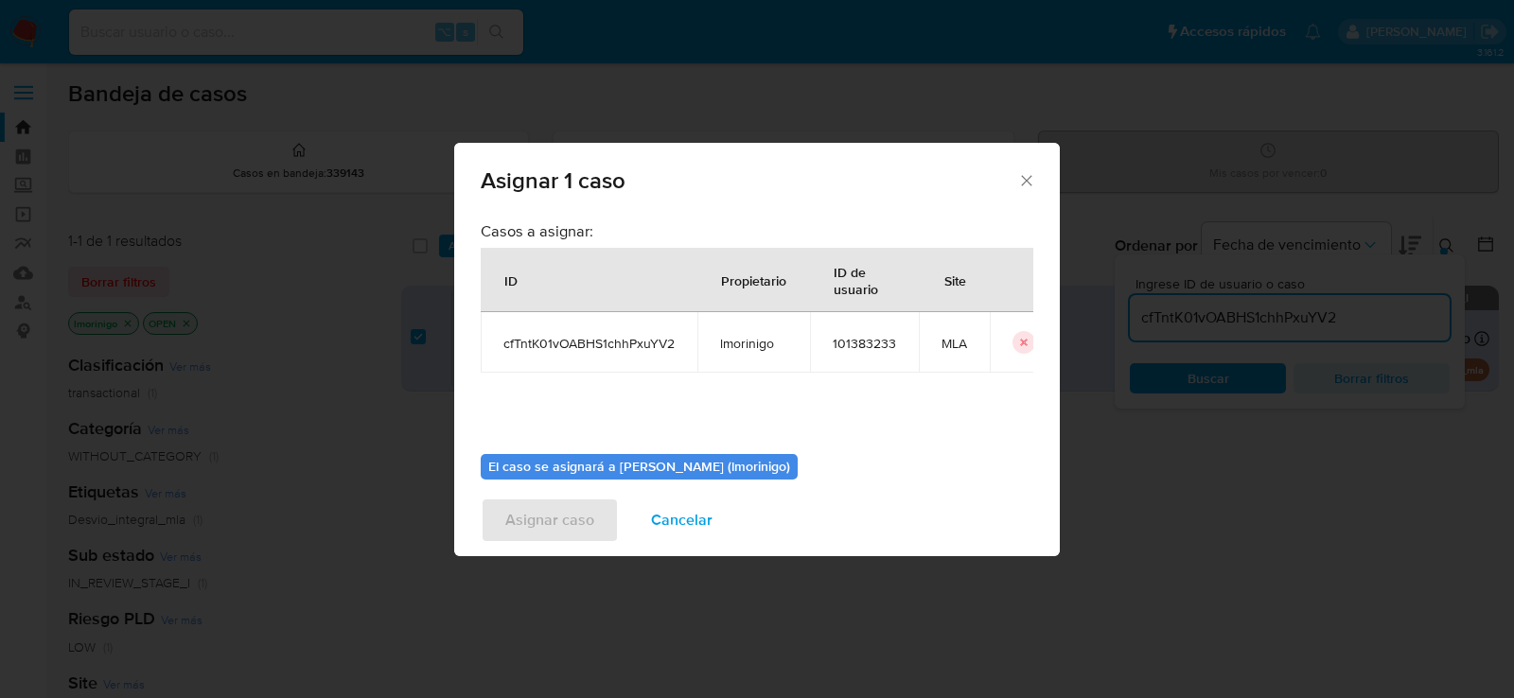
scroll to position [97, 0]
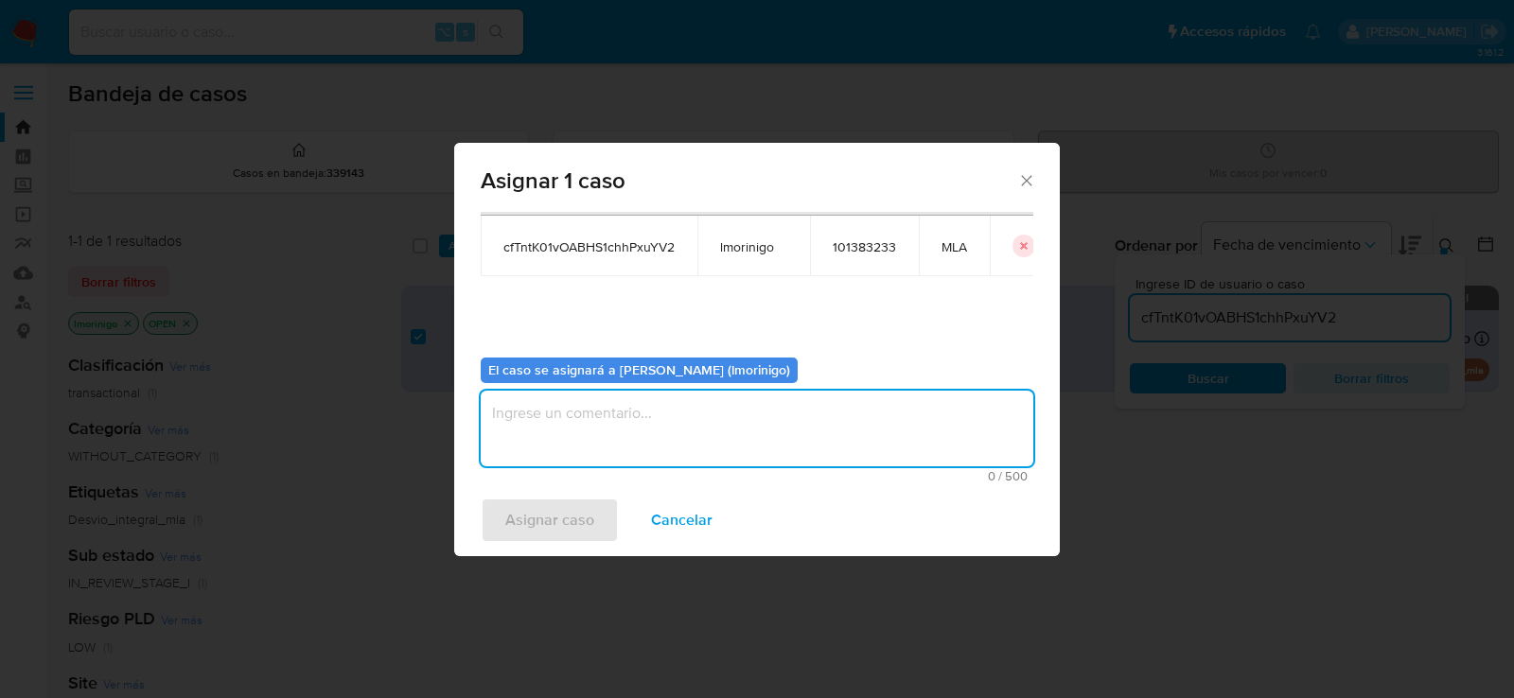
click at [551, 408] on textarea "assign-modal" at bounding box center [757, 429] width 553 height 76
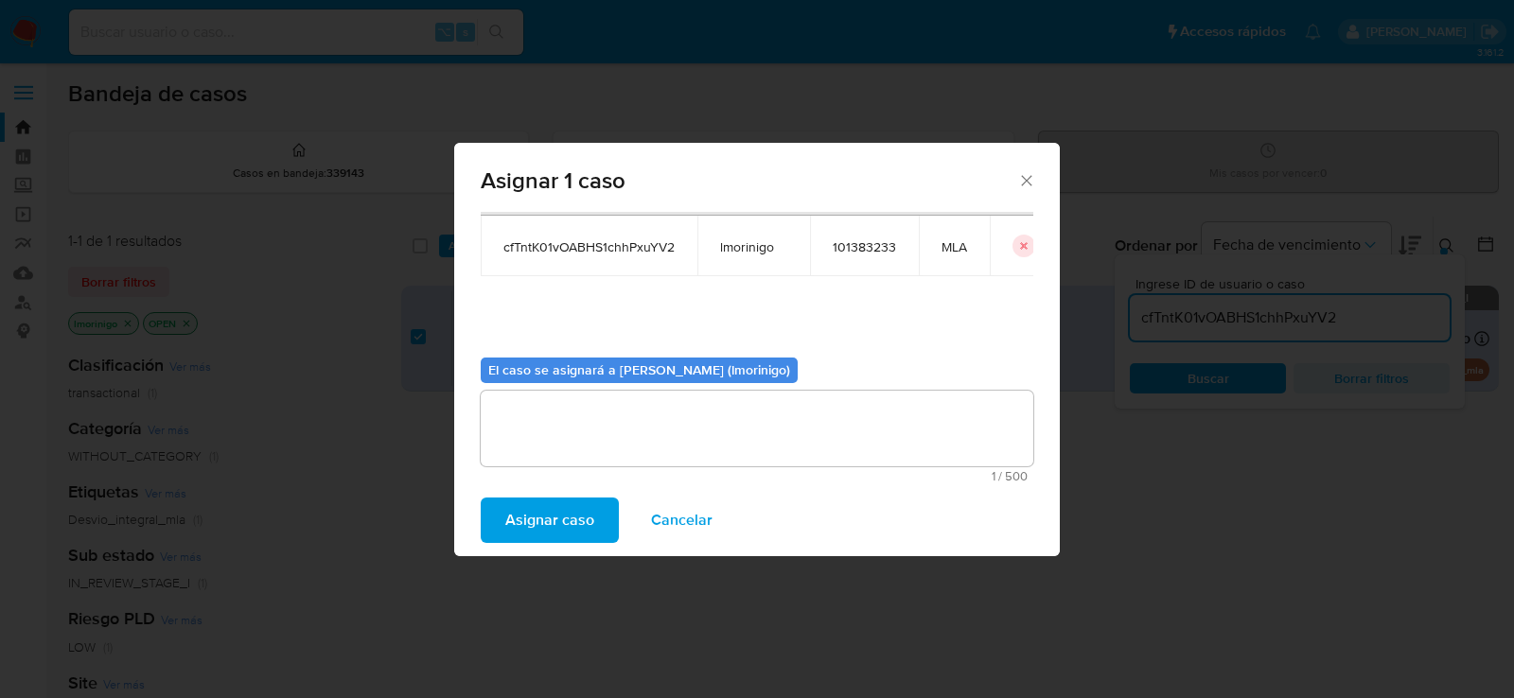
click at [544, 517] on span "Asignar caso" at bounding box center [549, 521] width 89 height 42
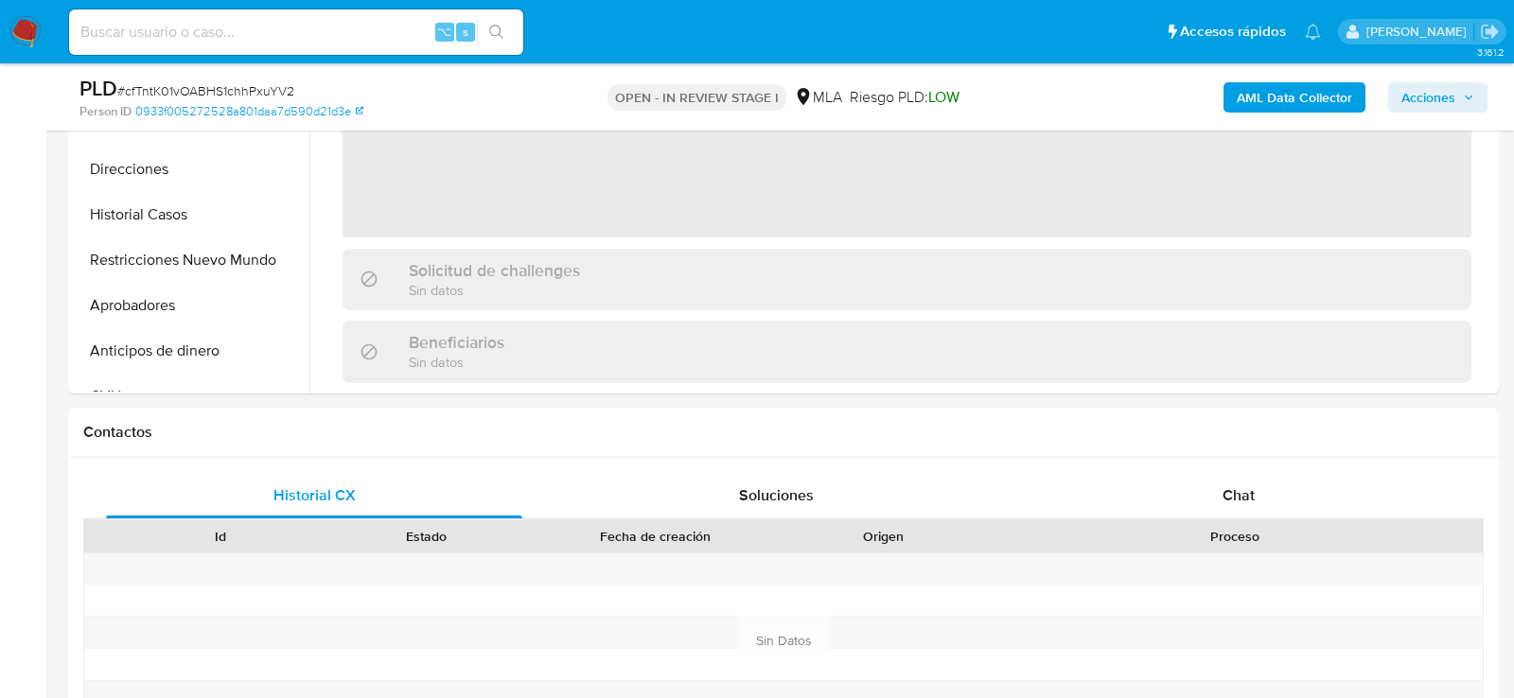
select select "10"
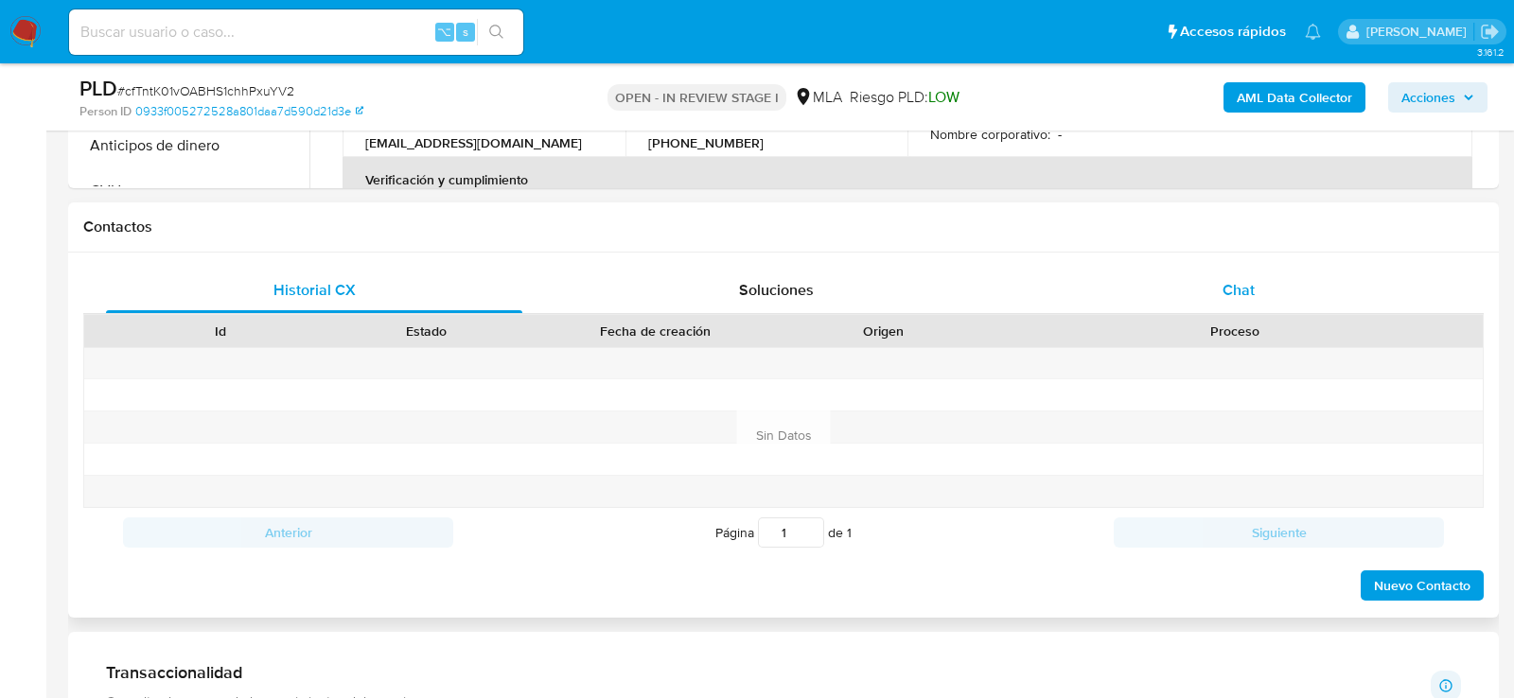
click at [1261, 274] on div "Chat" at bounding box center [1239, 290] width 416 height 45
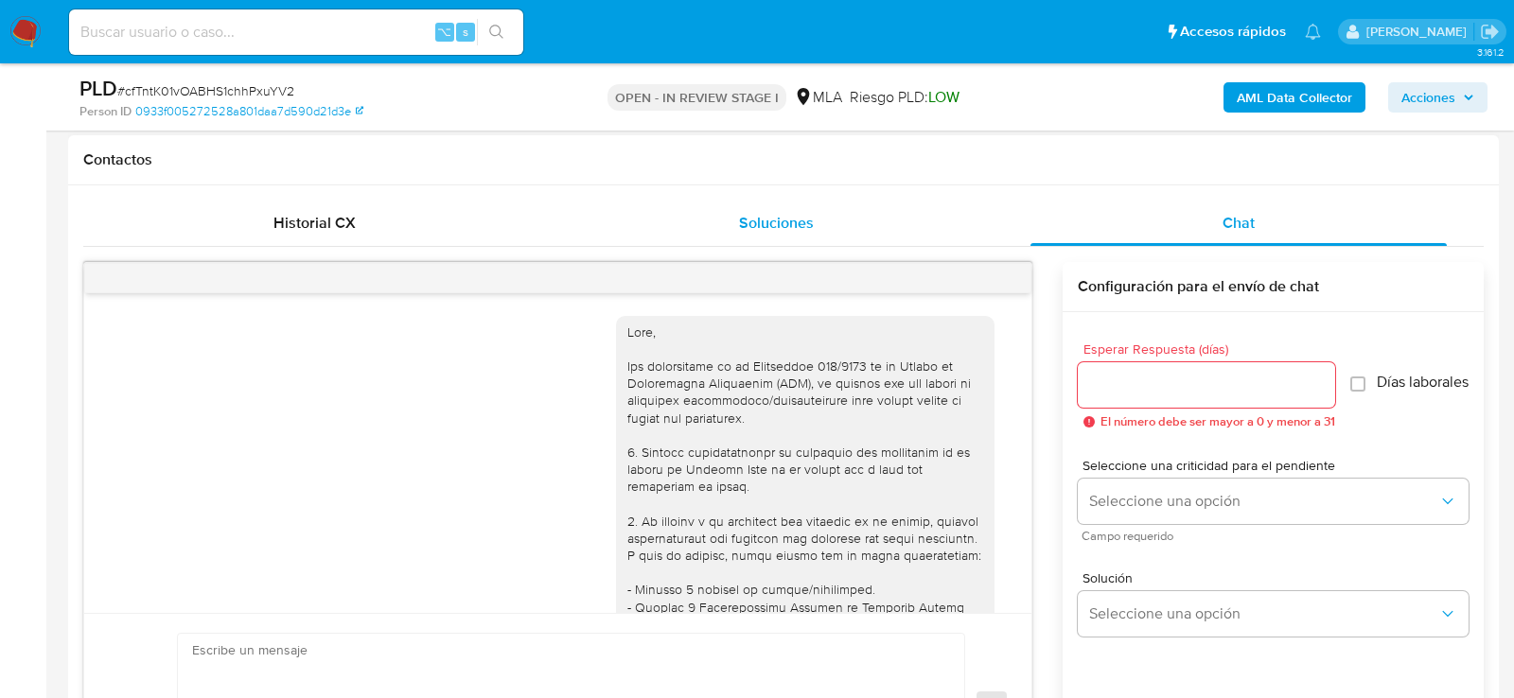
scroll to position [1210, 0]
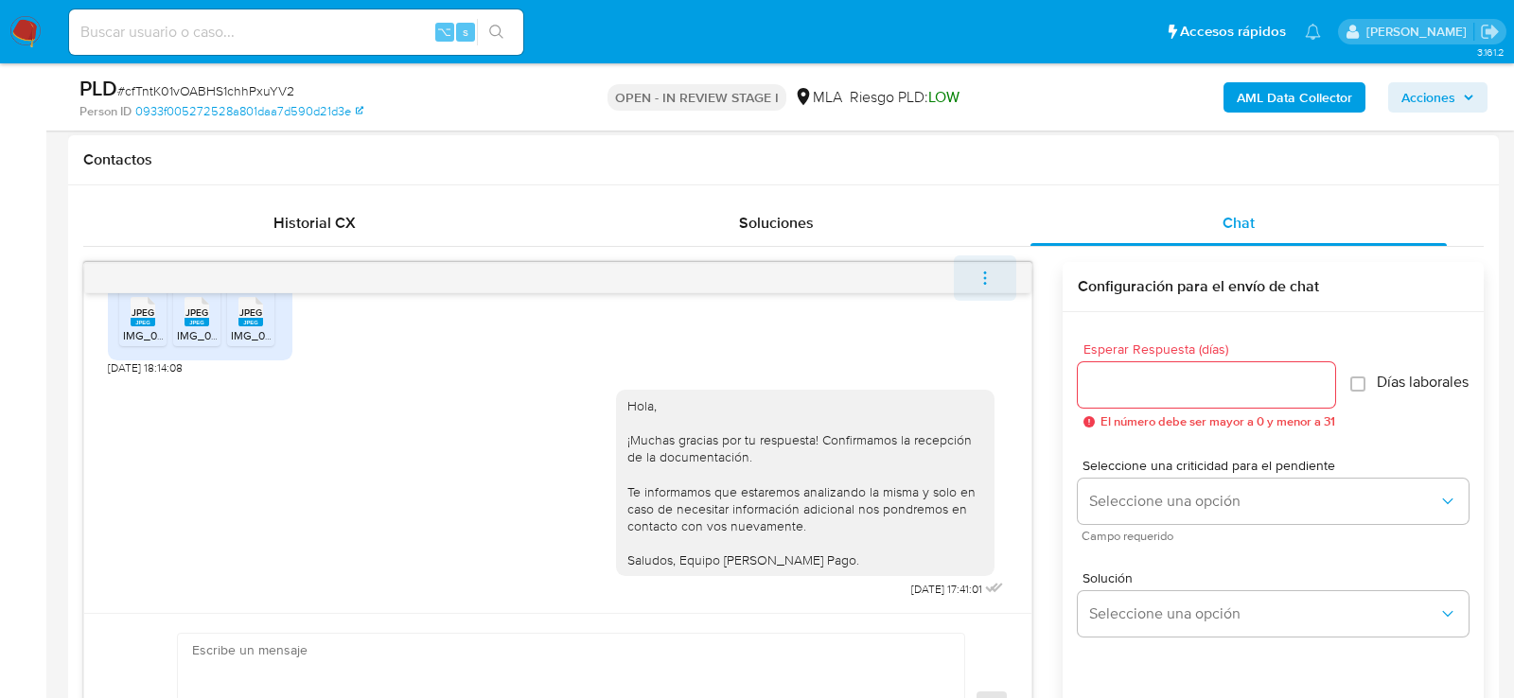
click at [989, 272] on icon "menu-action" at bounding box center [985, 278] width 17 height 17
click at [864, 224] on li "Cerrar conversación" at bounding box center [857, 239] width 194 height 34
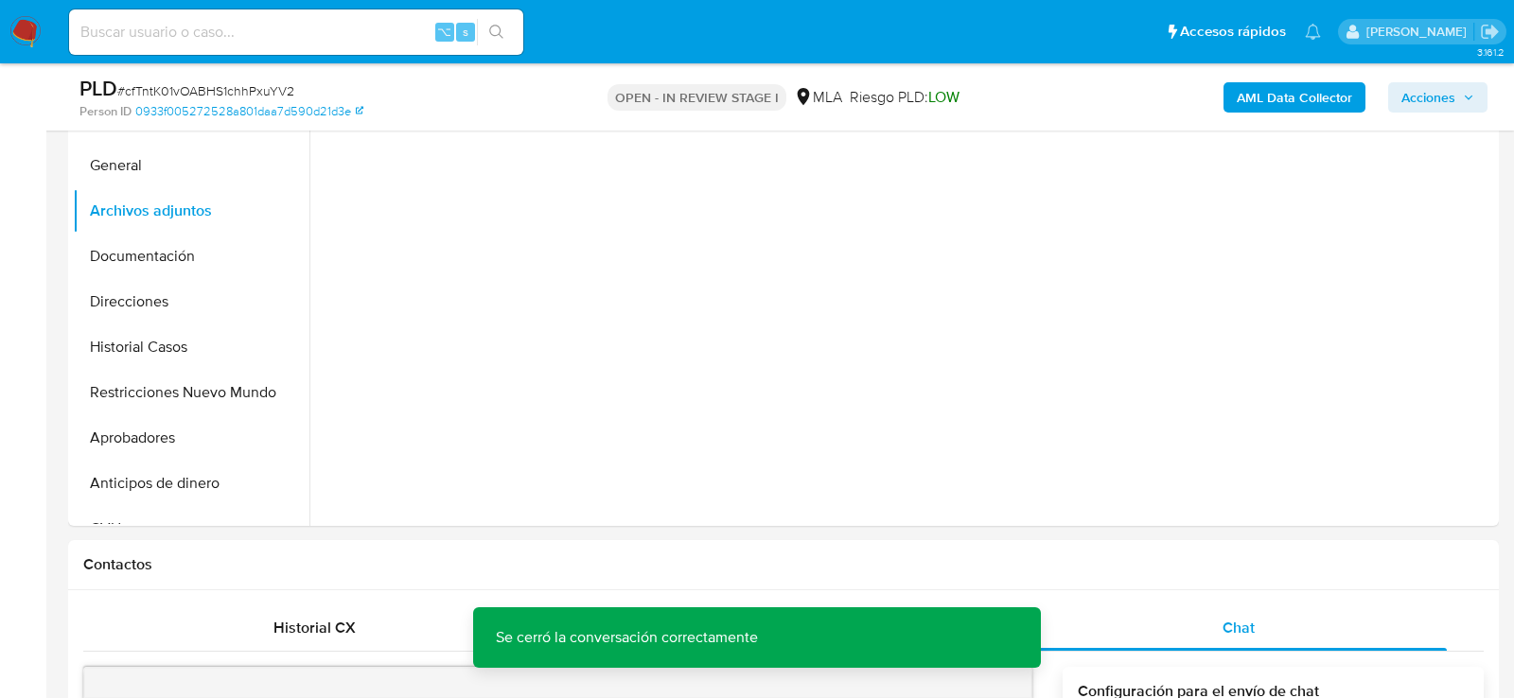
scroll to position [344, 0]
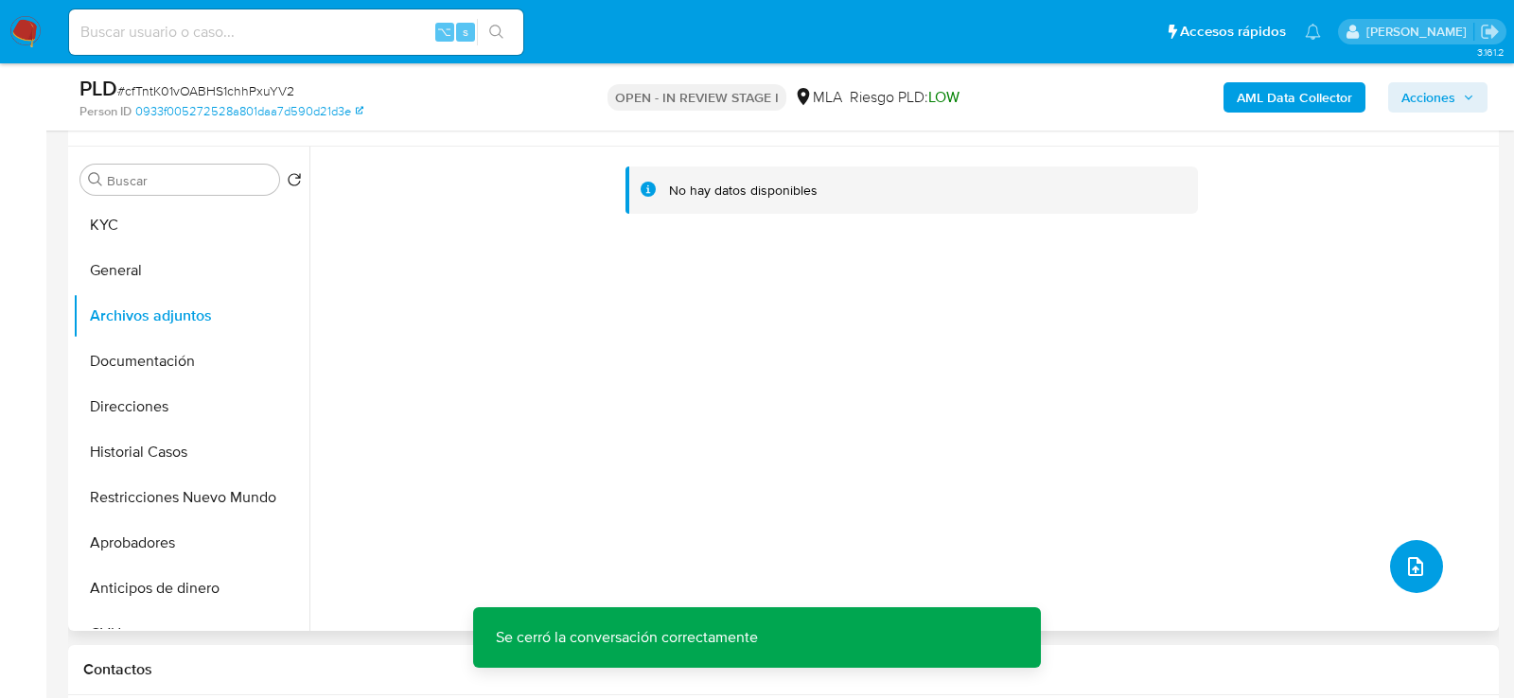
click at [1414, 574] on icon "upload-file" at bounding box center [1415, 567] width 23 height 23
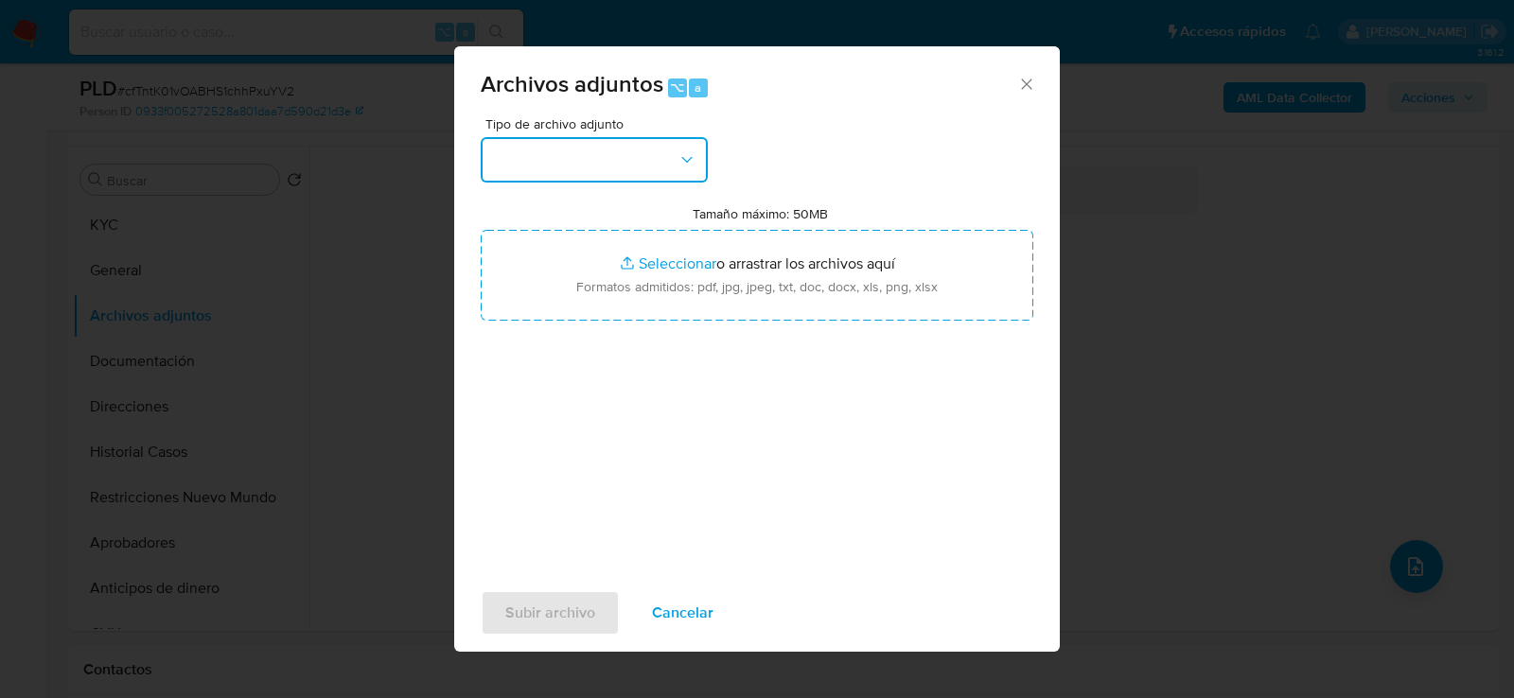
click at [695, 153] on icon "button" at bounding box center [687, 159] width 19 height 19
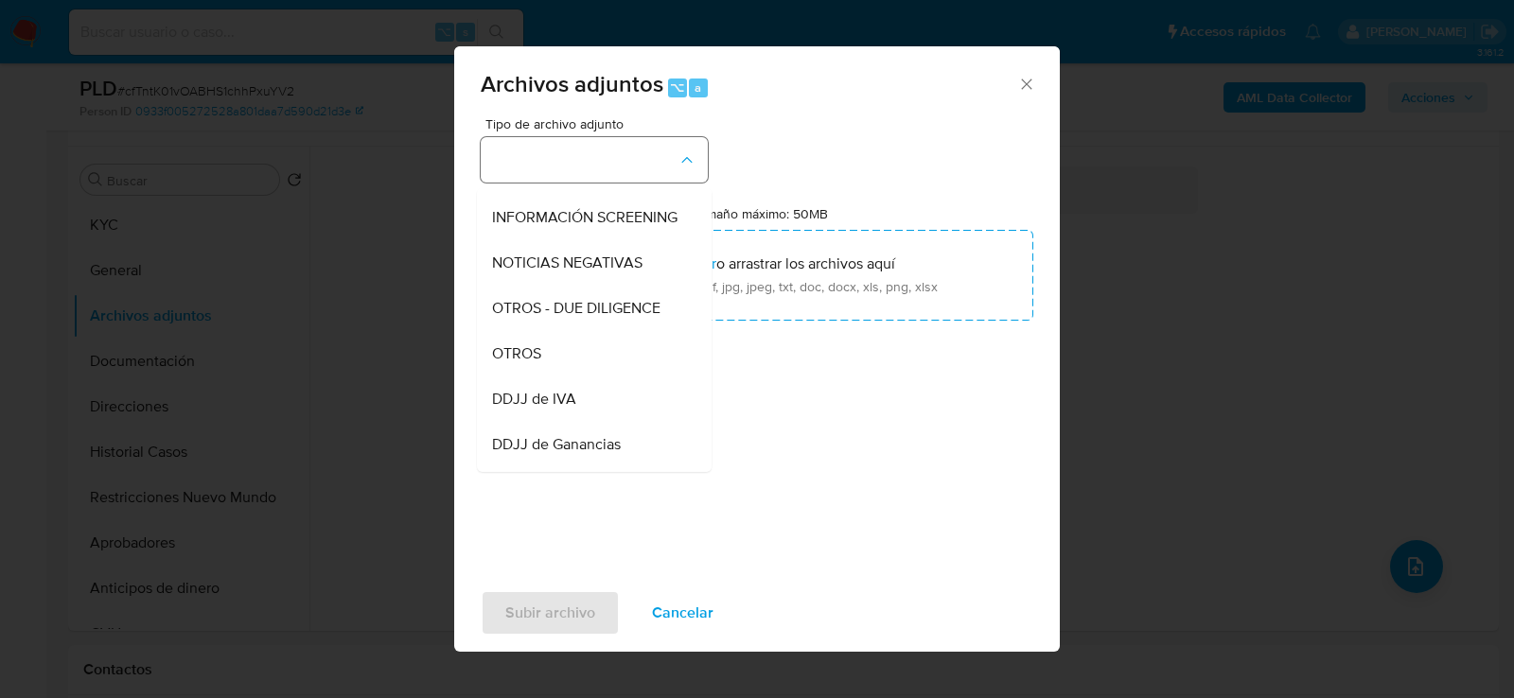
scroll to position [234, 0]
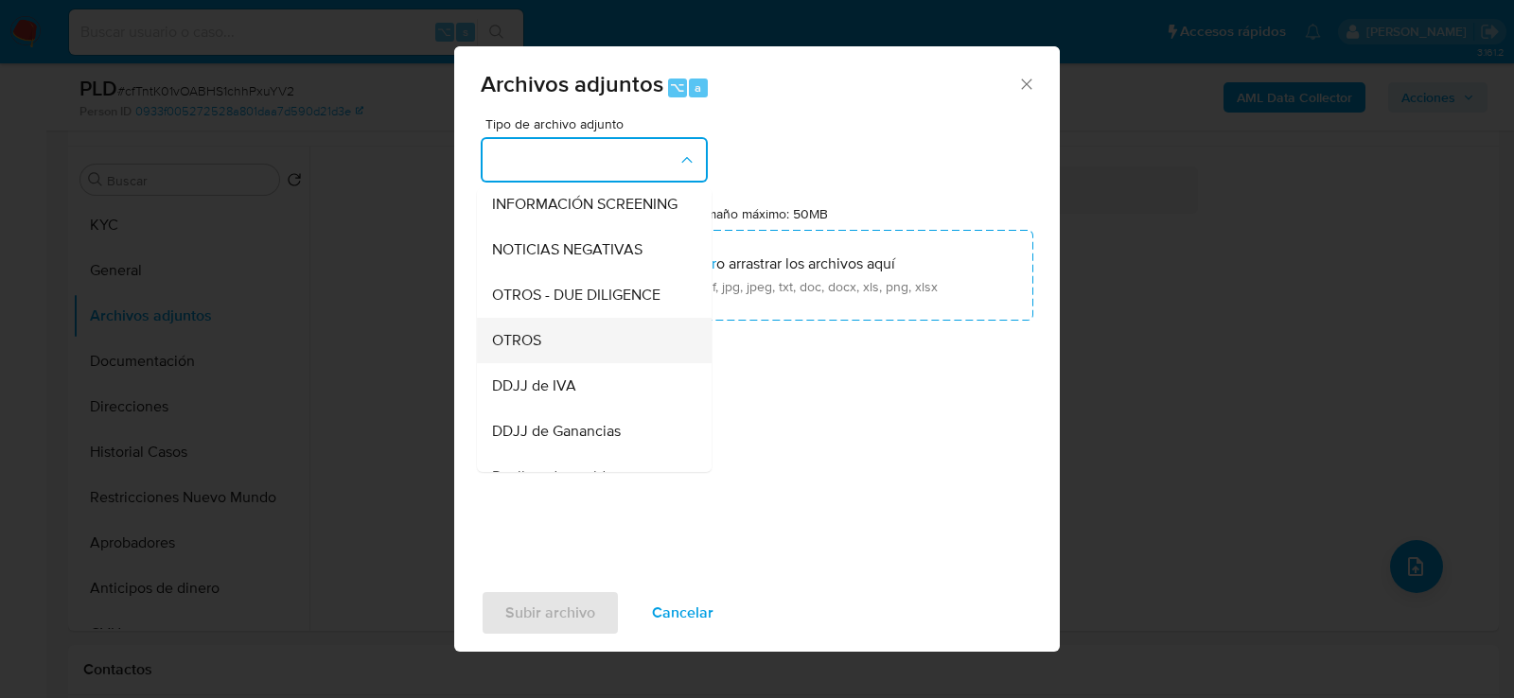
click at [652, 327] on div "OTROS" at bounding box center [588, 339] width 193 height 45
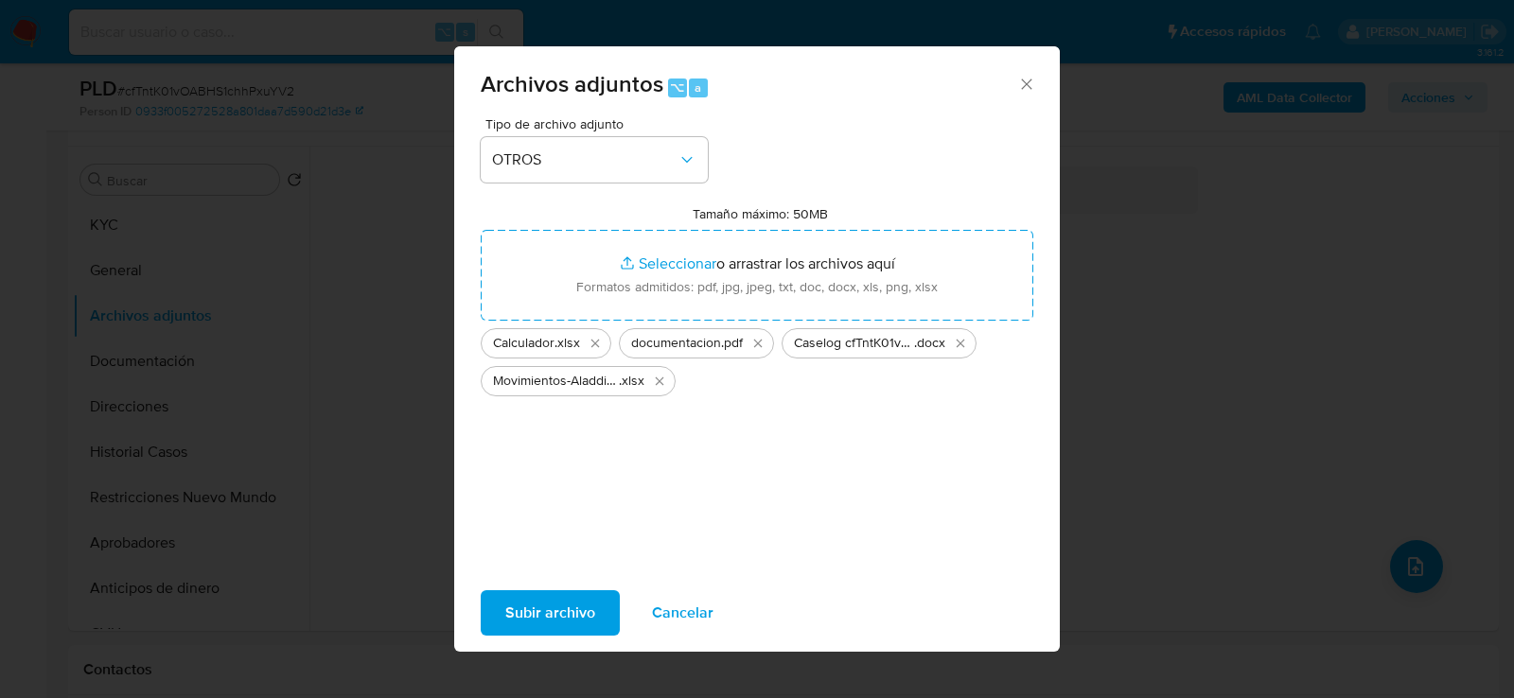
click at [508, 627] on span "Subir archivo" at bounding box center [550, 613] width 90 height 42
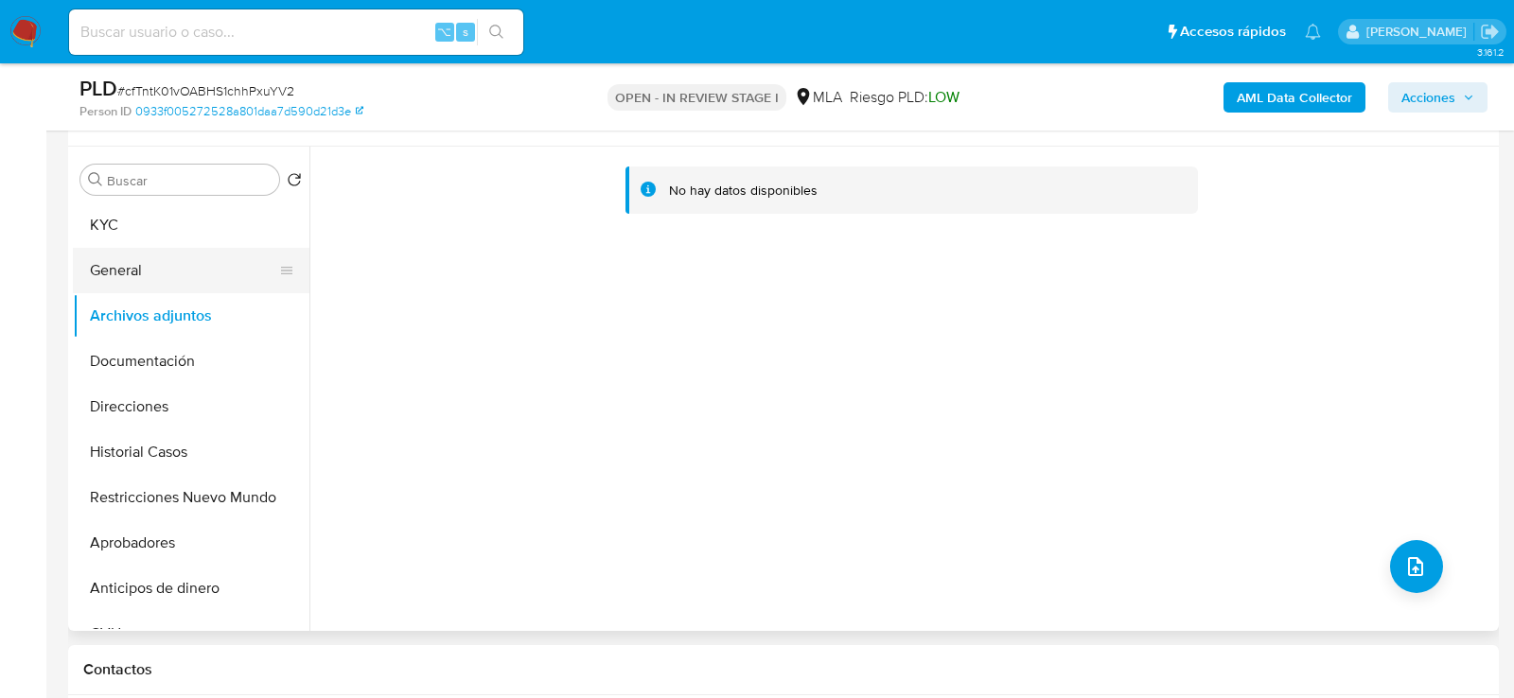
click at [149, 266] on button "General" at bounding box center [183, 270] width 221 height 45
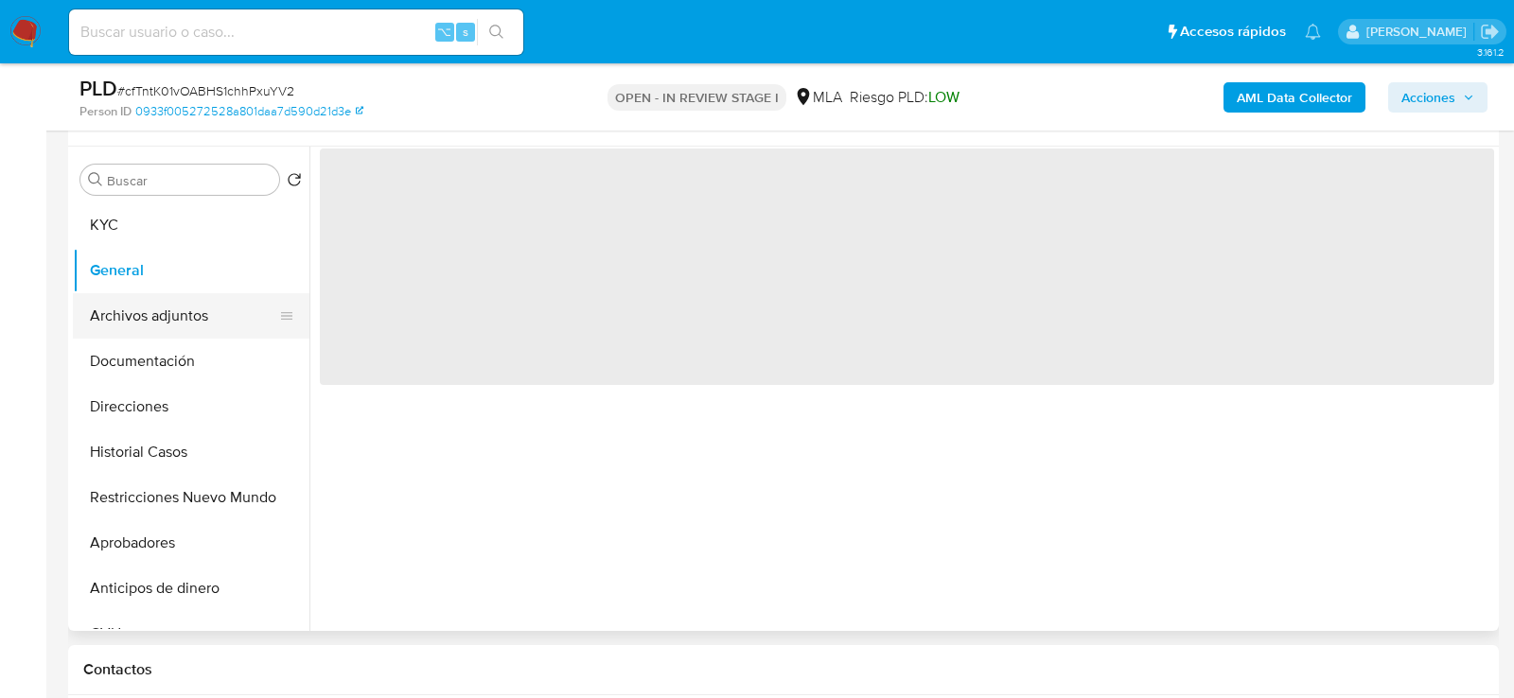
click at [150, 312] on button "Archivos adjuntos" at bounding box center [183, 315] width 221 height 45
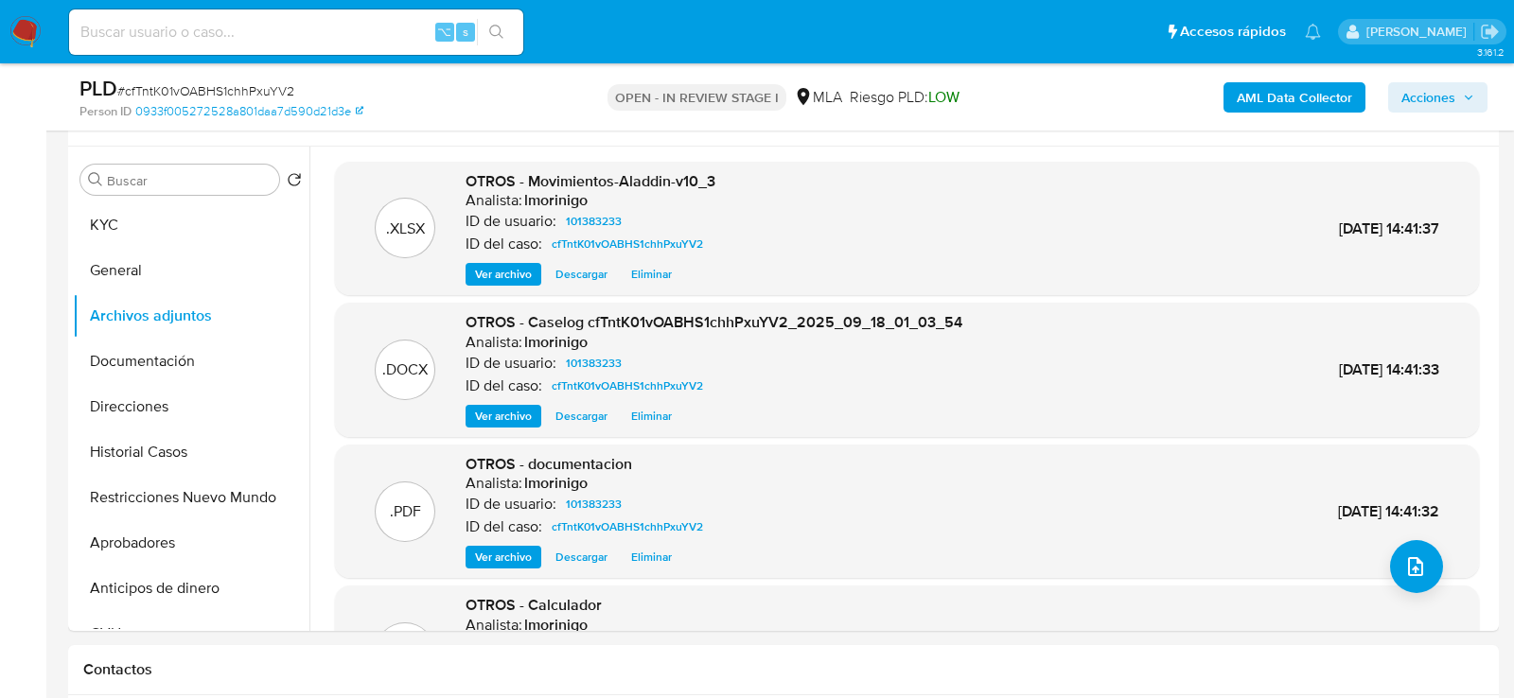
click at [1274, 94] on b "AML Data Collector" at bounding box center [1294, 97] width 115 height 30
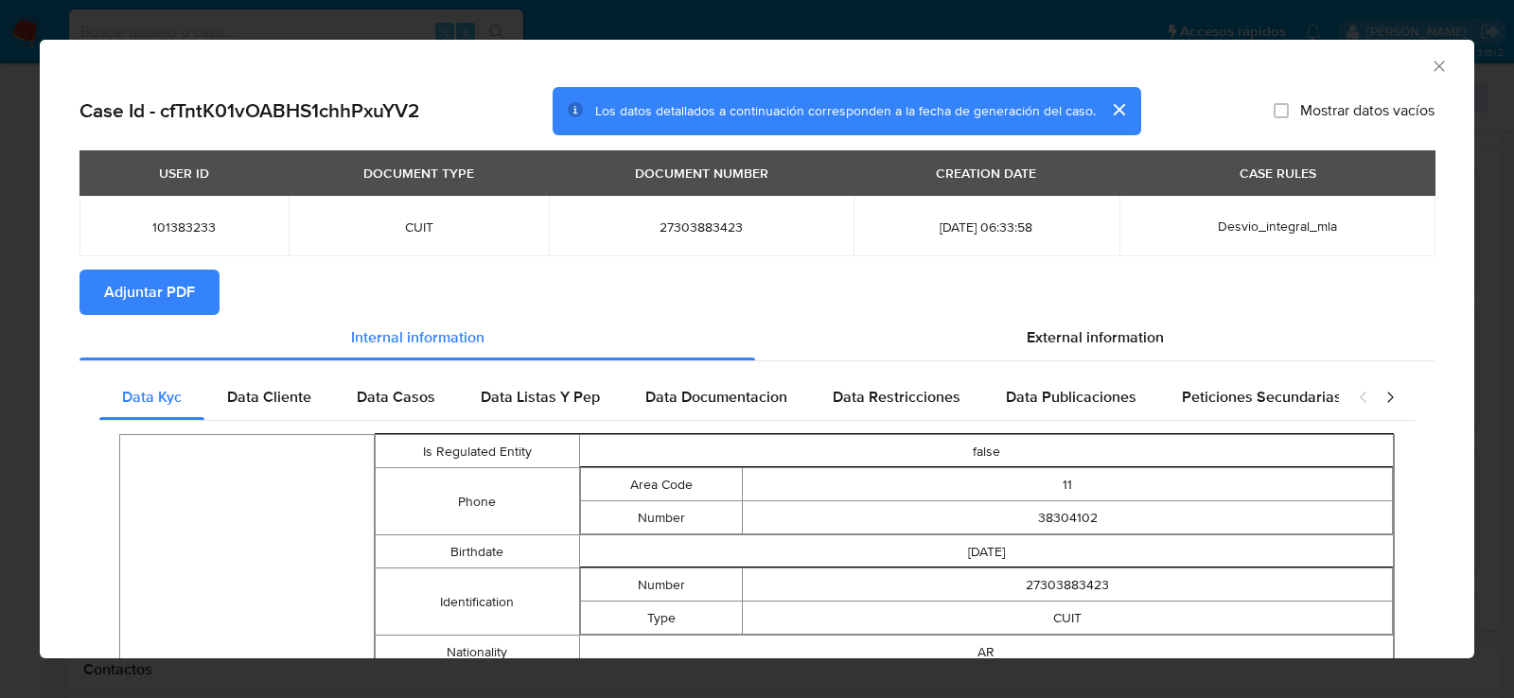
click at [1439, 65] on icon "Cerrar ventana" at bounding box center [1439, 66] width 10 height 10
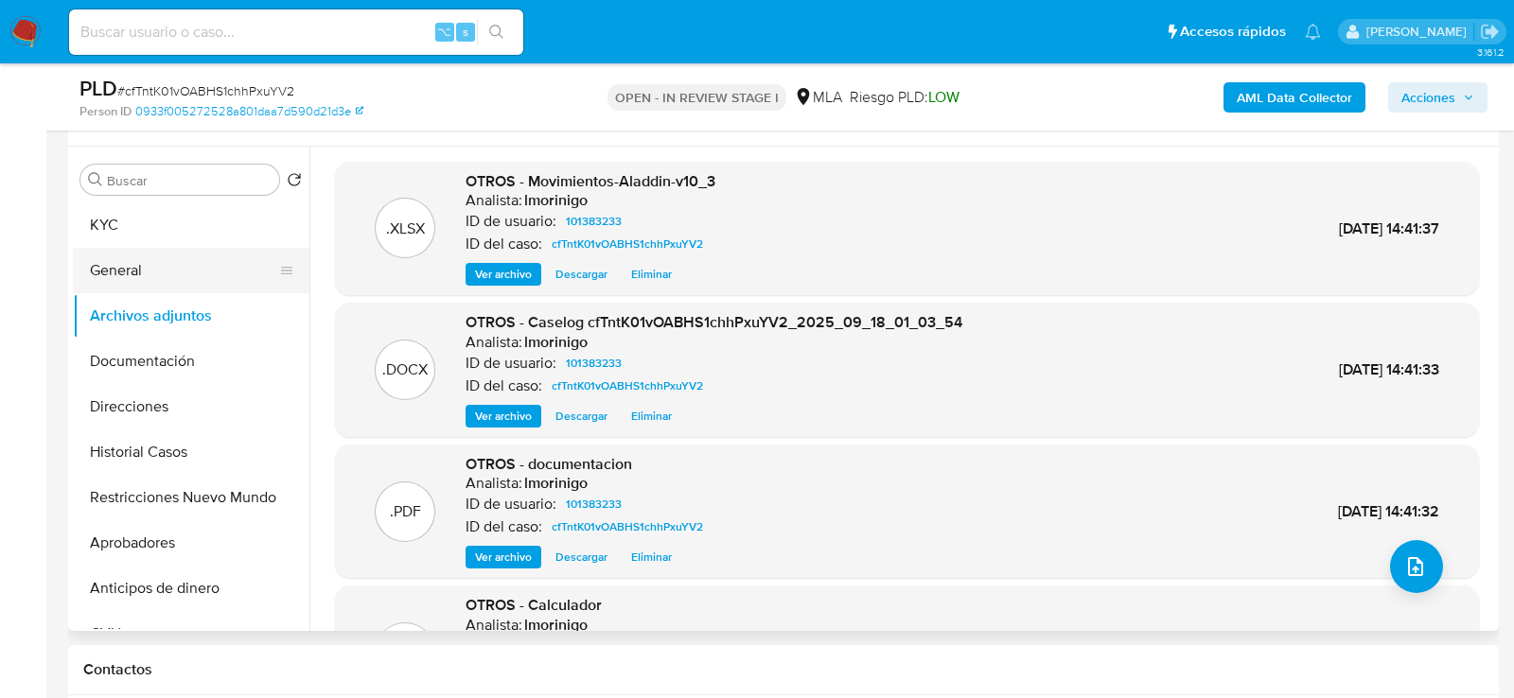
click at [138, 277] on button "General" at bounding box center [183, 270] width 221 height 45
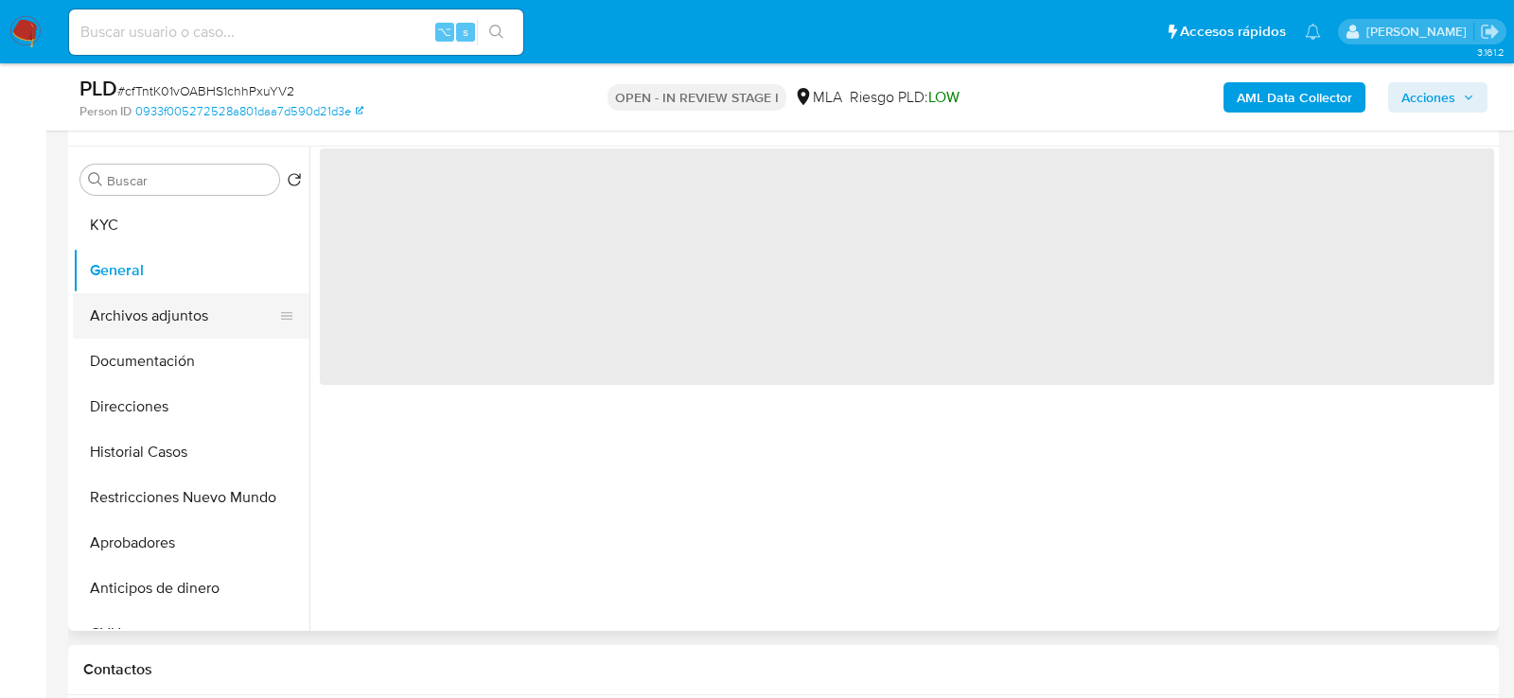
click at [138, 306] on button "Archivos adjuntos" at bounding box center [183, 315] width 221 height 45
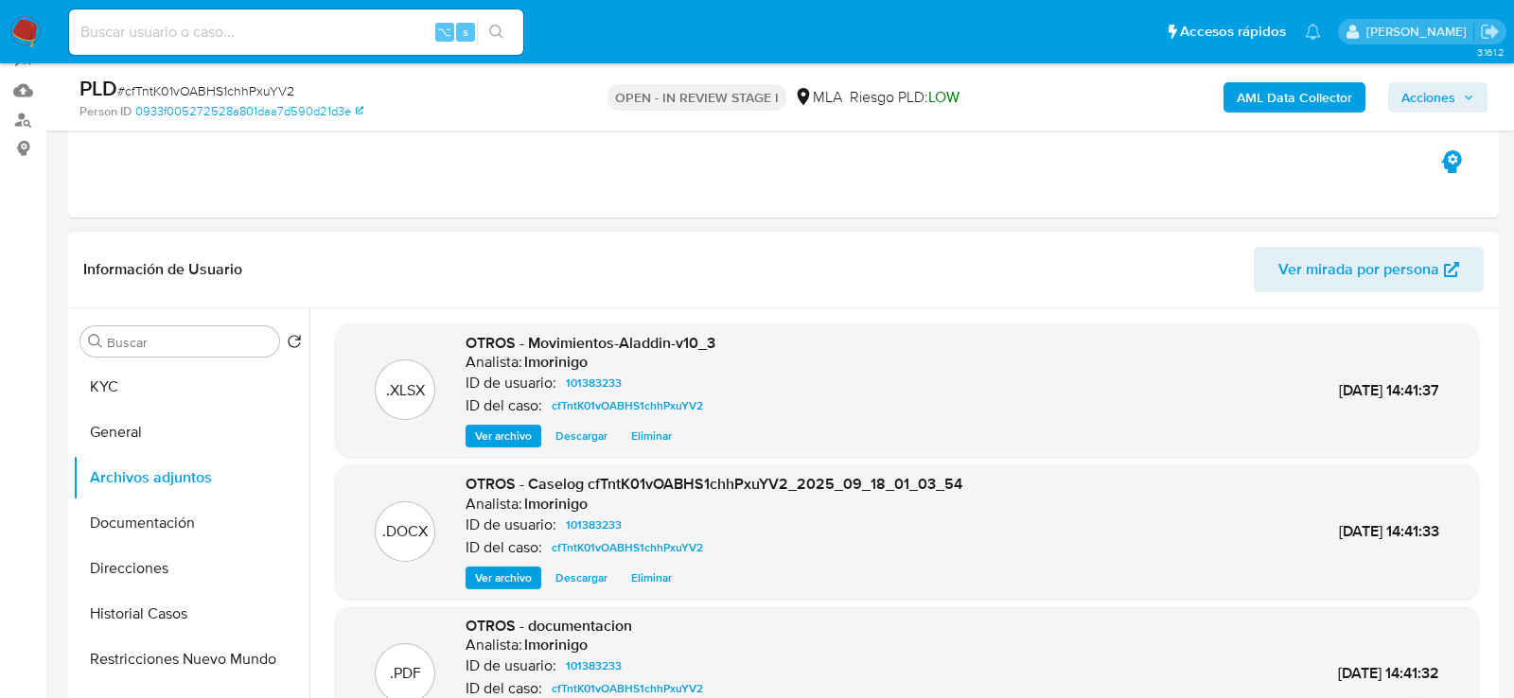
scroll to position [110, 0]
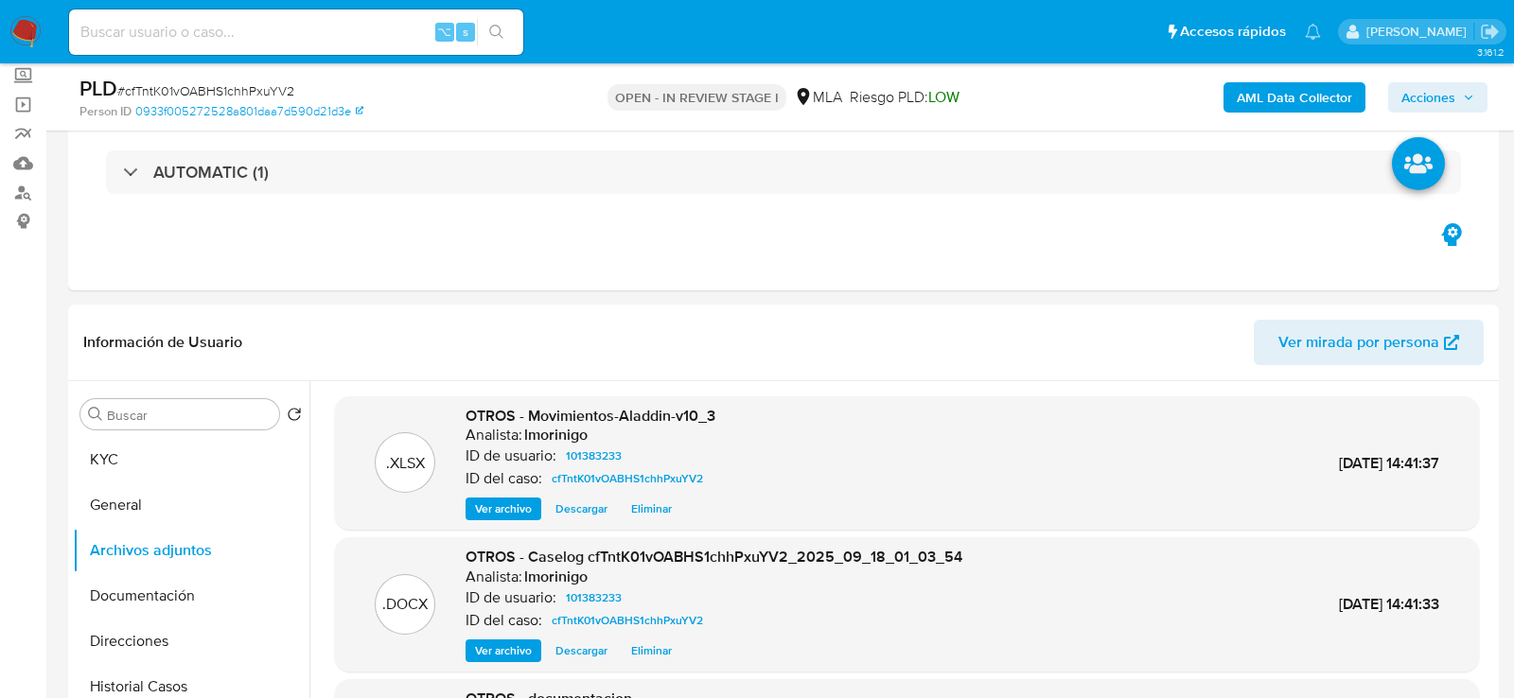
click at [1264, 90] on b "AML Data Collector" at bounding box center [1294, 97] width 115 height 30
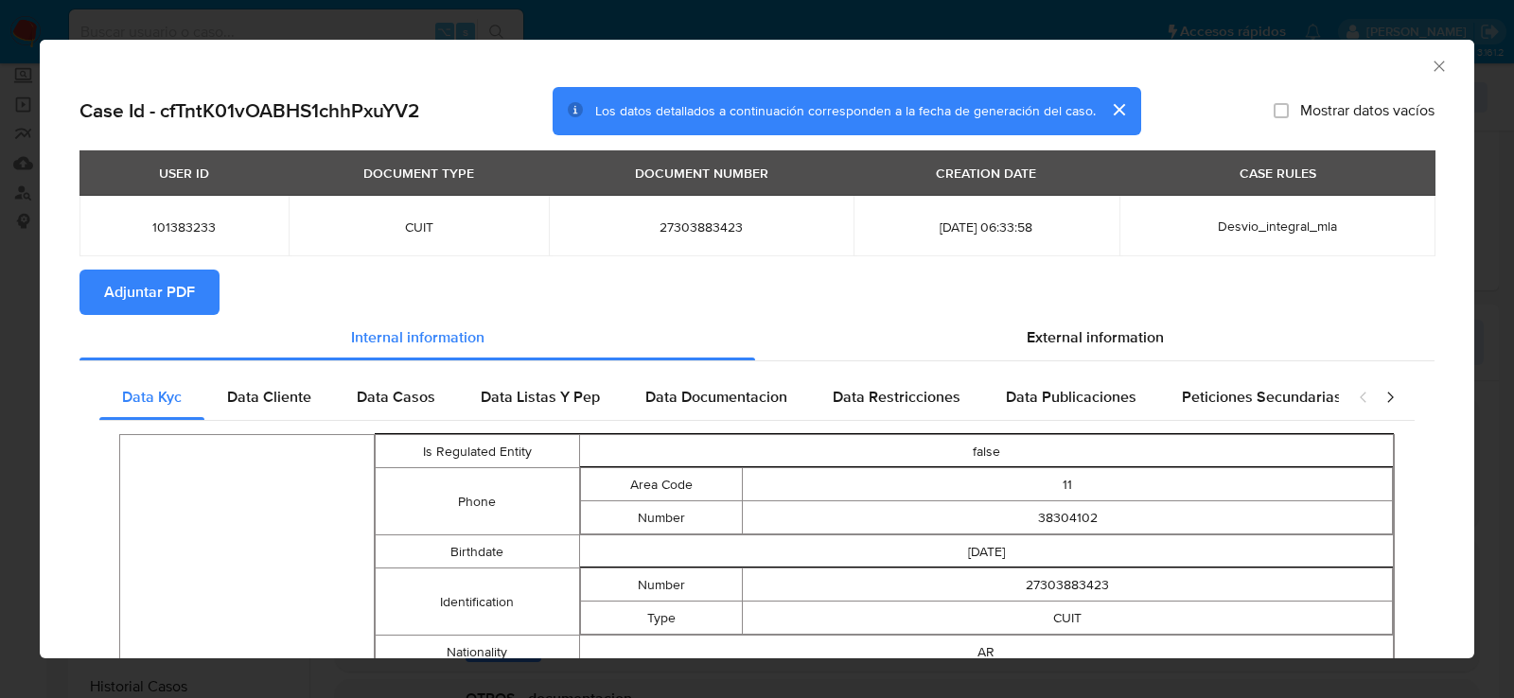
click at [185, 309] on span "Adjuntar PDF" at bounding box center [149, 293] width 91 height 42
click at [1439, 62] on icon "Cerrar ventana" at bounding box center [1439, 66] width 19 height 19
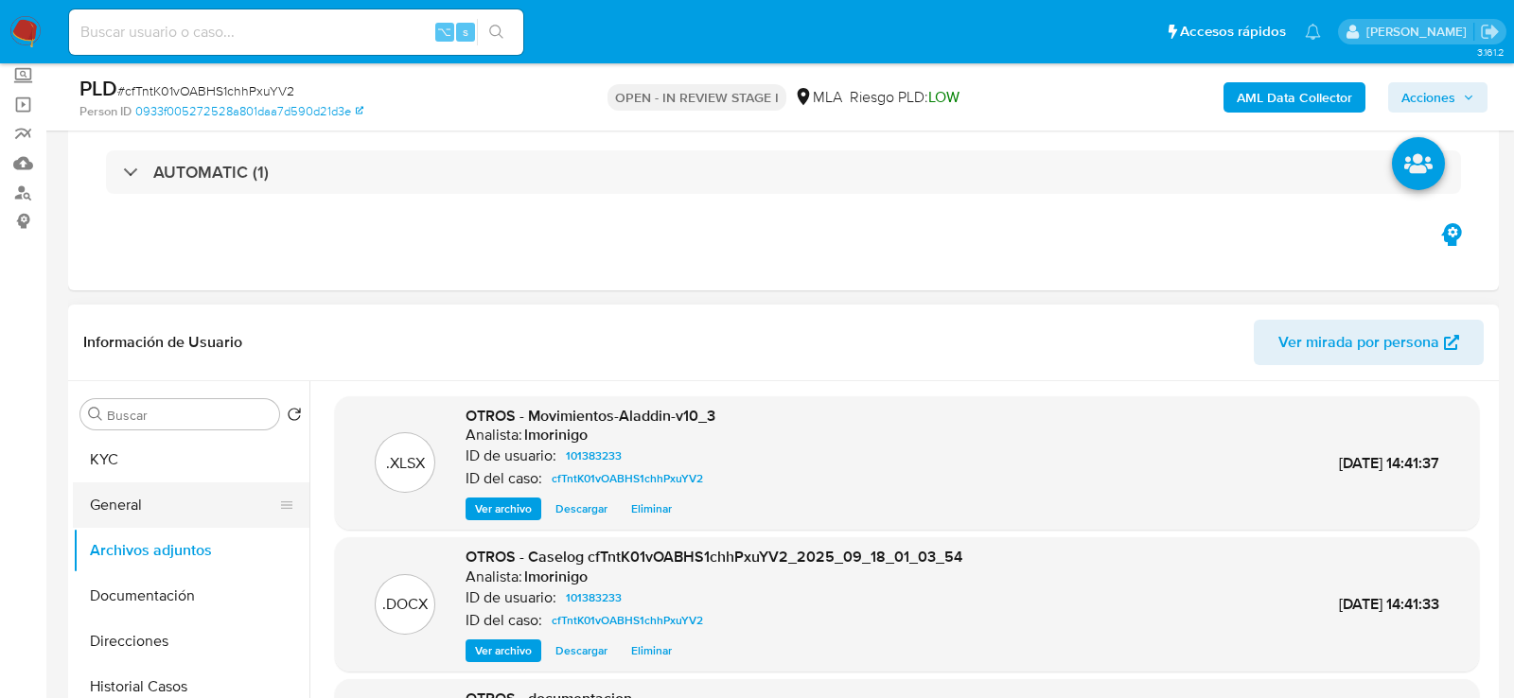
click at [110, 511] on button "General" at bounding box center [183, 505] width 221 height 45
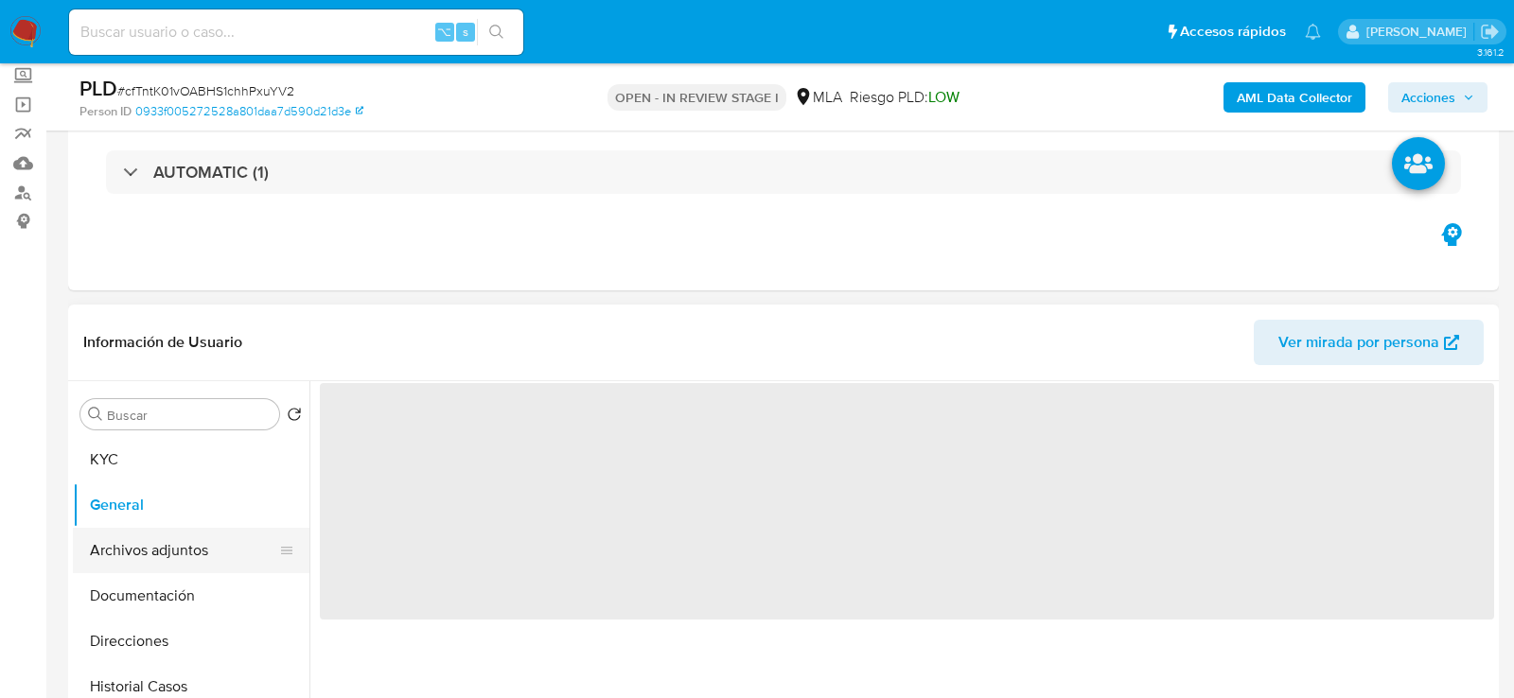
click at [110, 554] on button "Archivos adjuntos" at bounding box center [183, 550] width 221 height 45
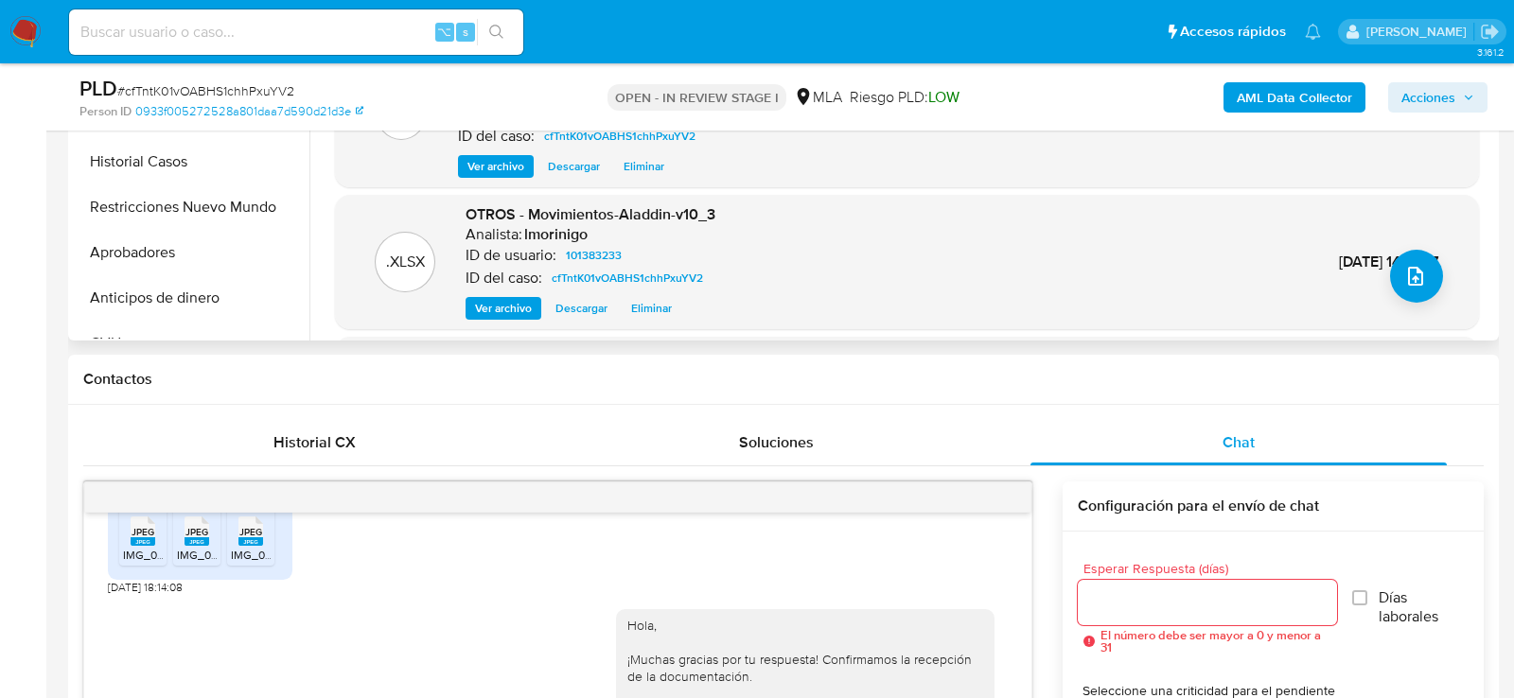
scroll to position [0, 0]
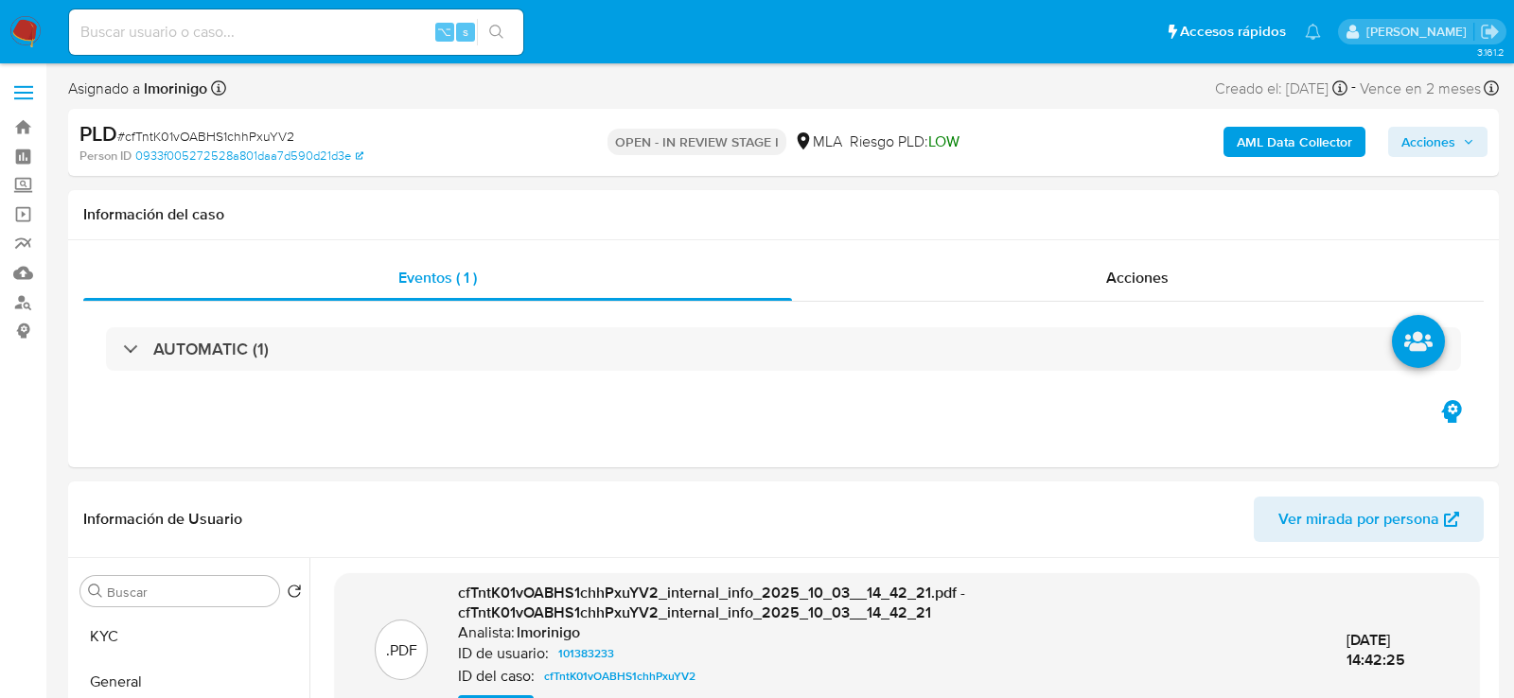
click at [1421, 138] on span "Acciones" at bounding box center [1429, 142] width 54 height 30
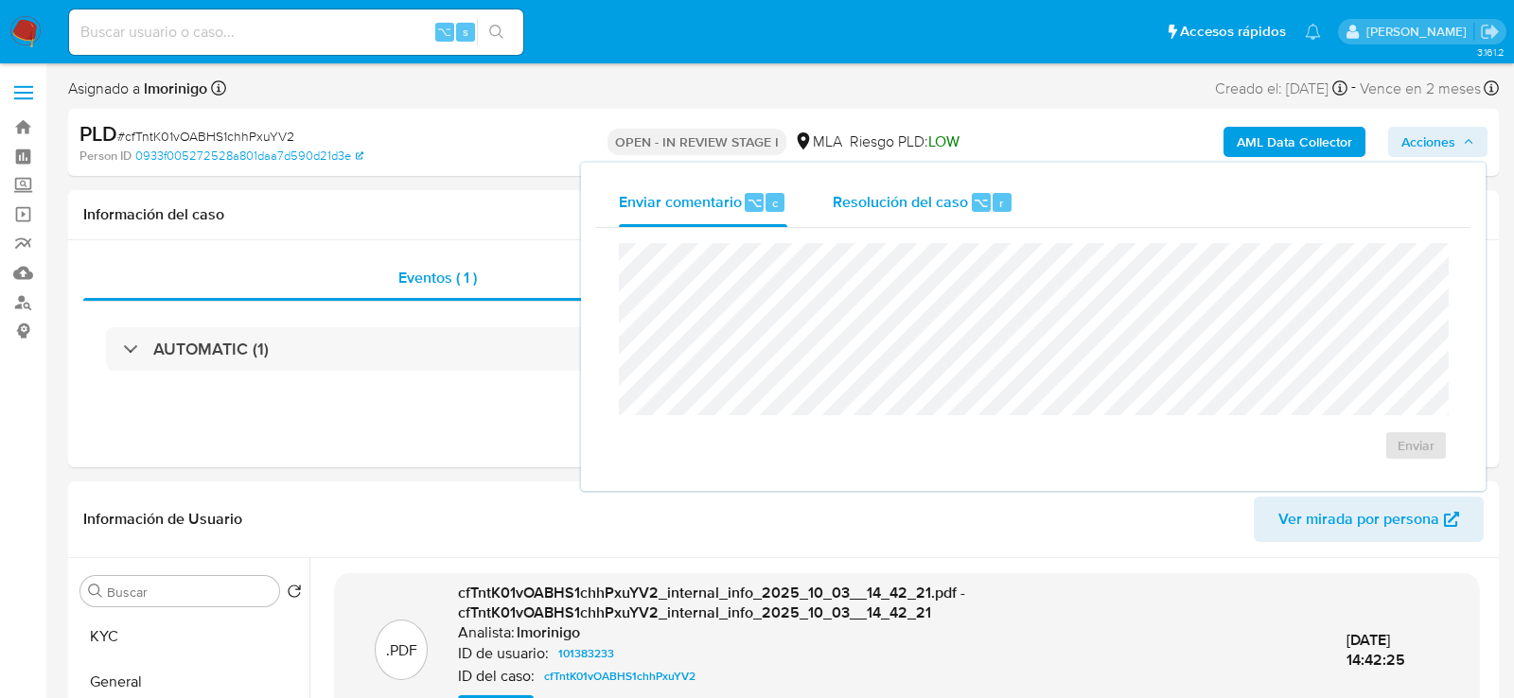
drag, startPoint x: 941, startPoint y: 191, endPoint x: 941, endPoint y: 215, distance: 23.7
click at [941, 191] on span "Resolución del caso" at bounding box center [900, 202] width 135 height 22
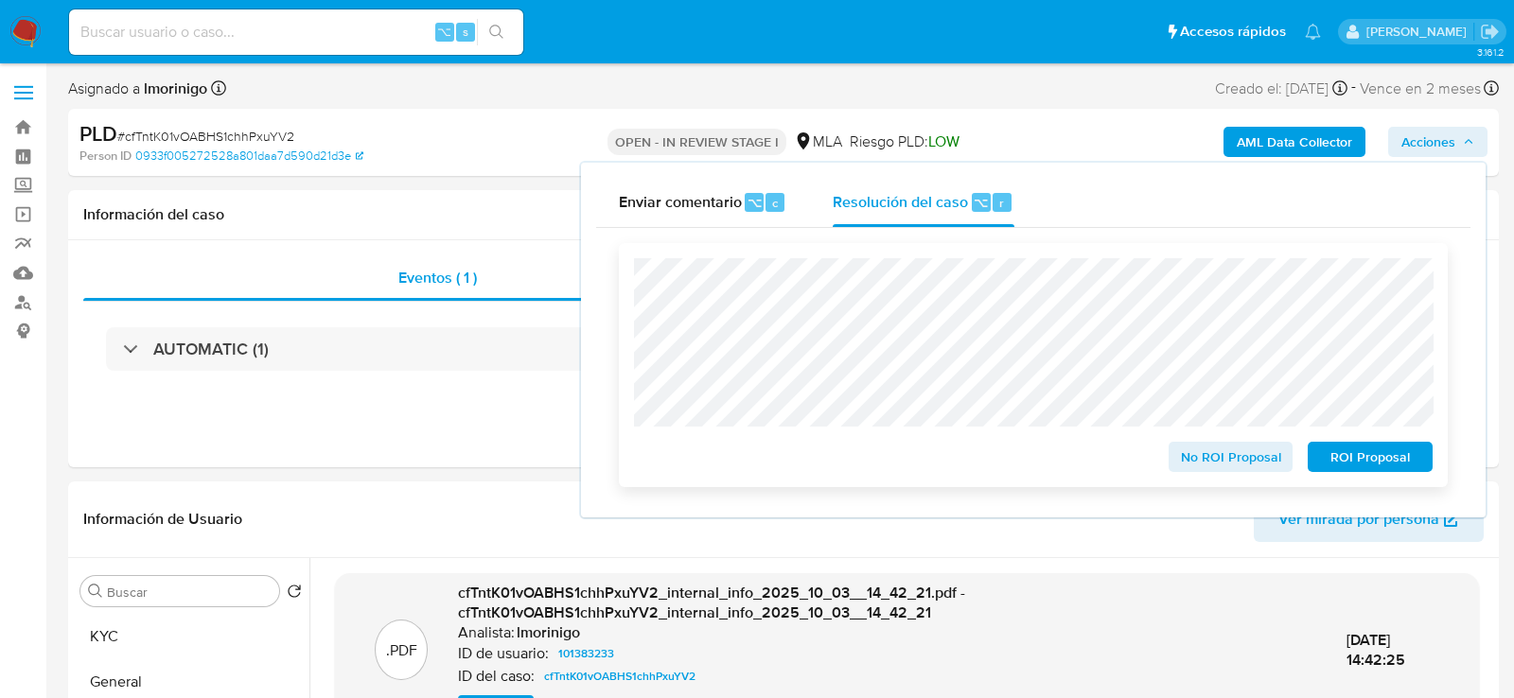
click at [1272, 454] on span "No ROI Proposal" at bounding box center [1231, 457] width 98 height 26
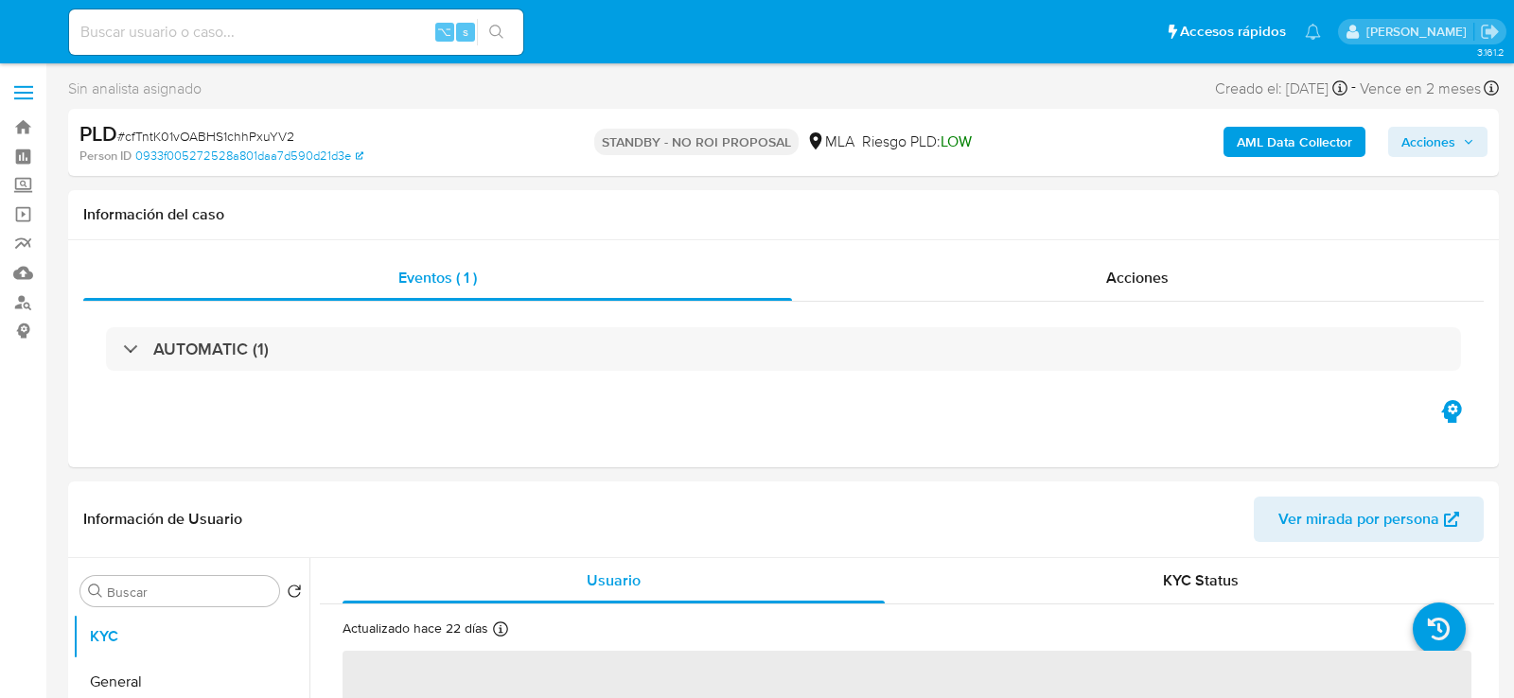
select select "10"
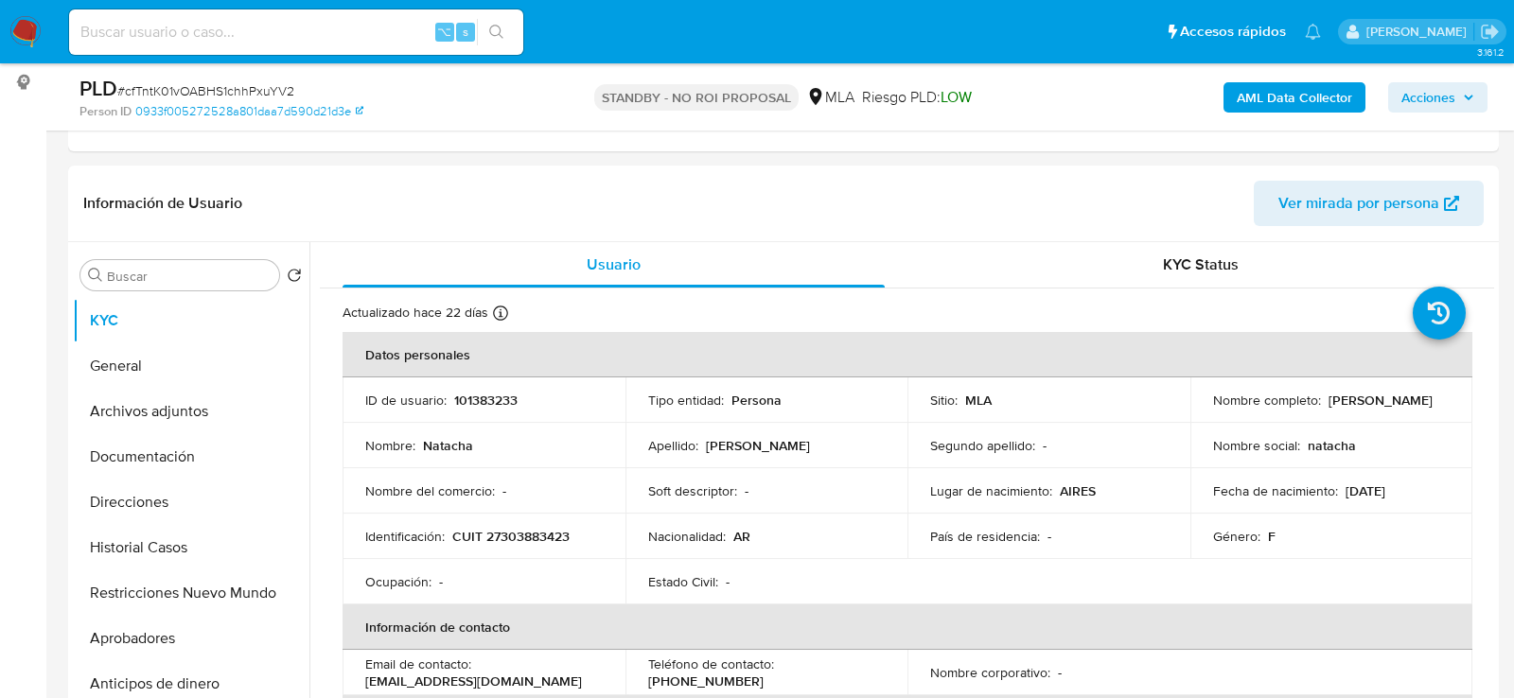
scroll to position [250, 0]
click at [266, 39] on input at bounding box center [296, 32] width 454 height 25
paste input "TbM8KbRl7LSYBRThcP7iDZ5l"
type input "TbM8KbRl7LSYBRThcP7iDZ5l"
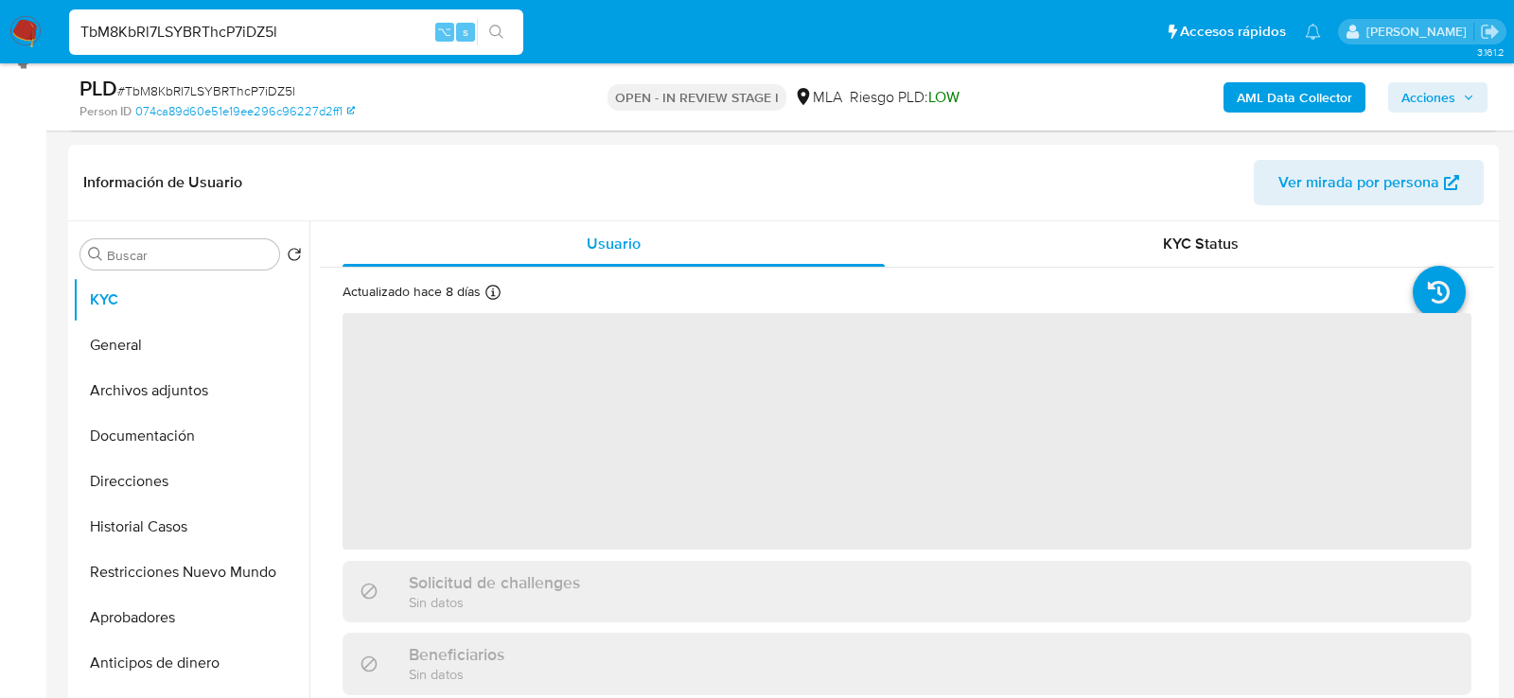
select select "10"
